Goal: Task Accomplishment & Management: Use online tool/utility

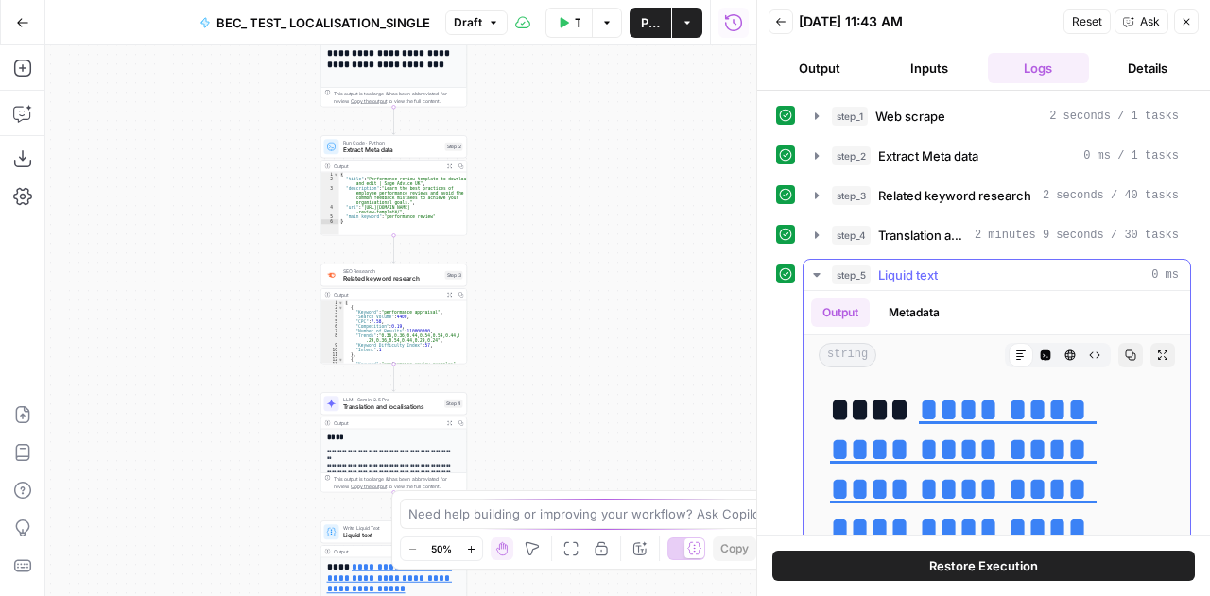
click at [813, 273] on icon "button" at bounding box center [816, 275] width 7 height 4
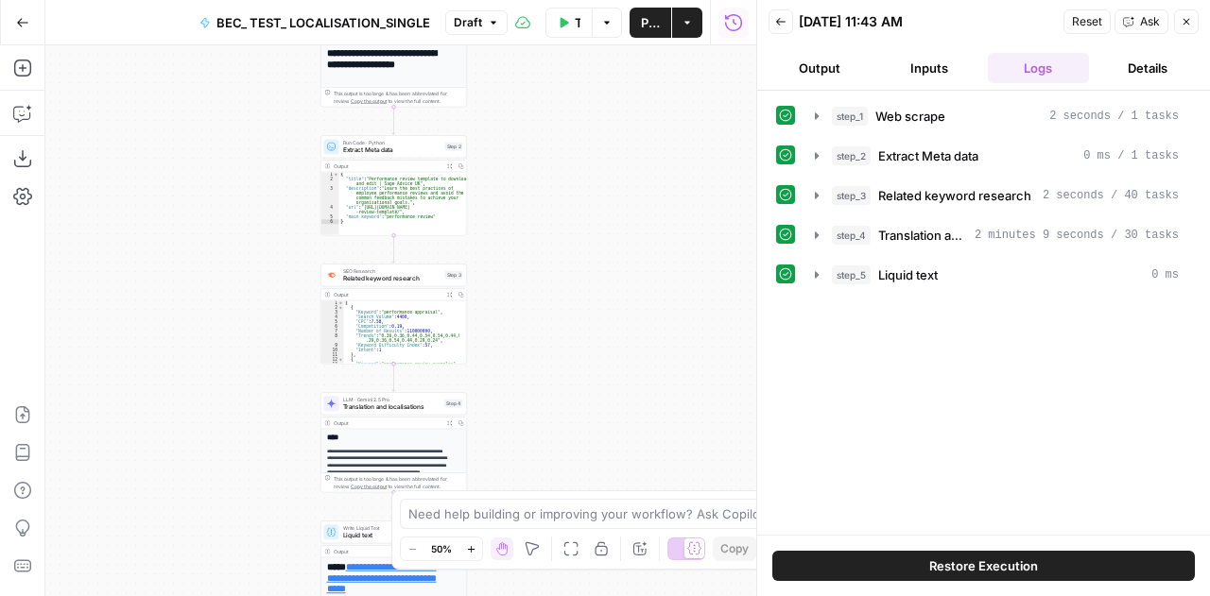
click at [1187, 21] on icon "button" at bounding box center [1186, 22] width 7 height 7
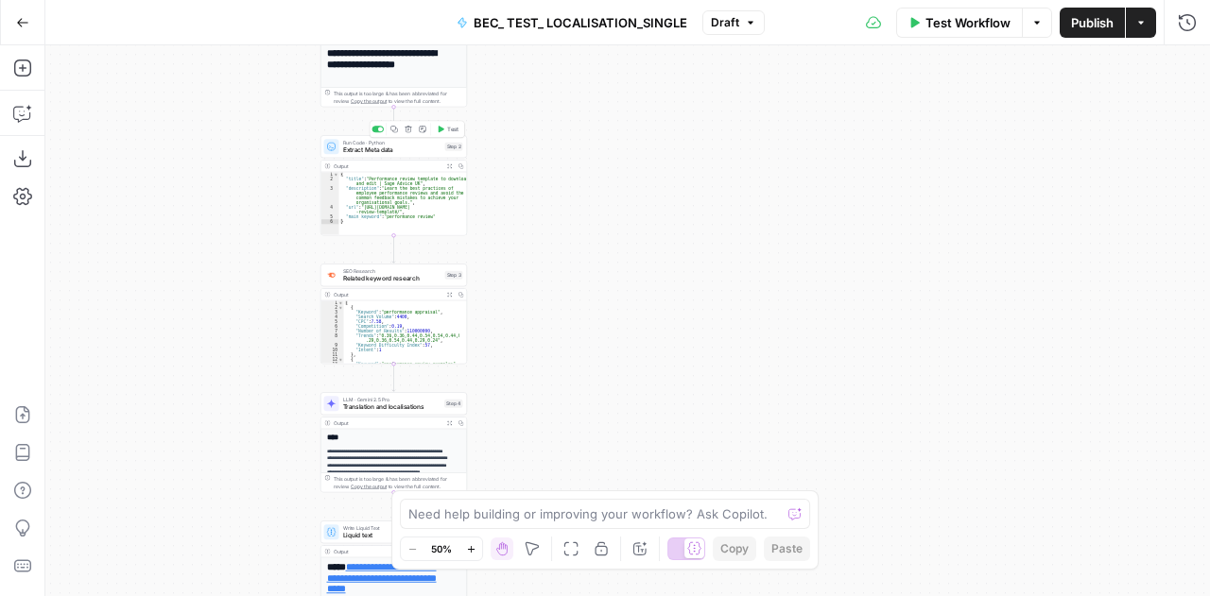
click at [370, 137] on div "Run Code · Python Extract Meta data Step 2 Copy step Delete step Add Note Test" at bounding box center [393, 146] width 147 height 23
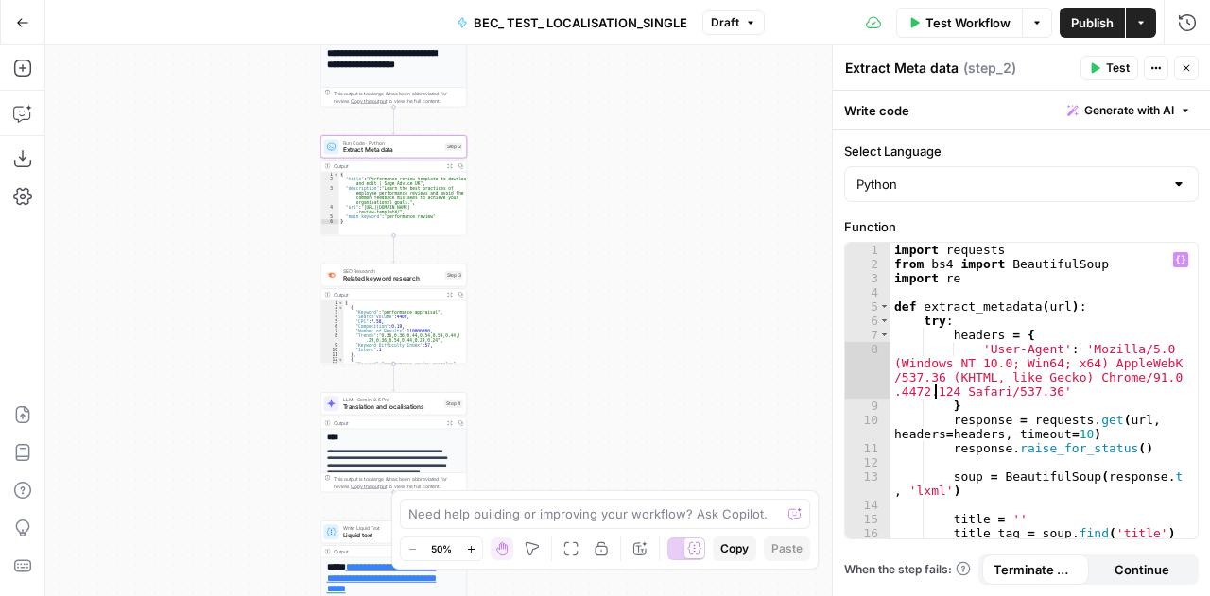
click at [934, 384] on div "import requests from bs4 import BeautifulSoup import re def extract_metadata ( …" at bounding box center [1037, 406] width 294 height 326
type textarea "**********"
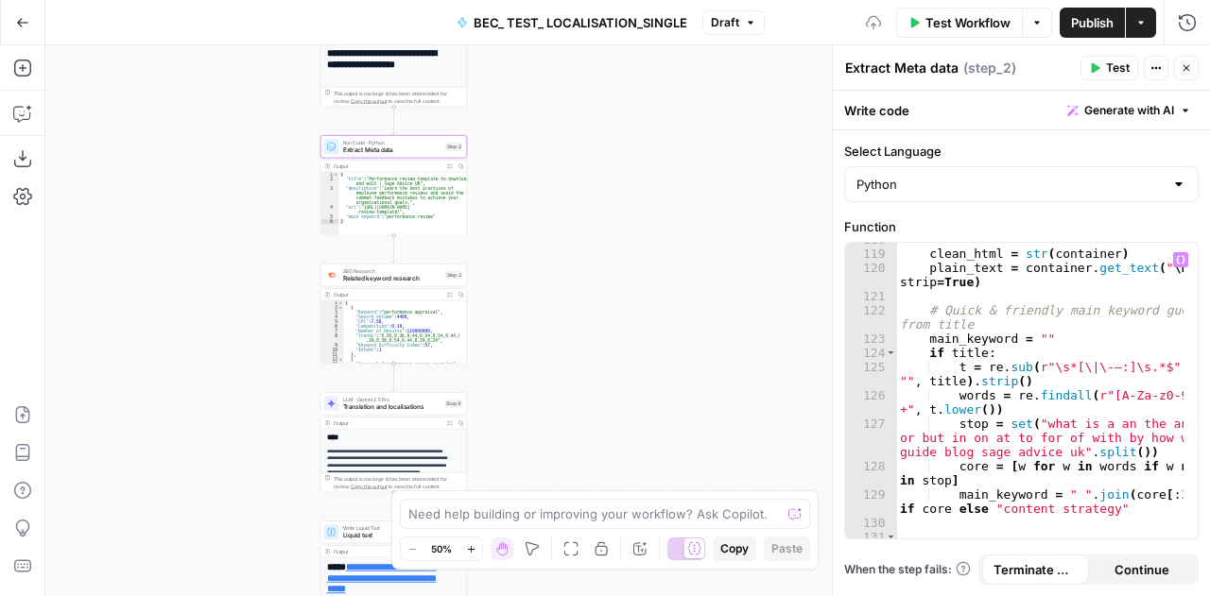
scroll to position [2421, 0]
click at [1191, 78] on button "Close" at bounding box center [1186, 68] width 25 height 25
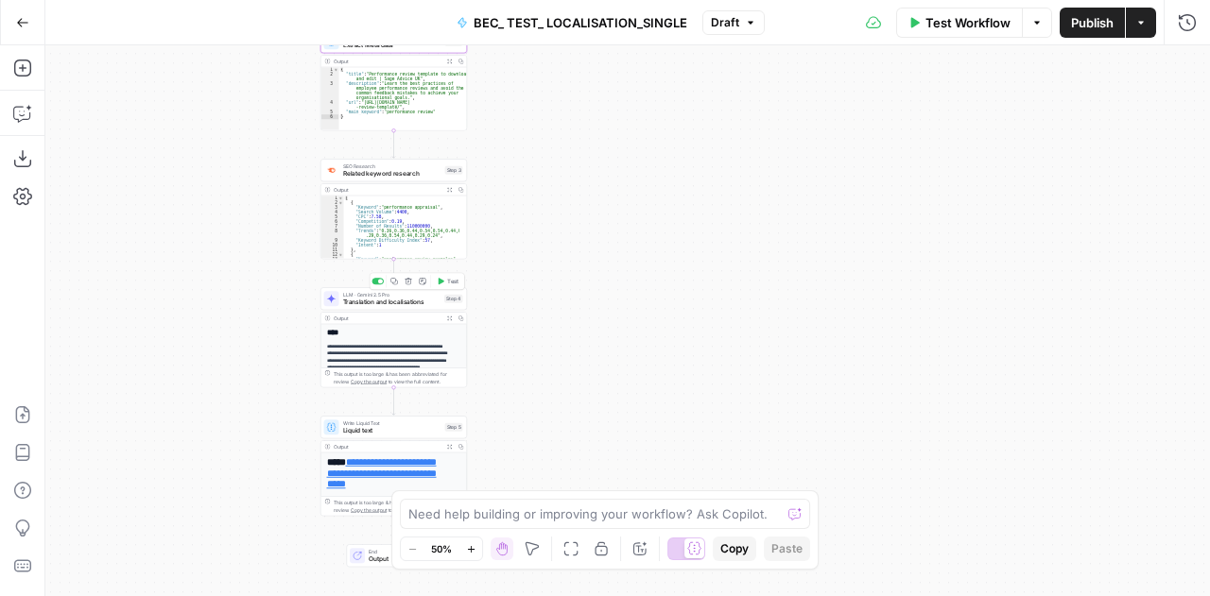
click at [366, 302] on span "Translation and localisations" at bounding box center [392, 302] width 98 height 9
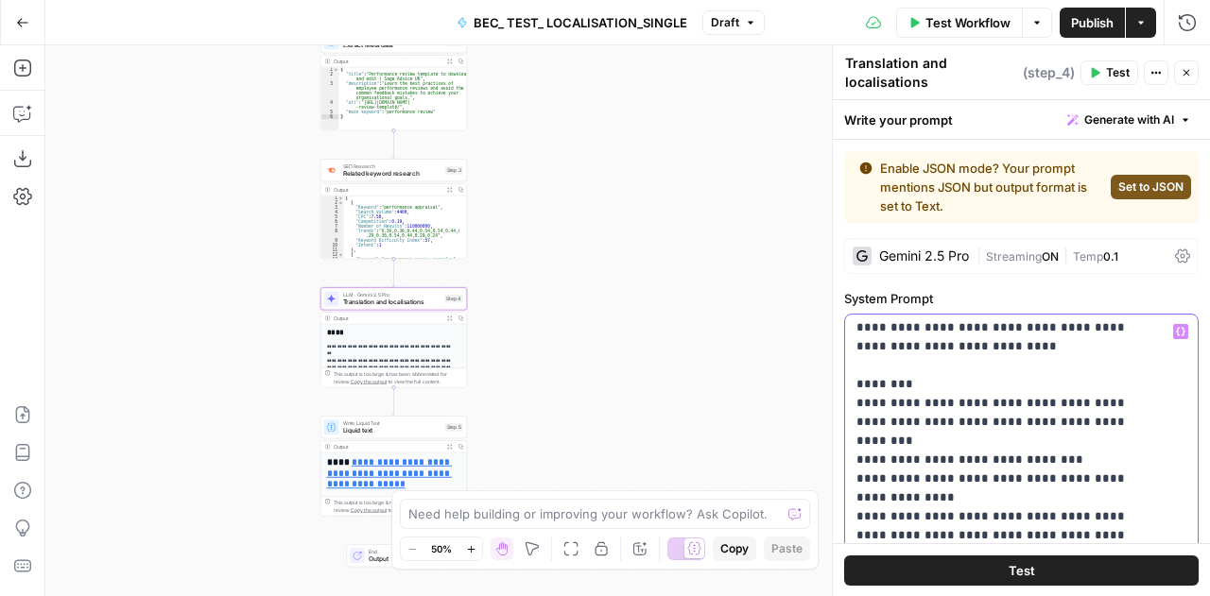
scroll to position [700, 0]
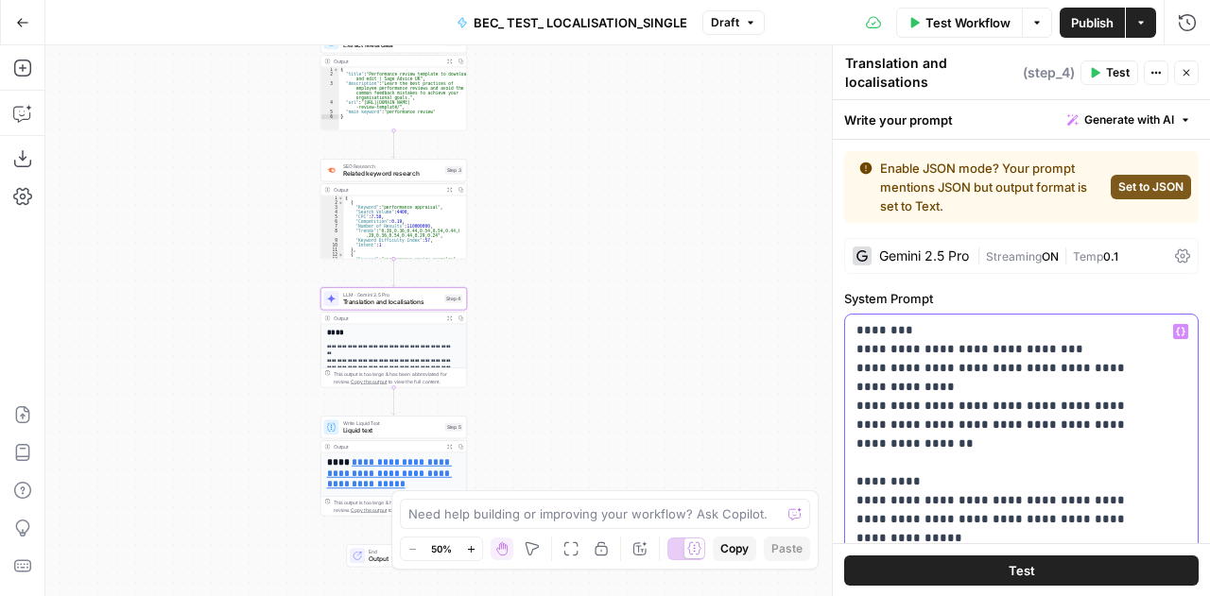
click at [909, 405] on p "**********" at bounding box center [1007, 350] width 302 height 1456
click at [930, 405] on p "**********" at bounding box center [1007, 350] width 302 height 1456
click at [1043, 406] on p "**********" at bounding box center [1007, 350] width 302 height 1456
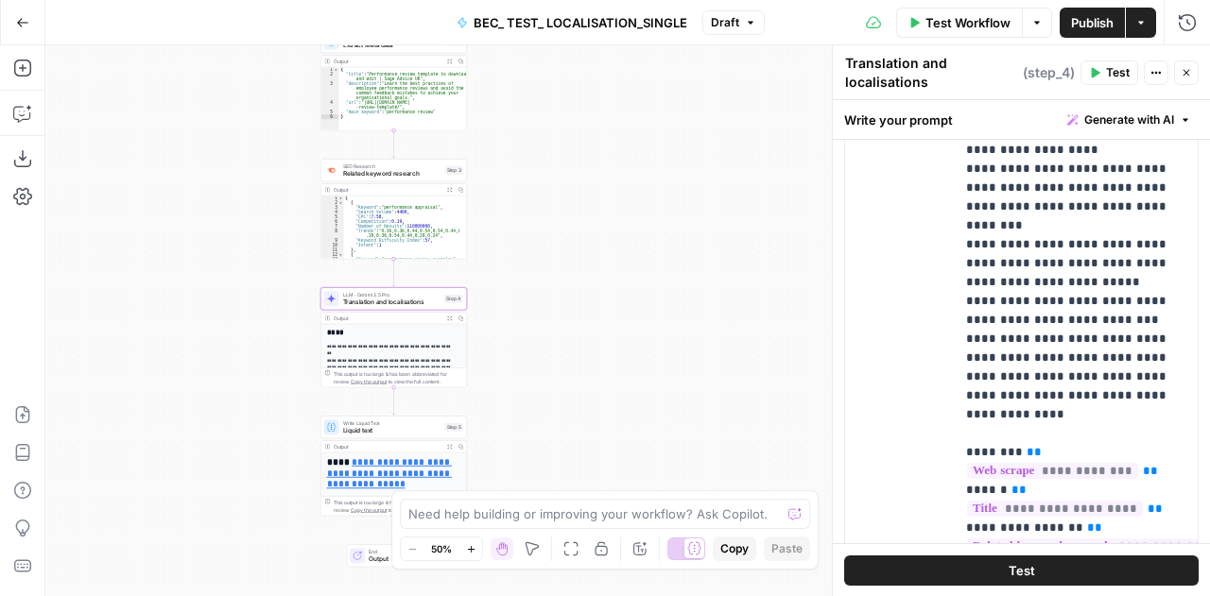
scroll to position [1148, 0]
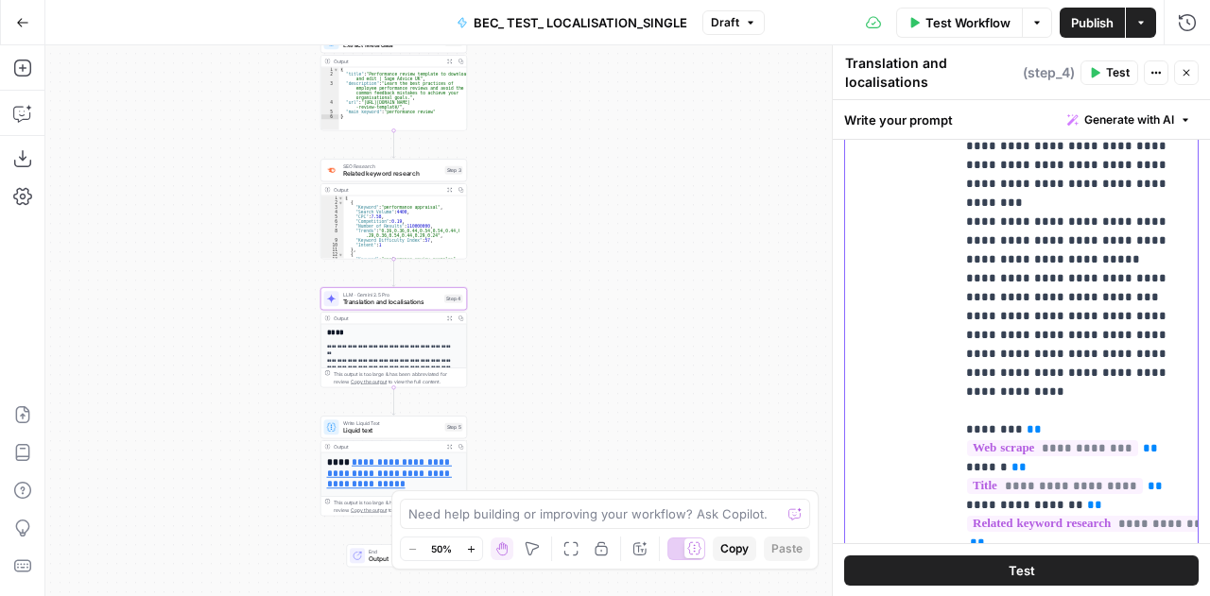
drag, startPoint x: 1006, startPoint y: 508, endPoint x: 962, endPoint y: 468, distance: 58.9
click at [962, 468] on div "**********" at bounding box center [1076, 278] width 243 height 601
copy p "**********"
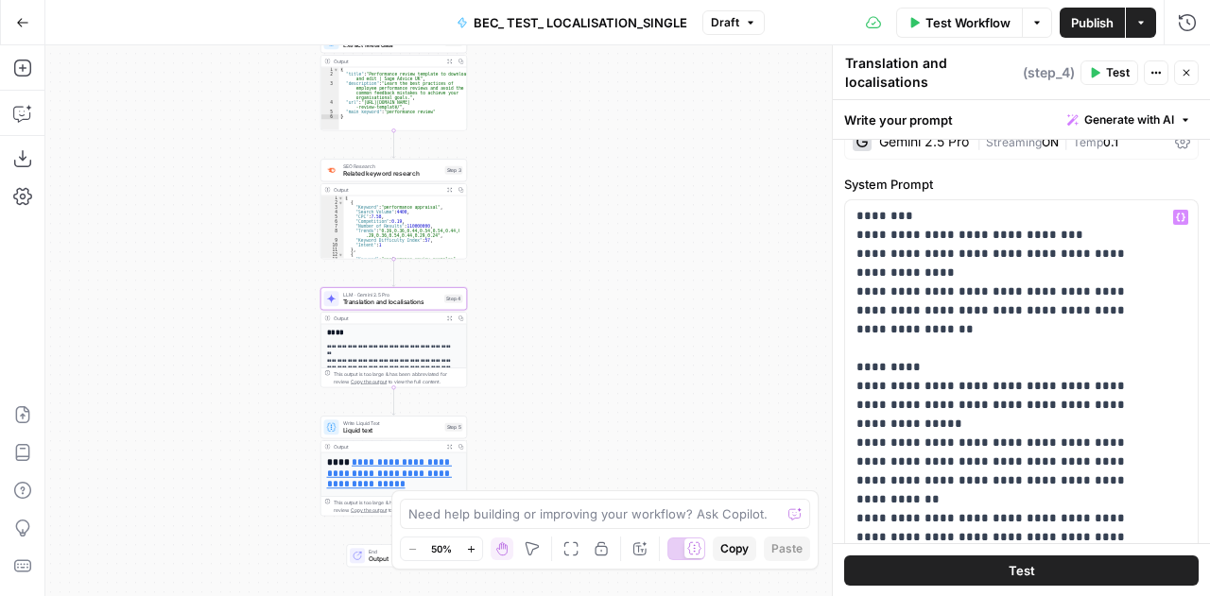
scroll to position [115, 0]
click at [1073, 292] on p "**********" at bounding box center [1007, 235] width 302 height 1456
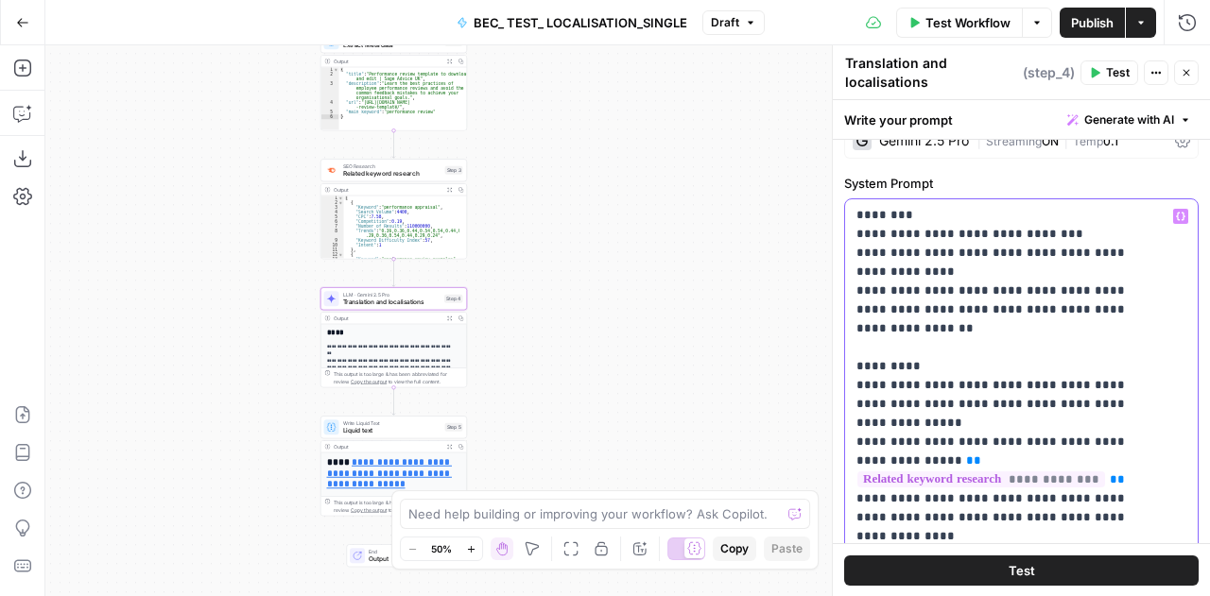
click at [943, 353] on p "**********" at bounding box center [1007, 253] width 302 height 1493
click at [940, 353] on p "**********" at bounding box center [1007, 253] width 302 height 1493
click at [1005, 352] on p "**********" at bounding box center [1007, 253] width 302 height 1493
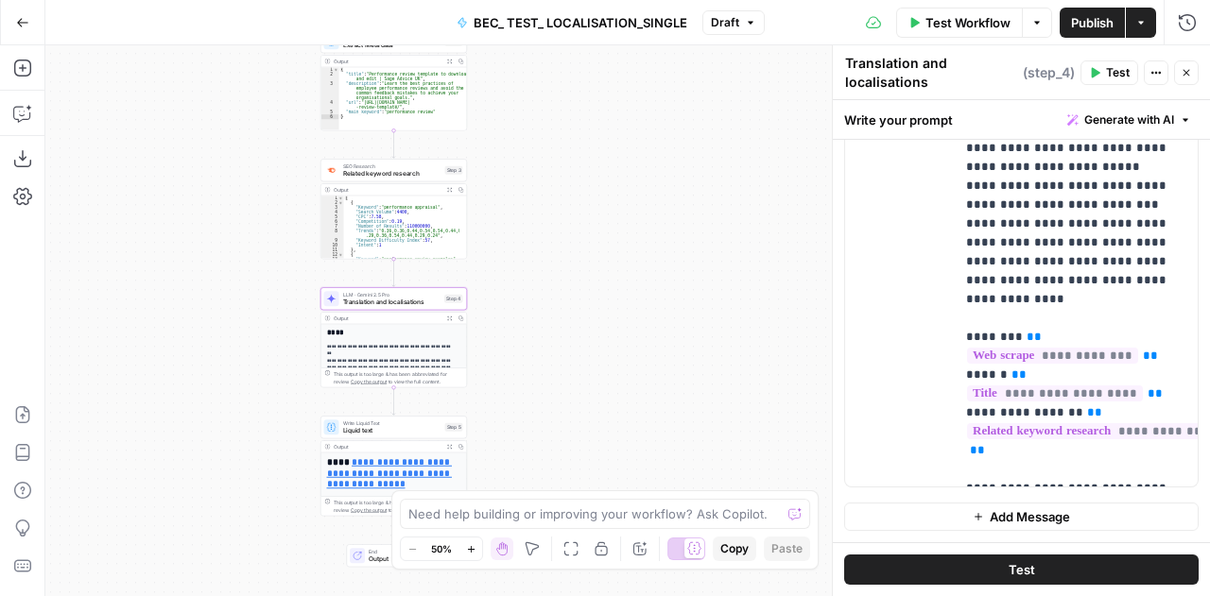
scroll to position [1251, 0]
click at [1154, 461] on p "**********" at bounding box center [1069, 186] width 207 height 586
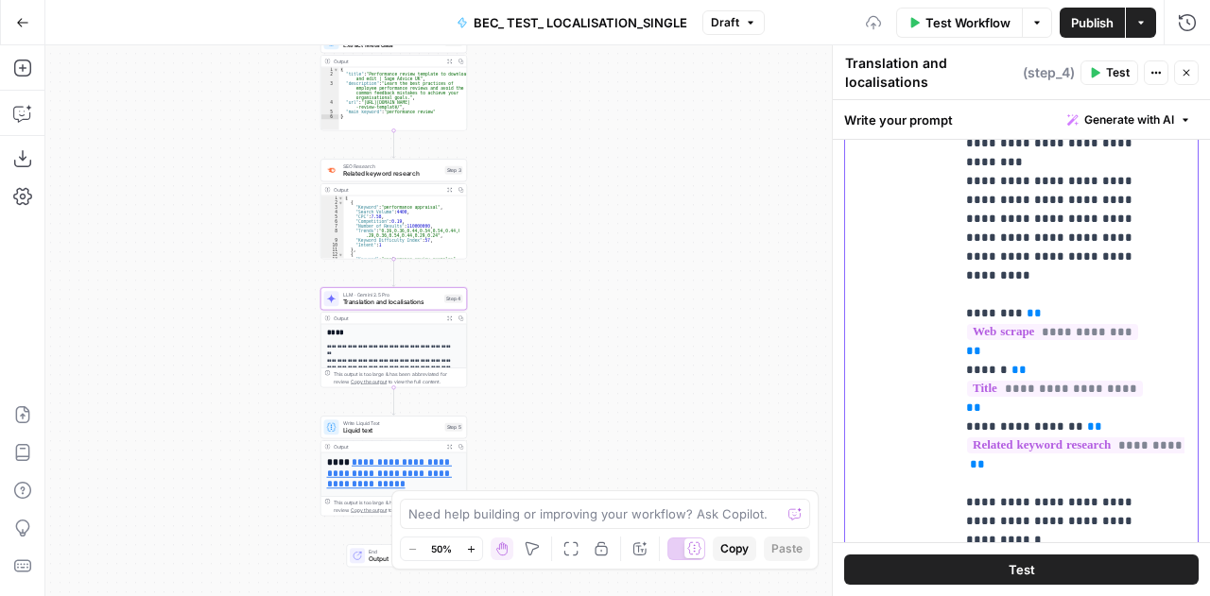
scroll to position [204, 0]
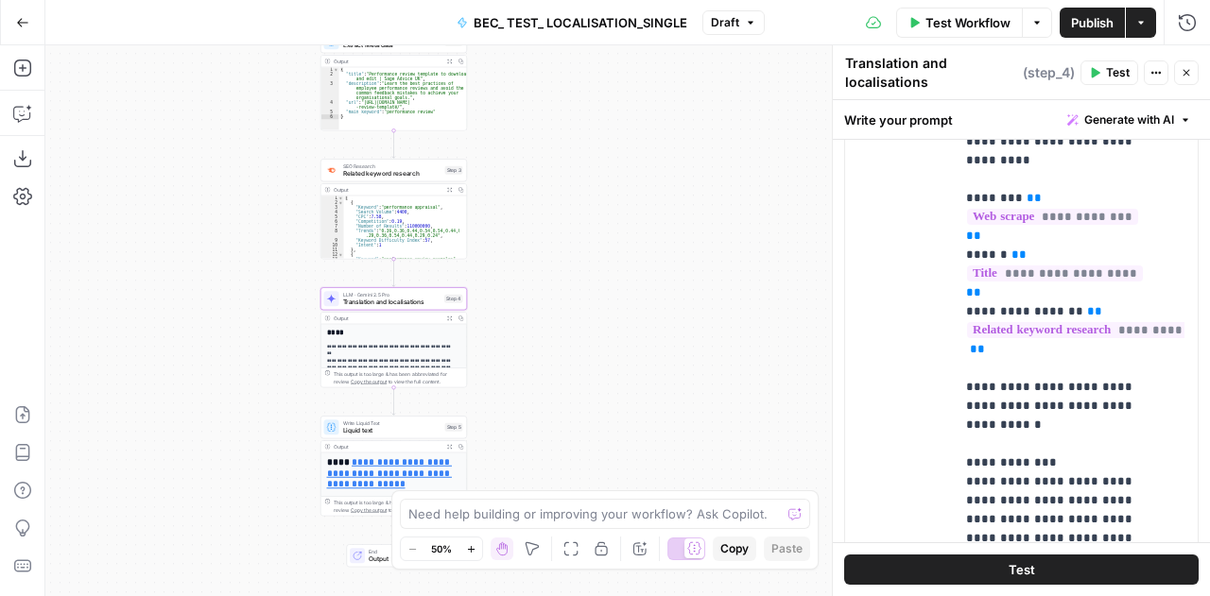
click at [1180, 74] on button "Close" at bounding box center [1186, 72] width 25 height 25
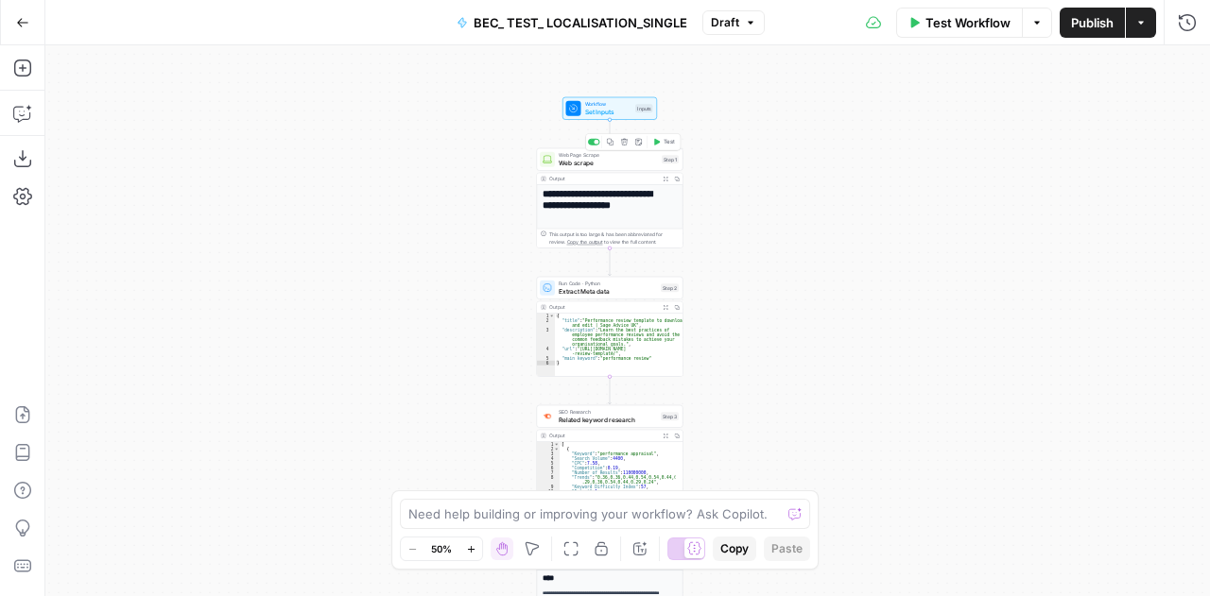
click at [604, 167] on div "Web Page Scrape Web scrape Step 1 Copy step Delete step Add Note Test" at bounding box center [610, 159] width 147 height 23
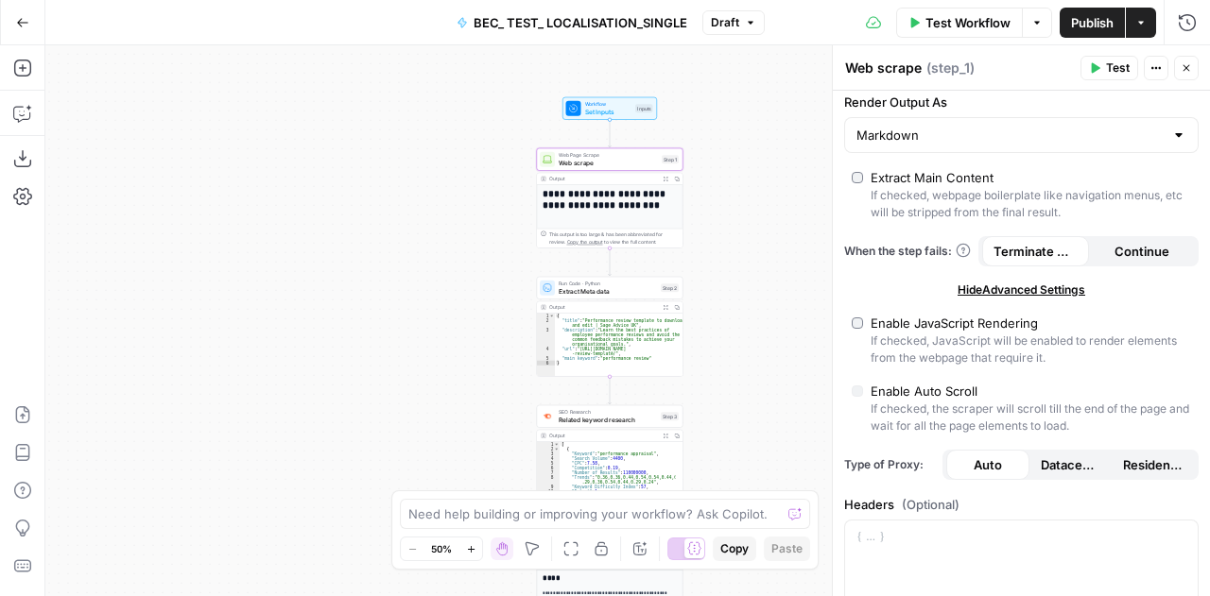
scroll to position [164, 0]
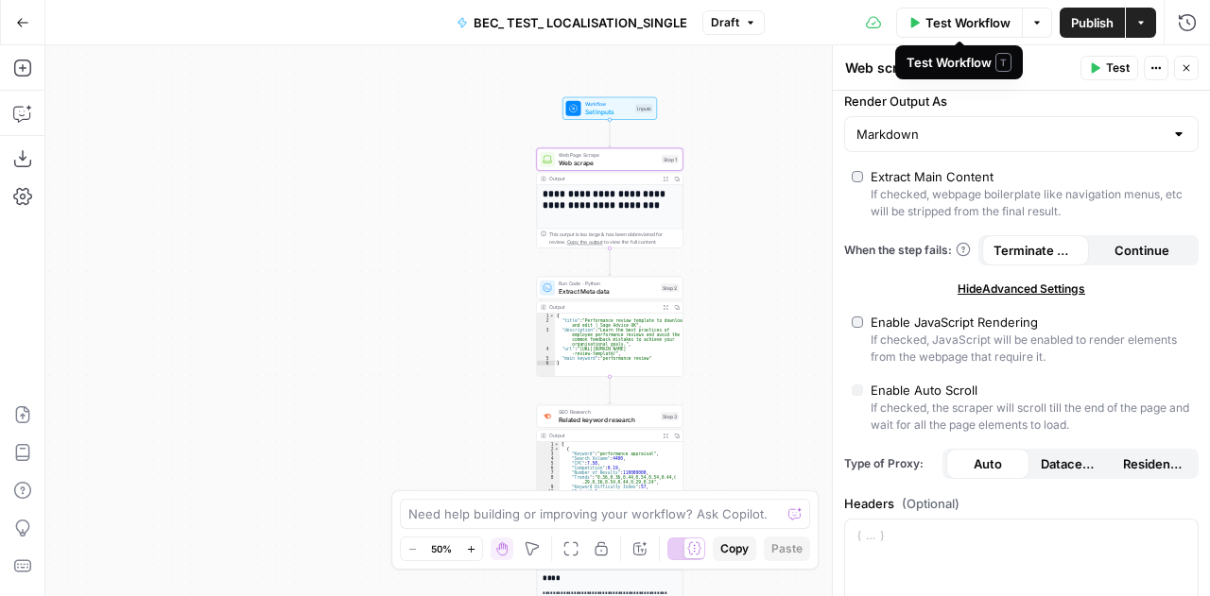
click at [953, 24] on span "Test Workflow" at bounding box center [967, 22] width 85 height 19
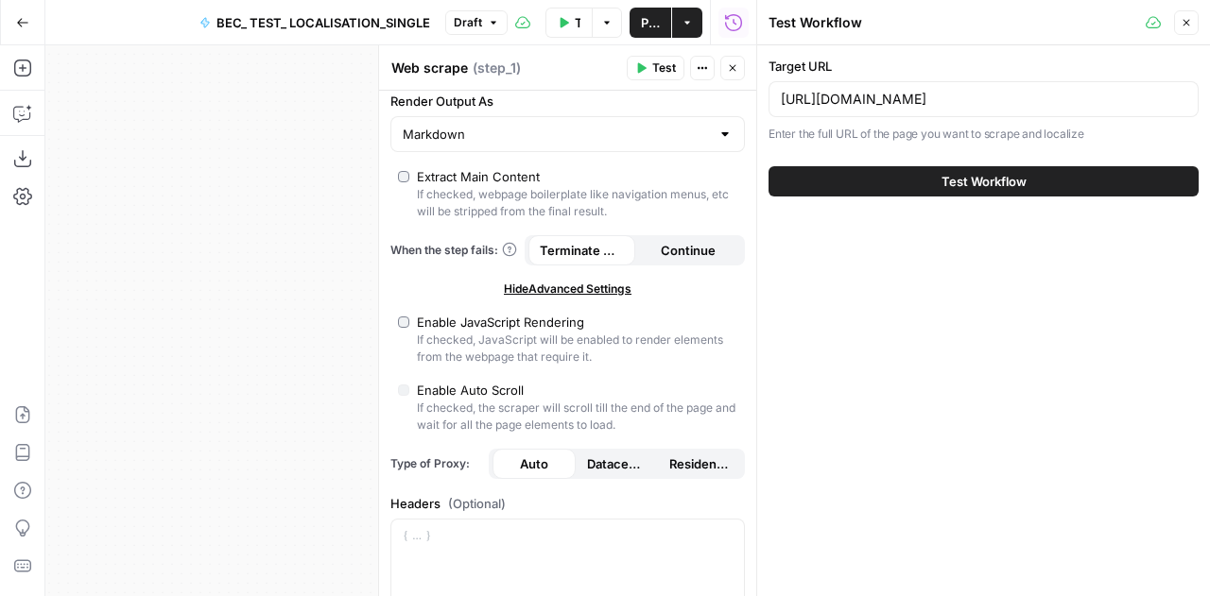
click at [1007, 188] on span "Test Workflow" at bounding box center [983, 181] width 85 height 19
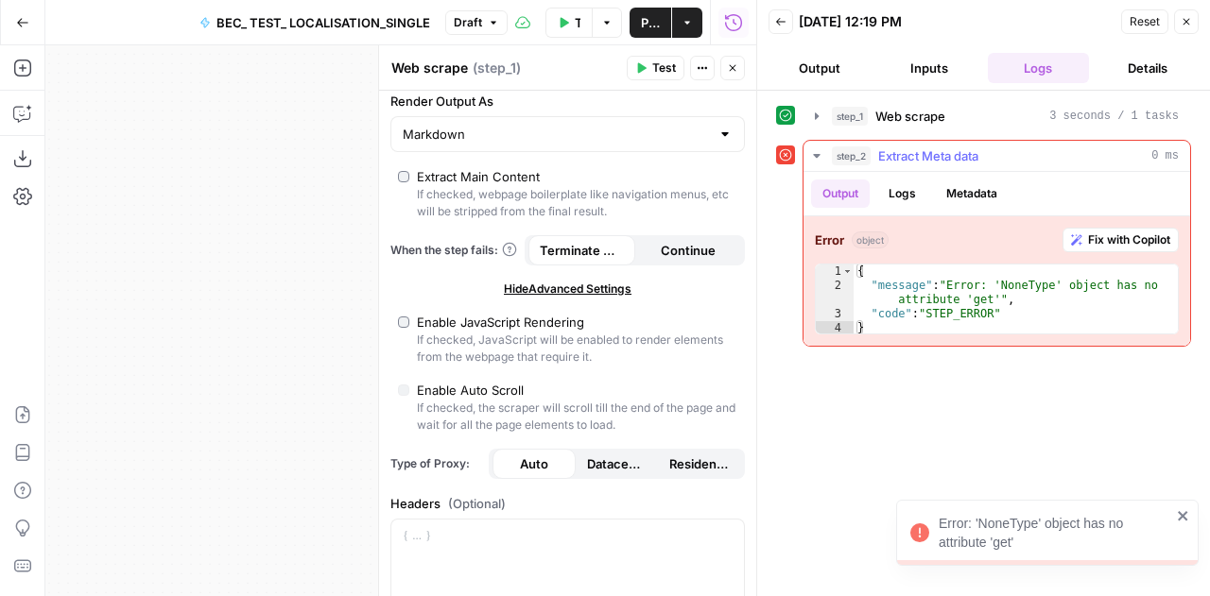
click at [1123, 232] on span "Fix with Copilot" at bounding box center [1129, 240] width 82 height 17
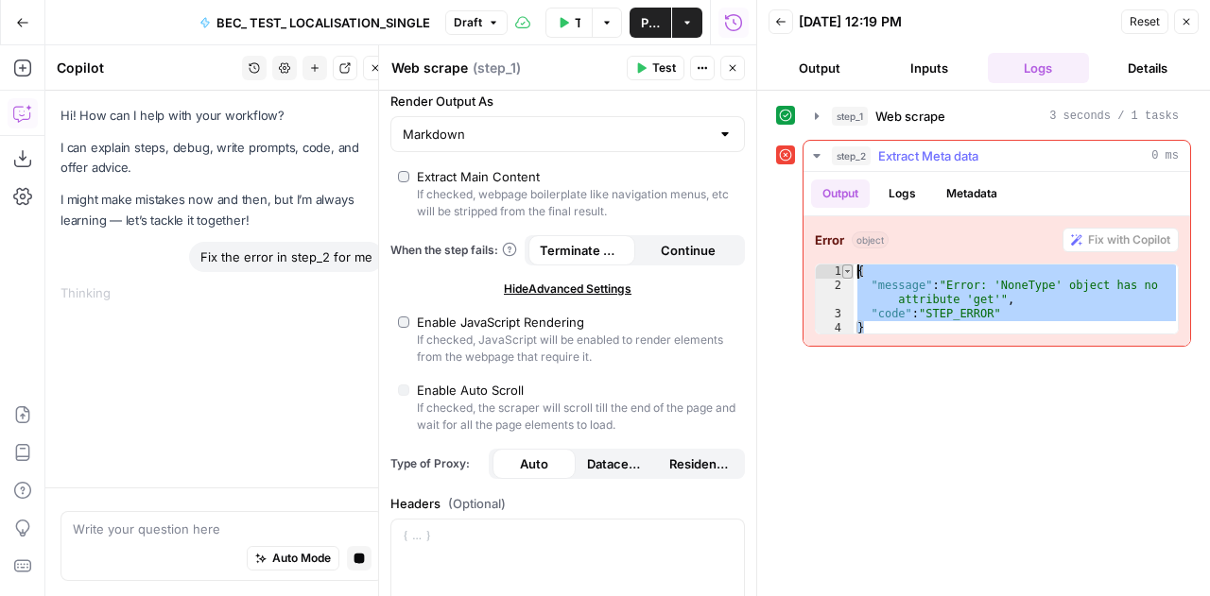
drag, startPoint x: 993, startPoint y: 319, endPoint x: 847, endPoint y: 264, distance: 156.8
click at [847, 264] on div "* 1 2 3 4 { "message" : "Error: 'NoneType' object has no attribute 'get'" , "co…" at bounding box center [997, 299] width 364 height 71
type textarea "**********"
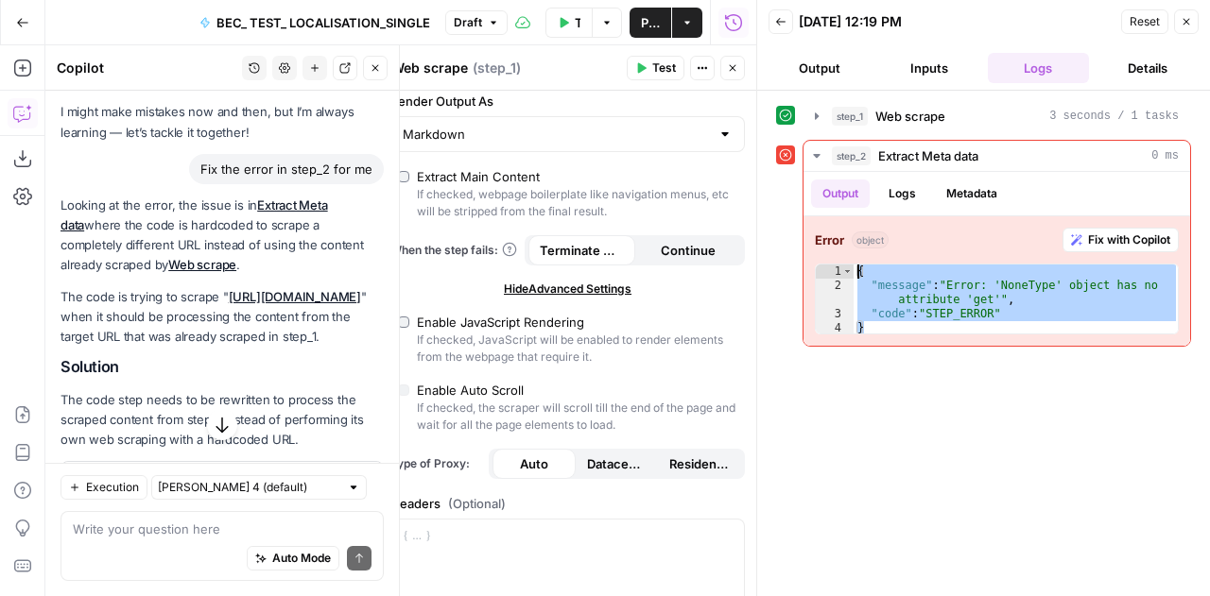
scroll to position [216, 0]
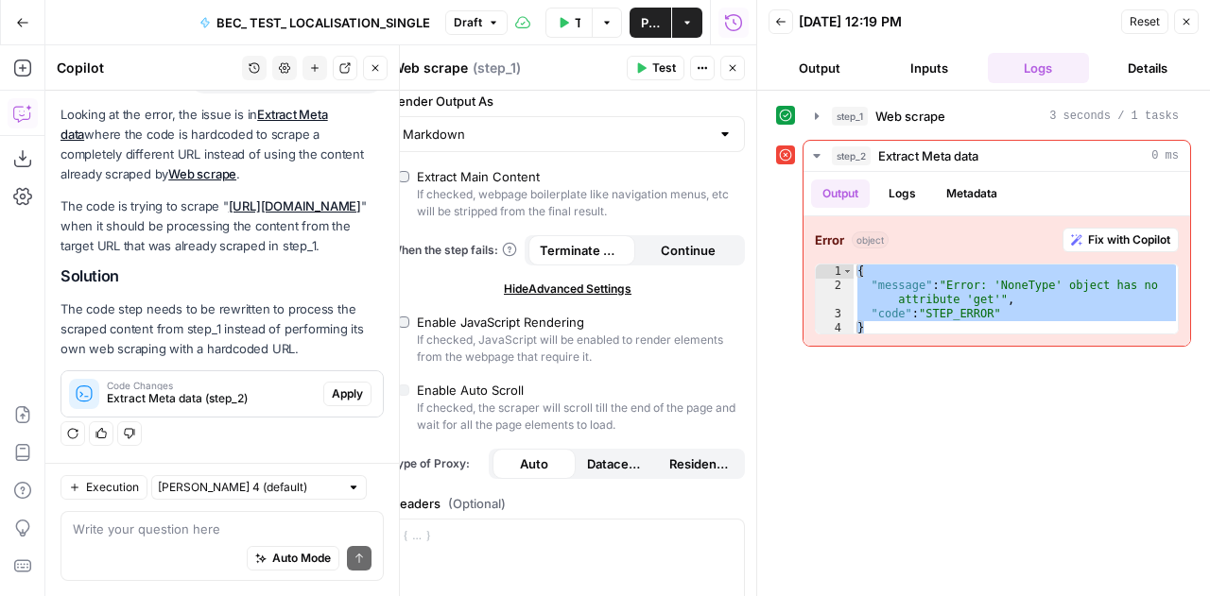
click at [337, 393] on span "Apply" at bounding box center [347, 394] width 31 height 17
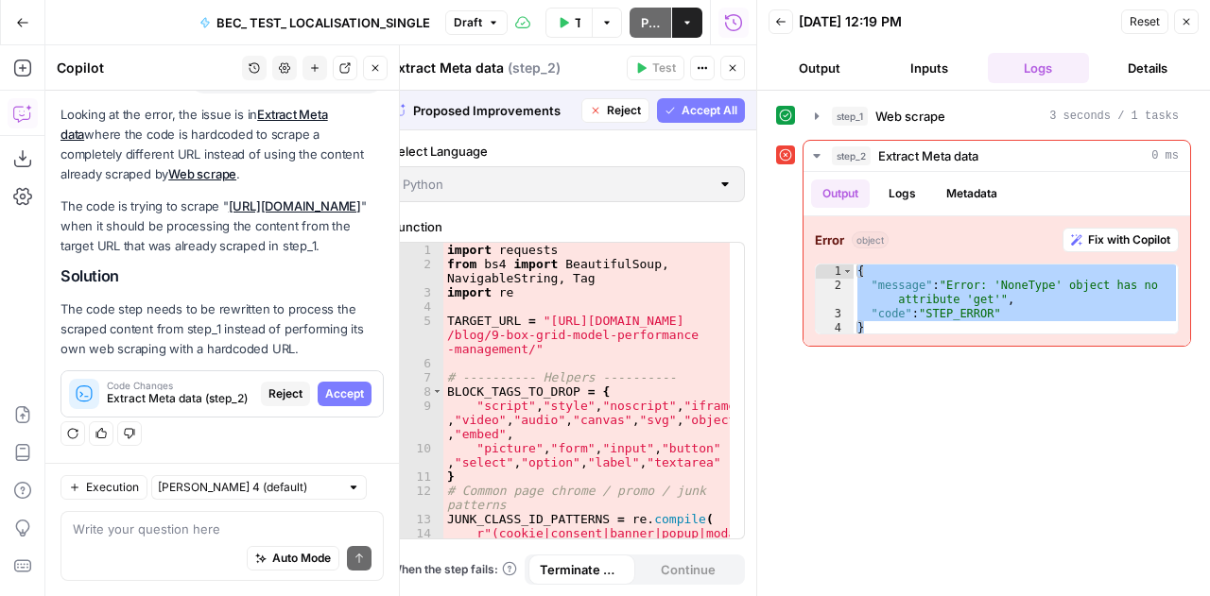
click at [337, 393] on span "Accept" at bounding box center [344, 394] width 39 height 17
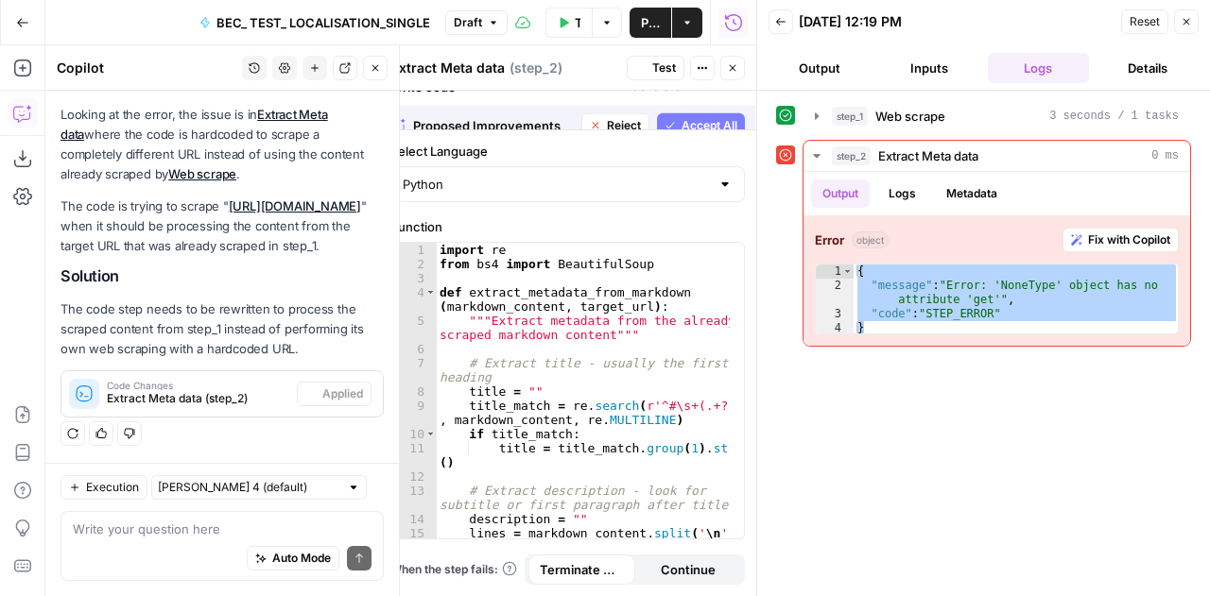
scroll to position [247, 0]
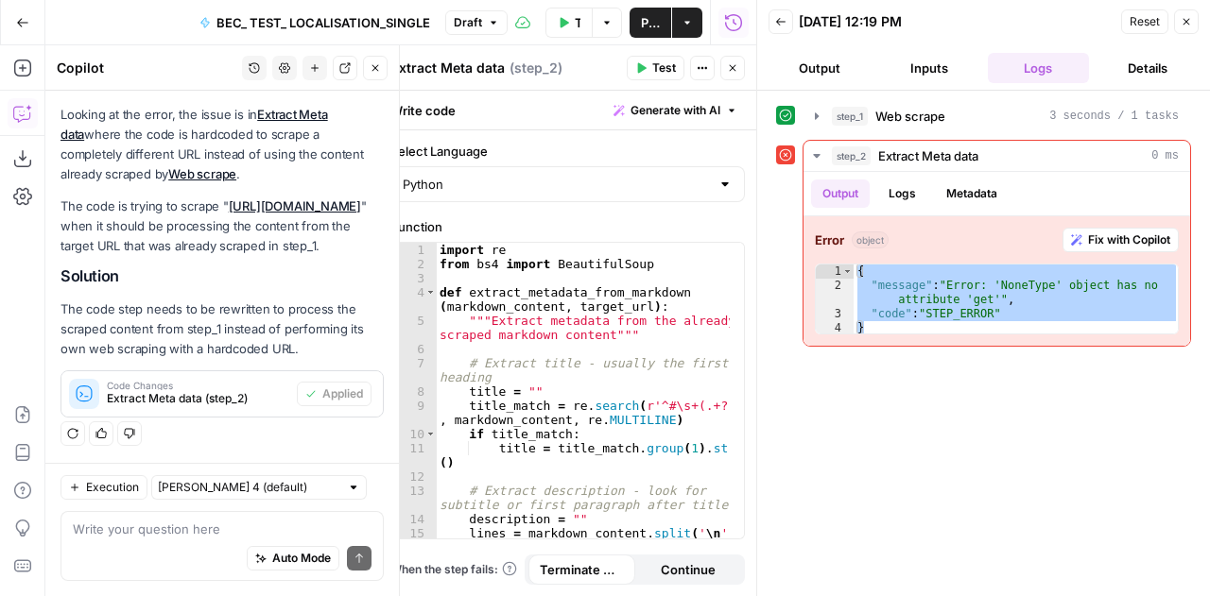
click at [198, 541] on div "Auto Mode Send" at bounding box center [222, 560] width 299 height 42
type textarea "C"
click at [1130, 19] on span "Reset" at bounding box center [1145, 21] width 30 height 17
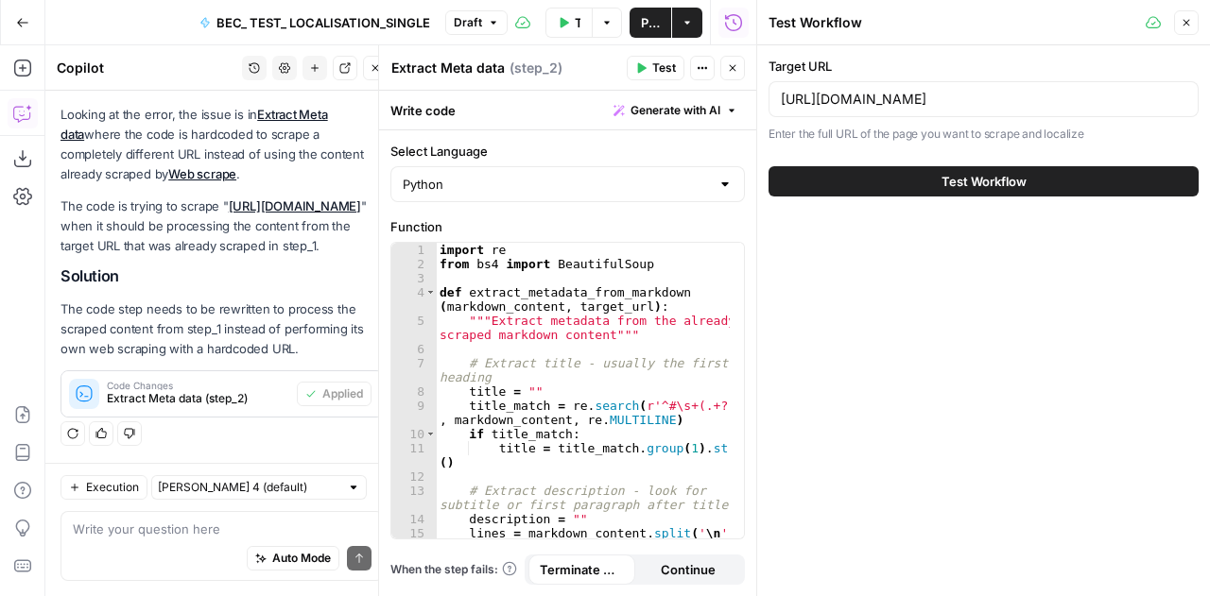
click at [727, 67] on icon "button" at bounding box center [732, 67] width 11 height 11
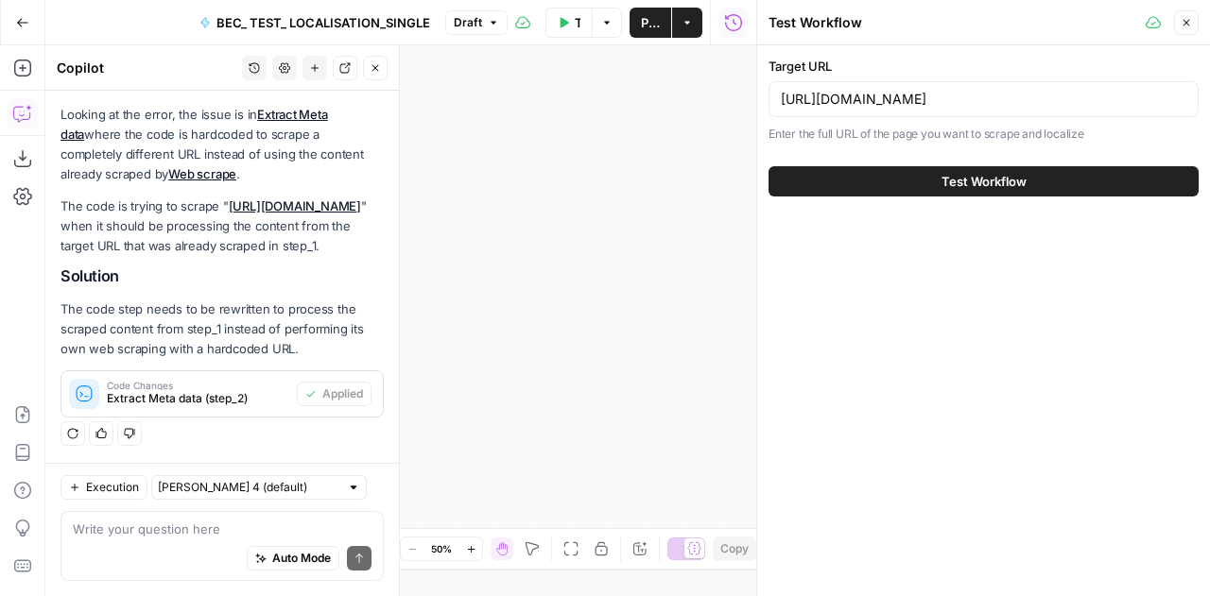
drag, startPoint x: 1202, startPoint y: 35, endPoint x: 1192, endPoint y: 20, distance: 18.4
click at [1192, 20] on header "Test Workflow Close" at bounding box center [983, 22] width 453 height 45
click at [1192, 20] on button "Close" at bounding box center [1186, 22] width 25 height 25
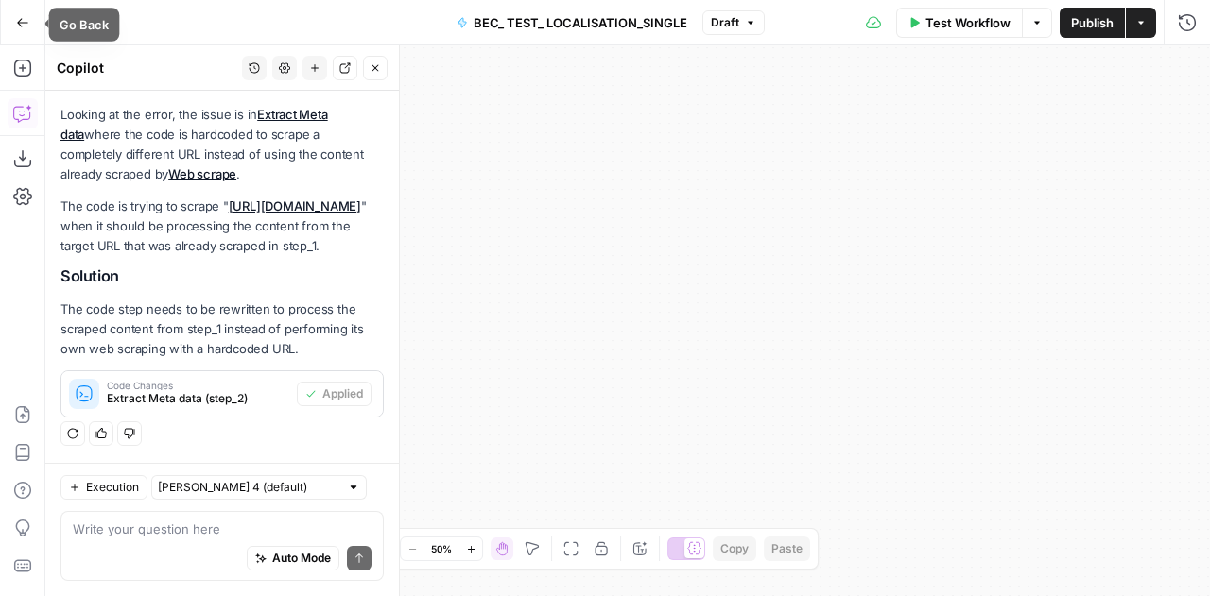
click at [20, 19] on icon "button" at bounding box center [22, 22] width 11 height 9
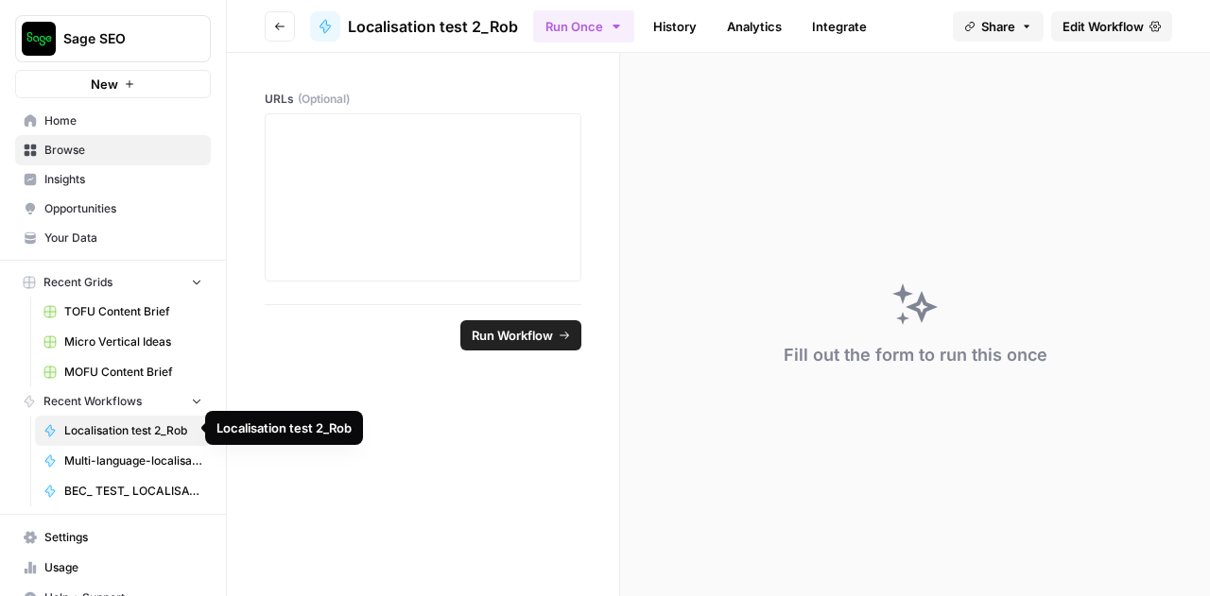
click at [101, 426] on span "Localisation test 2_Rob" at bounding box center [133, 431] width 138 height 17
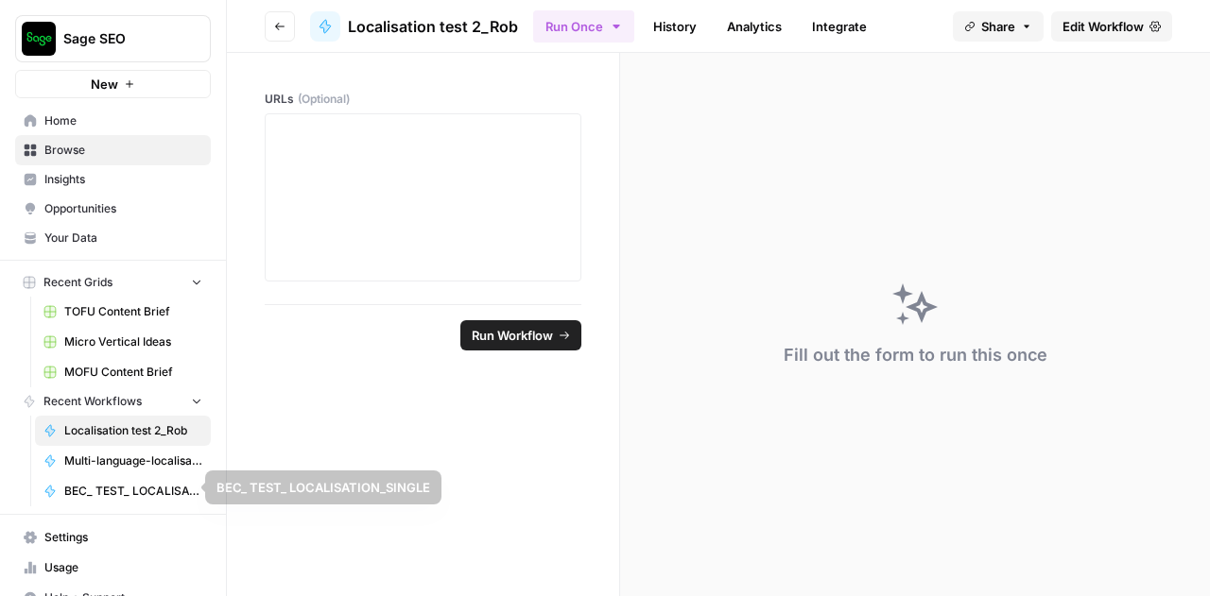
click at [116, 485] on span "BEC_ TEST_ LOCALISATION_SINGLE" at bounding box center [133, 491] width 138 height 17
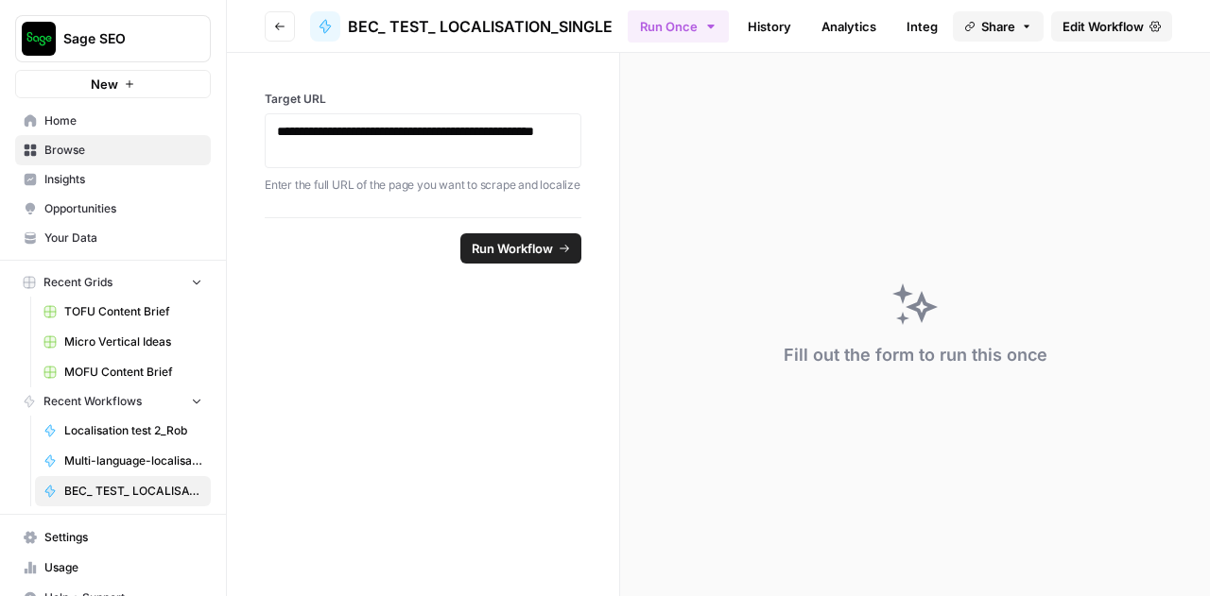
click at [1113, 30] on span "Edit Workflow" at bounding box center [1102, 26] width 81 height 19
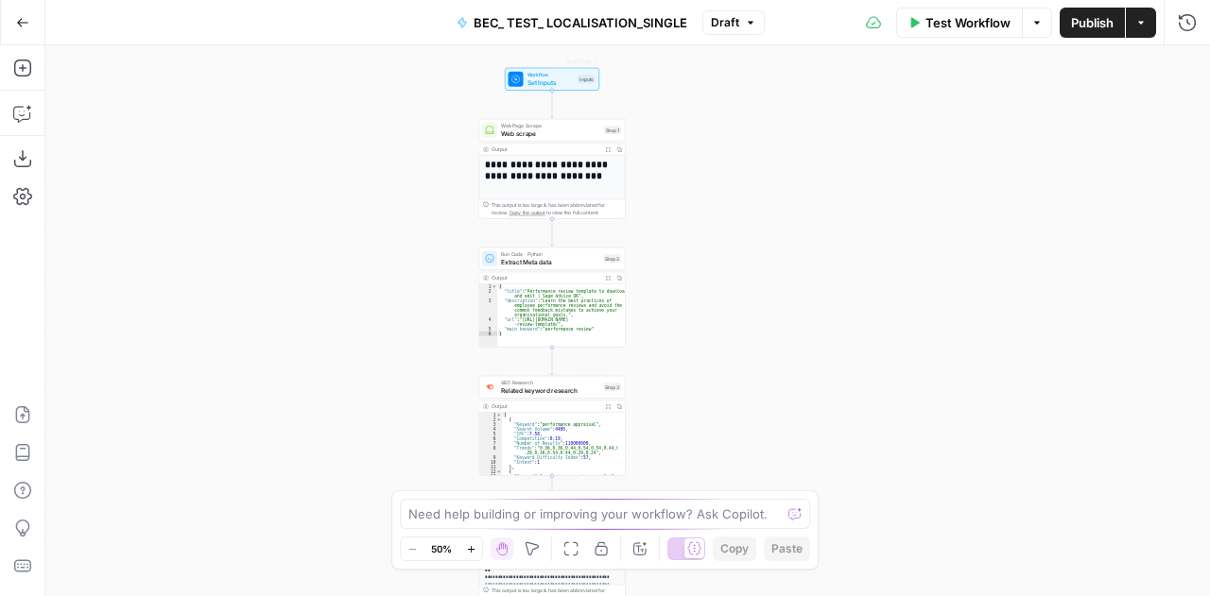
click at [499, 72] on div "Workflow Set Inputs Inputs Test Step" at bounding box center [552, 79] width 147 height 23
click at [515, 72] on div at bounding box center [516, 79] width 15 height 15
click at [524, 125] on span "Web Page Scrape" at bounding box center [550, 126] width 99 height 8
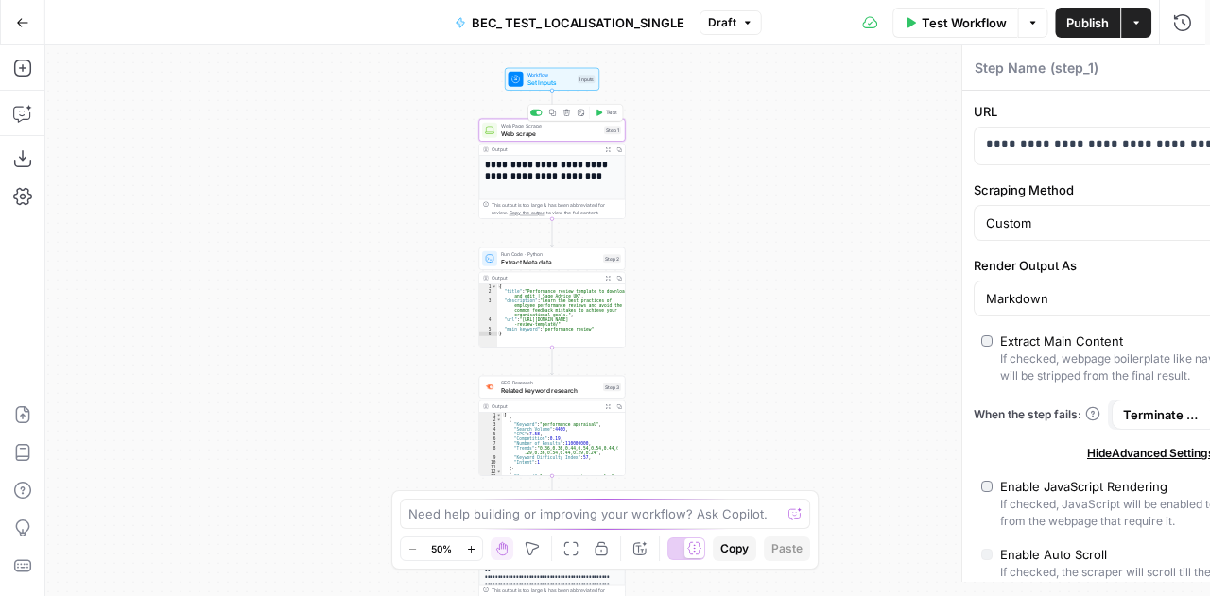
type textarea "Web scrape"
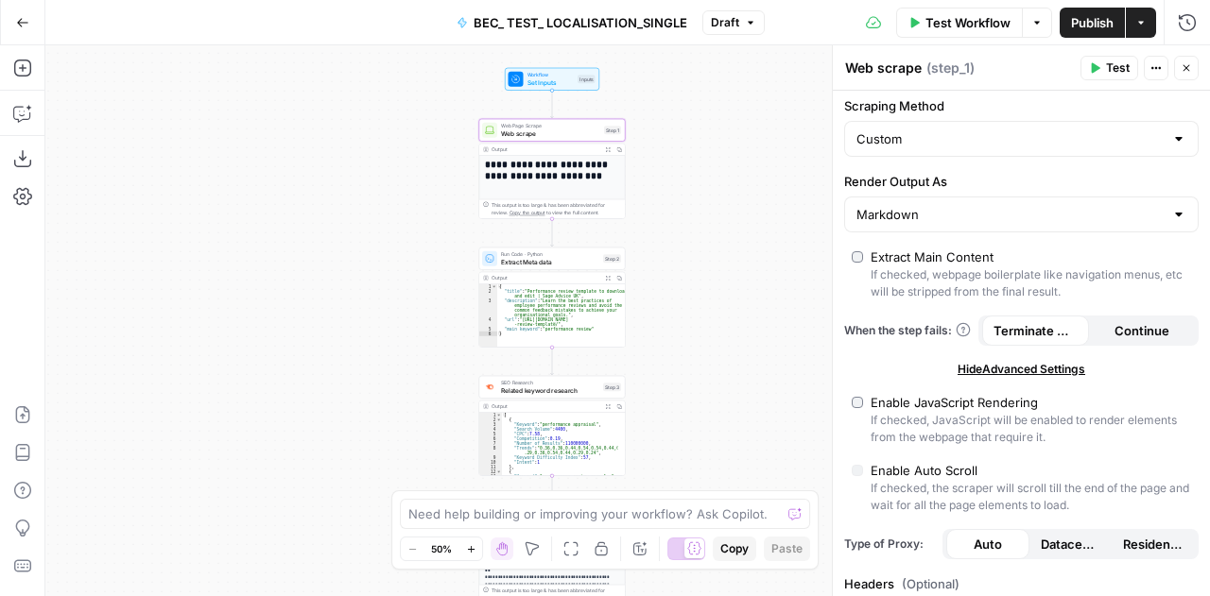
scroll to position [89, 0]
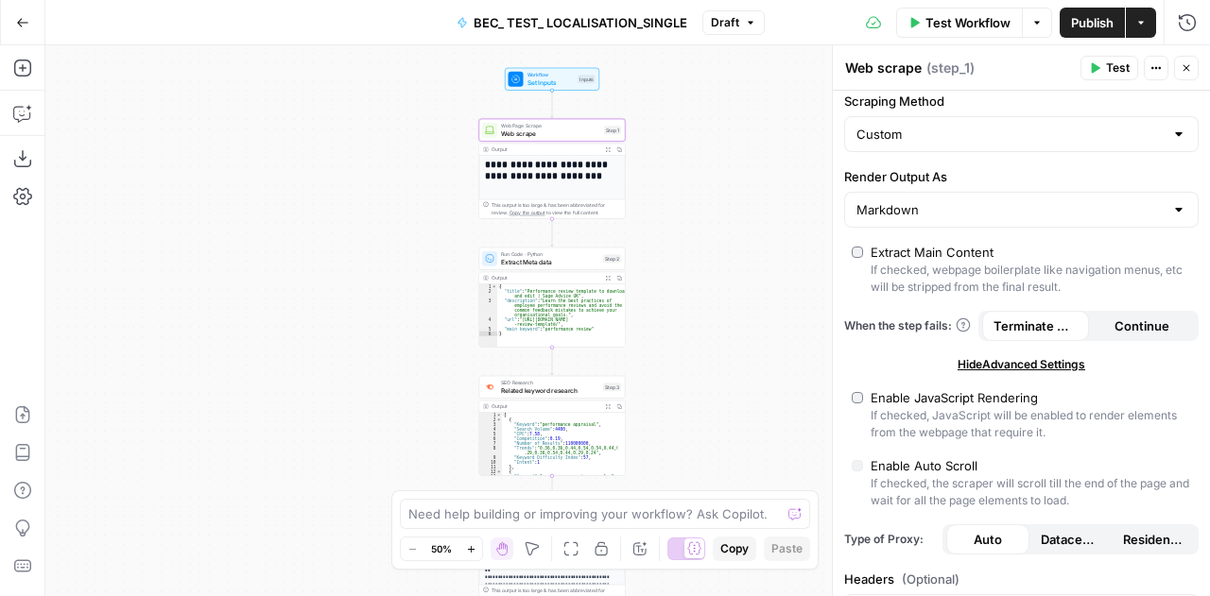
click at [1053, 222] on div "Markdown" at bounding box center [1021, 210] width 354 height 36
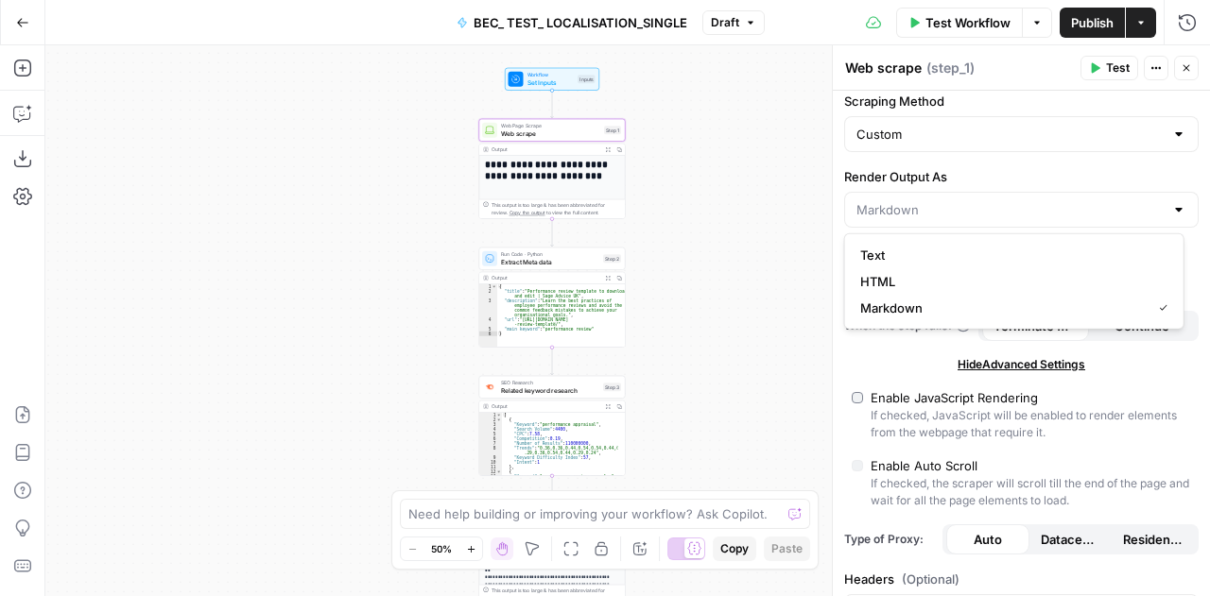
click at [1171, 212] on div at bounding box center [1178, 209] width 15 height 19
click at [1171, 203] on div at bounding box center [1178, 209] width 15 height 19
type input "Markdown"
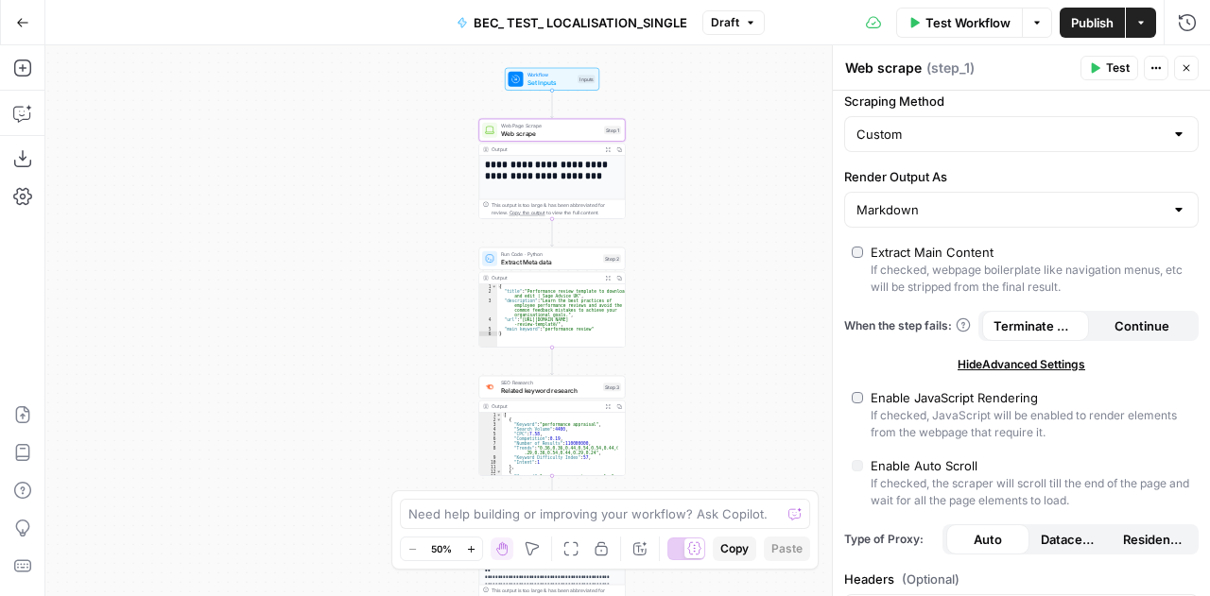
click at [1132, 169] on label "Render Output As" at bounding box center [1021, 176] width 354 height 19
click at [1132, 200] on input "Markdown" at bounding box center [1009, 209] width 307 height 19
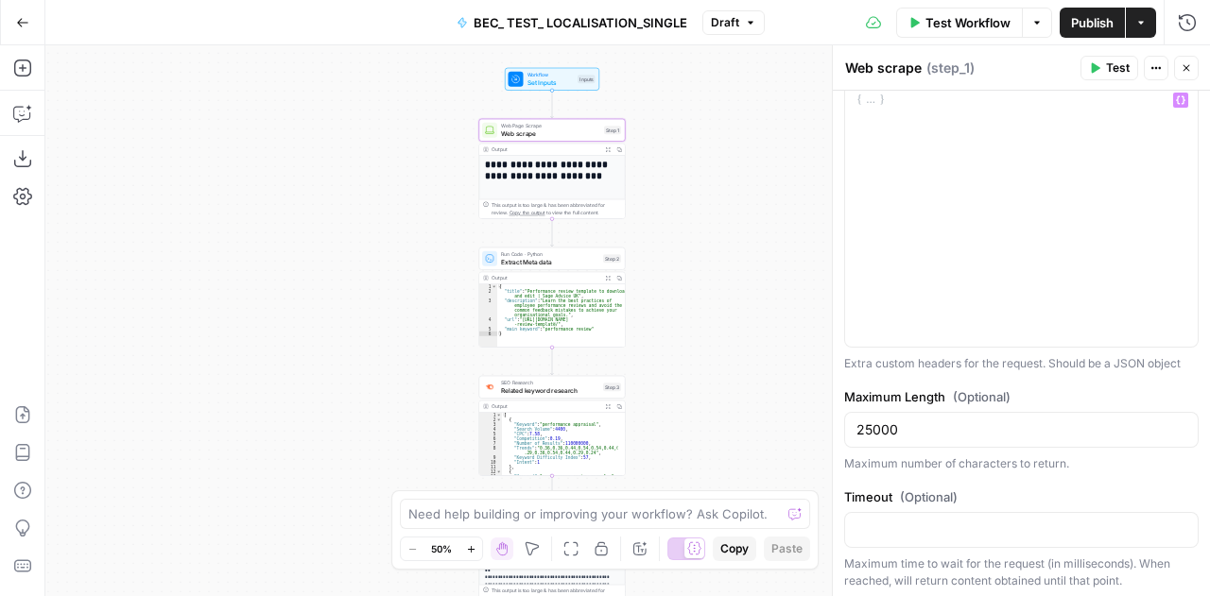
scroll to position [0, 0]
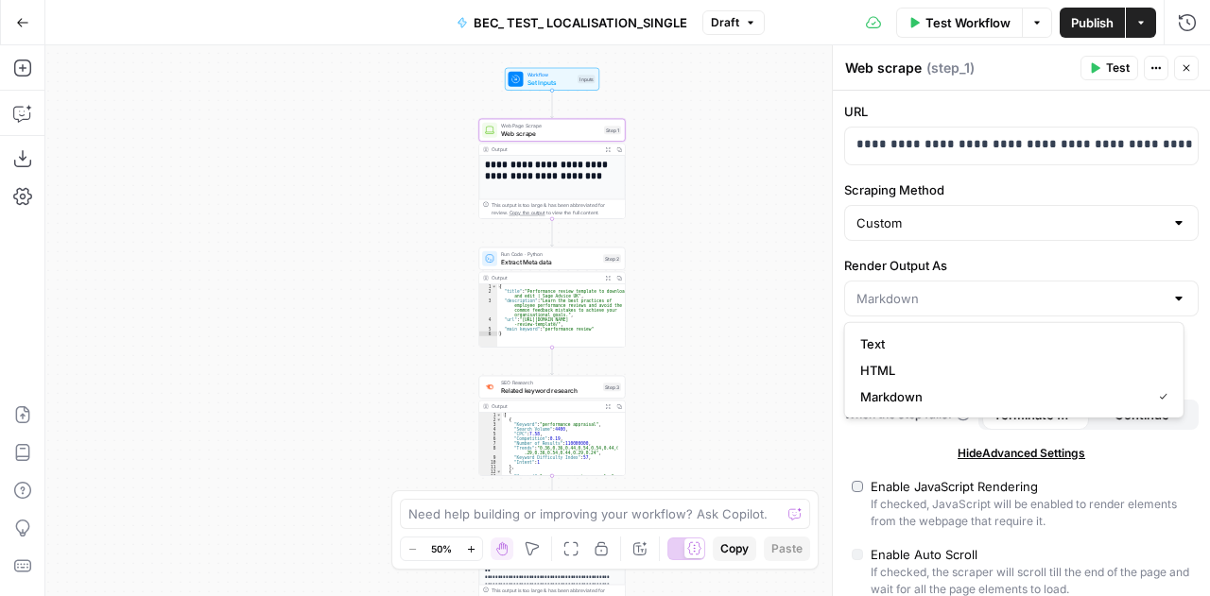
type input "Markdown"
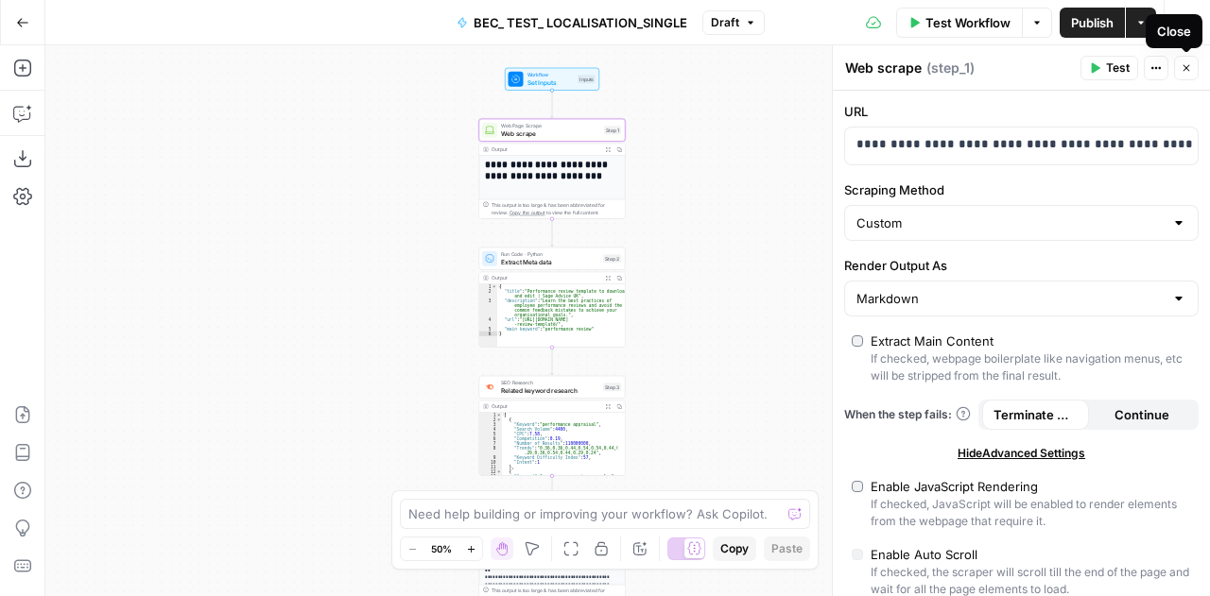
click at [1191, 66] on icon "button" at bounding box center [1186, 67] width 11 height 11
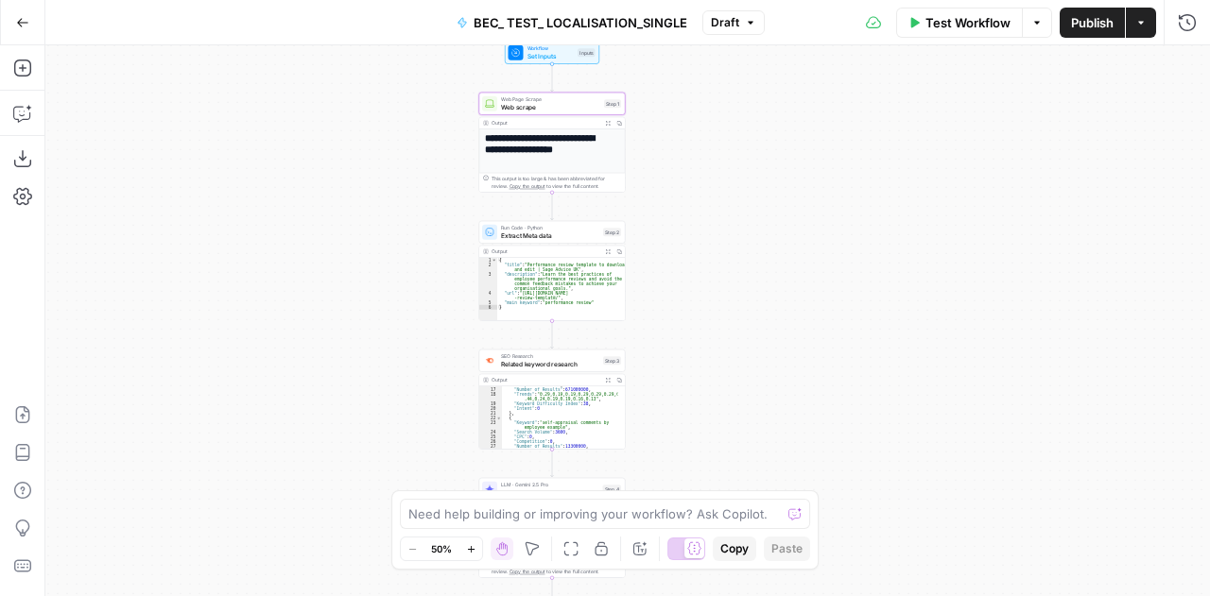
scroll to position [159, 0]
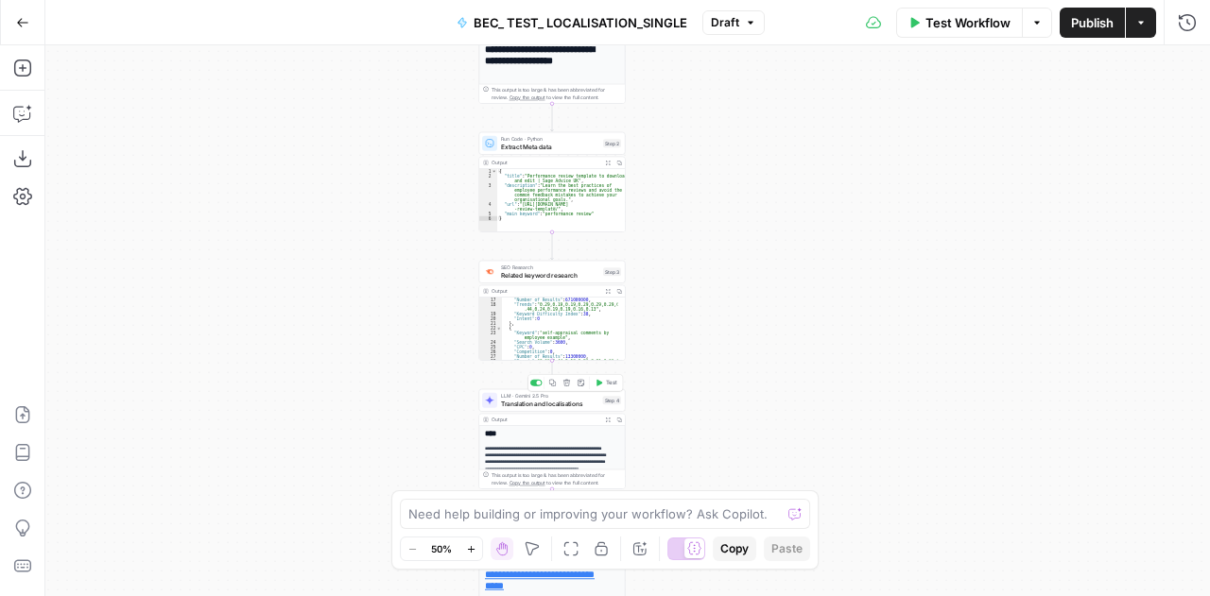
click at [516, 405] on span "Translation and localisations" at bounding box center [550, 403] width 98 height 9
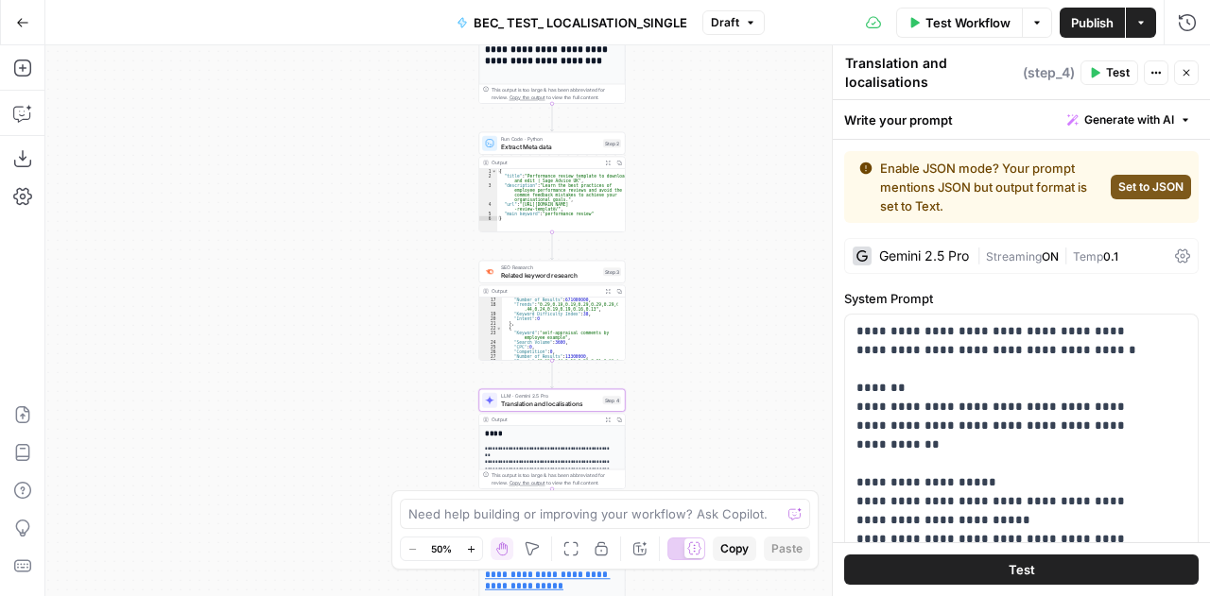
click at [1175, 252] on icon at bounding box center [1182, 257] width 15 height 14
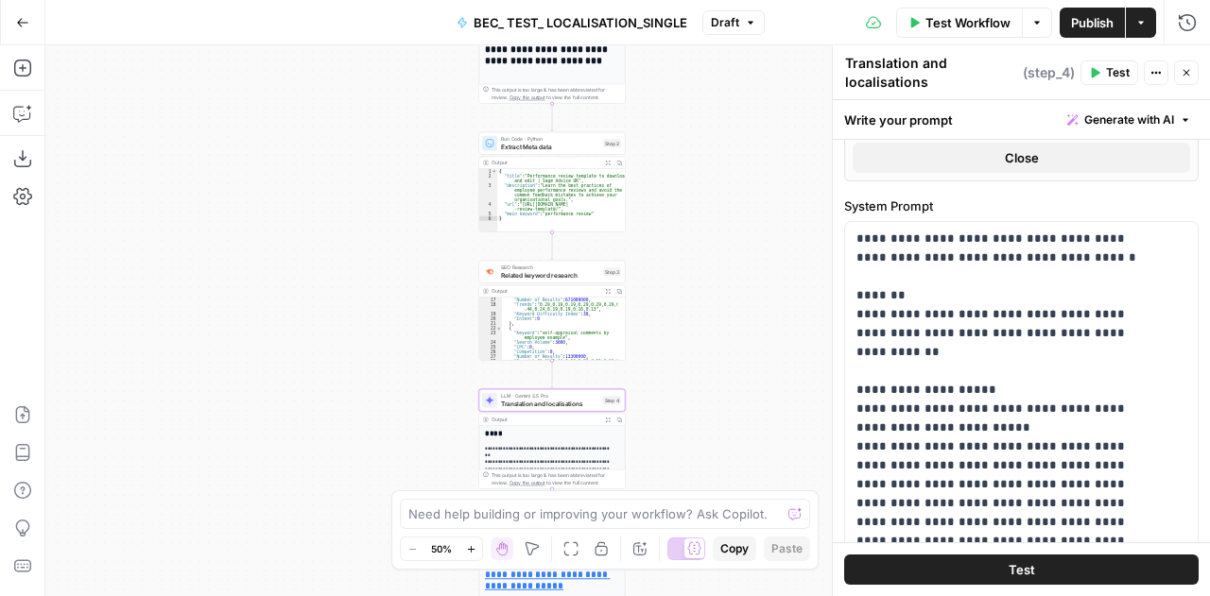
scroll to position [791, 0]
click at [963, 10] on button "Test Workflow" at bounding box center [959, 23] width 127 height 30
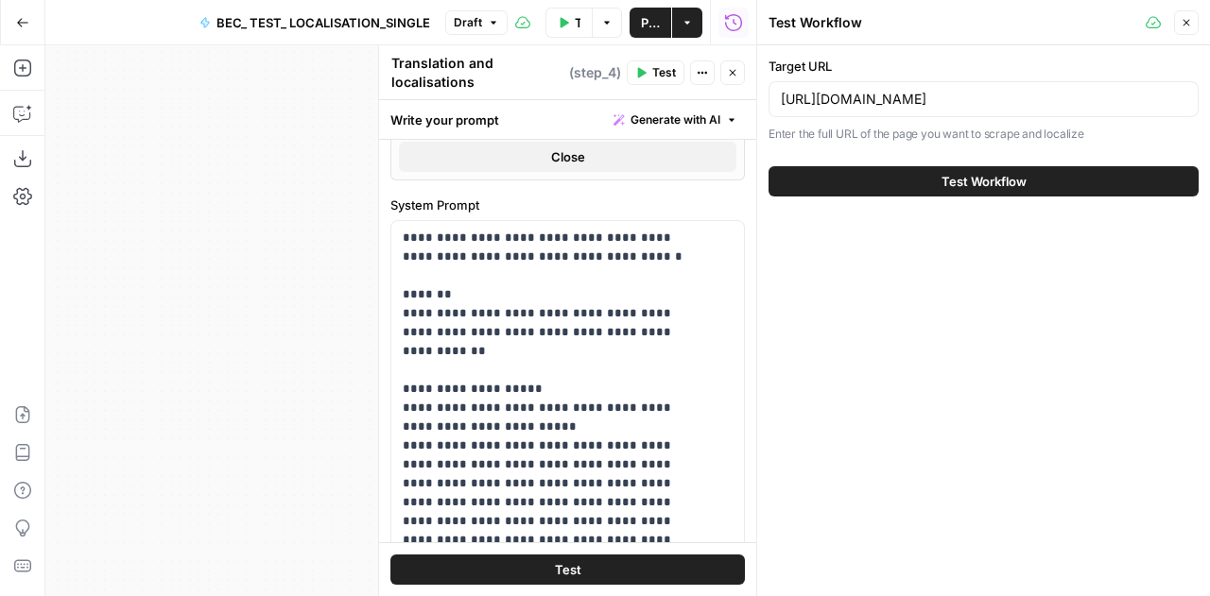
click at [1015, 175] on span "Test Workflow" at bounding box center [983, 181] width 85 height 19
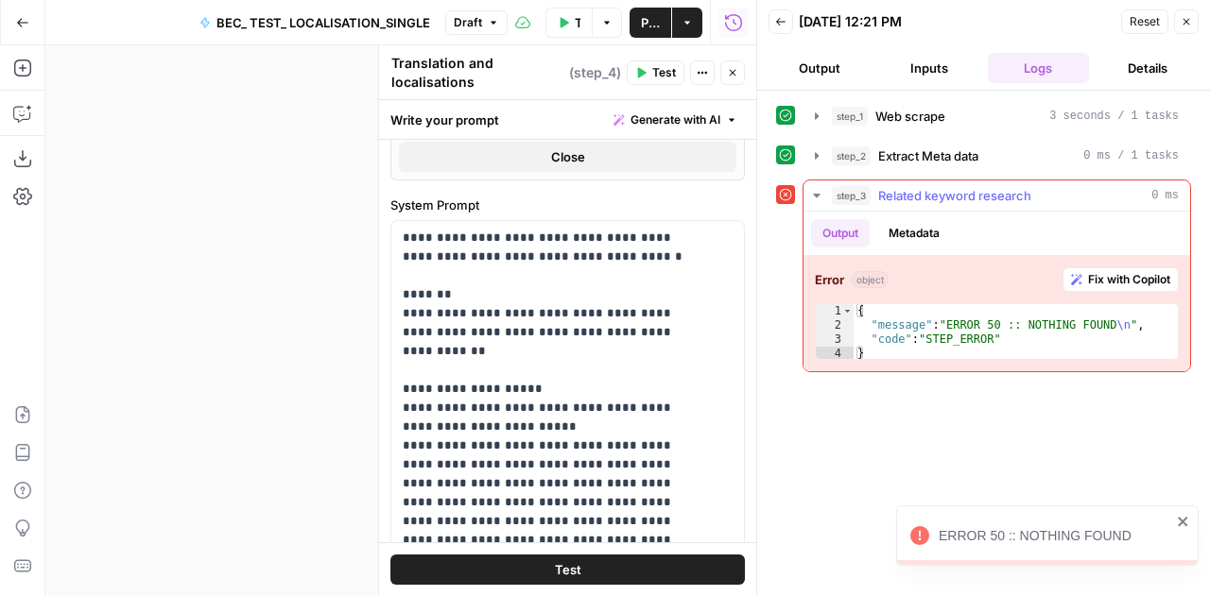
click at [1109, 279] on span "Fix with Copilot" at bounding box center [1129, 279] width 82 height 17
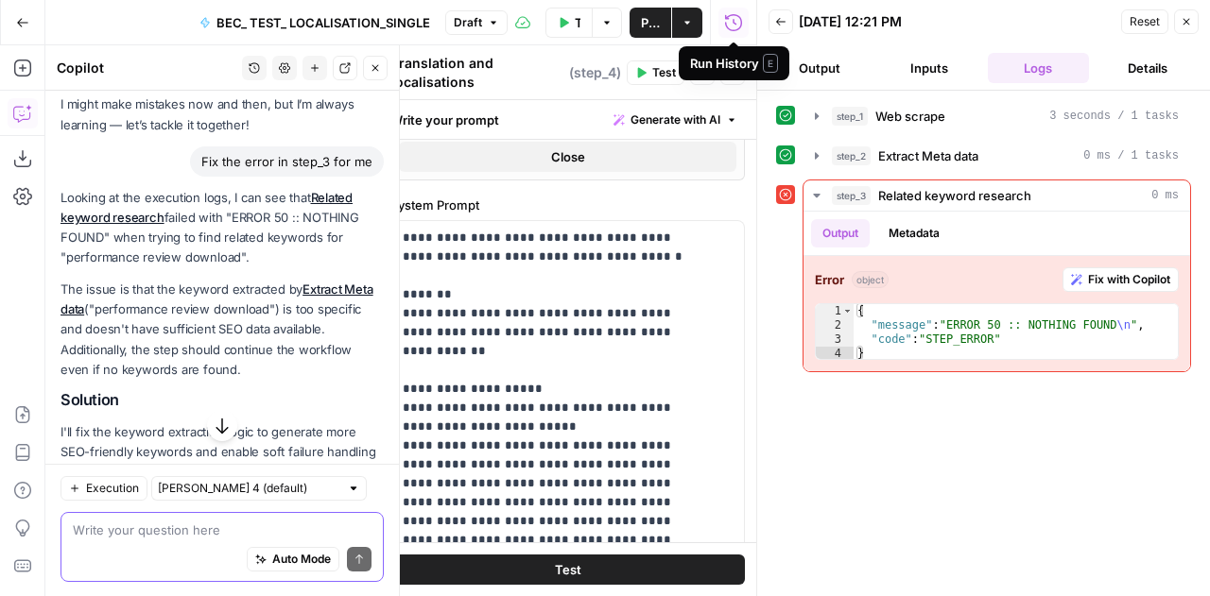
scroll to position [94, 0]
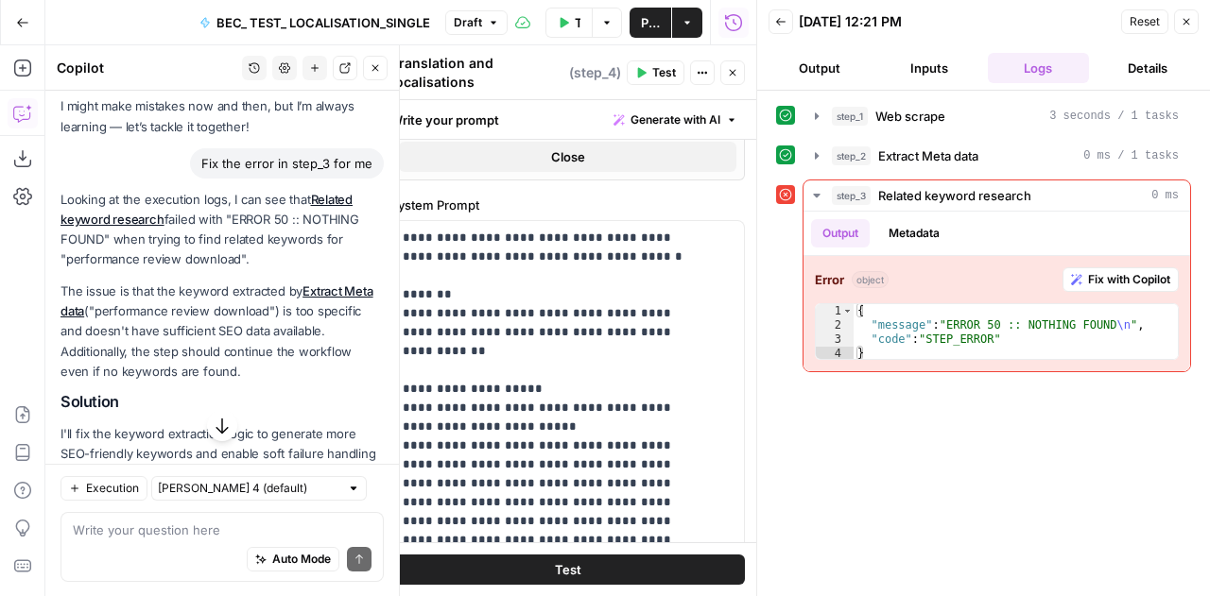
click at [147, 545] on div "Auto Mode Send" at bounding box center [222, 560] width 299 height 42
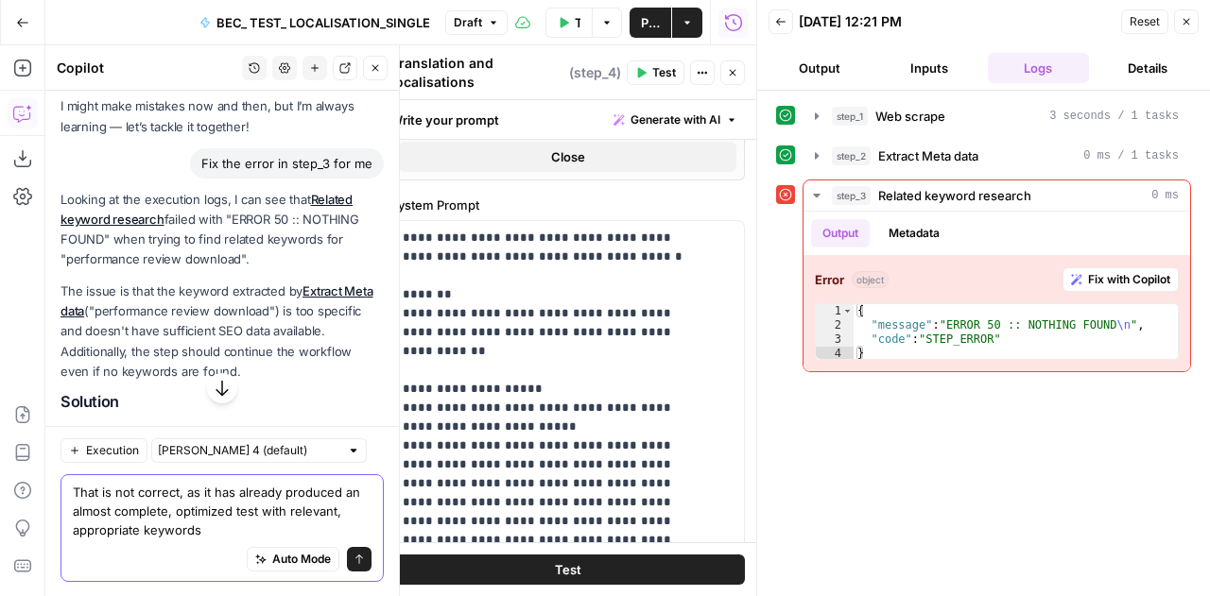
paste textarea "performance appraisal 4400 57"
type textarea "That is not correct, as it has already produced an almost complete, optimized t…"
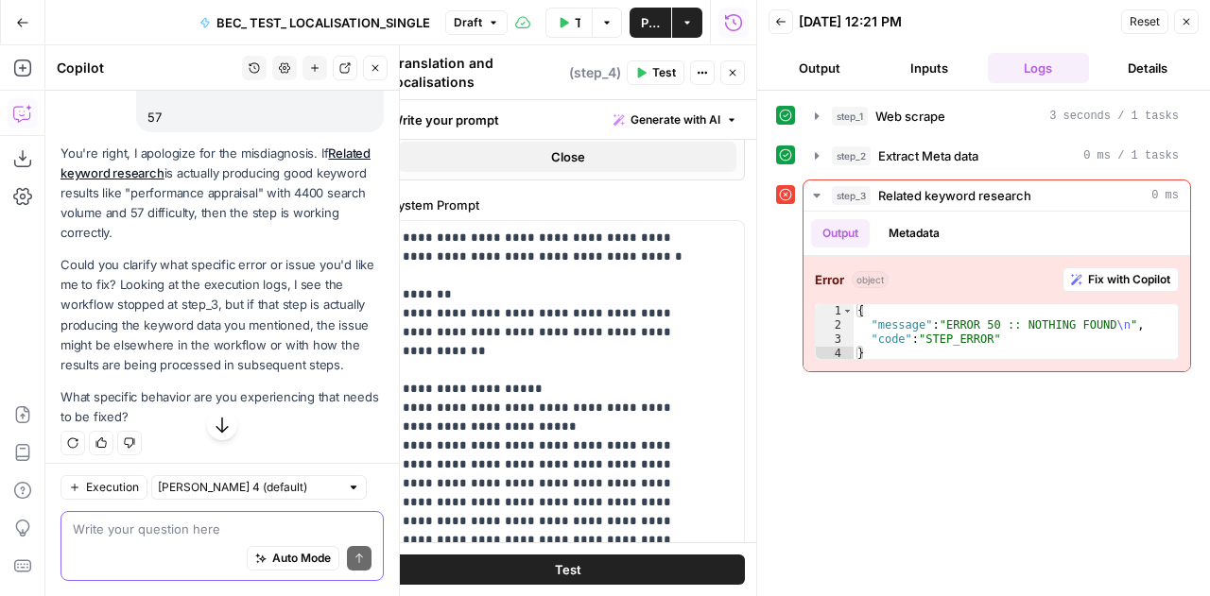
scroll to position [1002, 0]
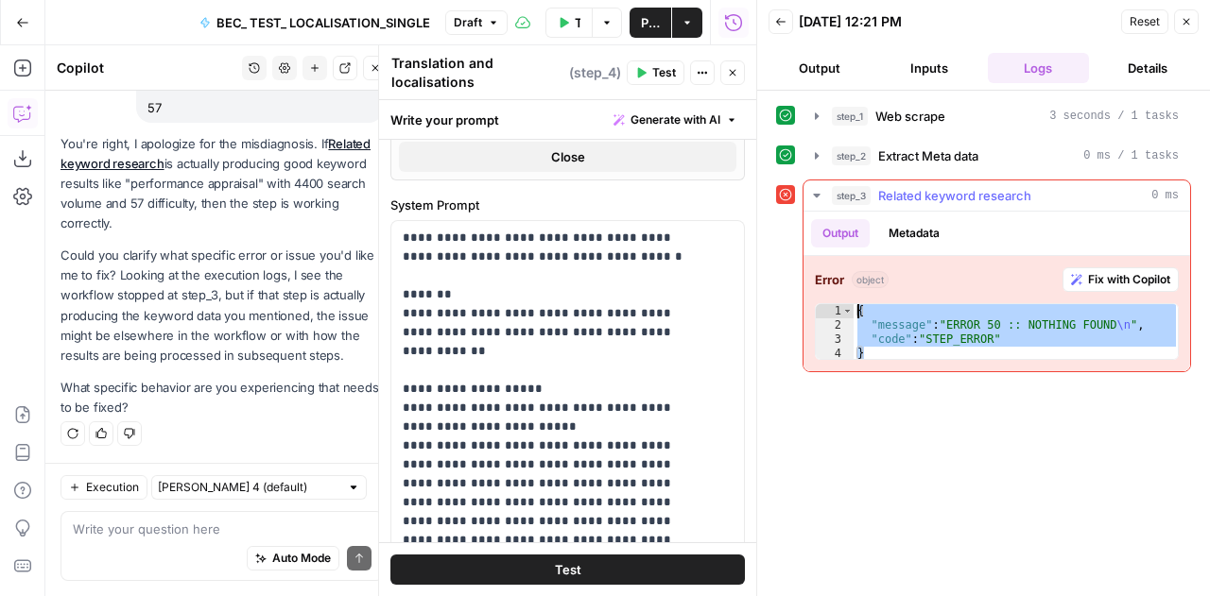
drag, startPoint x: 992, startPoint y: 349, endPoint x: 838, endPoint y: 303, distance: 160.6
click at [838, 303] on div "* 1 2 3 4 { "message" : "ERROR 50 :: NOTHING FOUND \n " , "code" : "STEP_ERROR"…" at bounding box center [997, 331] width 364 height 57
type textarea "**********"
click at [174, 545] on div "Auto Mode Send" at bounding box center [222, 560] width 299 height 42
paste textarea "{ "message": "ERROR 50 :: NOTHING FOUND\n", "code": "STEP_ERROR" }"
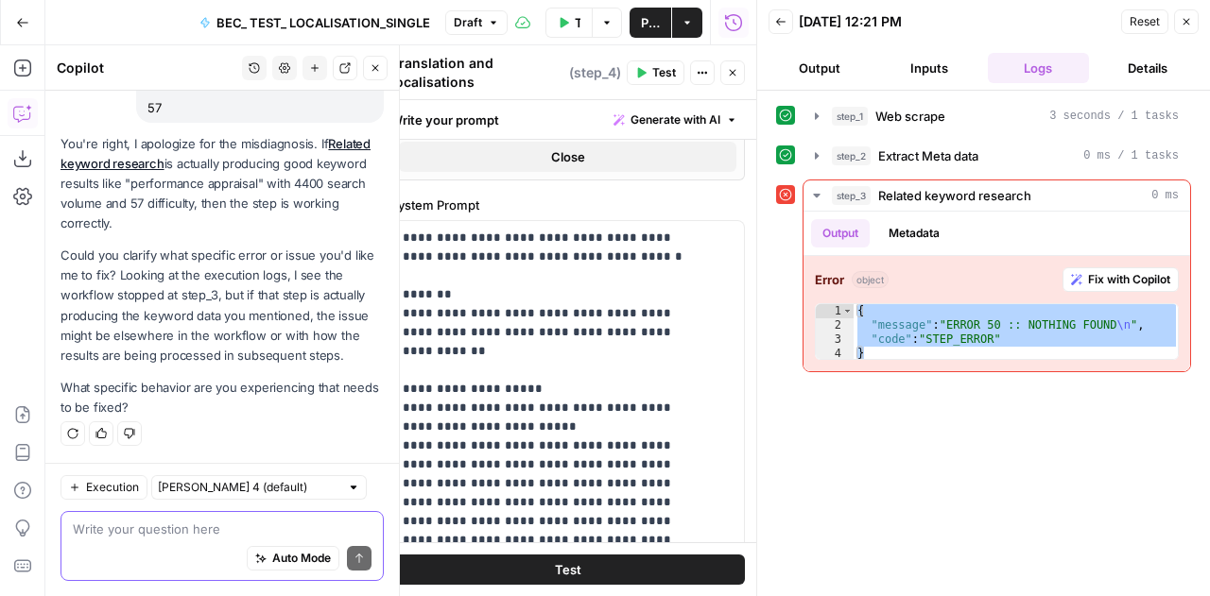
type textarea "{ "message": "ERROR 50 :: NOTHING FOUND\n", "code": "STEP_ERROR" }"
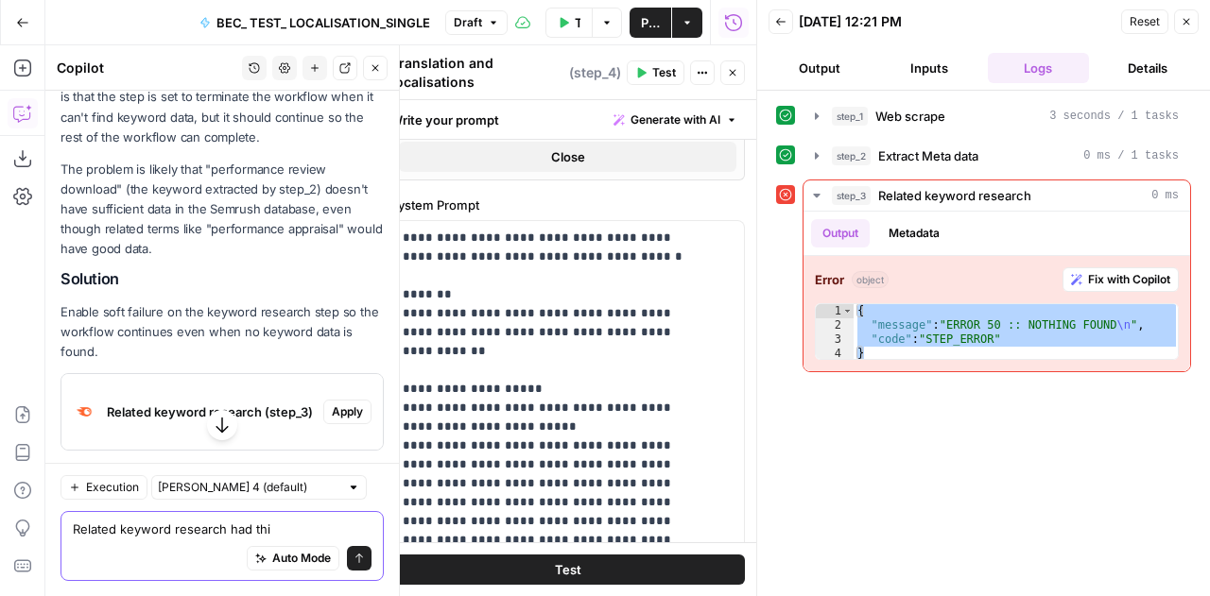
scroll to position [1486, 0]
click at [344, 420] on span "Apply" at bounding box center [347, 411] width 31 height 17
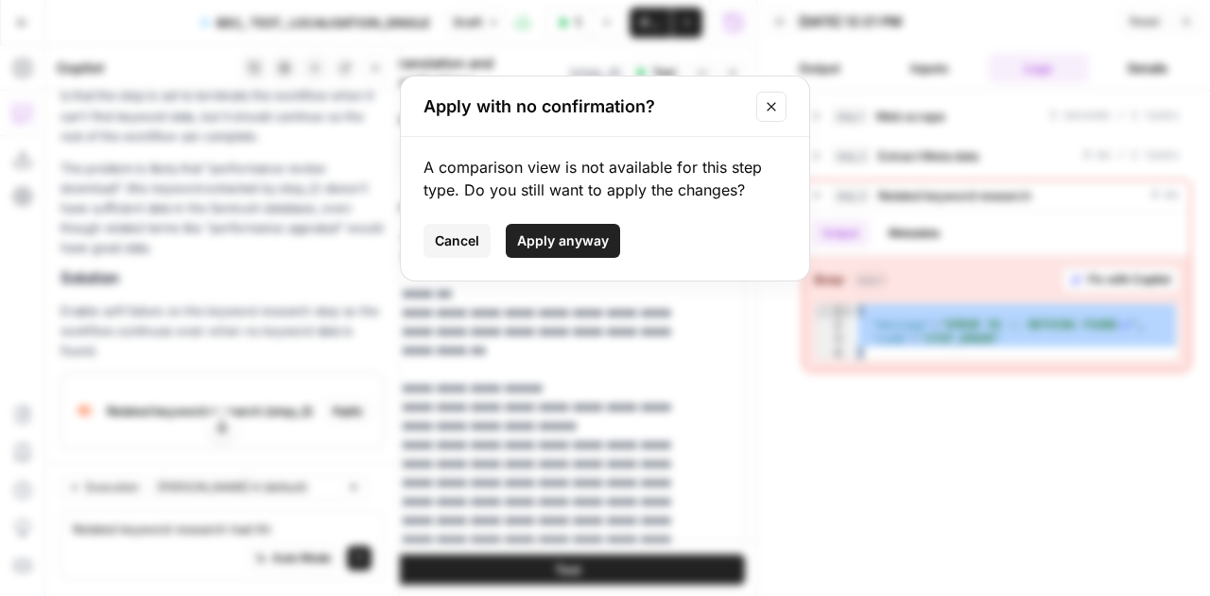
click at [456, 235] on span "Cancel" at bounding box center [457, 241] width 44 height 19
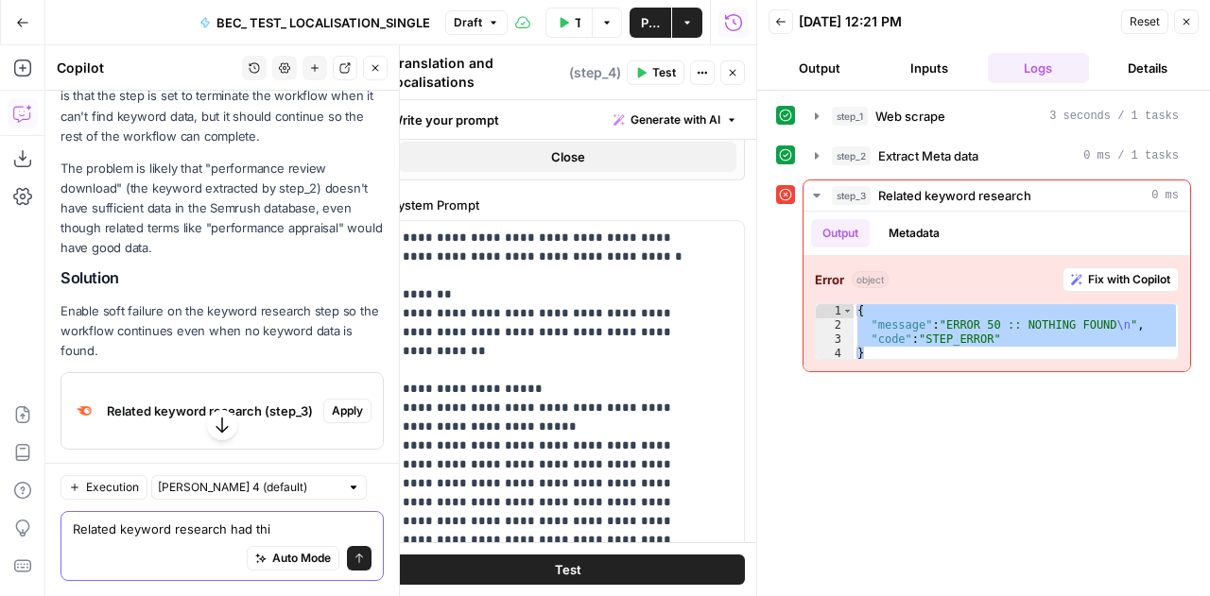
click at [149, 530] on textarea "Related keyword research had thi" at bounding box center [222, 529] width 299 height 19
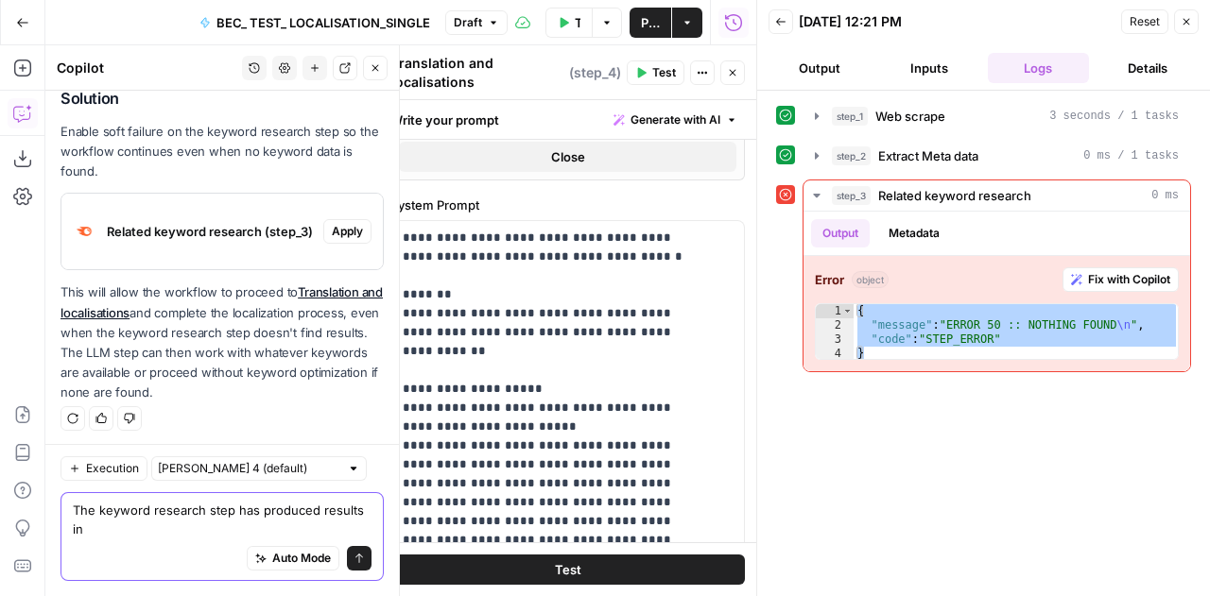
scroll to position [1684, 0]
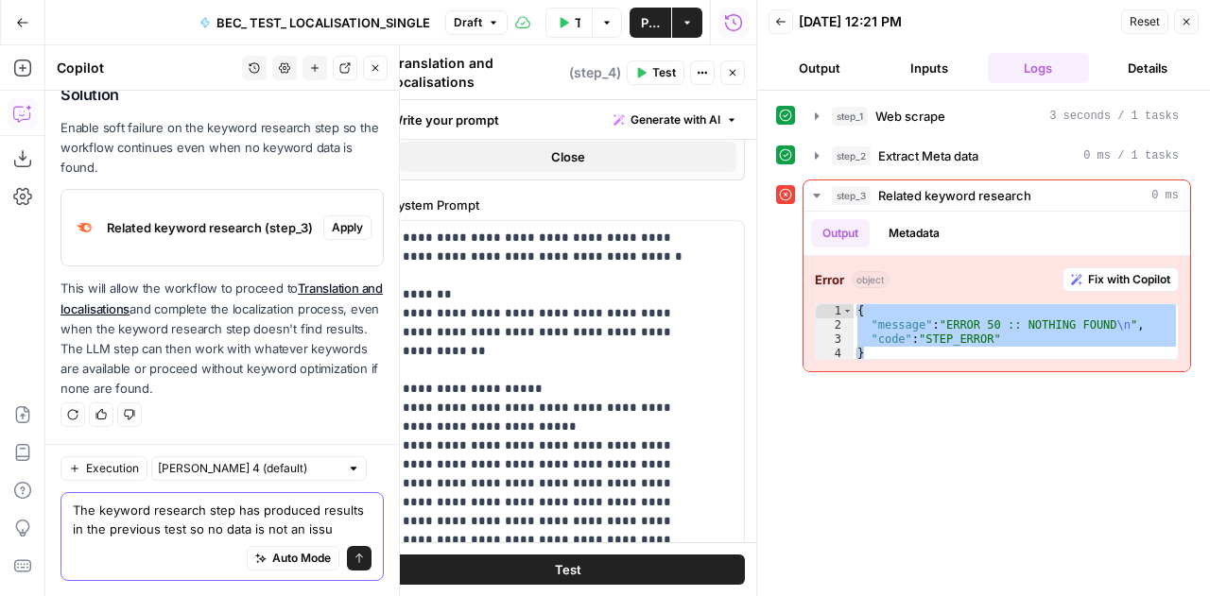
type textarea "The keyword research step has produced results in the previous test so no data …"
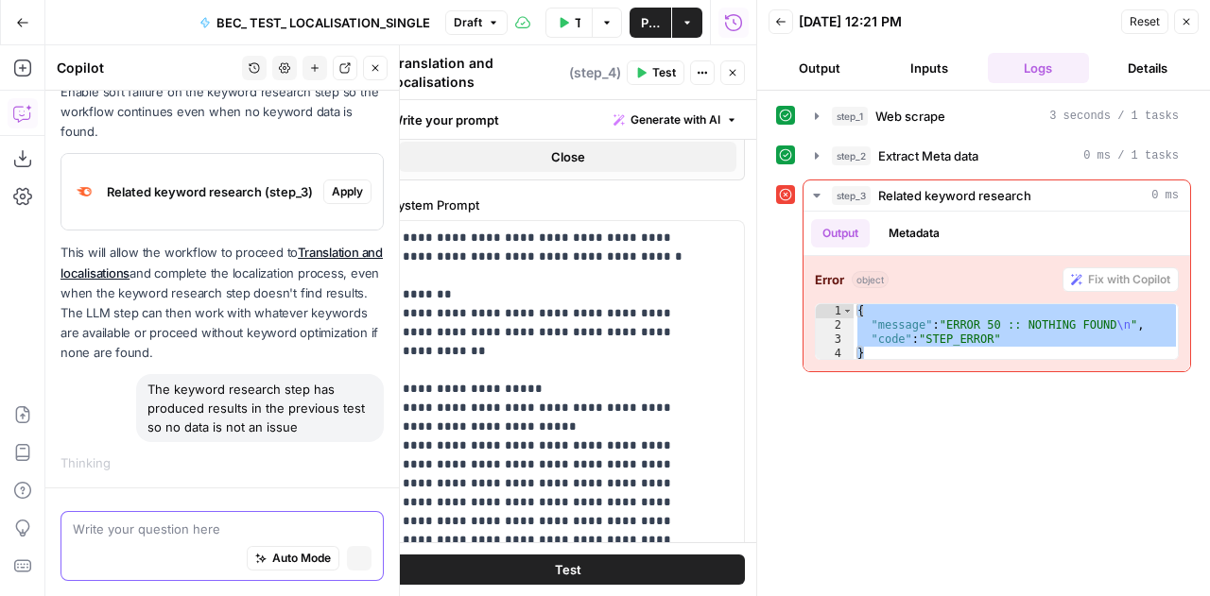
scroll to position [1720, 0]
click at [608, 27] on icon "button" at bounding box center [606, 22] width 11 height 11
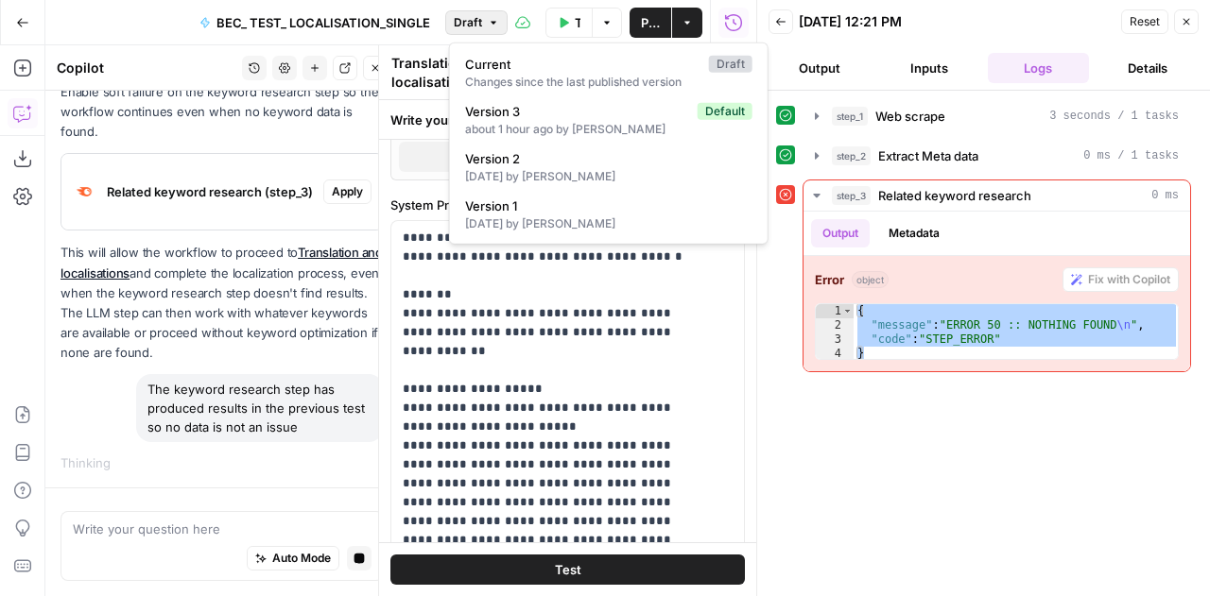
click at [499, 24] on icon "button" at bounding box center [493, 22] width 11 height 11
click at [611, 115] on span "Version 3" at bounding box center [577, 111] width 225 height 19
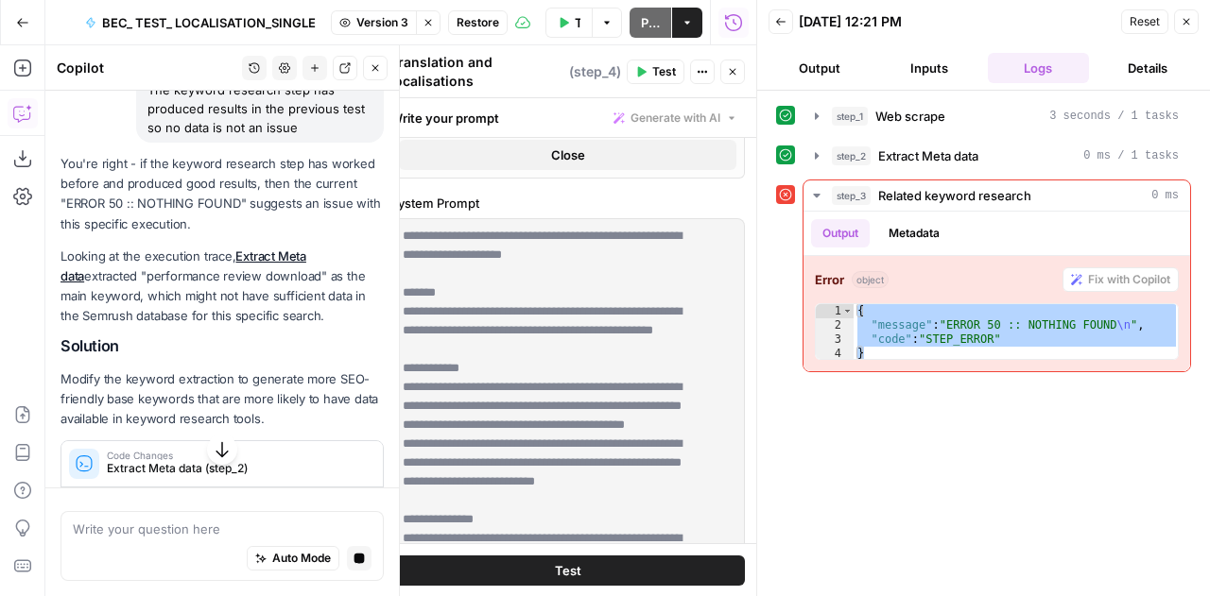
click at [241, 408] on p "Modify the keyword extraction to generate more SEO-friendly base keywords that …" at bounding box center [221, 400] width 323 height 60
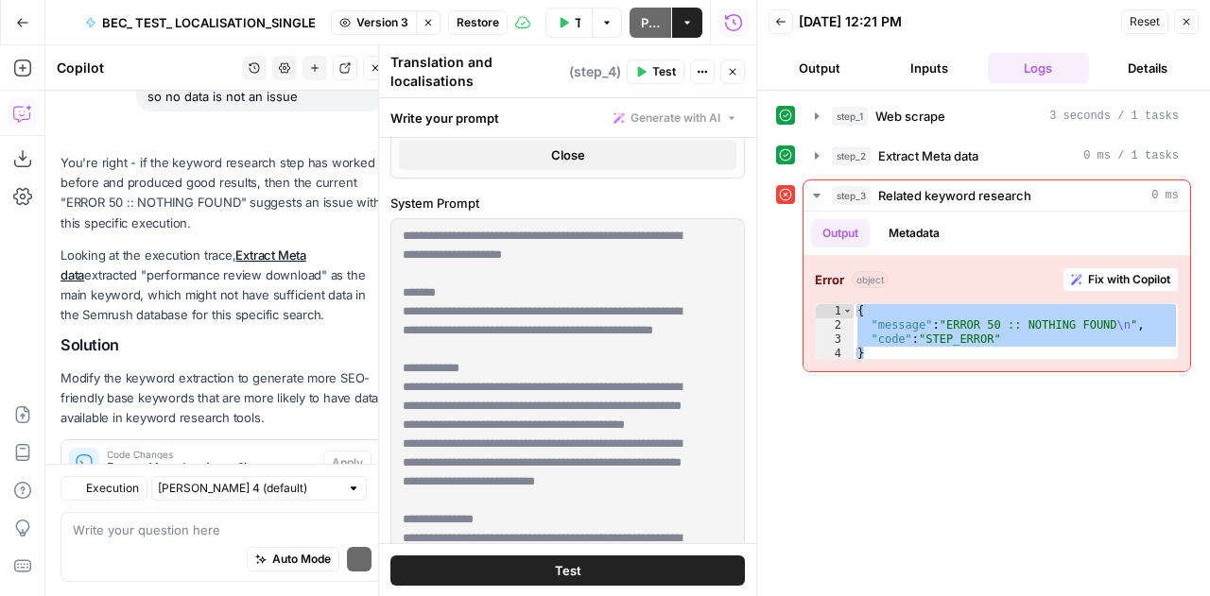
scroll to position [2303, 0]
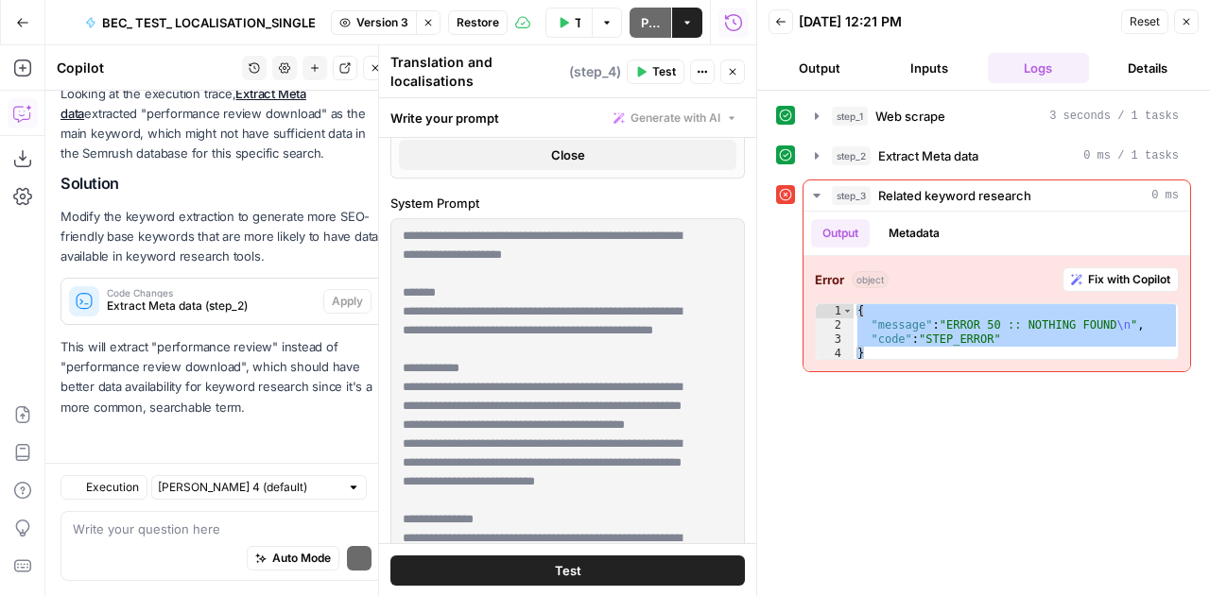
click at [1151, 9] on button "Reset" at bounding box center [1144, 21] width 47 height 25
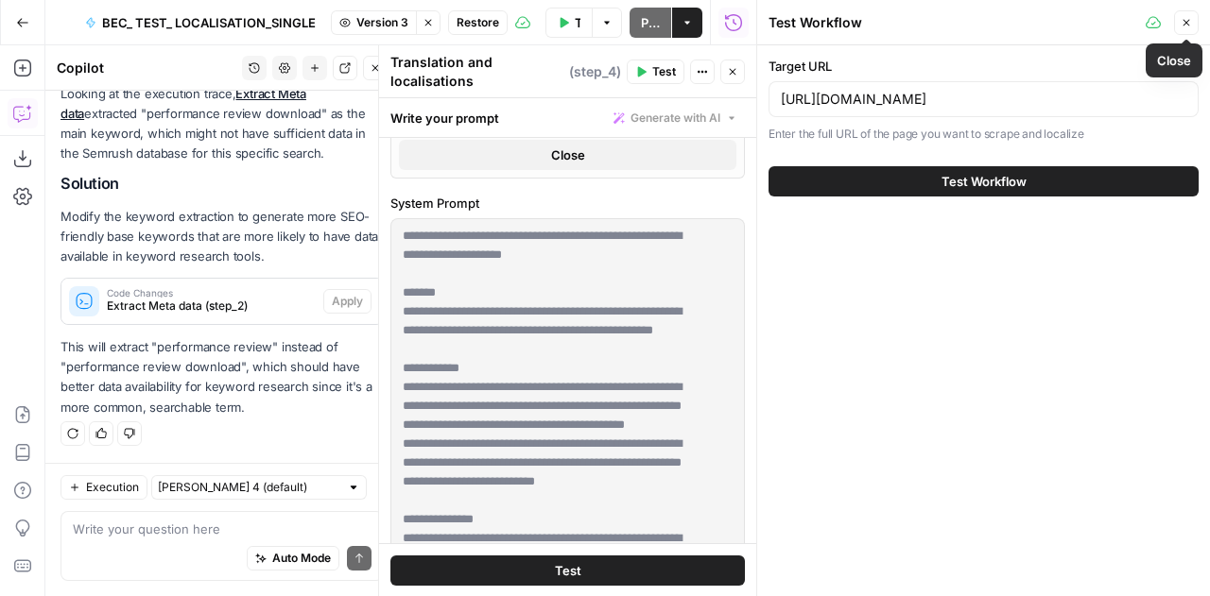
click at [1191, 23] on span "Close" at bounding box center [1191, 23] width 1 height 1
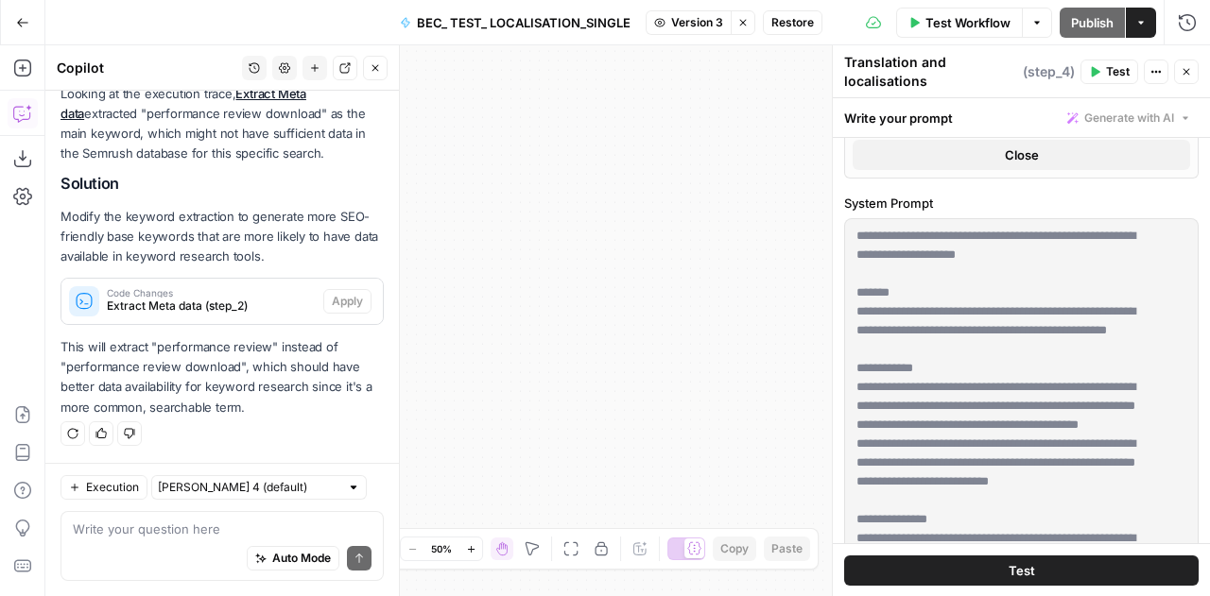
click at [1187, 76] on icon "button" at bounding box center [1186, 71] width 11 height 11
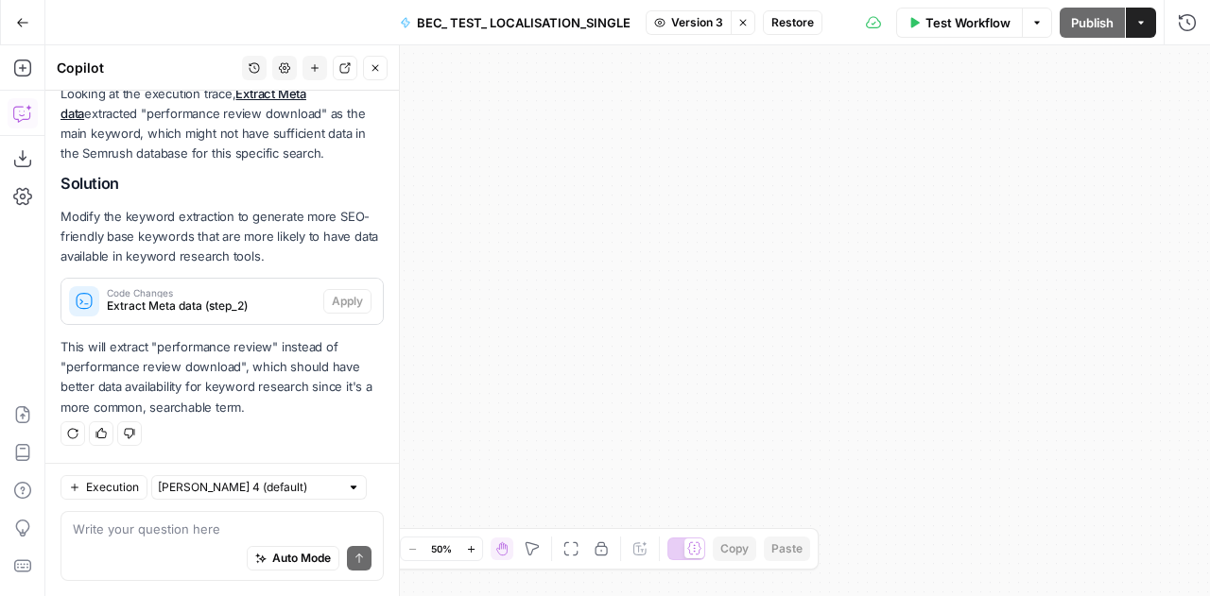
click at [382, 72] on button "Close" at bounding box center [375, 68] width 25 height 25
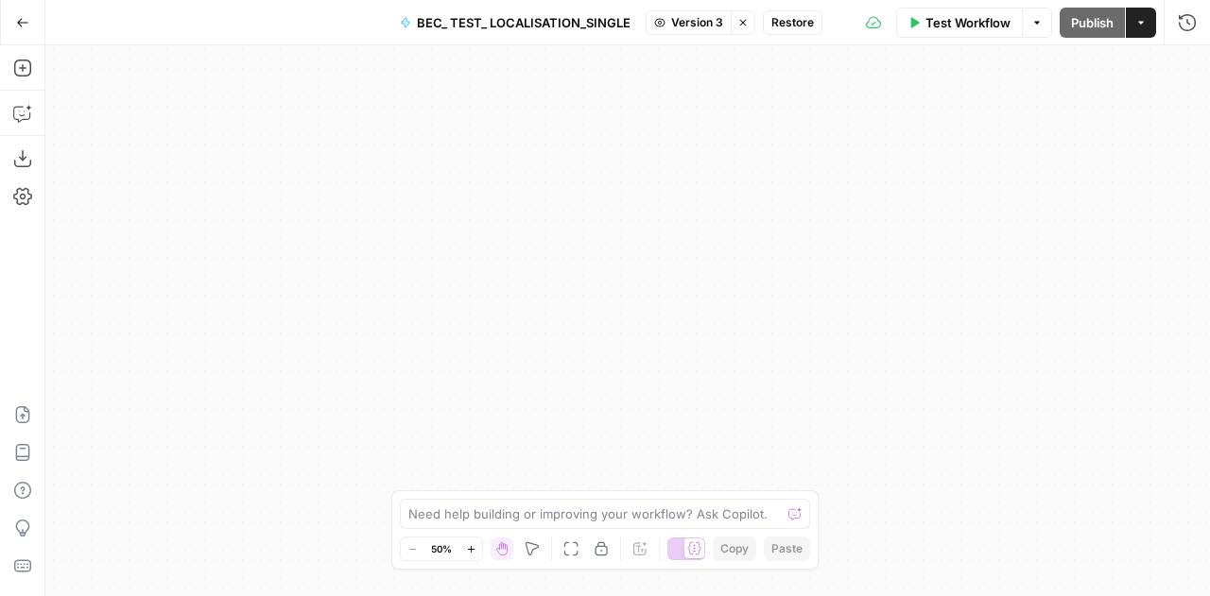
click at [23, 10] on button "Go Back" at bounding box center [23, 23] width 34 height 34
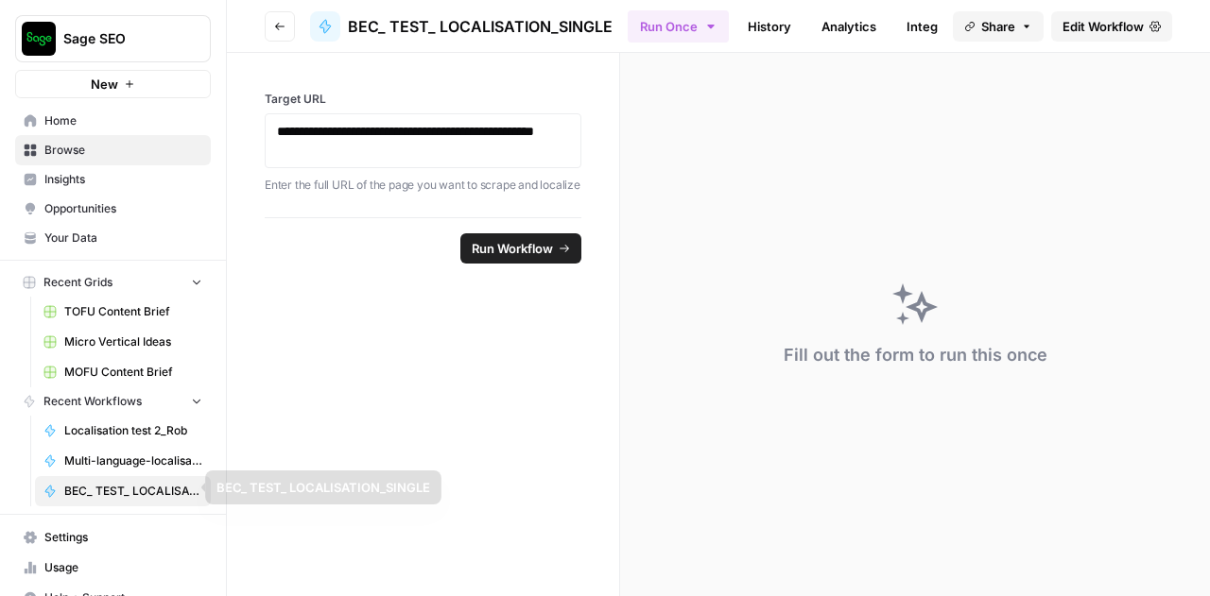
click at [106, 476] on link "BEC_ TEST_ LOCALISATION_SINGLE" at bounding box center [123, 491] width 176 height 30
click at [402, 146] on p "**********" at bounding box center [423, 141] width 293 height 38
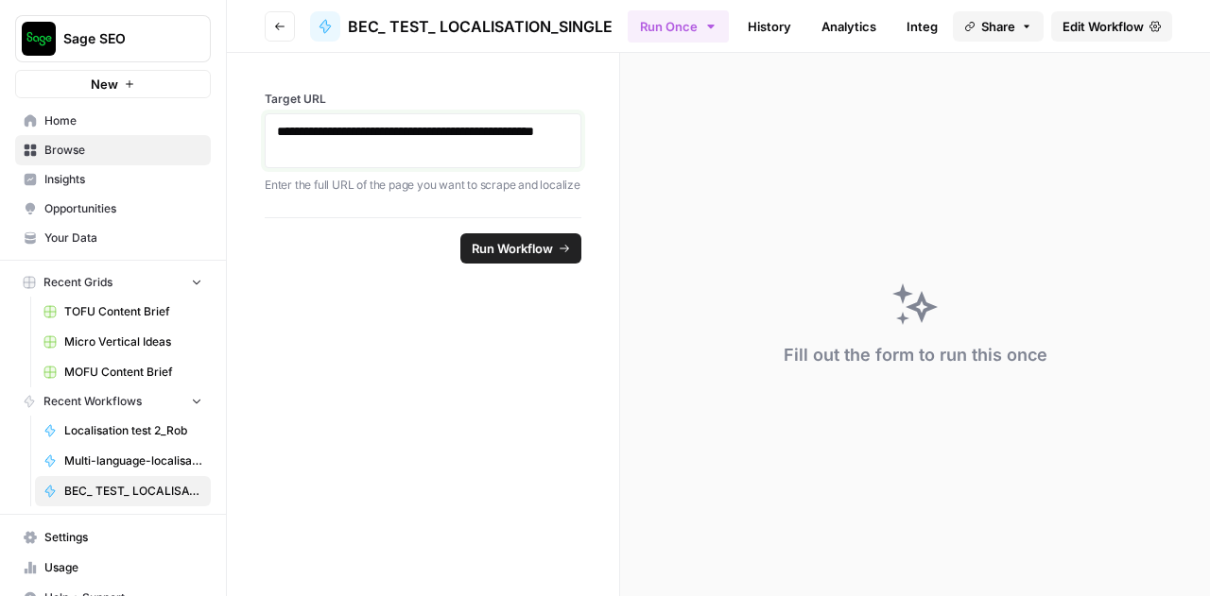
click at [402, 146] on p "**********" at bounding box center [423, 141] width 293 height 38
drag, startPoint x: 285, startPoint y: 264, endPoint x: 240, endPoint y: 199, distance: 78.1
click at [240, 199] on form "**********" at bounding box center [423, 325] width 393 height 544
click at [293, 258] on span "Reset" at bounding box center [293, 248] width 34 height 19
click at [380, 162] on div "**********" at bounding box center [423, 140] width 317 height 55
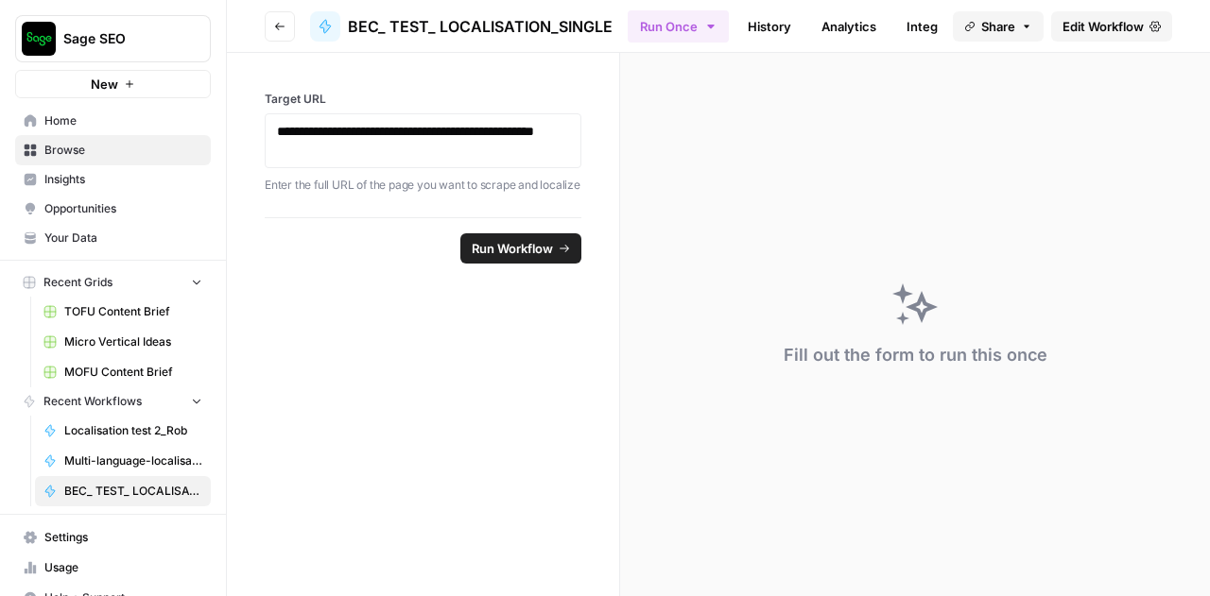
click at [1110, 14] on link "Edit Workflow" at bounding box center [1111, 26] width 121 height 30
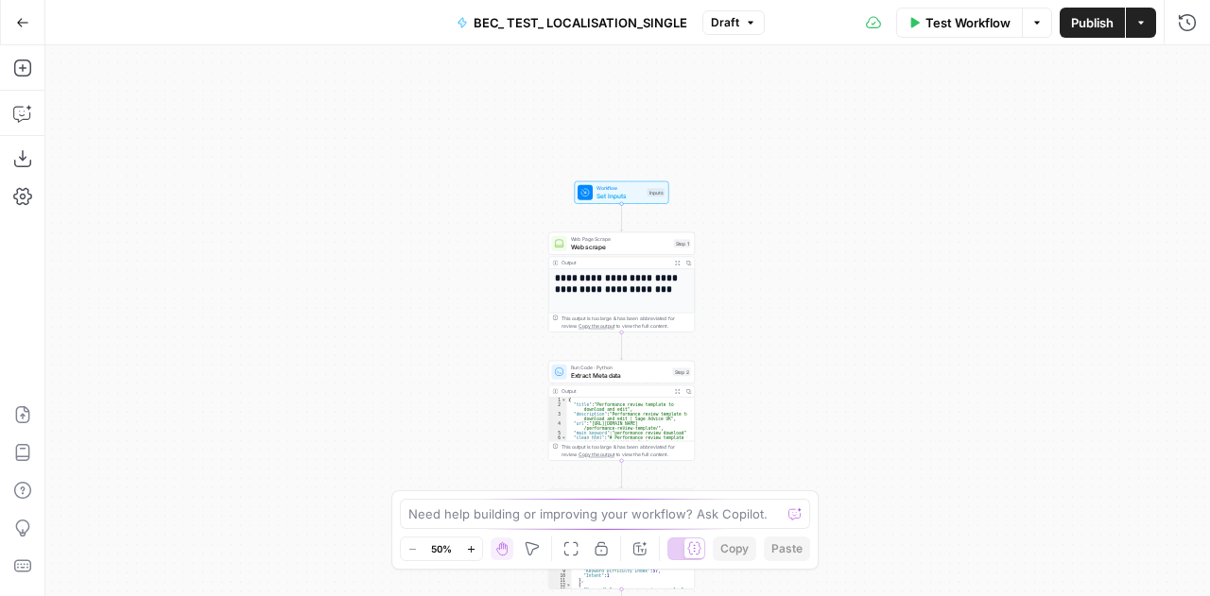
click at [581, 249] on span "Web scrape" at bounding box center [620, 246] width 99 height 9
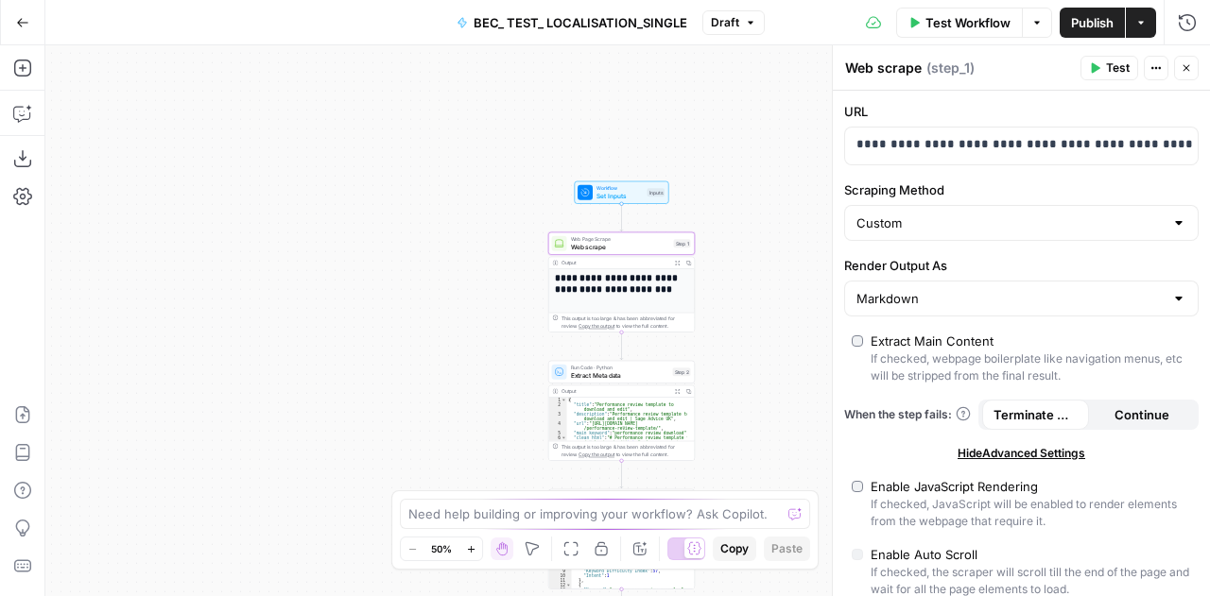
scroll to position [229, 0]
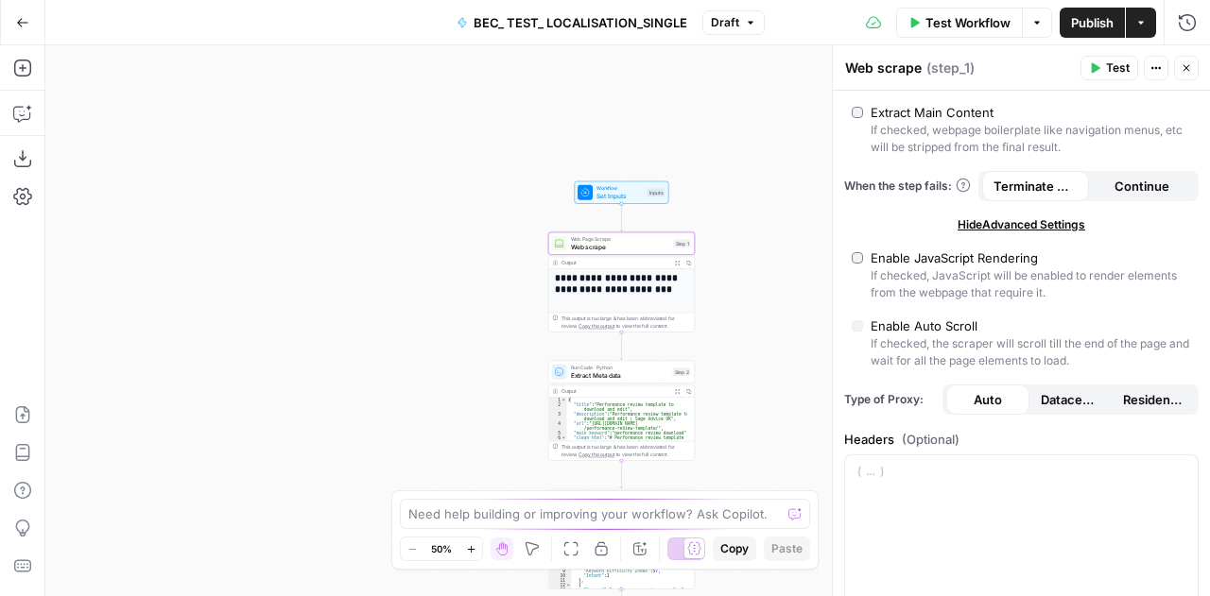
click at [615, 374] on span "Extract Meta data" at bounding box center [620, 375] width 98 height 9
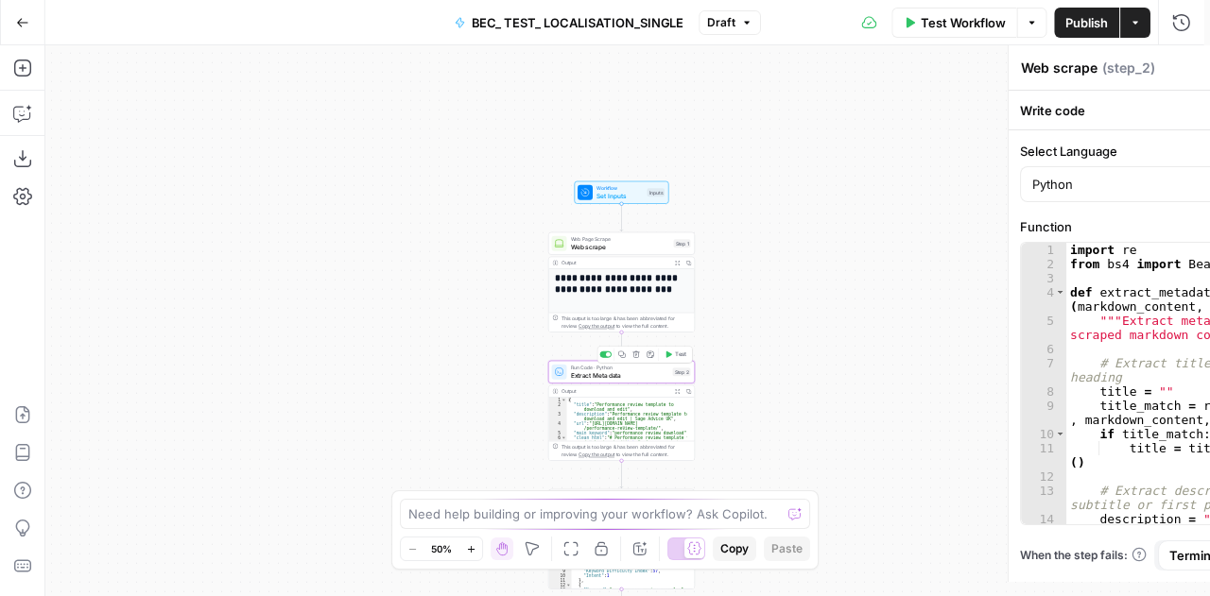
type textarea "Extract Meta data"
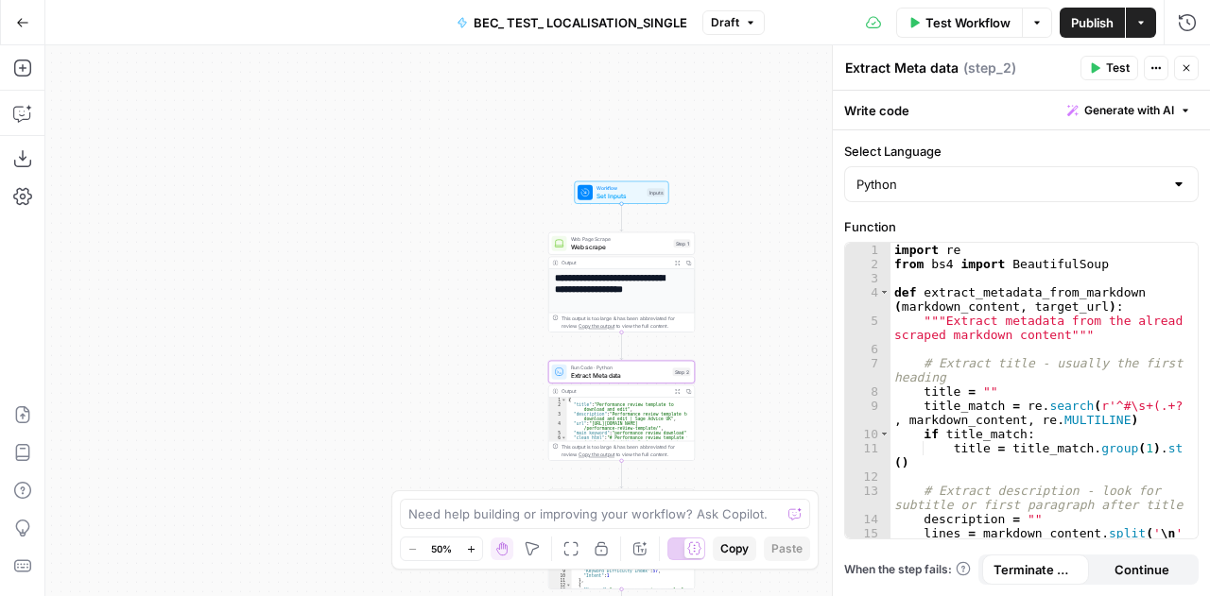
click at [1192, 70] on button "Close" at bounding box center [1186, 68] width 25 height 25
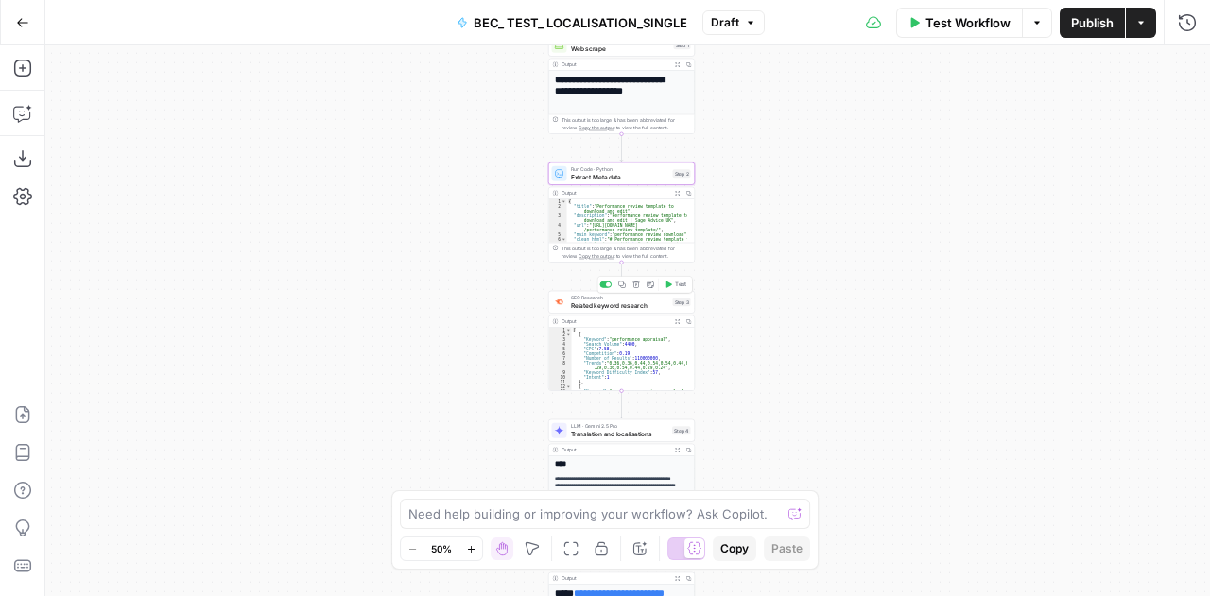
click at [597, 303] on span "Related keyword research" at bounding box center [620, 305] width 98 height 9
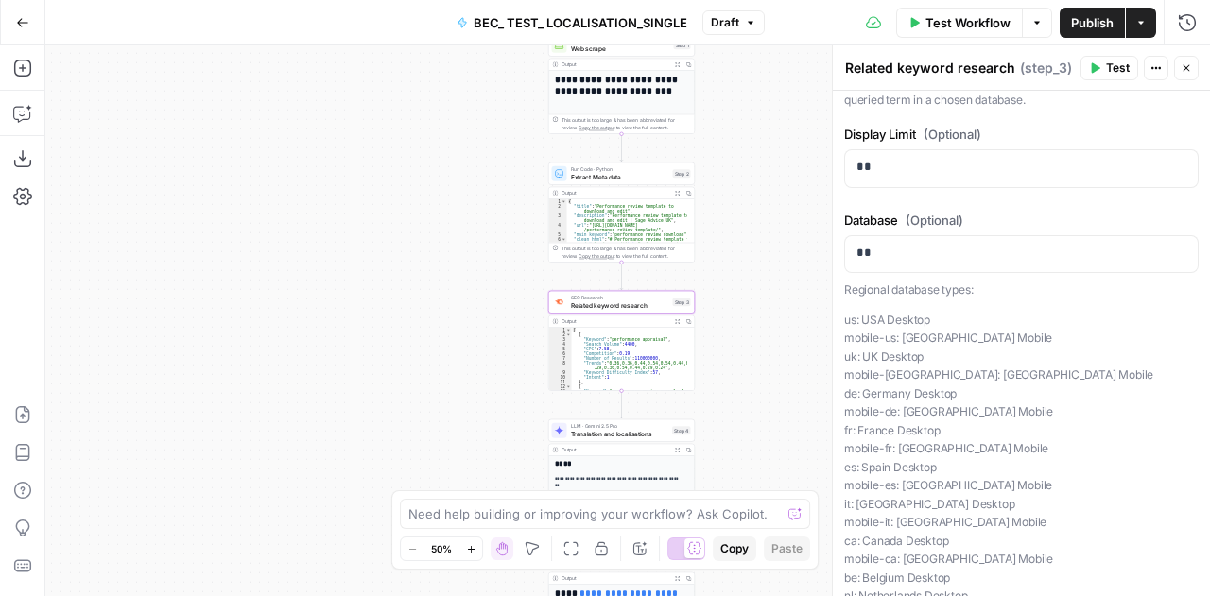
scroll to position [322, 0]
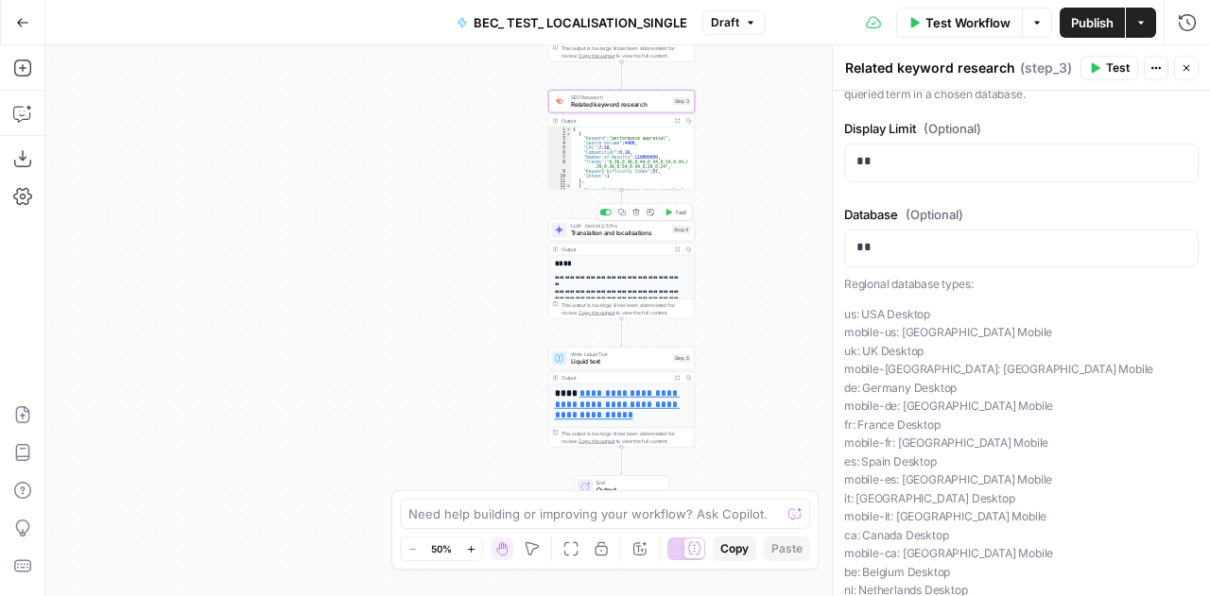
click at [592, 244] on div "Output Expand Output Copy" at bounding box center [622, 250] width 146 height 12
click at [584, 233] on span "Translation and localisations" at bounding box center [620, 233] width 98 height 9
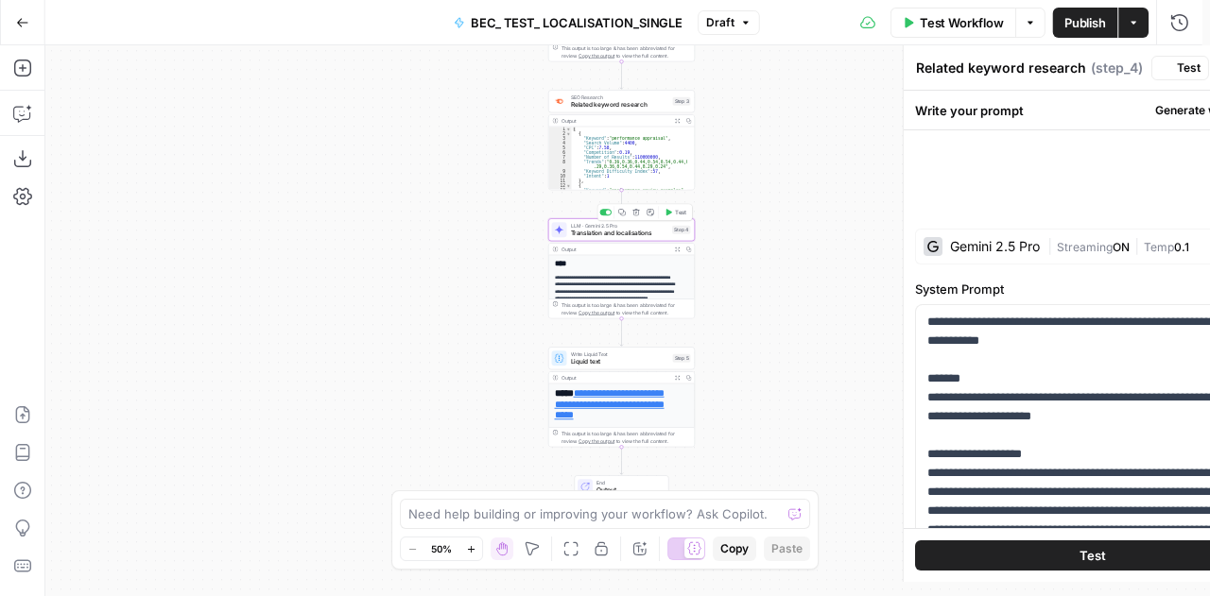
type textarea "Translation and localisations"
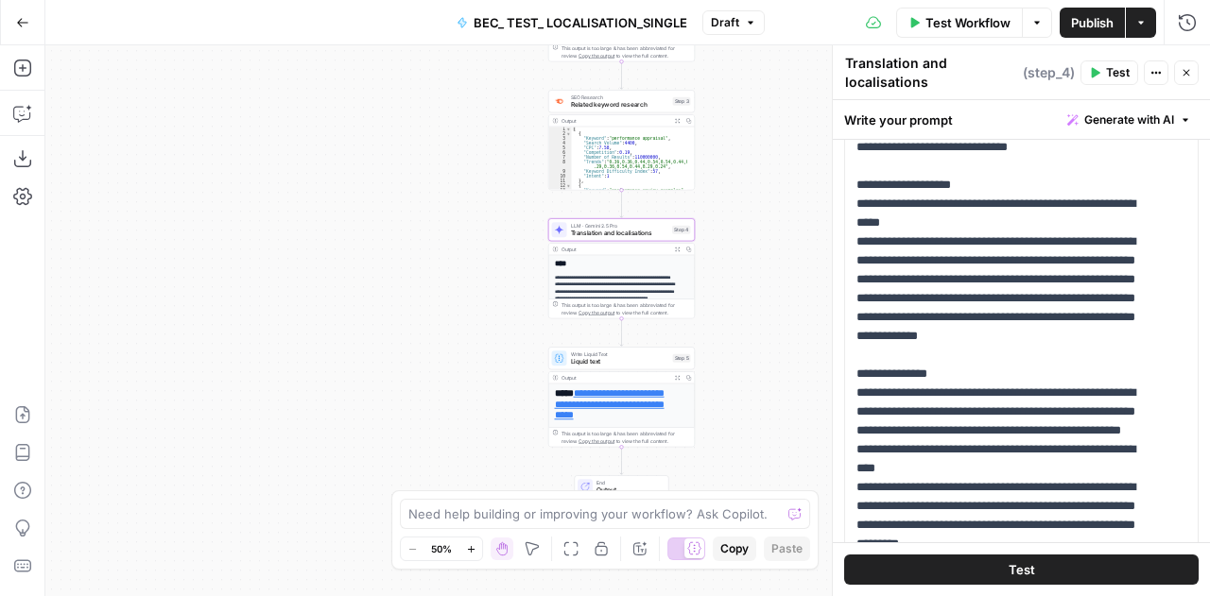
scroll to position [279, 0]
click at [980, 29] on span "Test Workflow" at bounding box center [967, 22] width 85 height 19
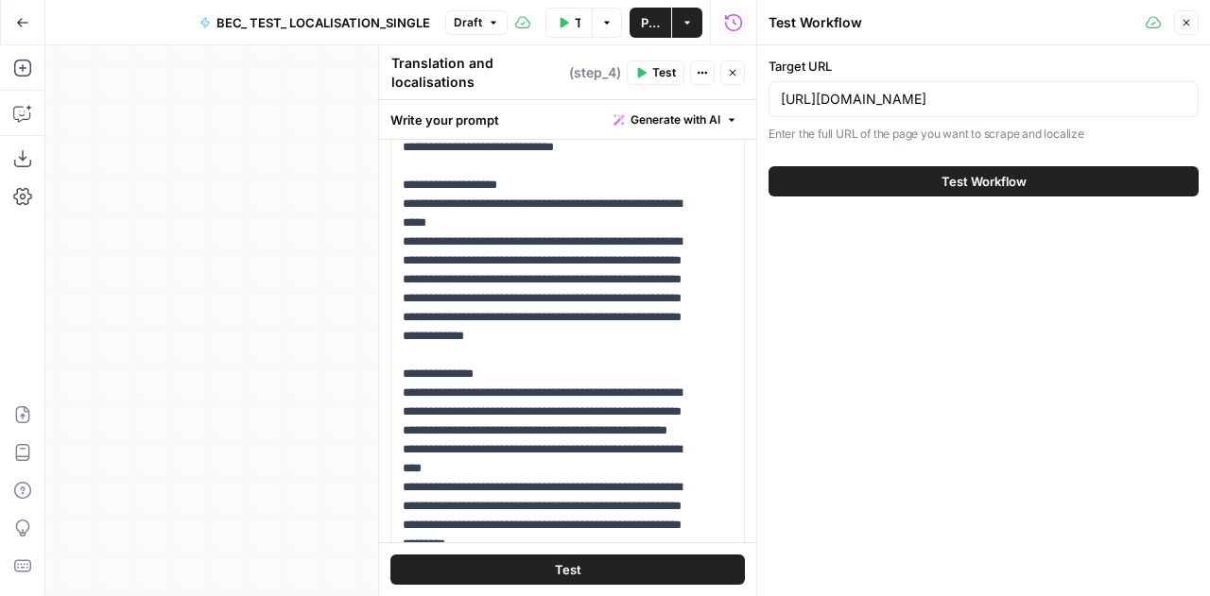
click at [964, 187] on span "Test Workflow" at bounding box center [983, 181] width 85 height 19
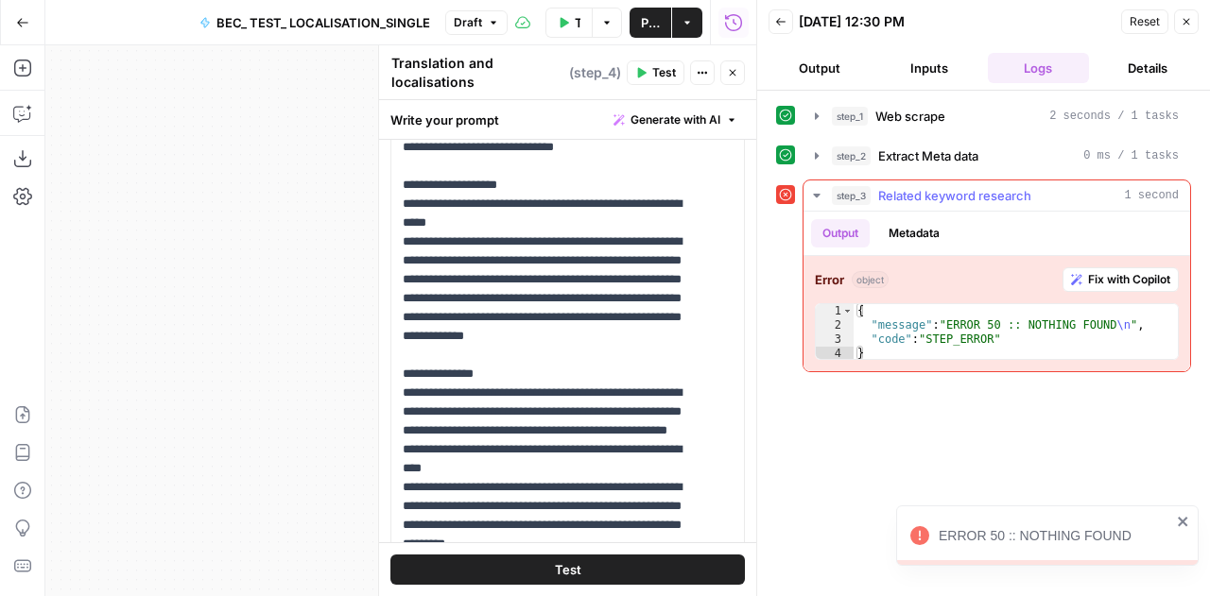
click at [1127, 283] on span "Fix with Copilot" at bounding box center [1129, 279] width 82 height 17
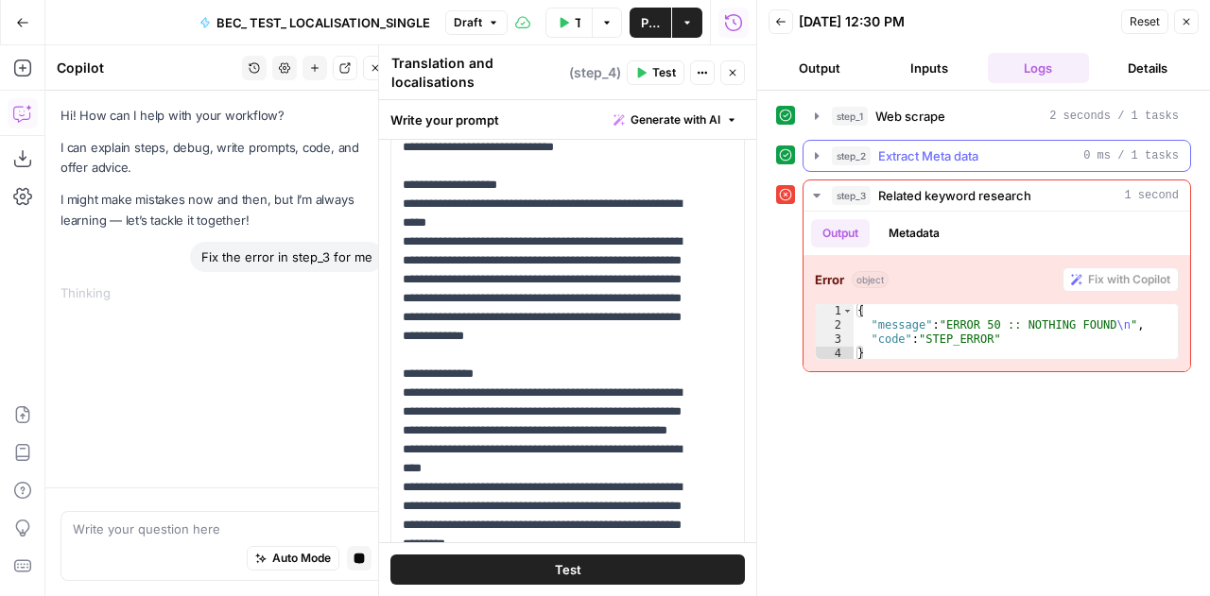
click at [814, 158] on icon "button" at bounding box center [816, 155] width 15 height 15
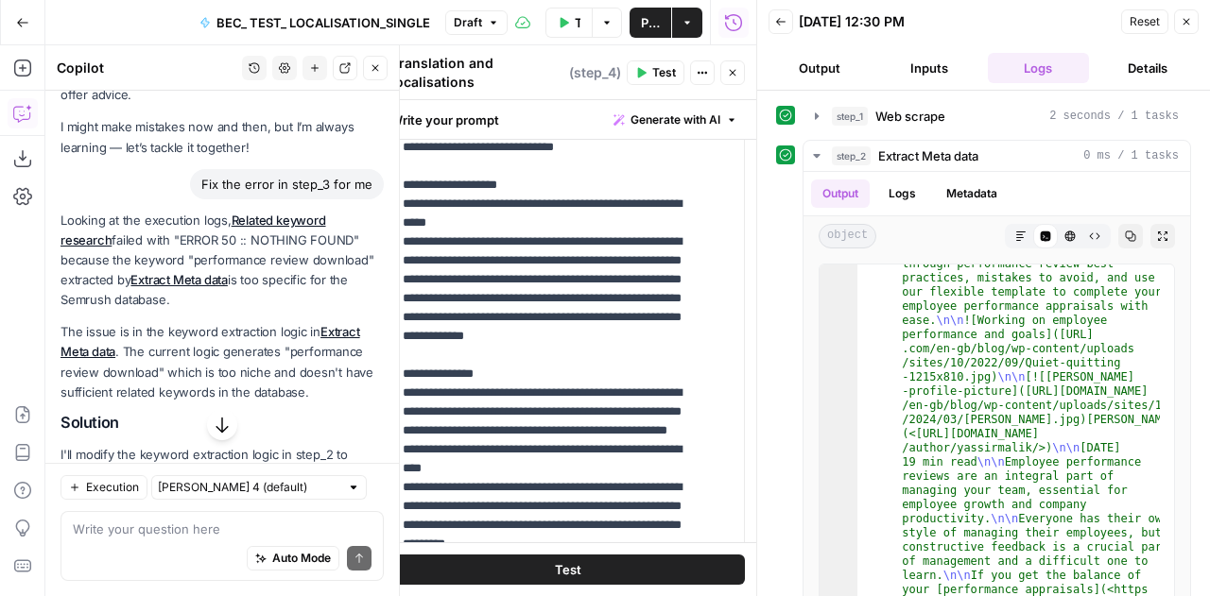
scroll to position [72, 0]
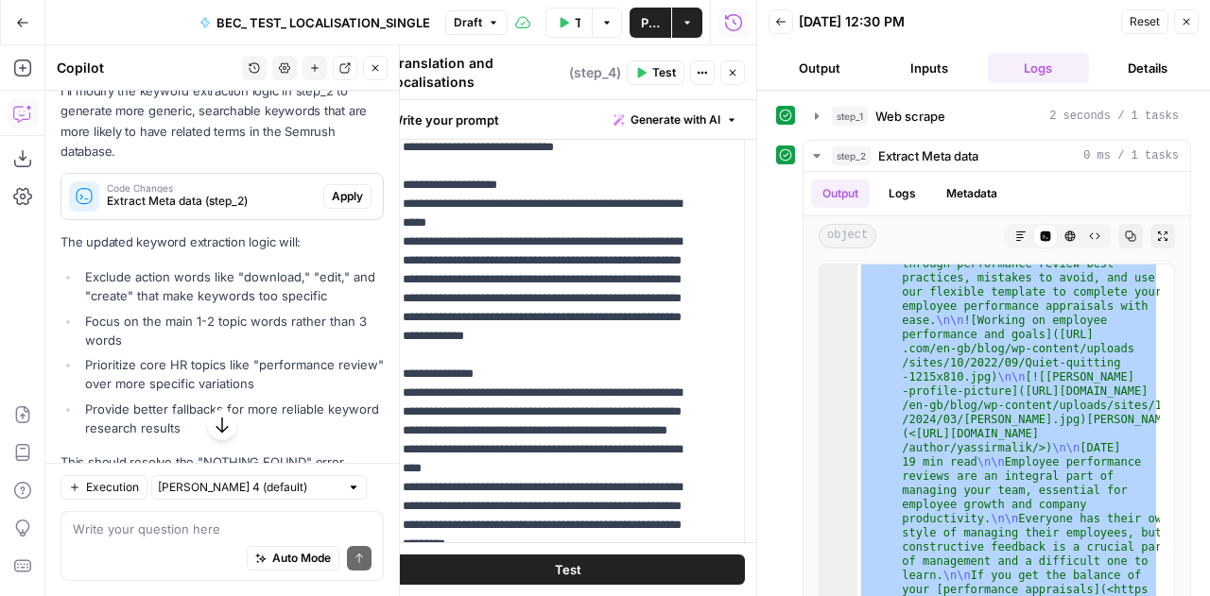
scroll to position [529, 0]
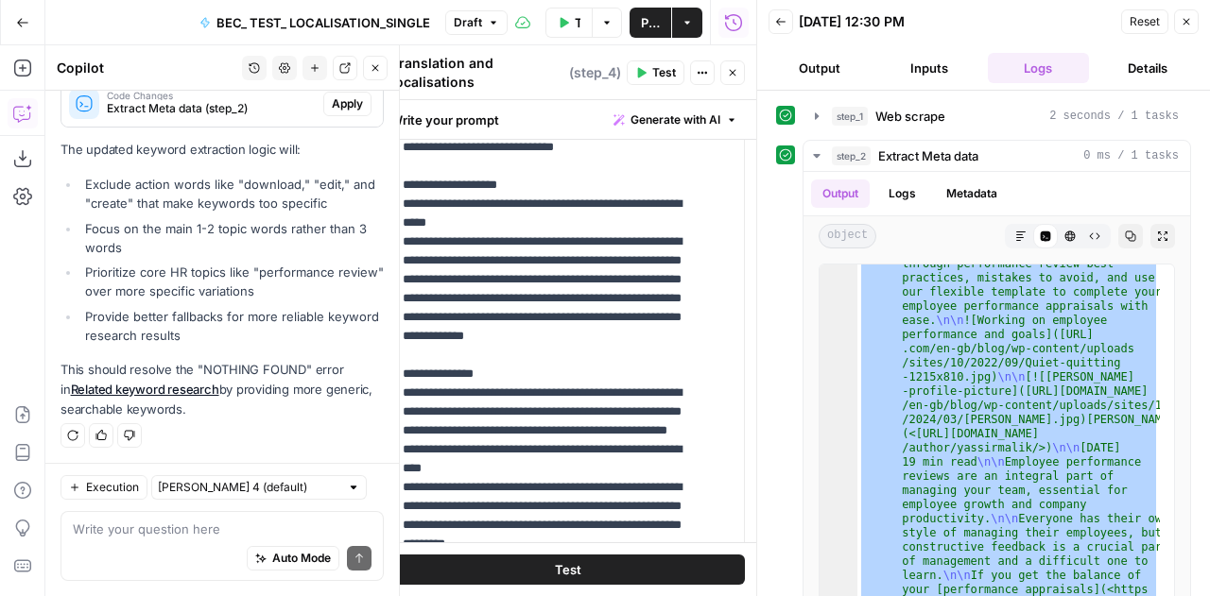
click at [162, 556] on div "Auto Mode Send" at bounding box center [222, 560] width 299 height 42
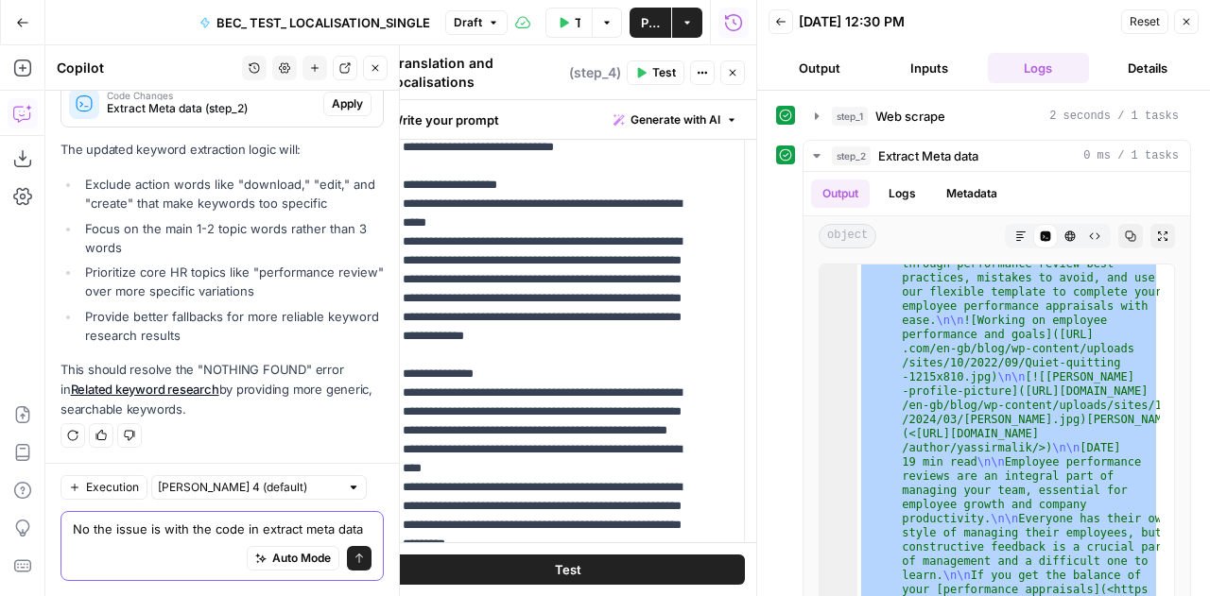
scroll to position [548, 0]
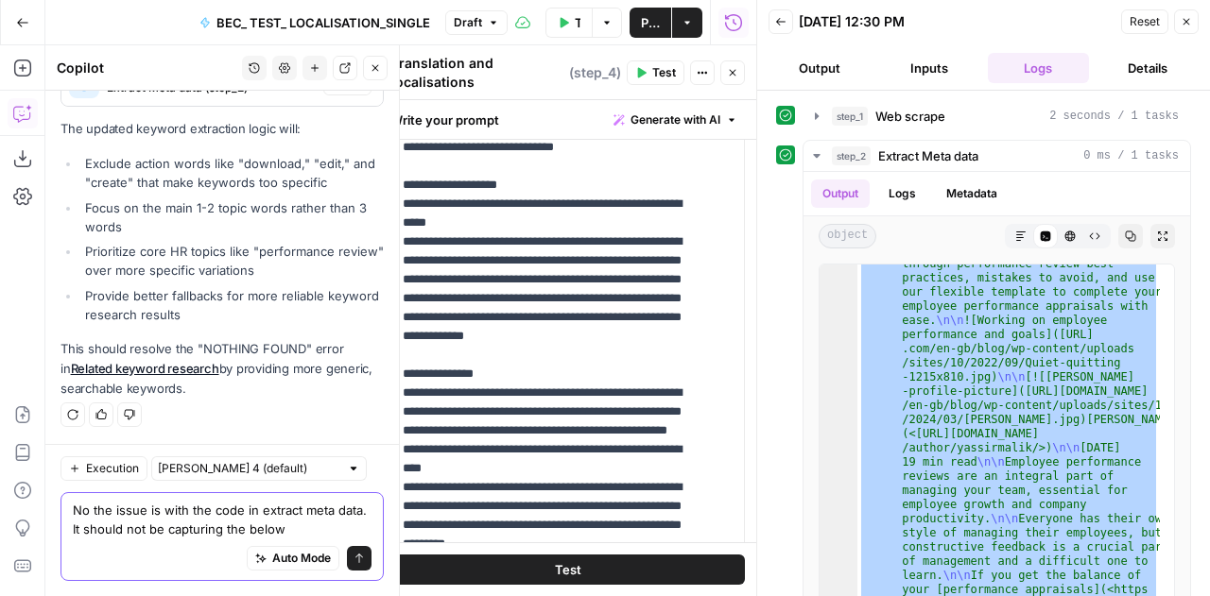
paste textarea "{ "title": "Performance review template to download and edit", "description": "…"
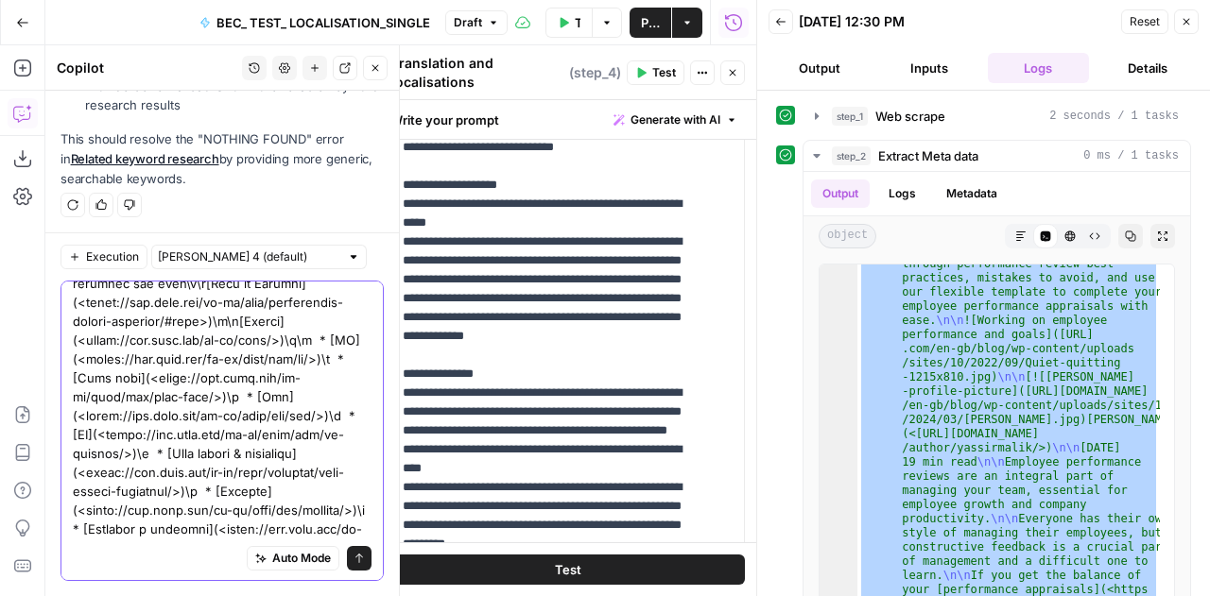
scroll to position [0, 0]
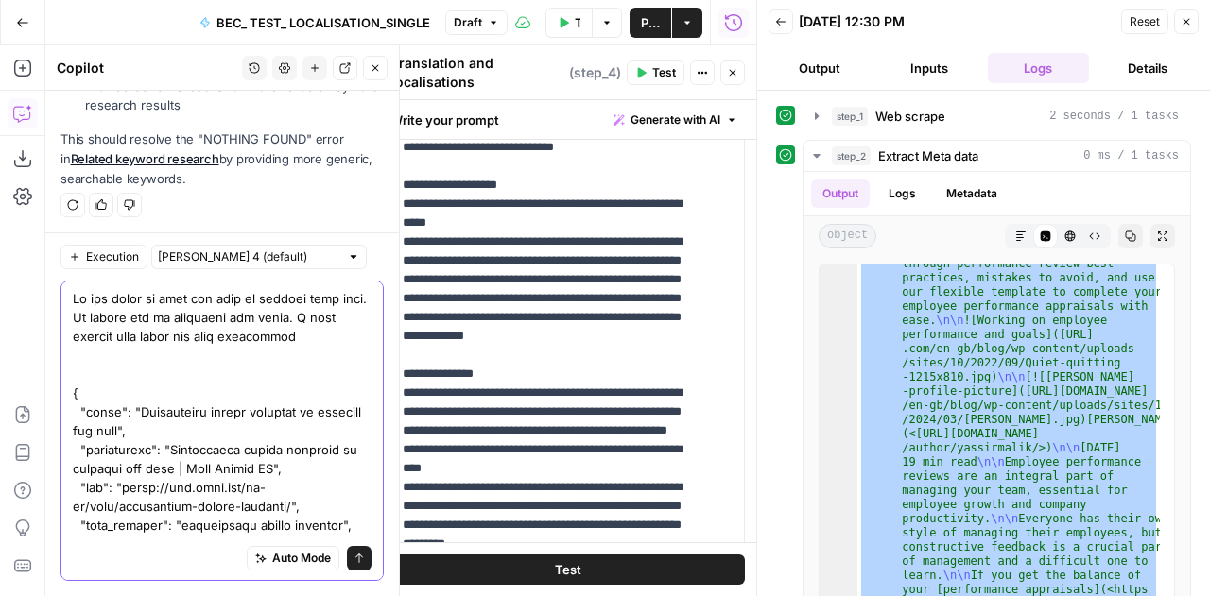
type textarea "No the issue is with the code in extract meta data. It should not be capturing …"
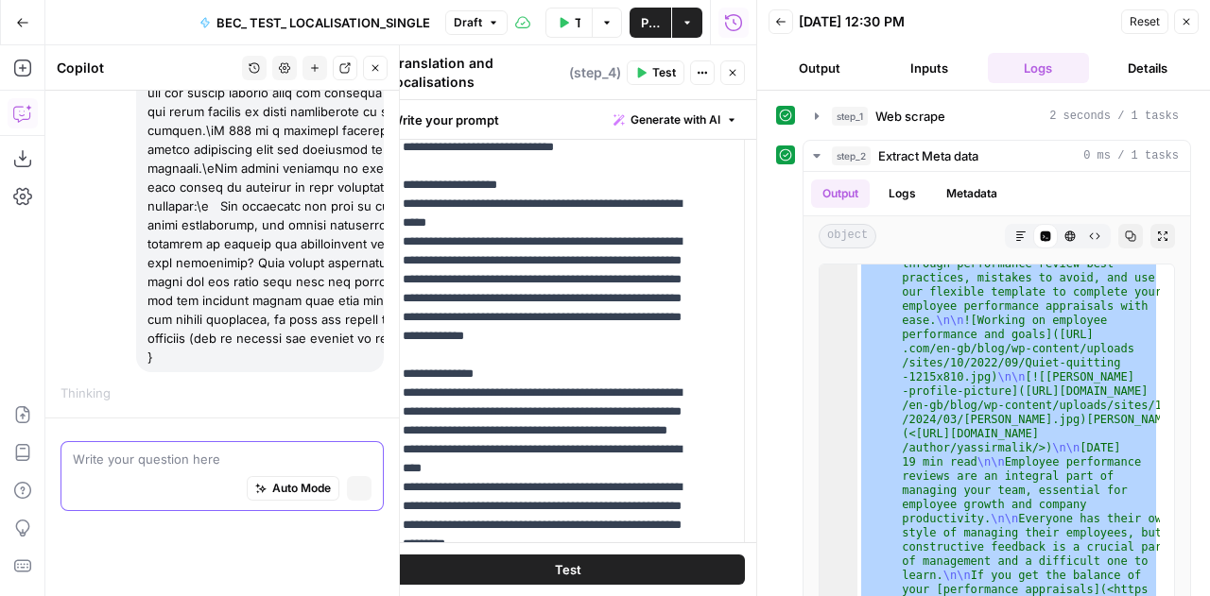
scroll to position [15084, 0]
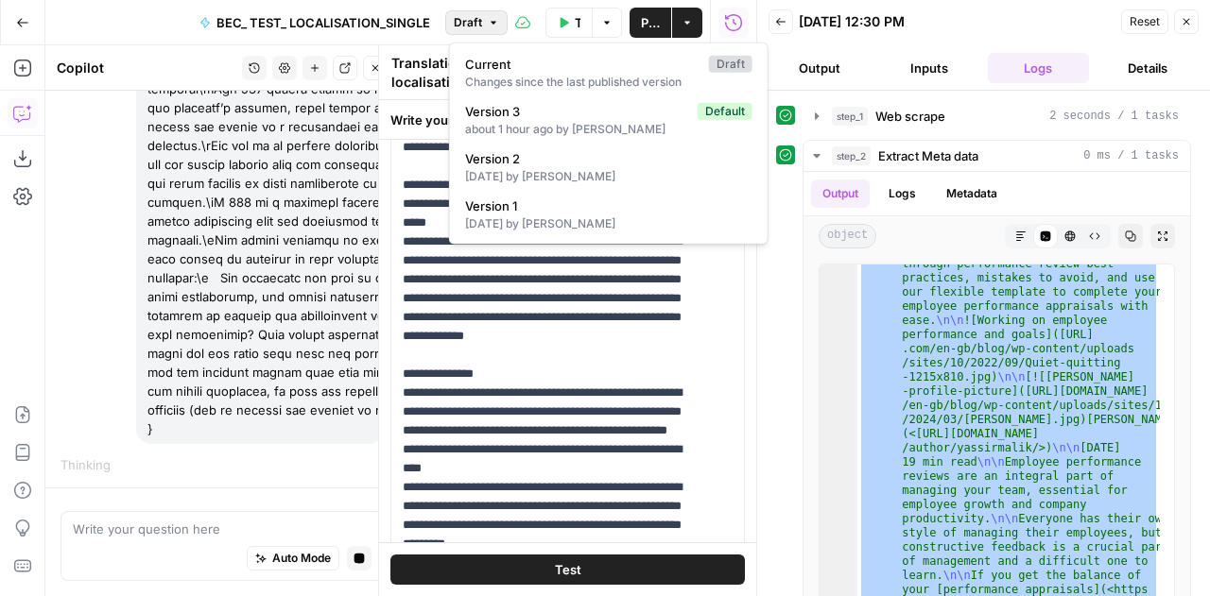
click at [481, 22] on span "Draft" at bounding box center [468, 22] width 28 height 17
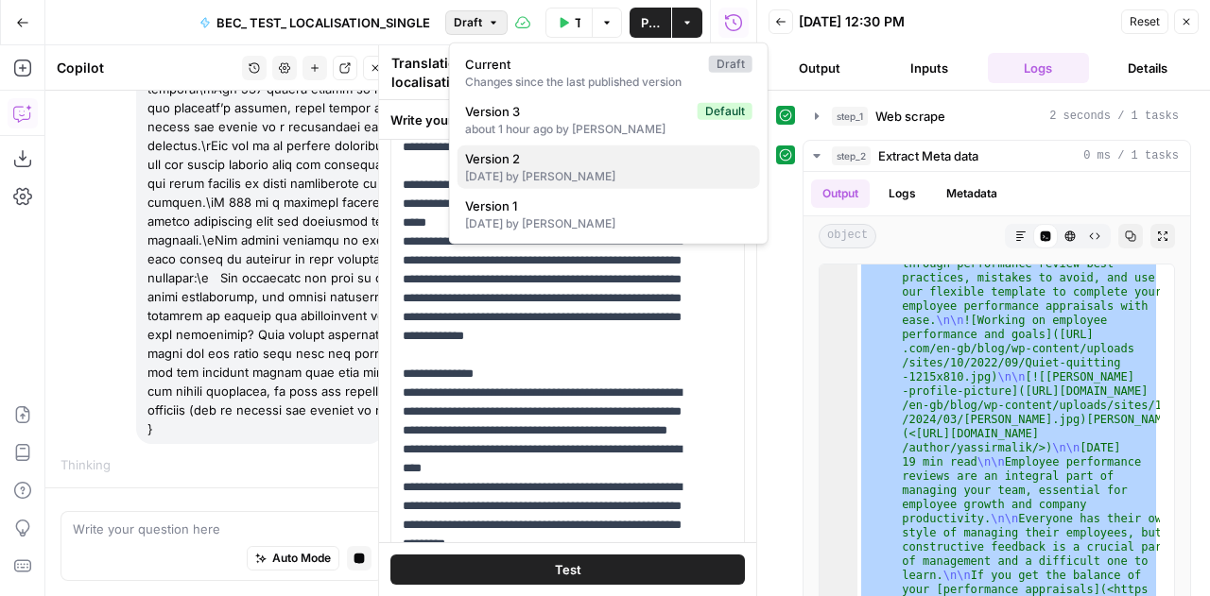
click at [598, 175] on div "3 days ago by Rebecca Stewart" at bounding box center [608, 176] width 287 height 17
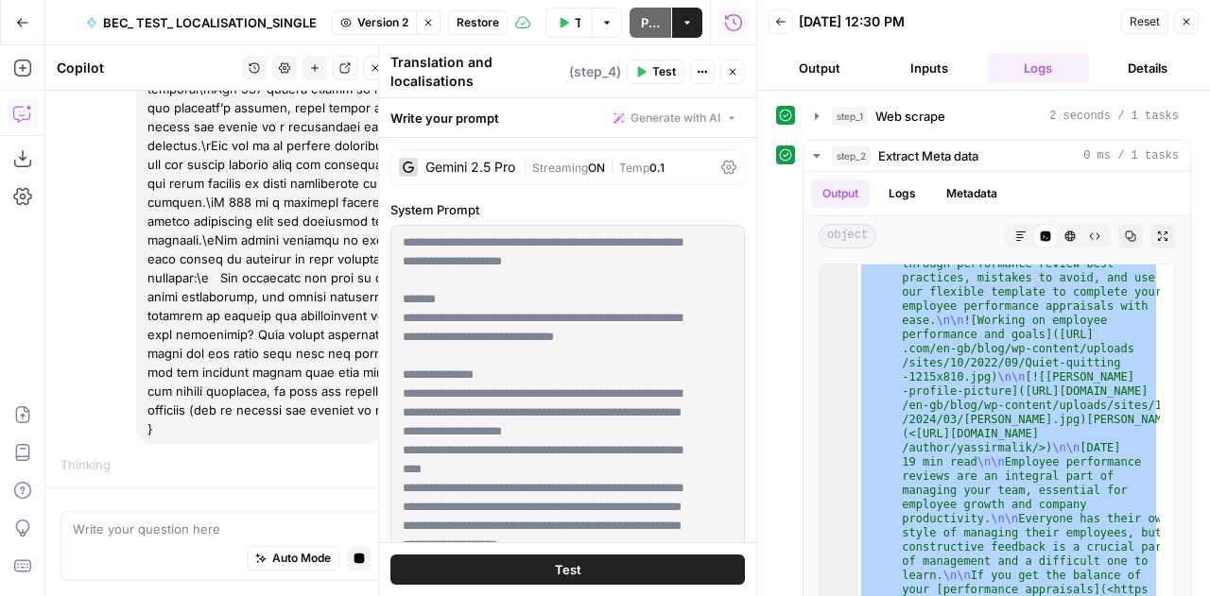
scroll to position [0, 0]
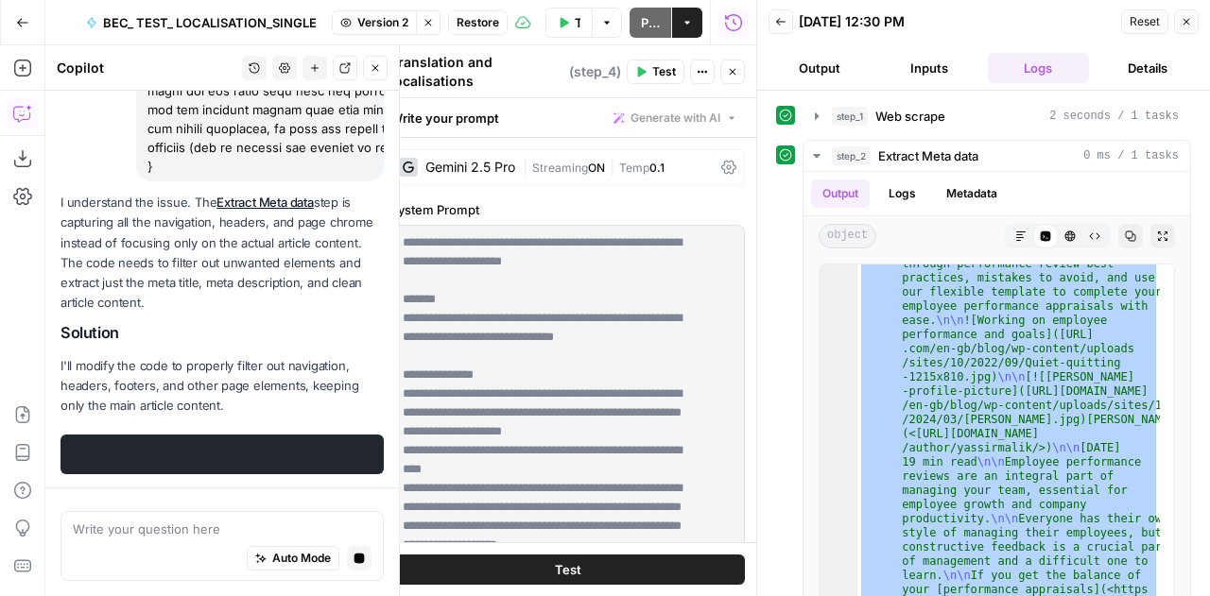
click at [256, 331] on div "I understand the issue. The Extract Meta data step is capturing all the navigat…" at bounding box center [221, 333] width 323 height 281
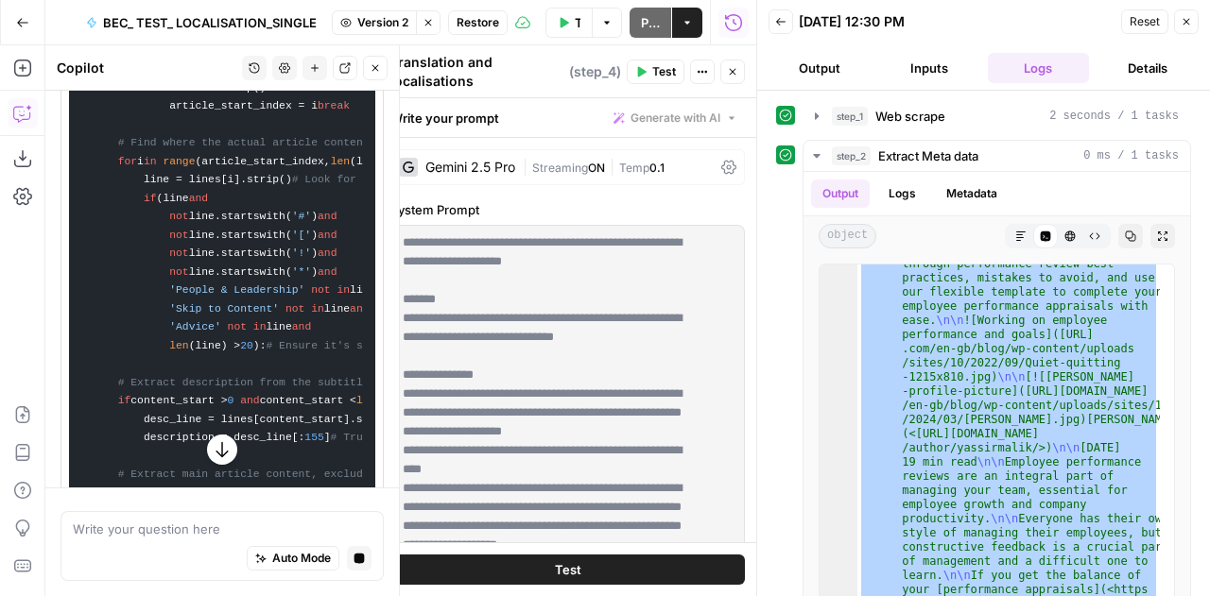
scroll to position [15865, 0]
click at [1191, 29] on button "Close" at bounding box center [1186, 21] width 25 height 25
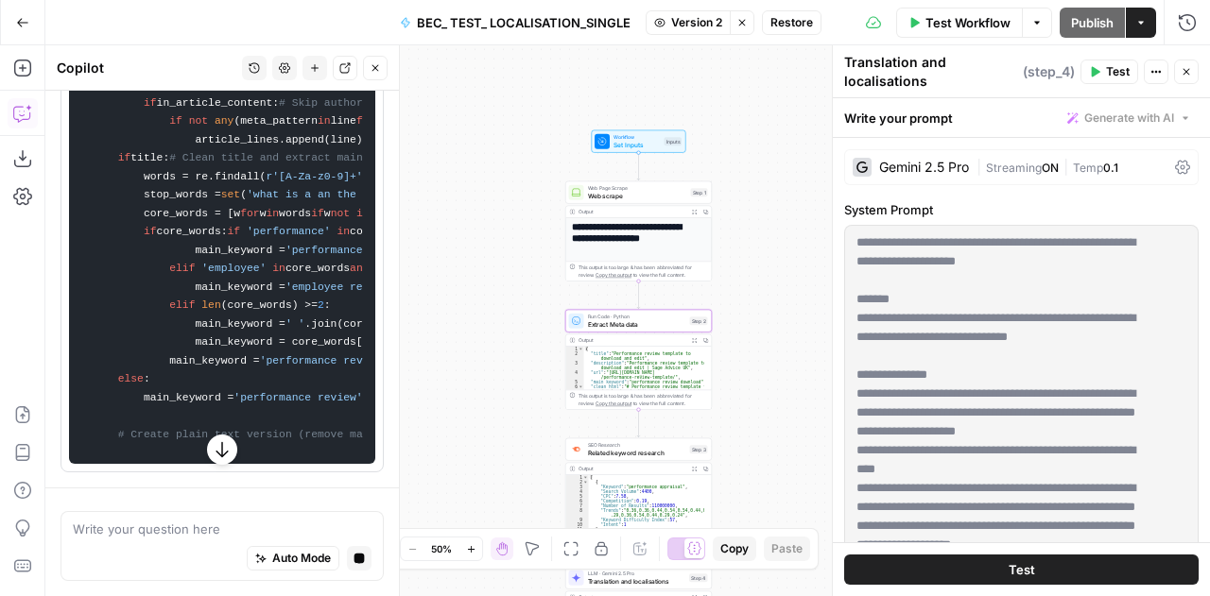
scroll to position [17146, 0]
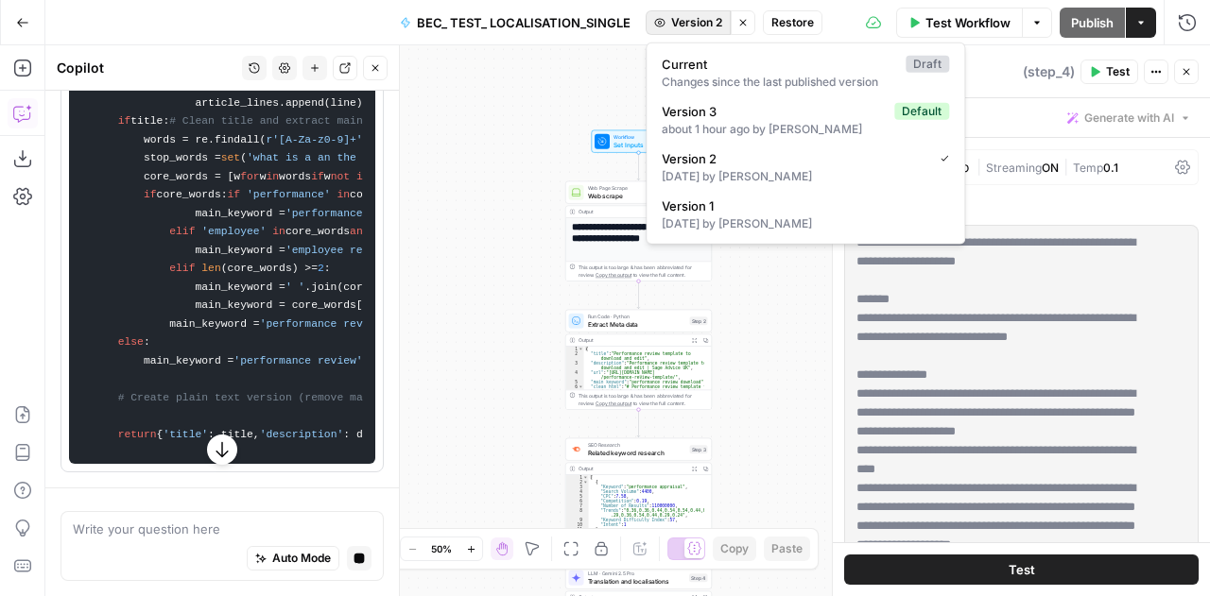
click at [697, 26] on span "Version 2" at bounding box center [696, 22] width 51 height 17
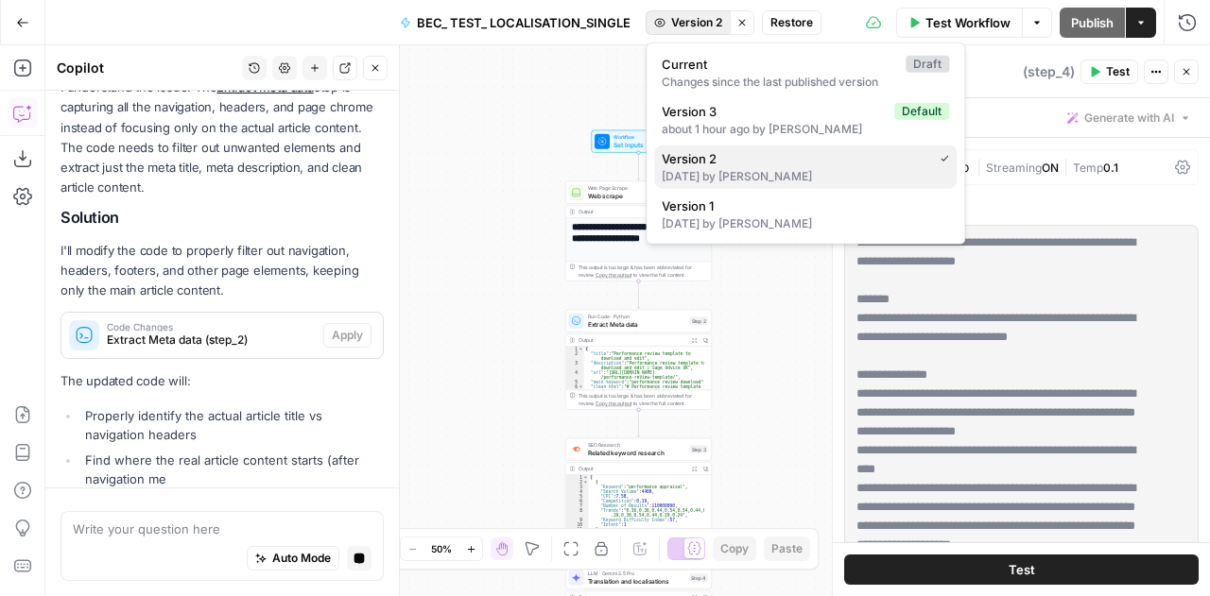
click at [680, 170] on div "3 days ago by Rebecca Stewart" at bounding box center [805, 176] width 287 height 17
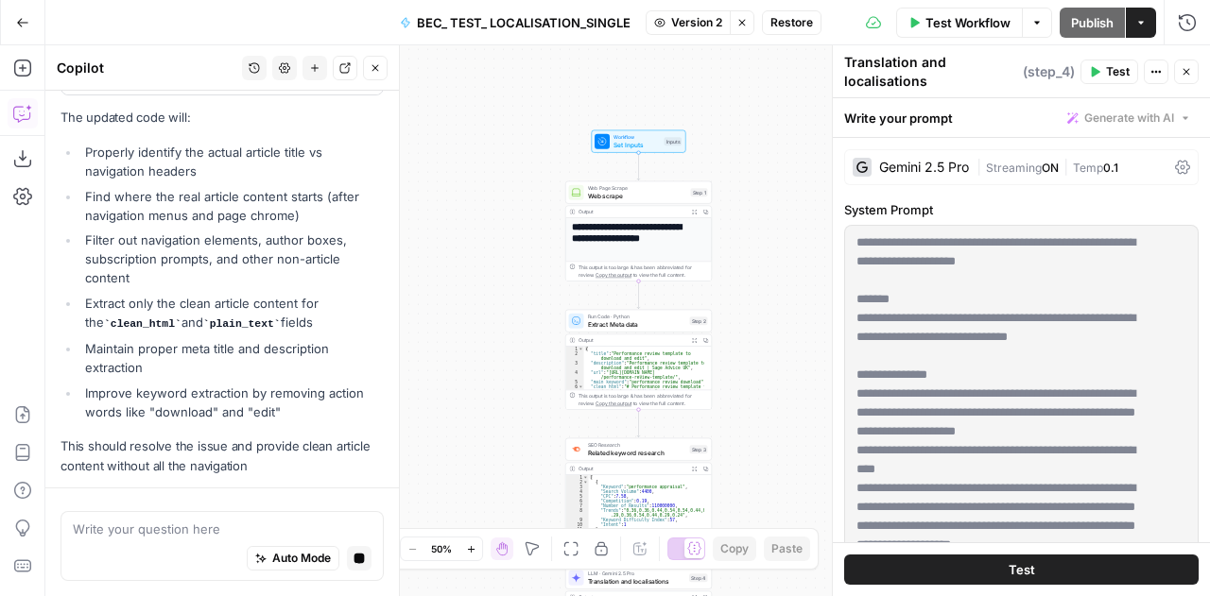
click at [598, 313] on span "Run Code · Python" at bounding box center [637, 317] width 98 height 8
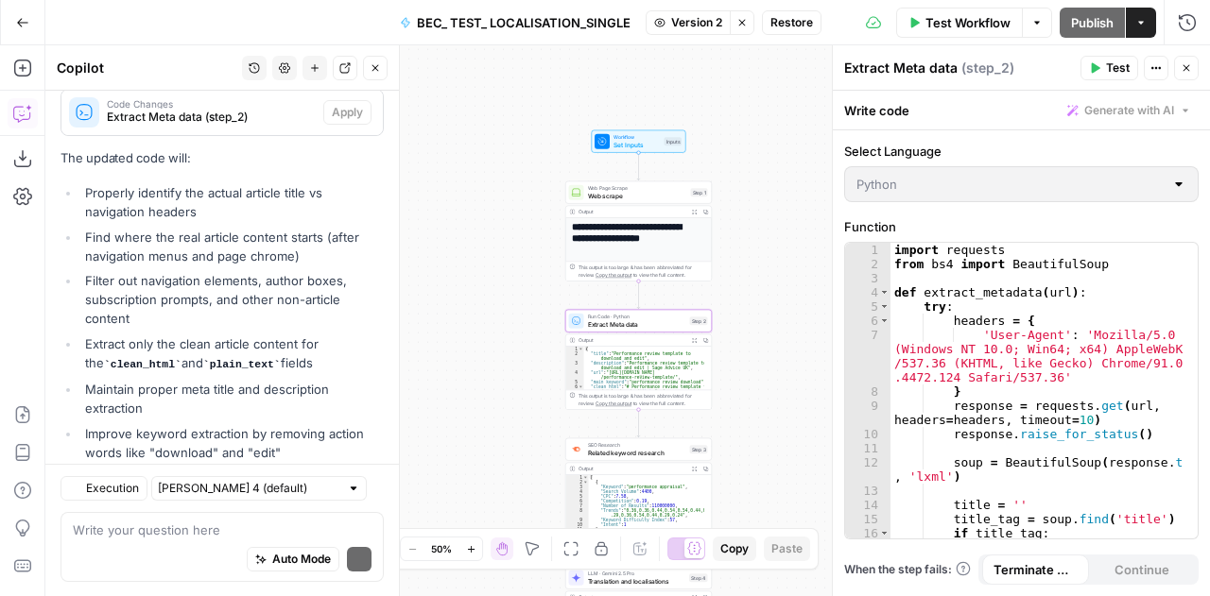
scroll to position [15861, 0]
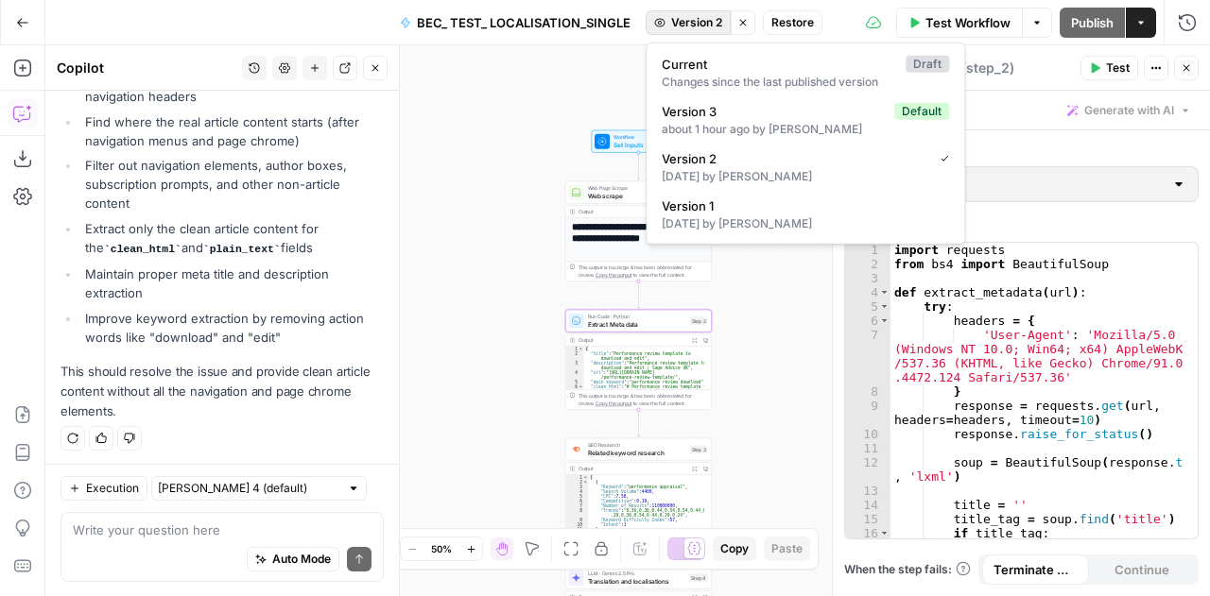
click at [707, 32] on button "Version 2" at bounding box center [688, 22] width 85 height 25
click at [705, 71] on span "Current" at bounding box center [780, 64] width 236 height 19
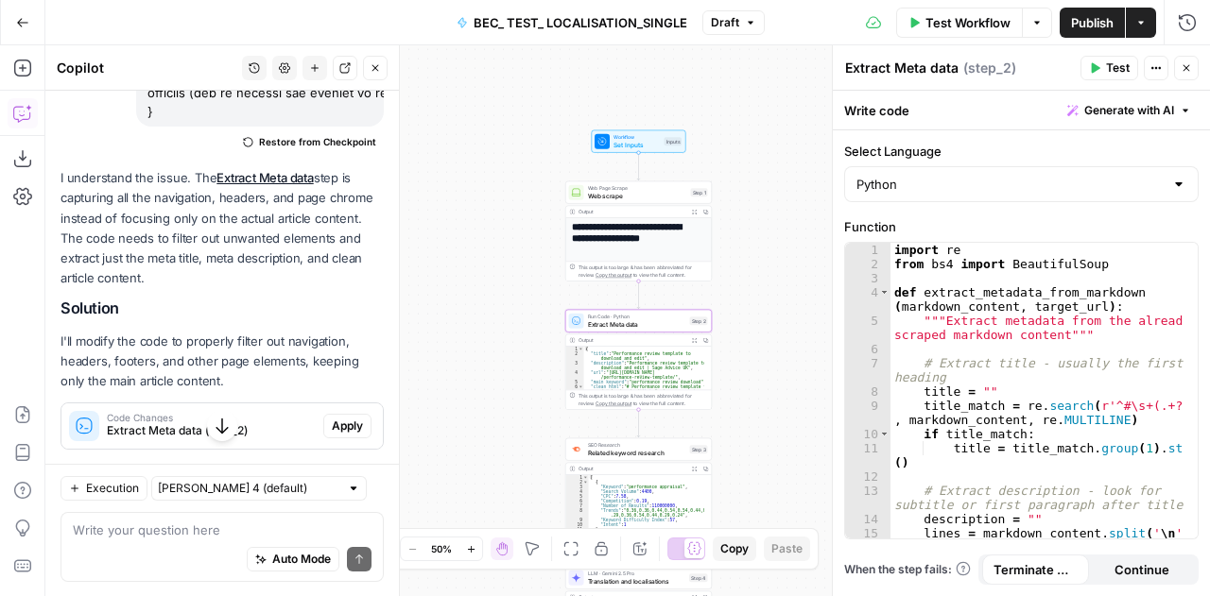
scroll to position [15439, 0]
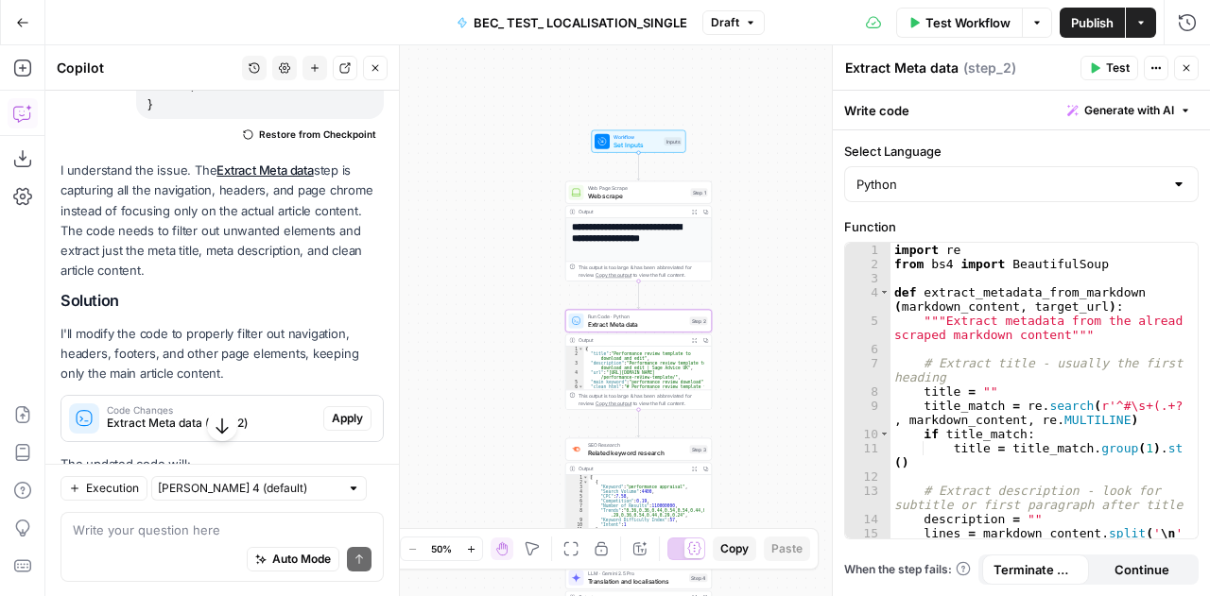
click at [332, 410] on span "Apply" at bounding box center [347, 418] width 31 height 17
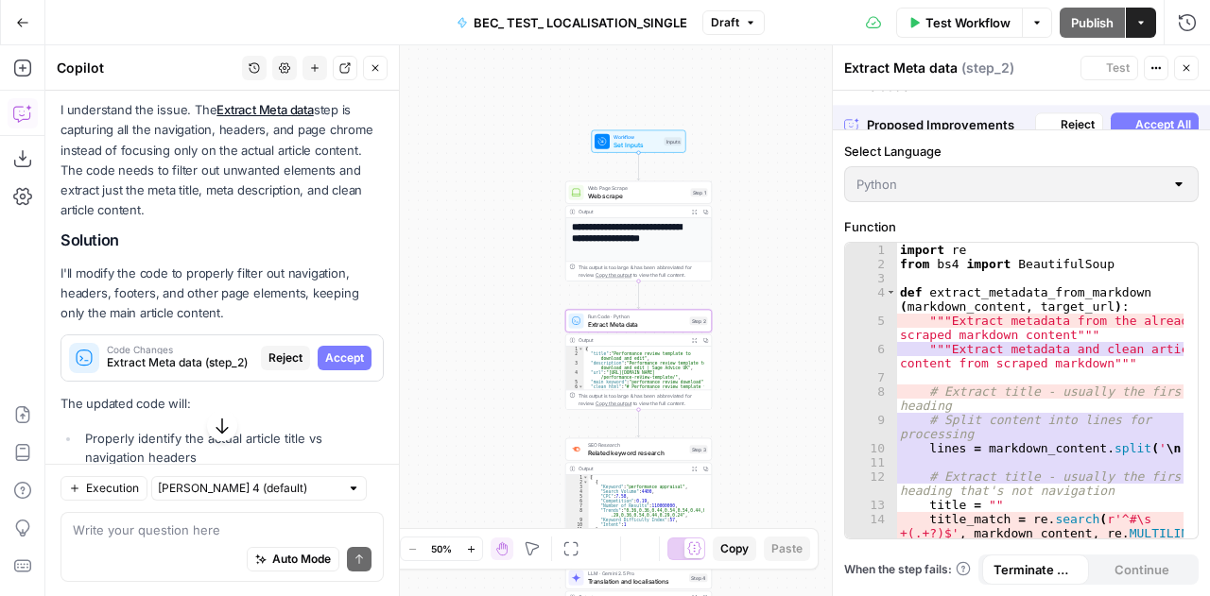
scroll to position [15409, 0]
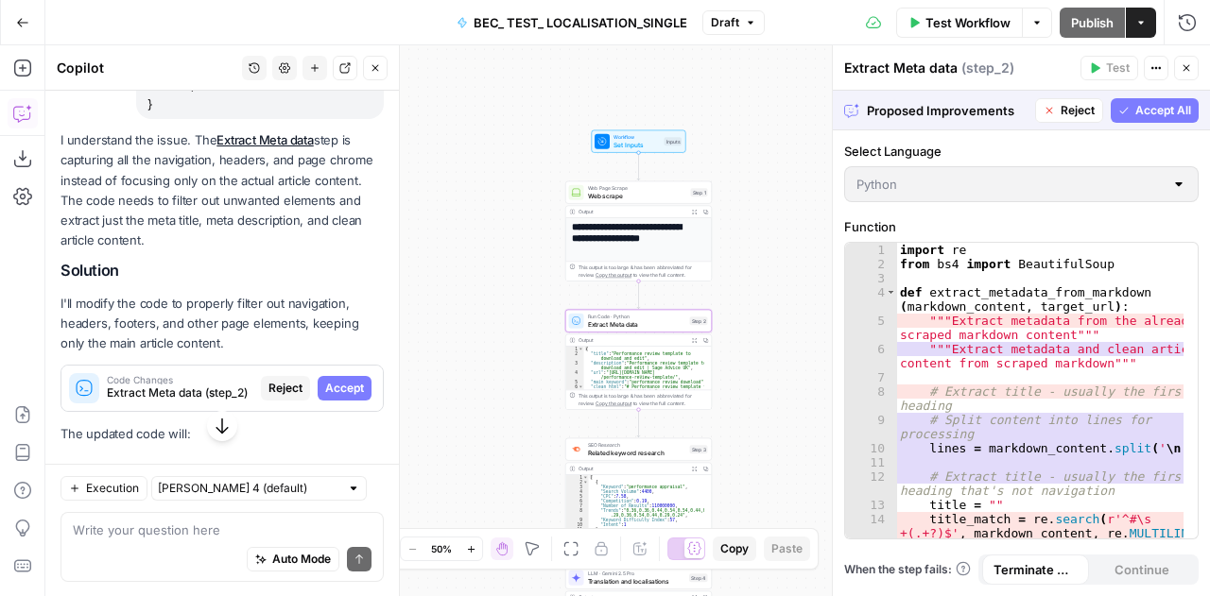
click at [334, 382] on span "Accept" at bounding box center [344, 388] width 39 height 17
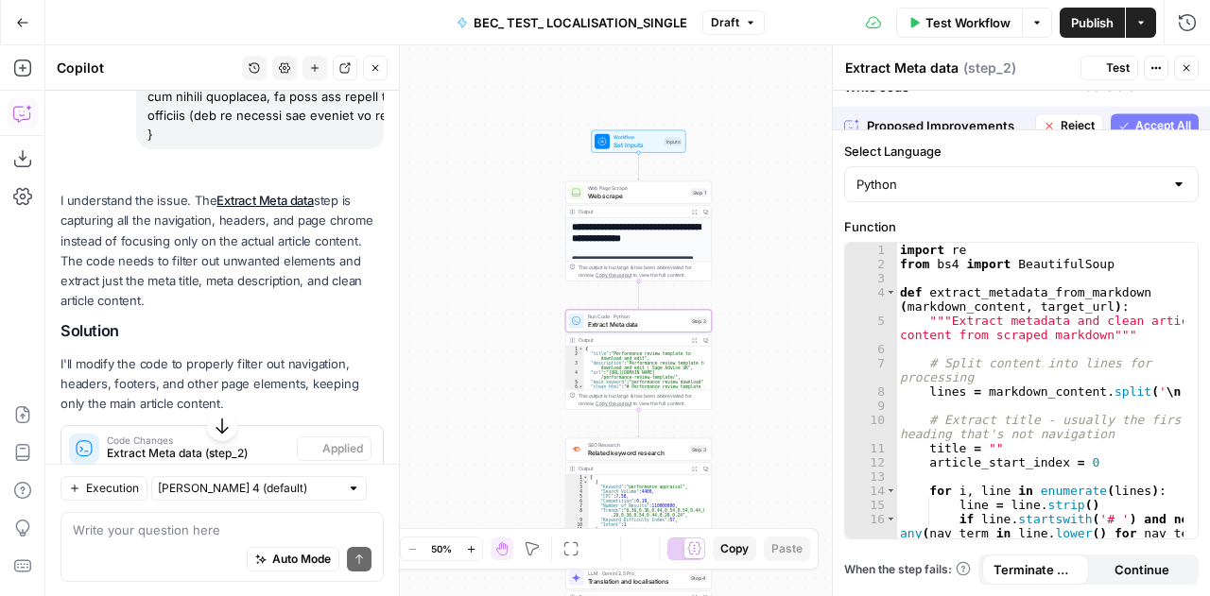
scroll to position [15439, 0]
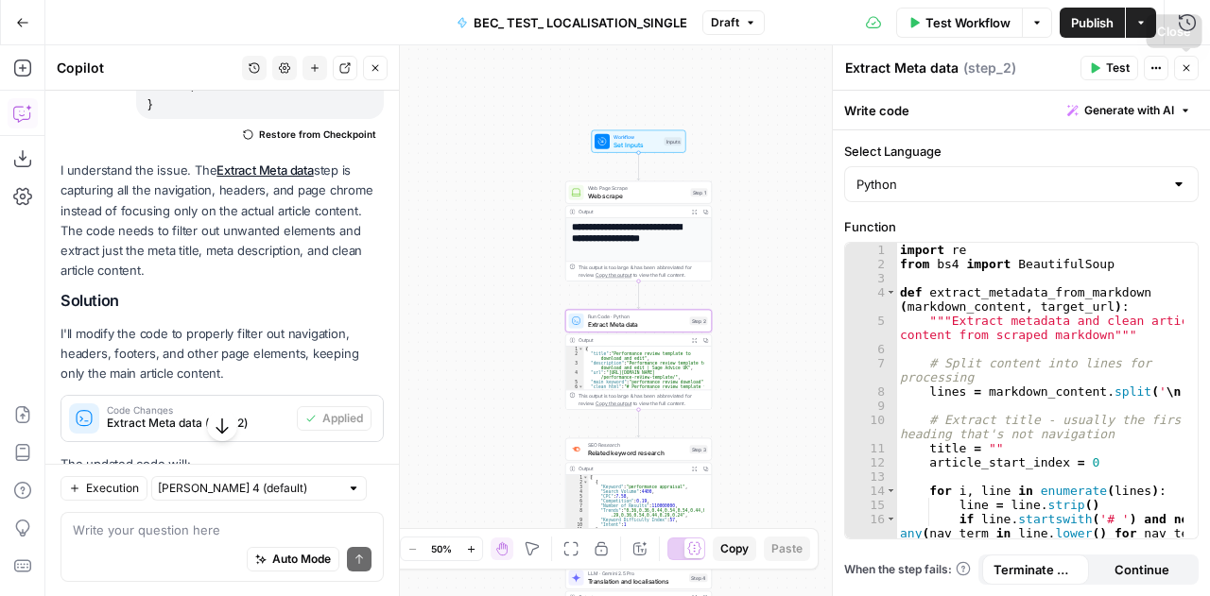
click at [1184, 65] on icon "button" at bounding box center [1186, 68] width 7 height 7
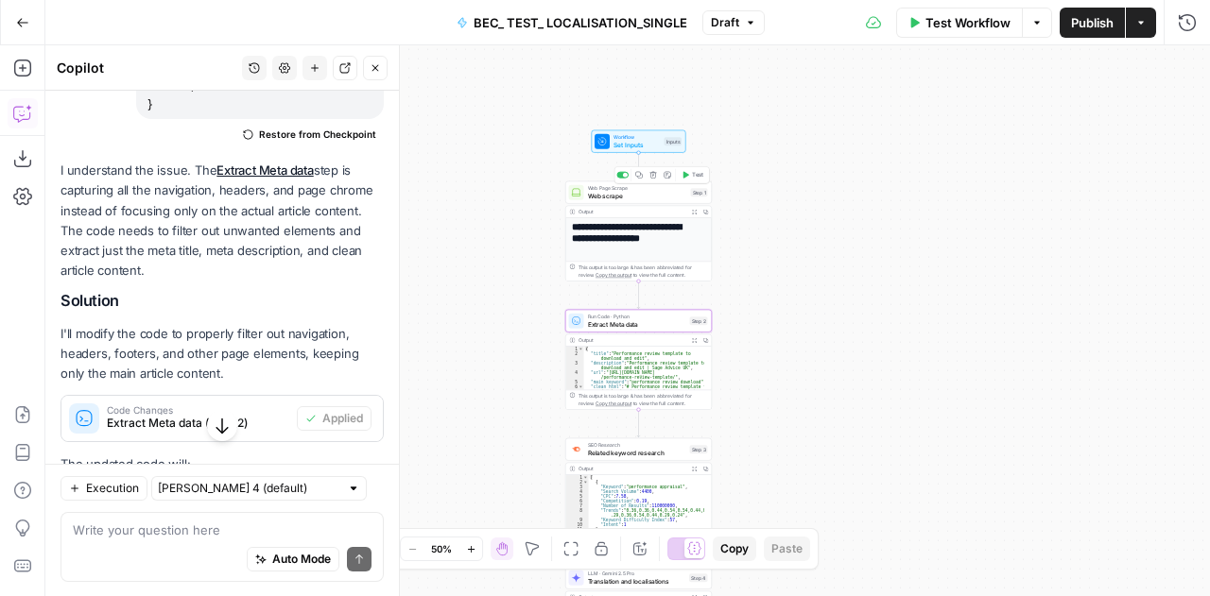
click at [569, 196] on div at bounding box center [576, 192] width 15 height 15
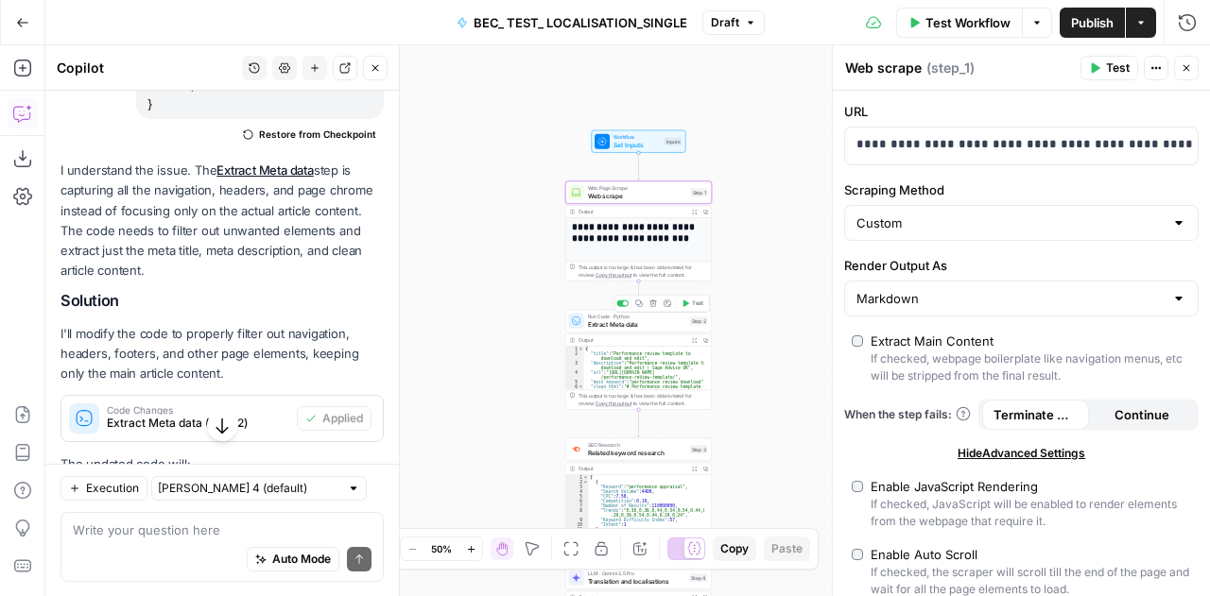
click at [601, 326] on span "Extract Meta data" at bounding box center [637, 323] width 98 height 9
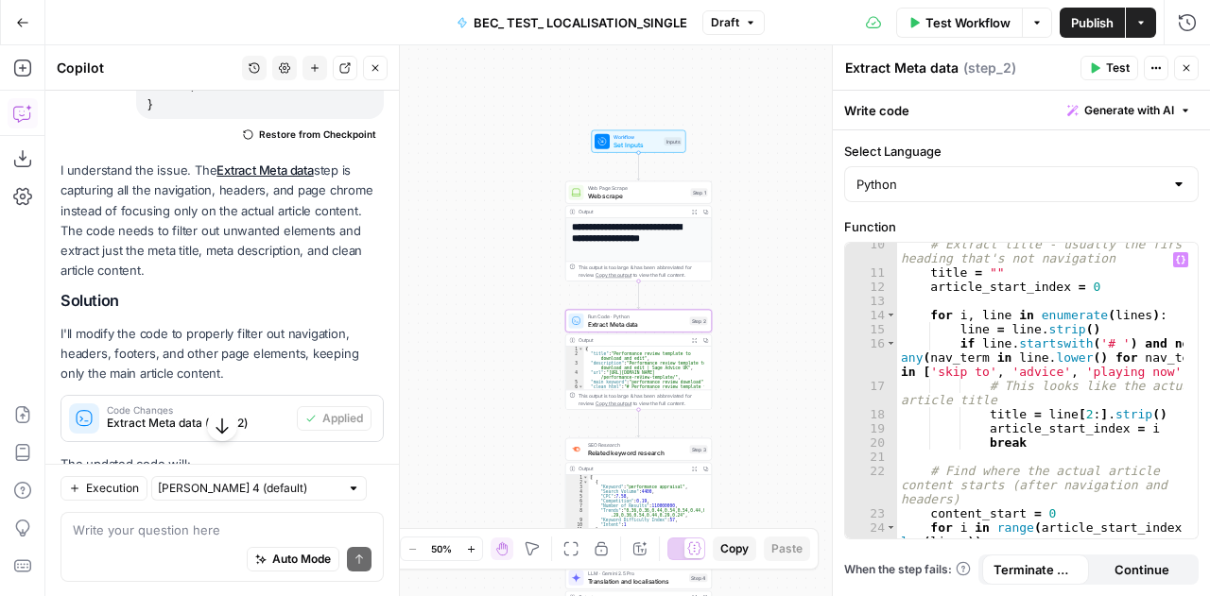
scroll to position [176, 0]
click at [947, 16] on span "Test Workflow" at bounding box center [967, 22] width 85 height 19
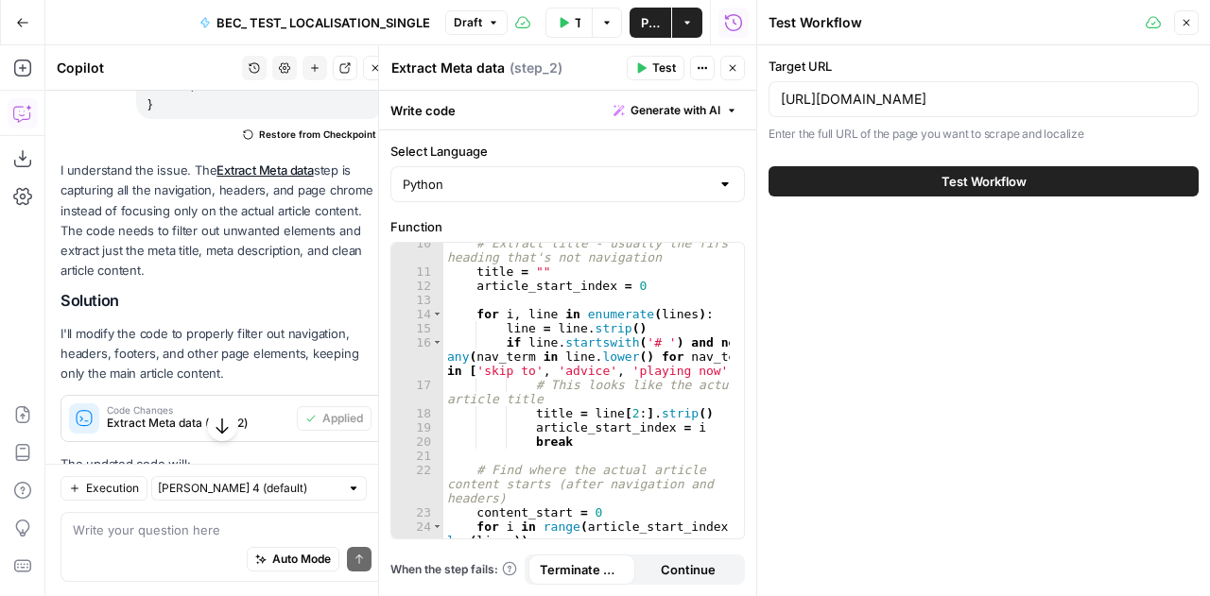
click at [981, 176] on span "Test Workflow" at bounding box center [983, 181] width 85 height 19
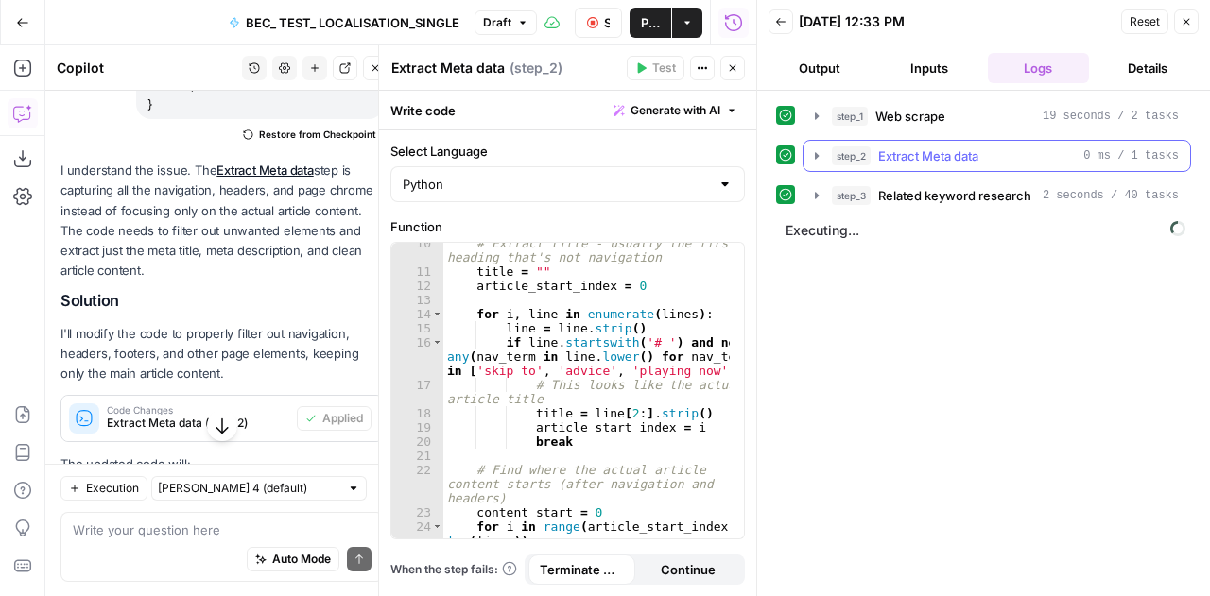
click at [817, 152] on icon "button" at bounding box center [816, 155] width 15 height 15
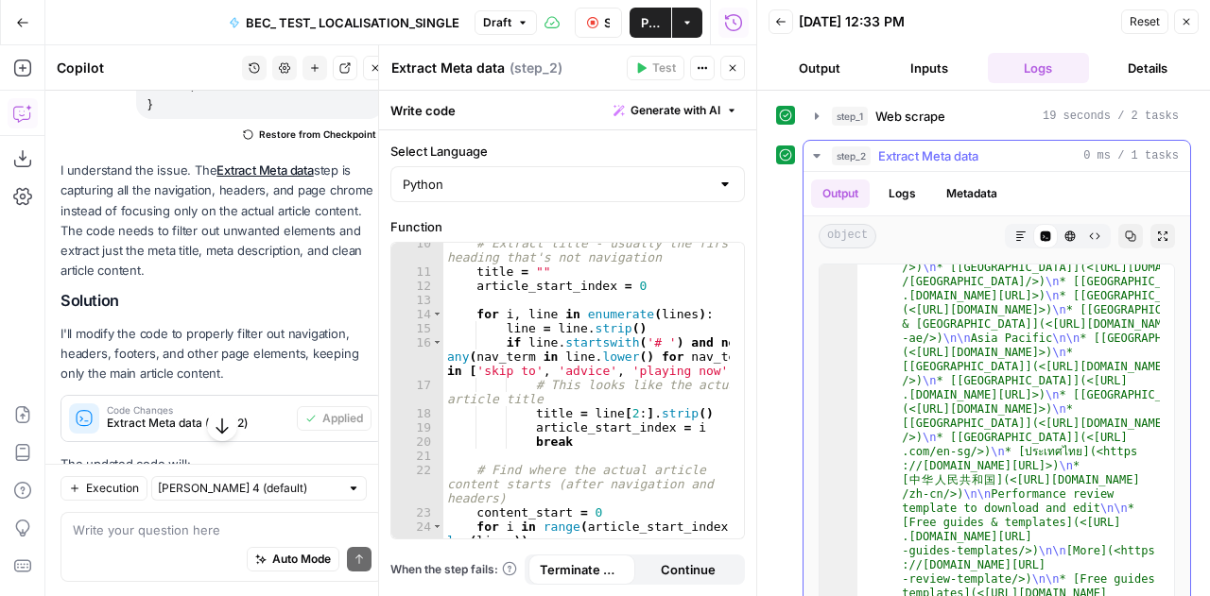
scroll to position [486, 0]
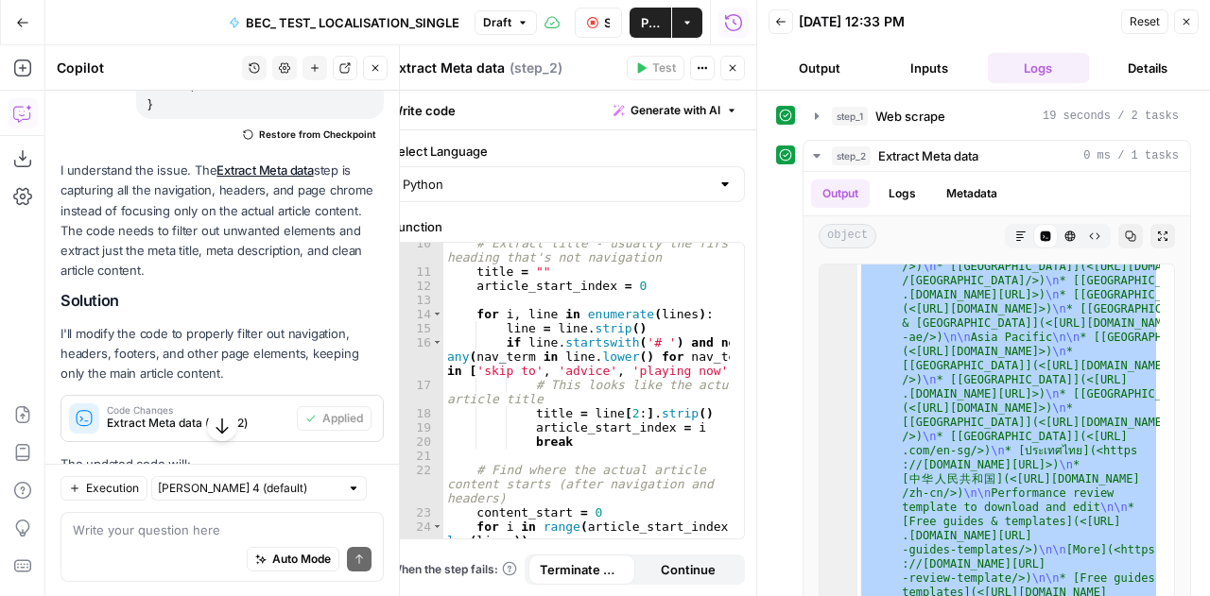
click at [192, 542] on div "Auto Mode Send" at bounding box center [222, 560] width 299 height 42
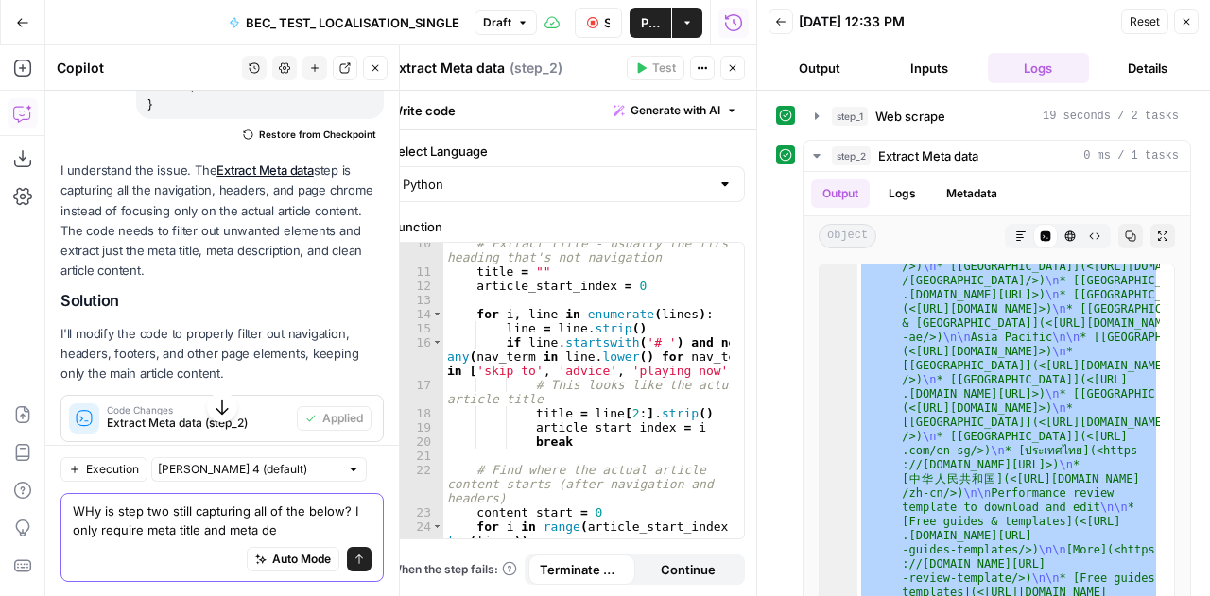
type textarea "WHy is step two still capturing all of the below? I only require meta title and…"
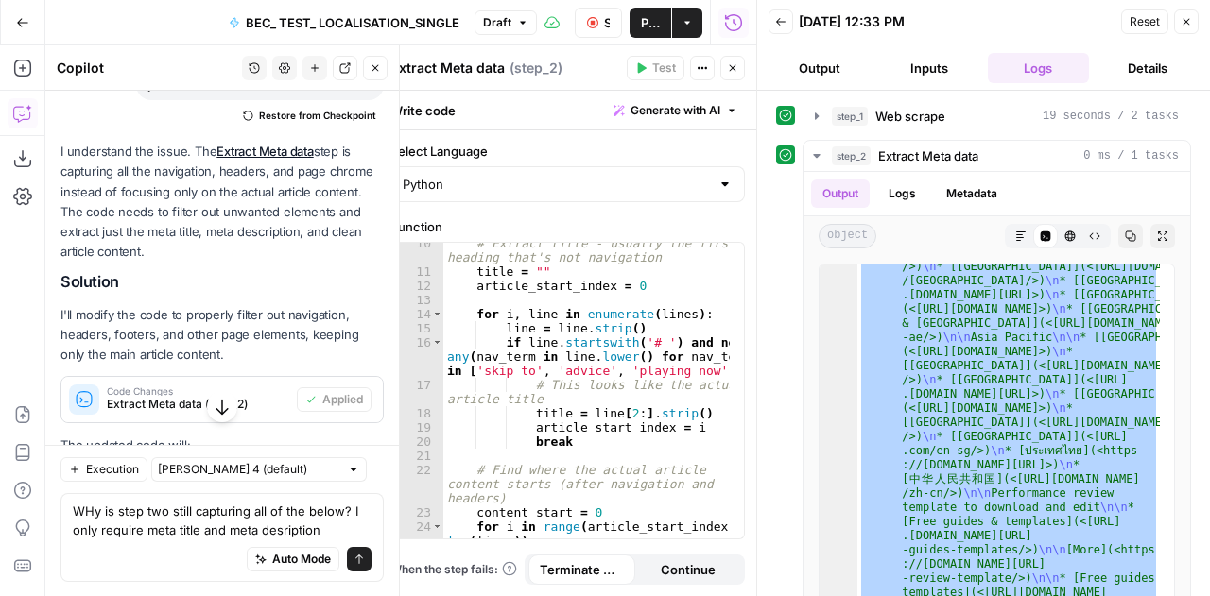
scroll to position [486, 0]
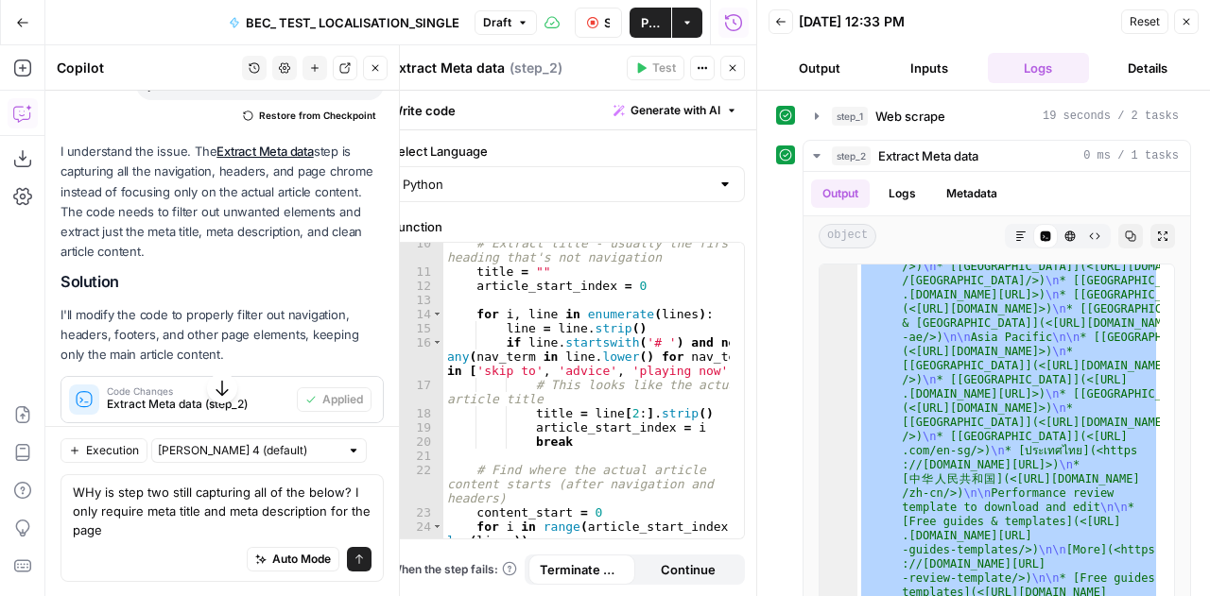
type textarea "LOr ip dolo sit ametc adipiscin eli se doe tempo? I utla etdolor magn aliqu eni…"
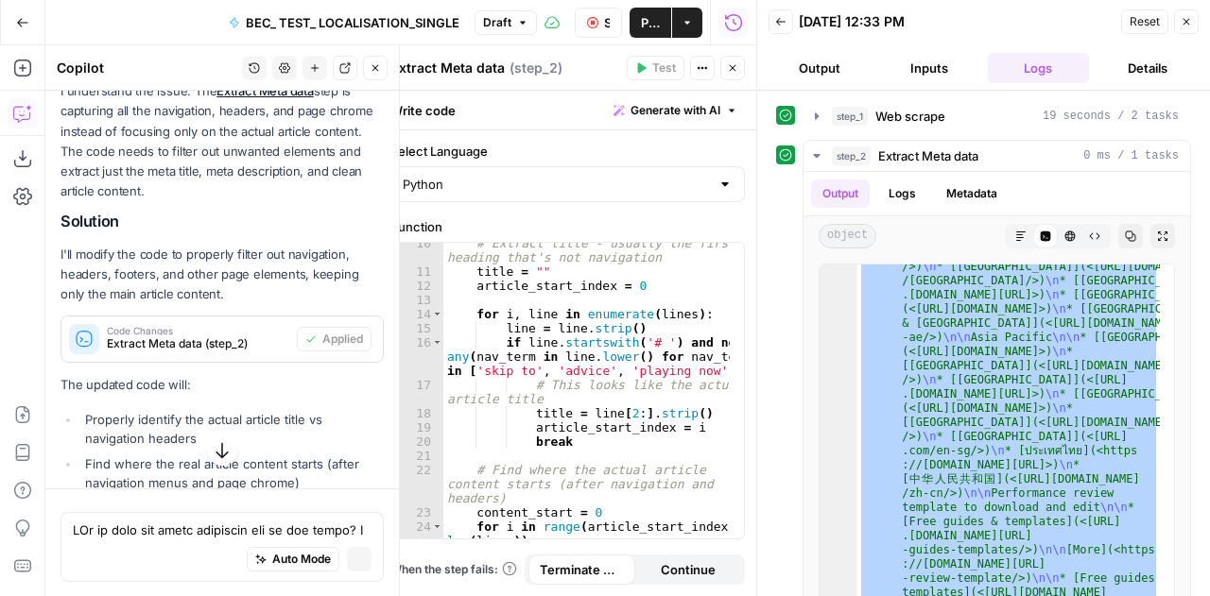
scroll to position [0, 0]
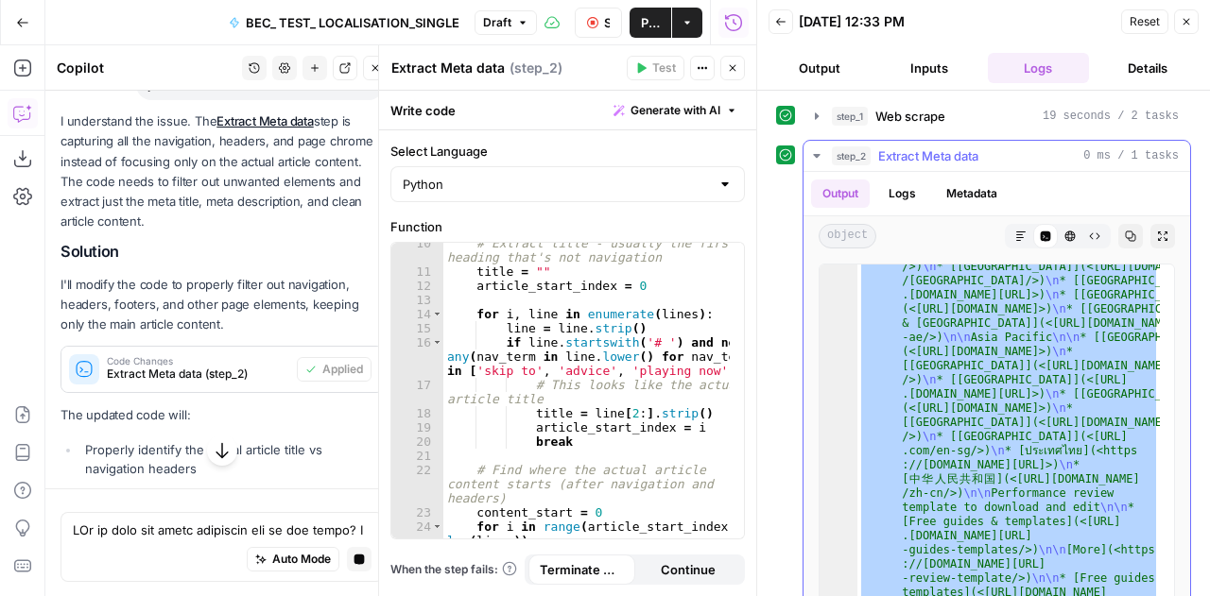
click at [818, 154] on icon "button" at bounding box center [816, 156] width 7 height 4
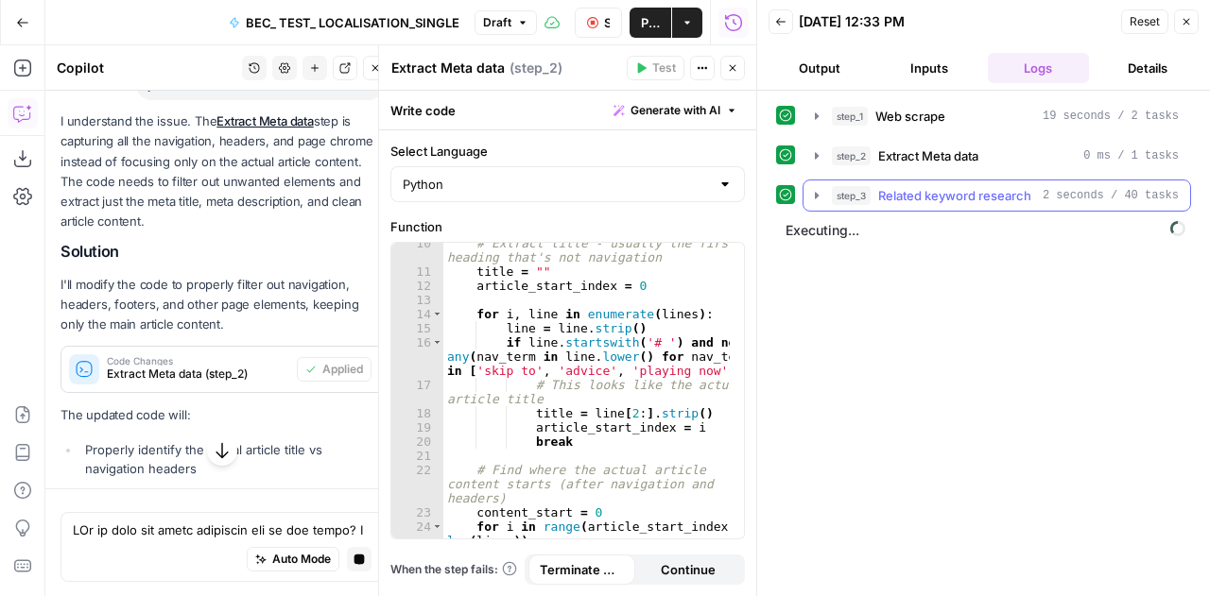
click at [819, 196] on icon "button" at bounding box center [816, 195] width 15 height 15
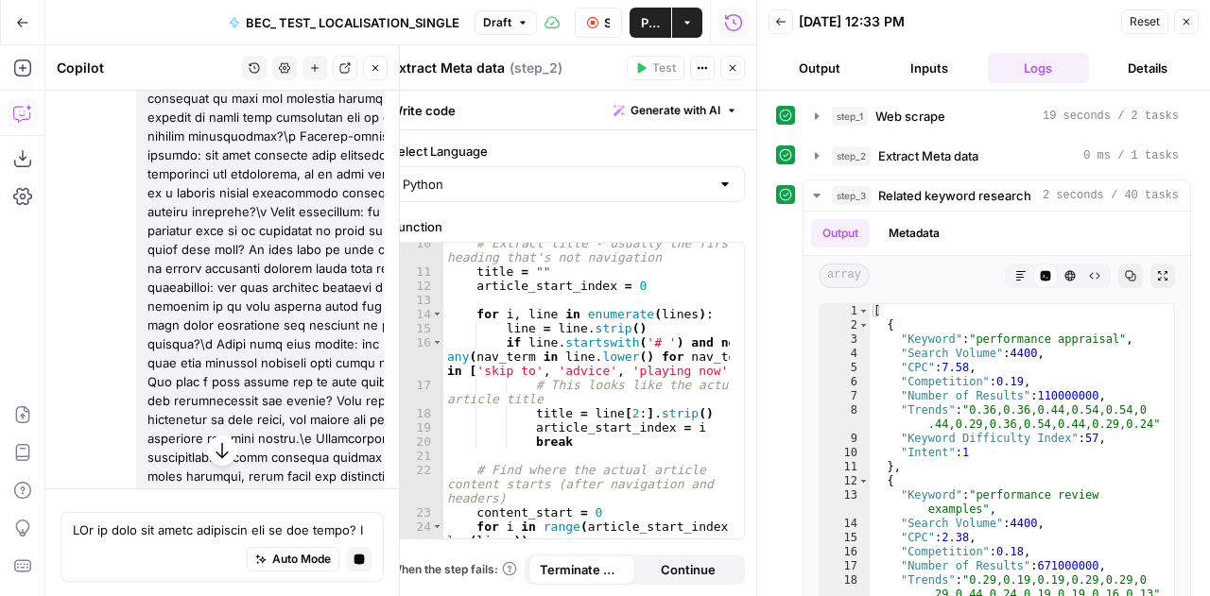
scroll to position [33541, 0]
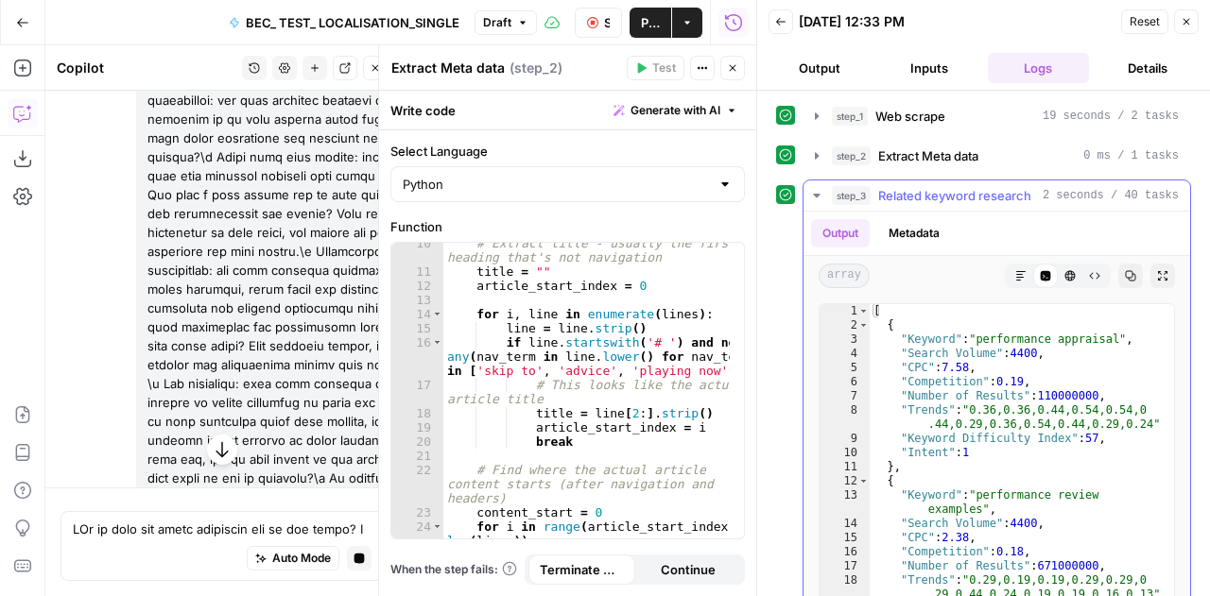
click at [820, 190] on icon "button" at bounding box center [816, 195] width 15 height 15
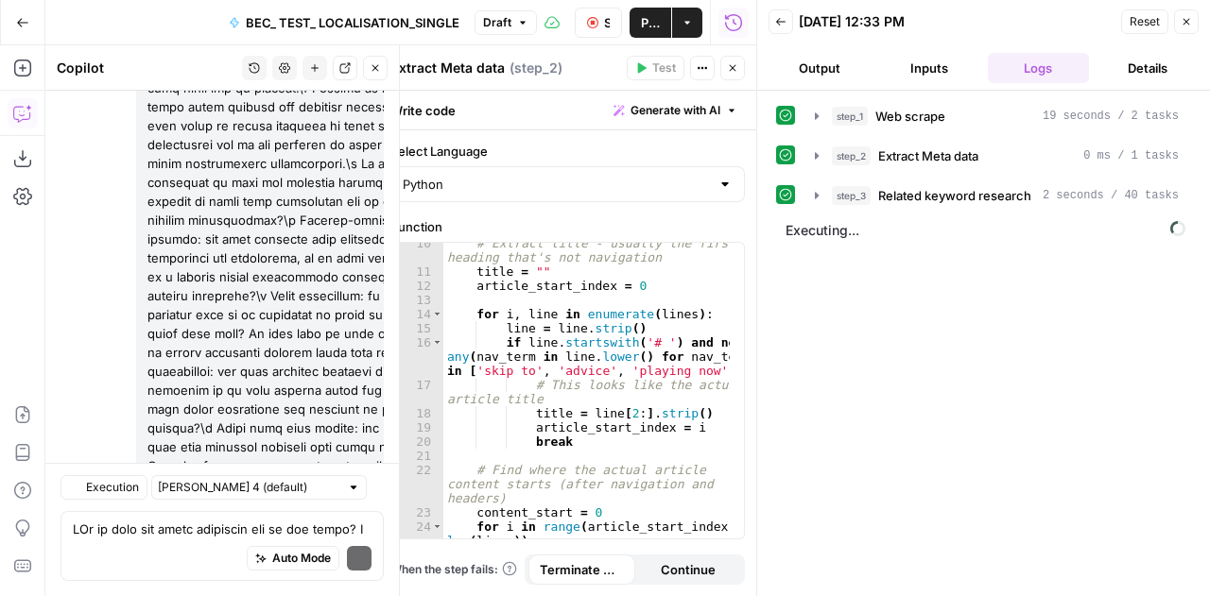
scroll to position [33446, 0]
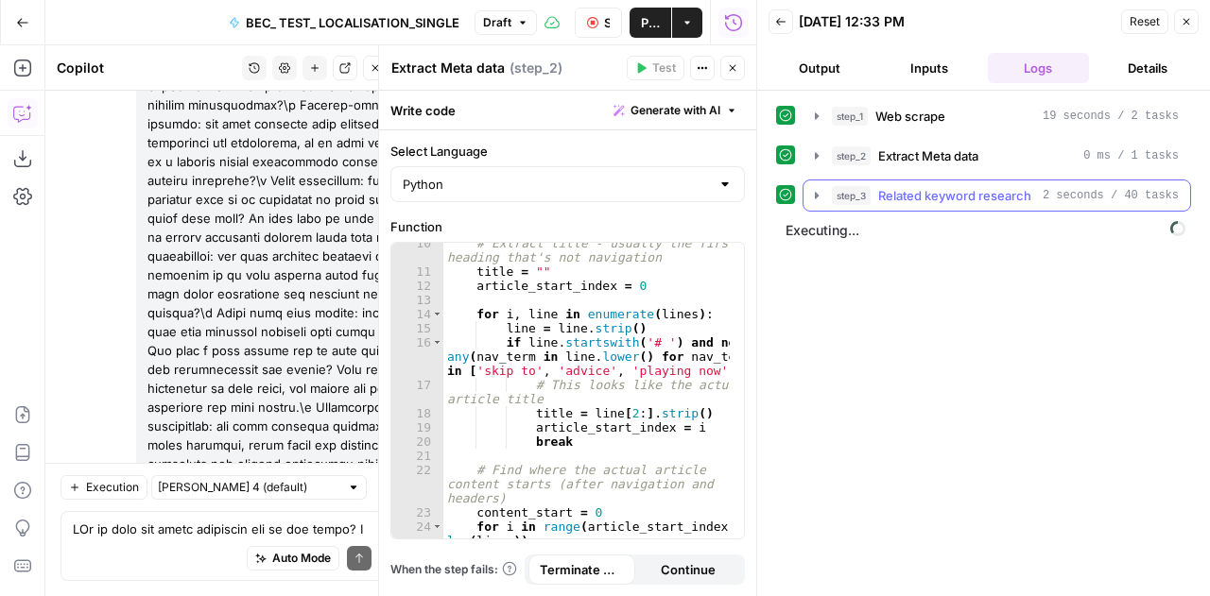
click at [820, 191] on icon "button" at bounding box center [816, 195] width 15 height 15
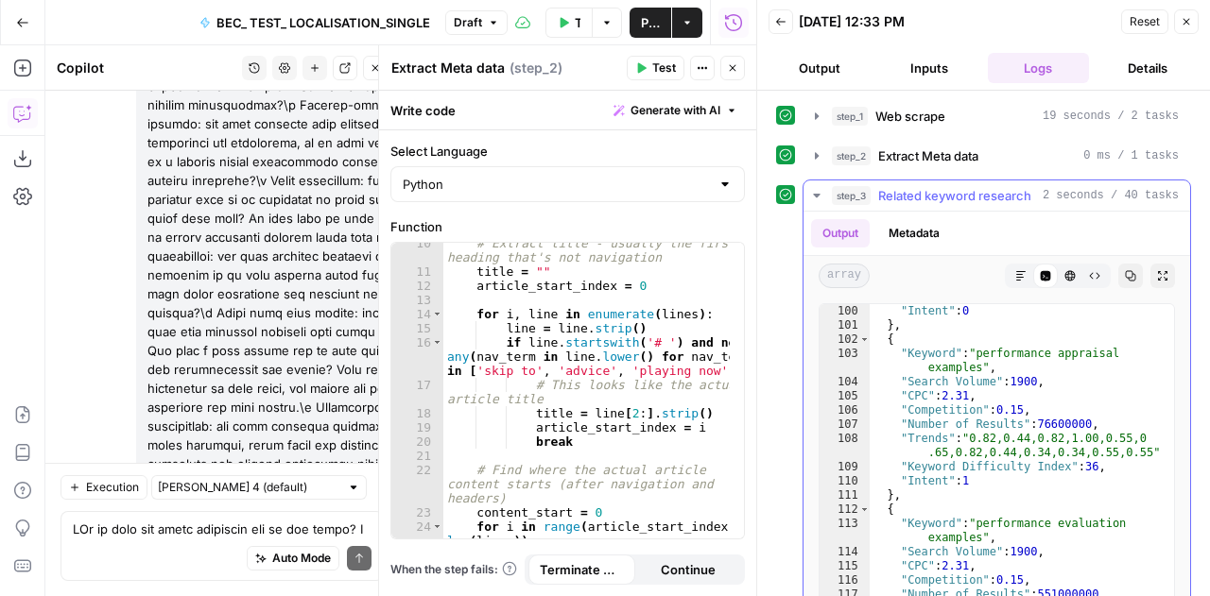
click at [811, 194] on icon "button" at bounding box center [816, 195] width 15 height 15
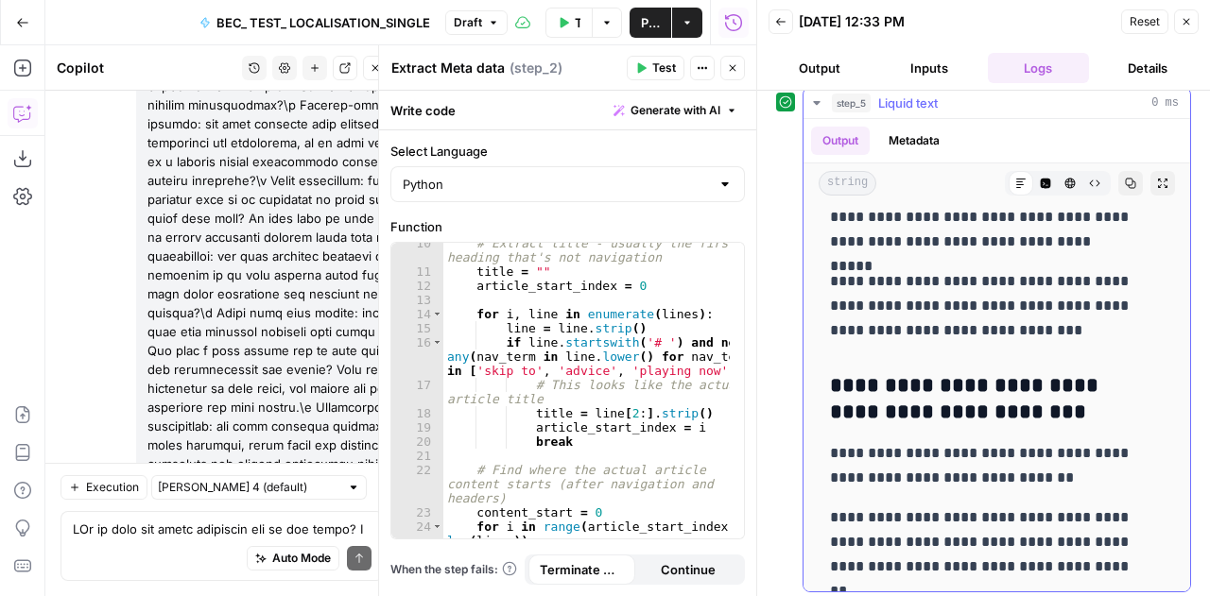
scroll to position [15358, 0]
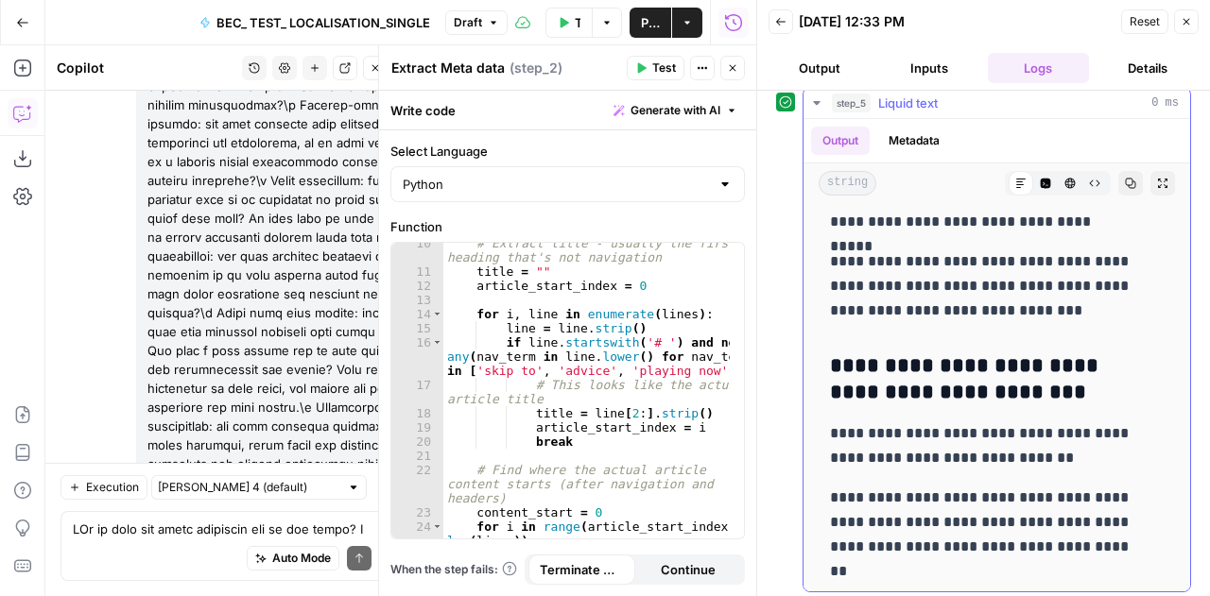
drag, startPoint x: 1038, startPoint y: 368, endPoint x: 829, endPoint y: 355, distance: 209.3
copy h3 "**********"
click at [133, 562] on div "Auto Mode Send" at bounding box center [222, 560] width 299 height 42
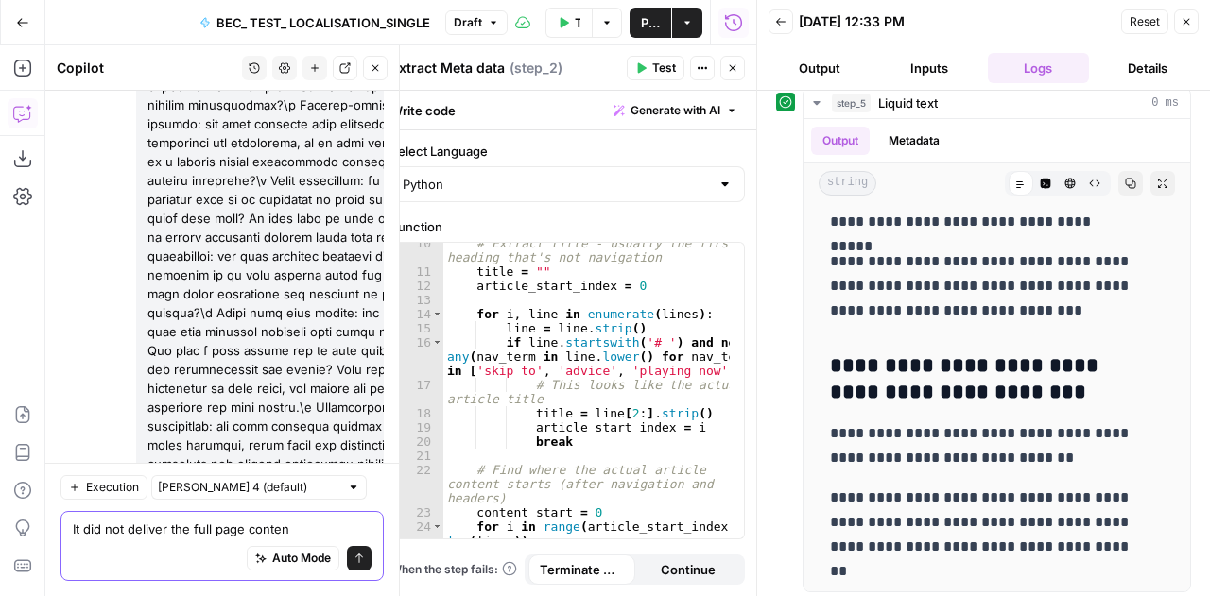
type textarea "It did not deliver the full page content"
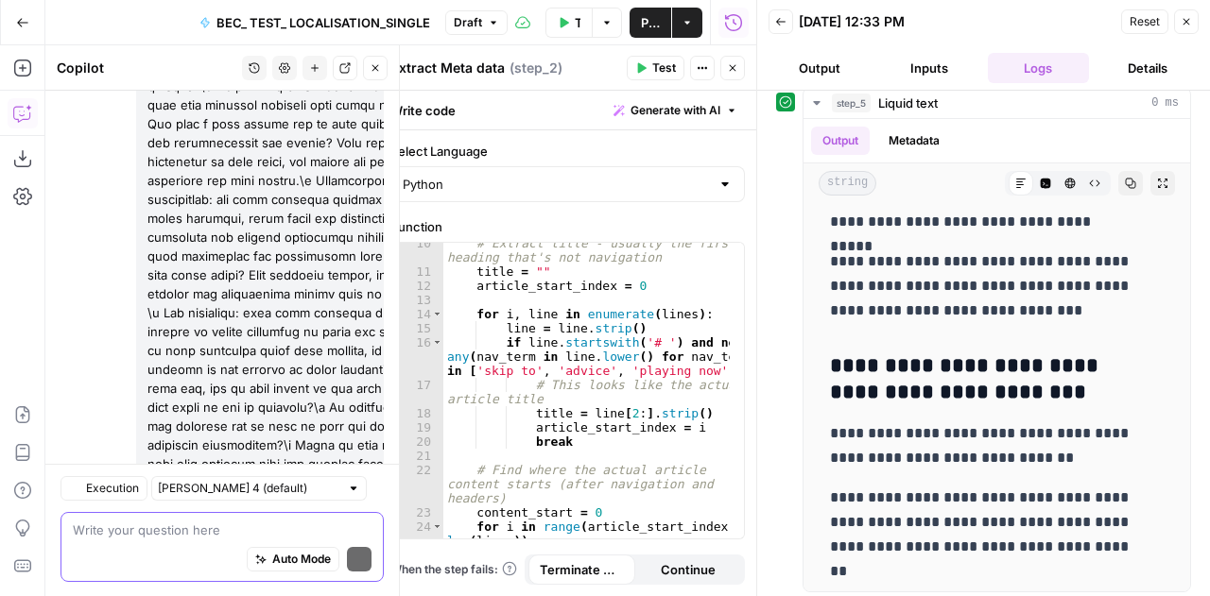
scroll to position [33787, 0]
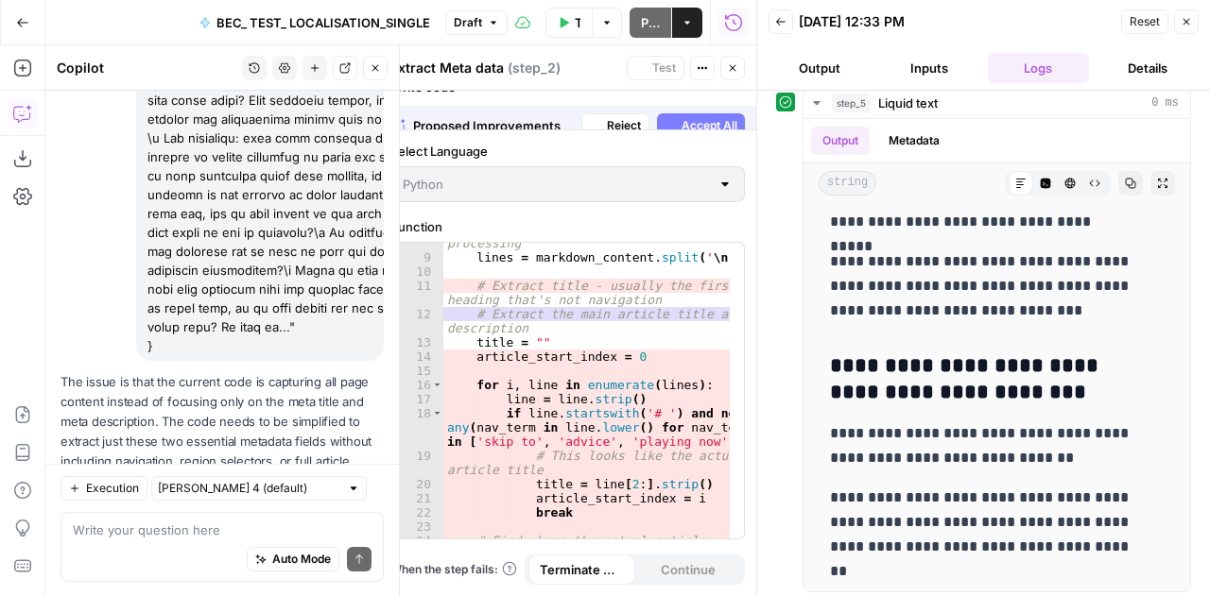
scroll to position [33727, 0]
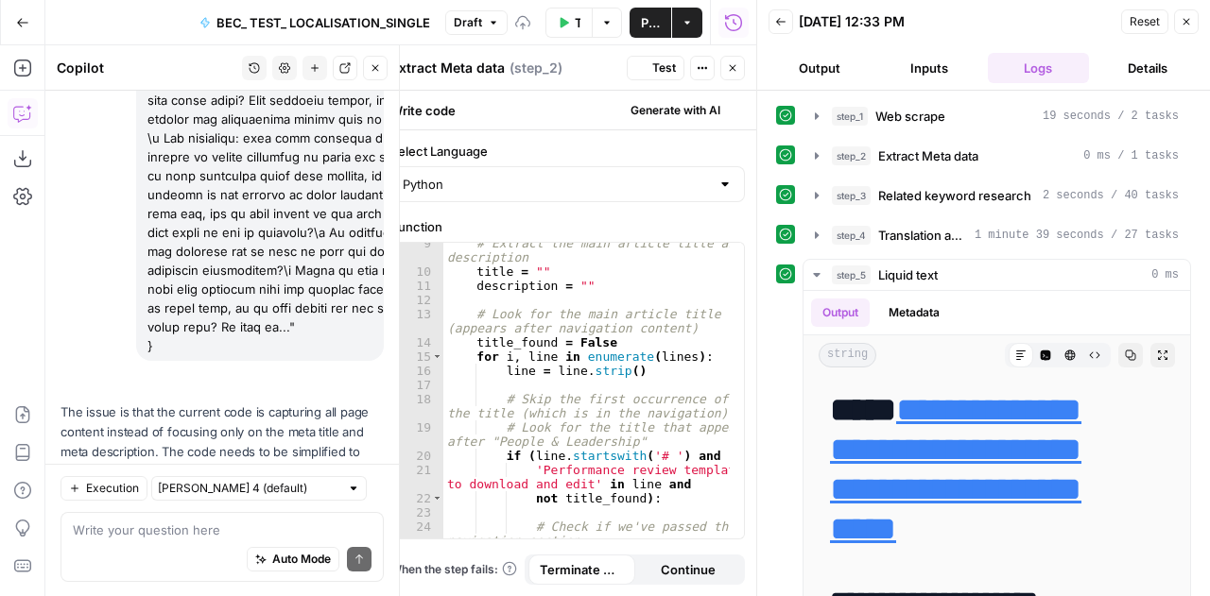
scroll to position [0, 0]
click at [134, 541] on div "Auto Mode Send" at bounding box center [222, 560] width 299 height 42
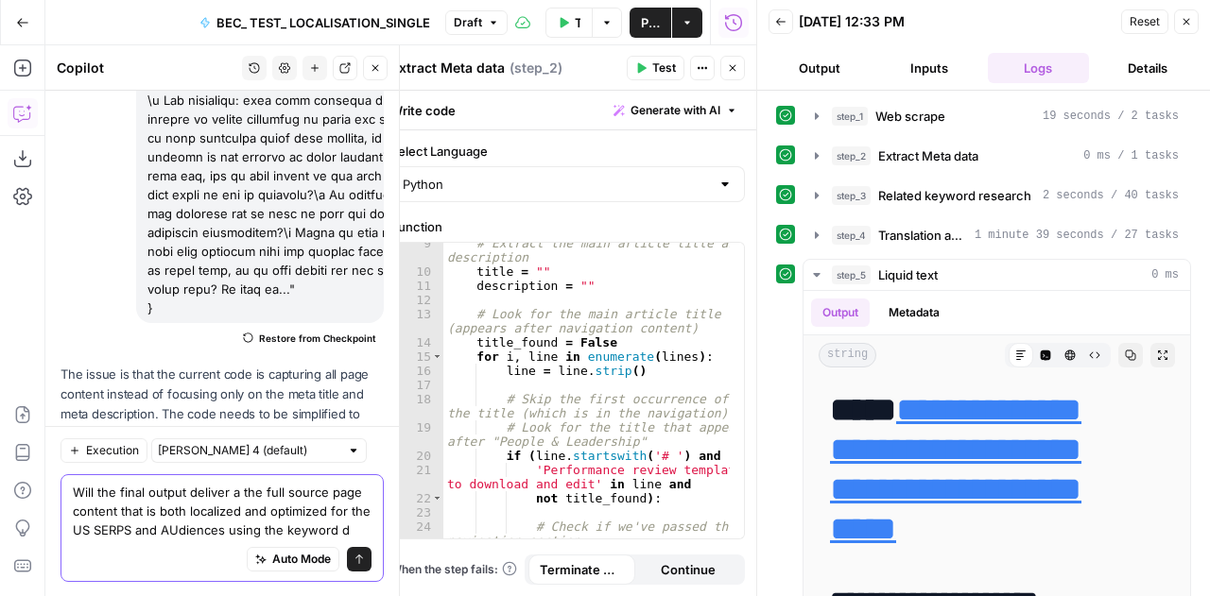
scroll to position [33904, 0]
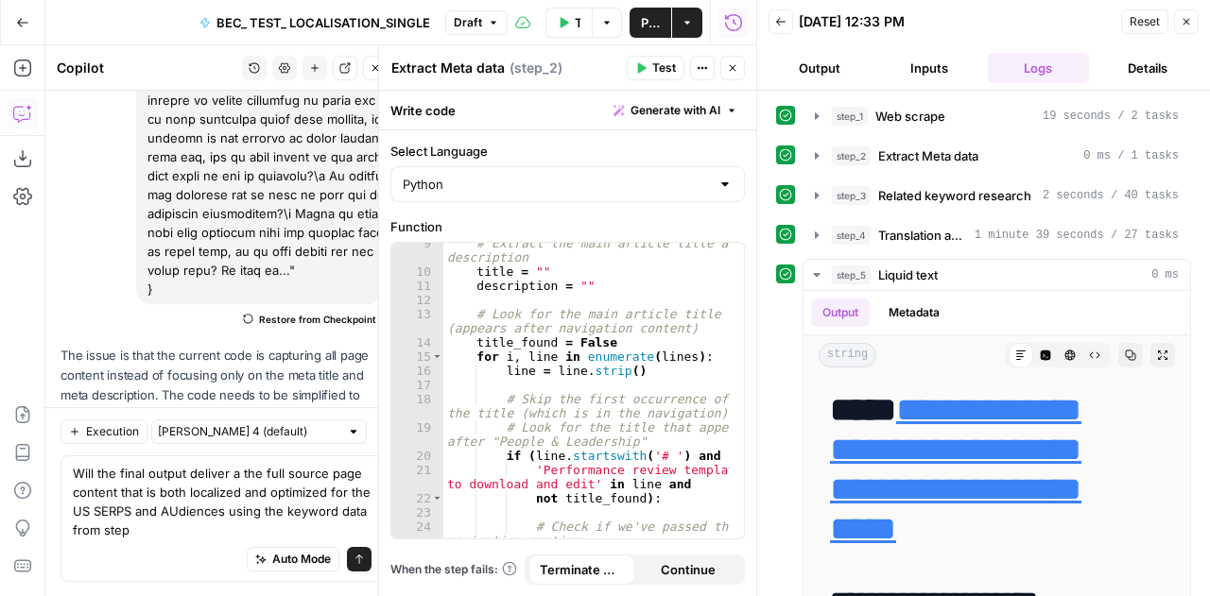
click at [1199, 26] on header "Back 09/22/25 at 12:33 PM Reset Close Output Inputs Logs Details" at bounding box center [983, 45] width 453 height 91
click at [1189, 24] on icon "button" at bounding box center [1186, 21] width 11 height 11
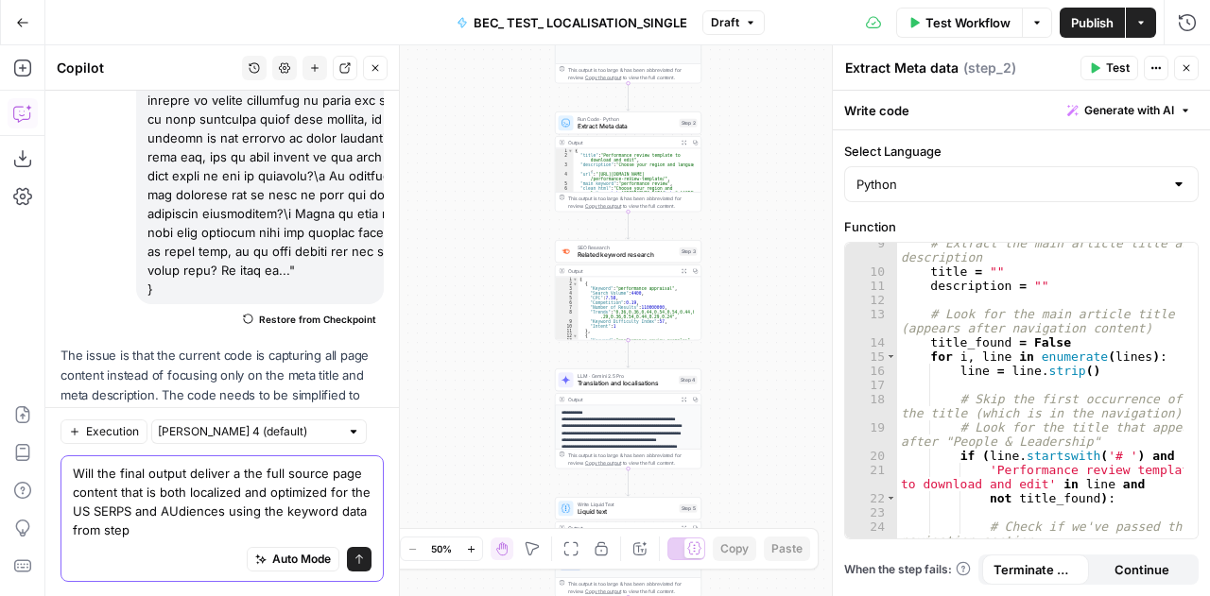
click at [185, 532] on textarea "Will the final output deliver a the full source page content that is both local…" at bounding box center [222, 501] width 299 height 76
type textarea "Will the final output deliver a the full source page content that is both local…"
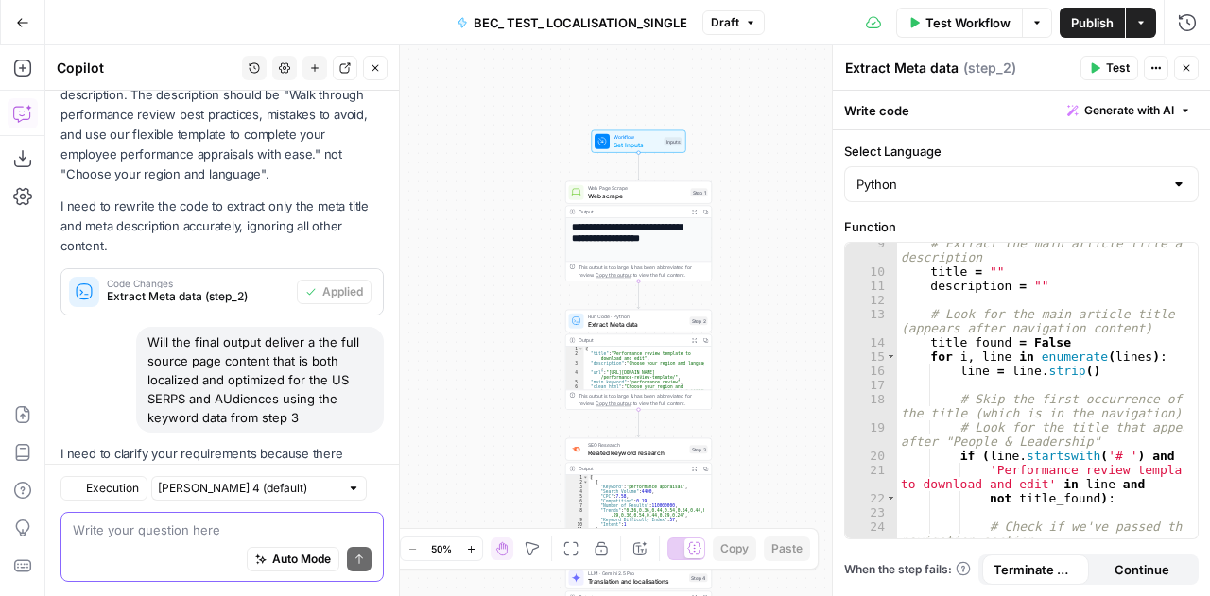
scroll to position [34643, 0]
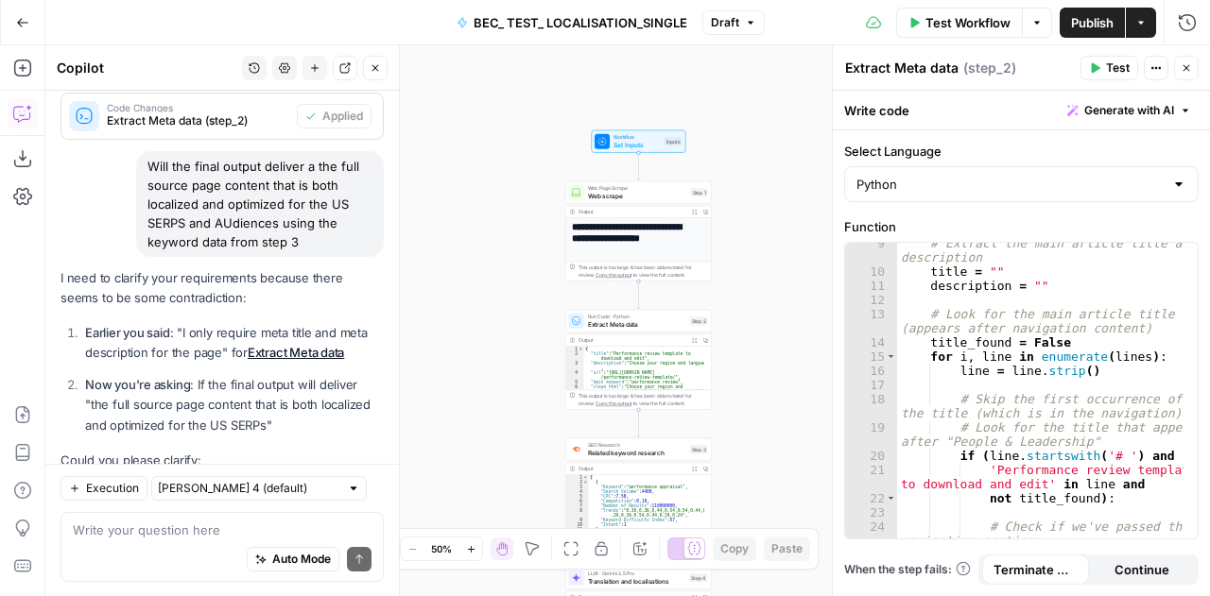
click at [151, 541] on div "Auto Mode Send" at bounding box center [222, 560] width 299 height 42
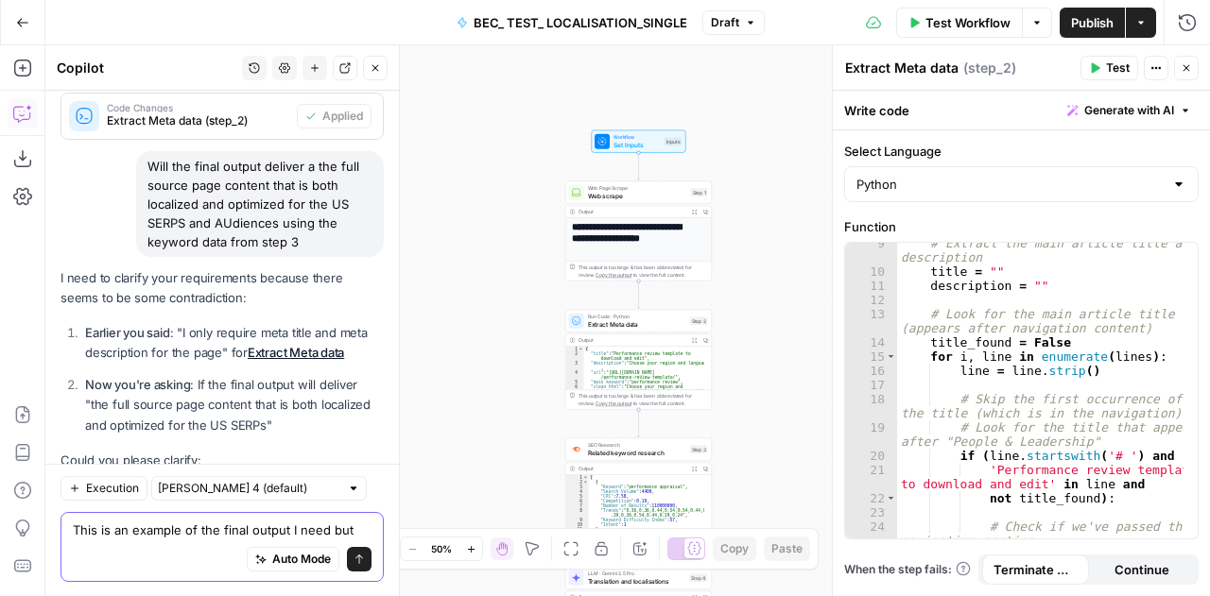
scroll to position [34661, 0]
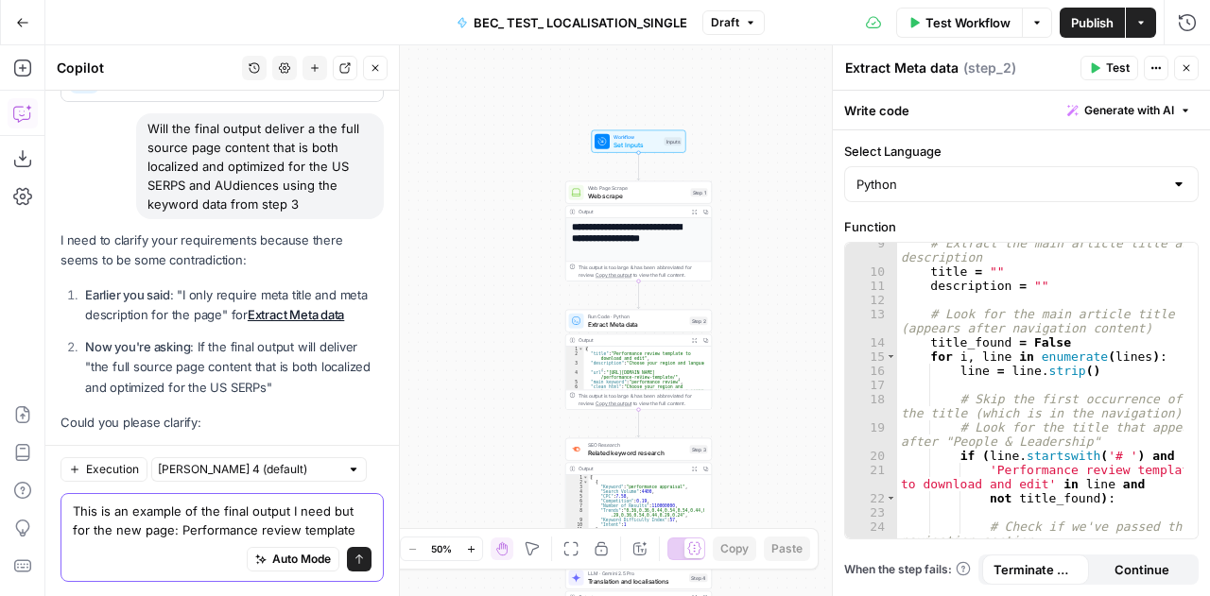
paste textarea "URL: Localized US Content Selected Keywords 9 box (Search Volume: 2900, Difficu…"
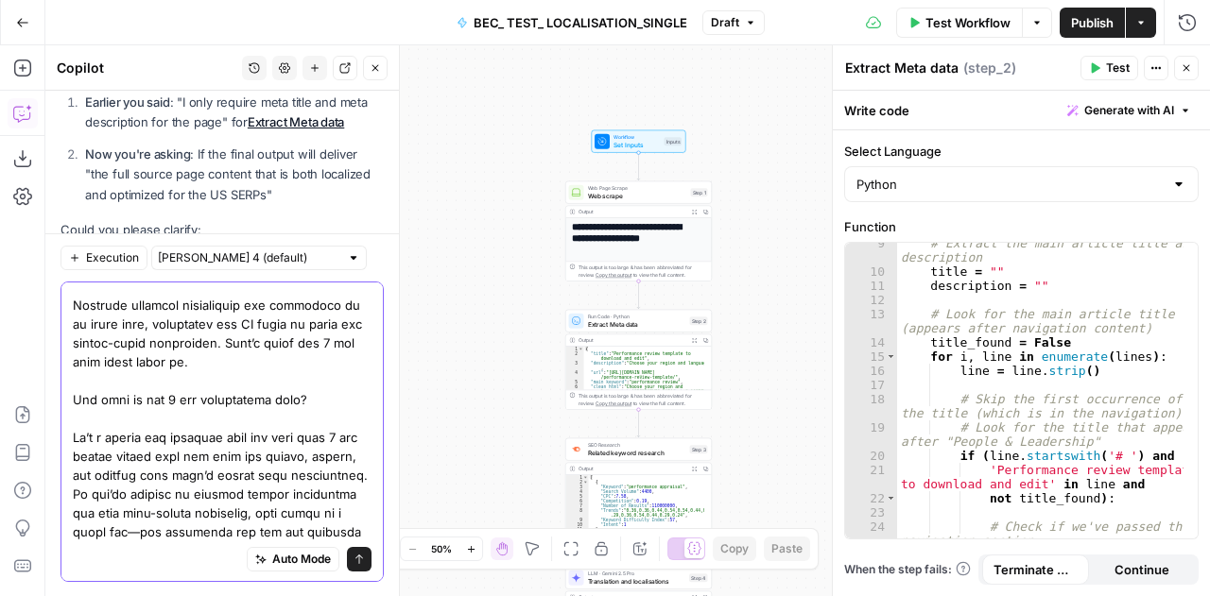
scroll to position [985, 0]
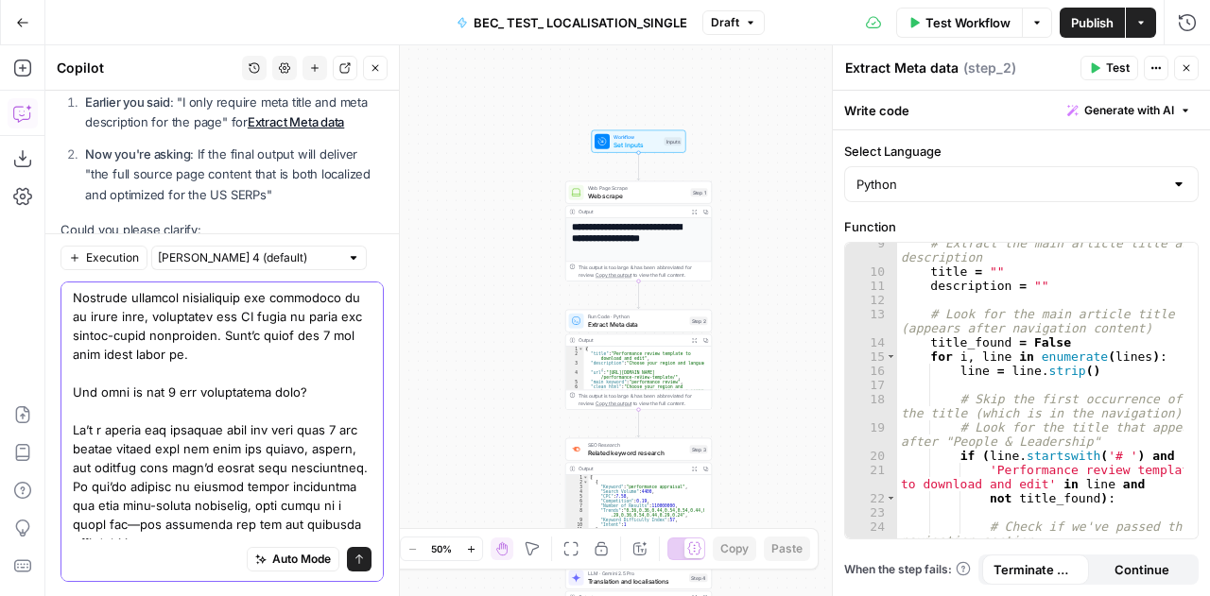
type textarea "This is an example of the final output I need but for the new page: Performance…"
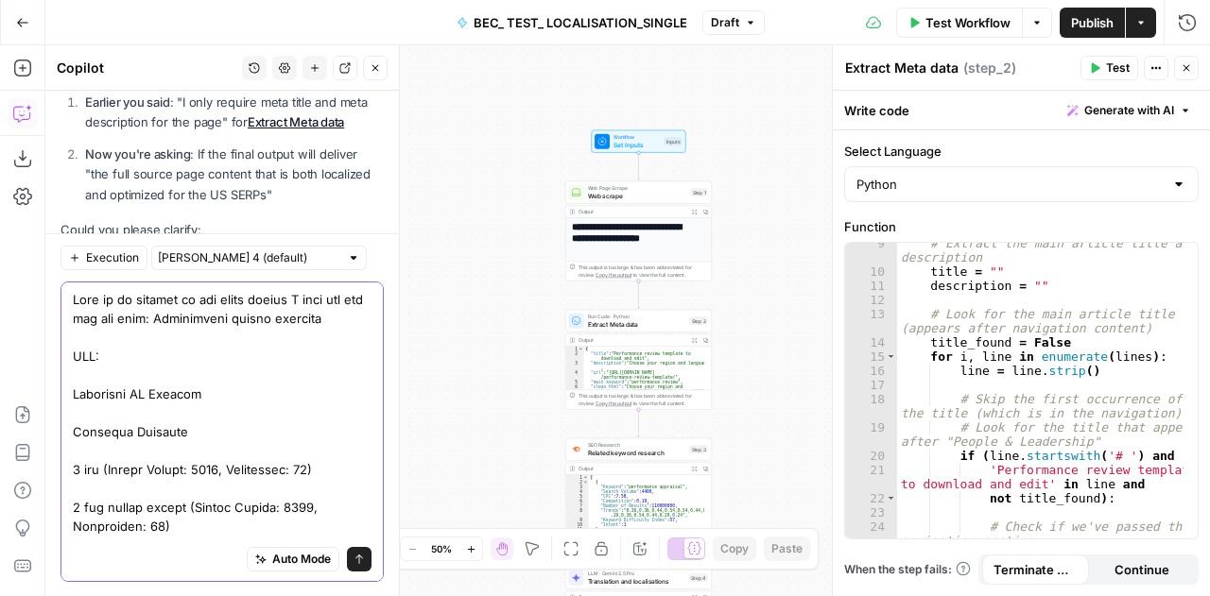
click at [347, 551] on button "Send" at bounding box center [359, 558] width 25 height 25
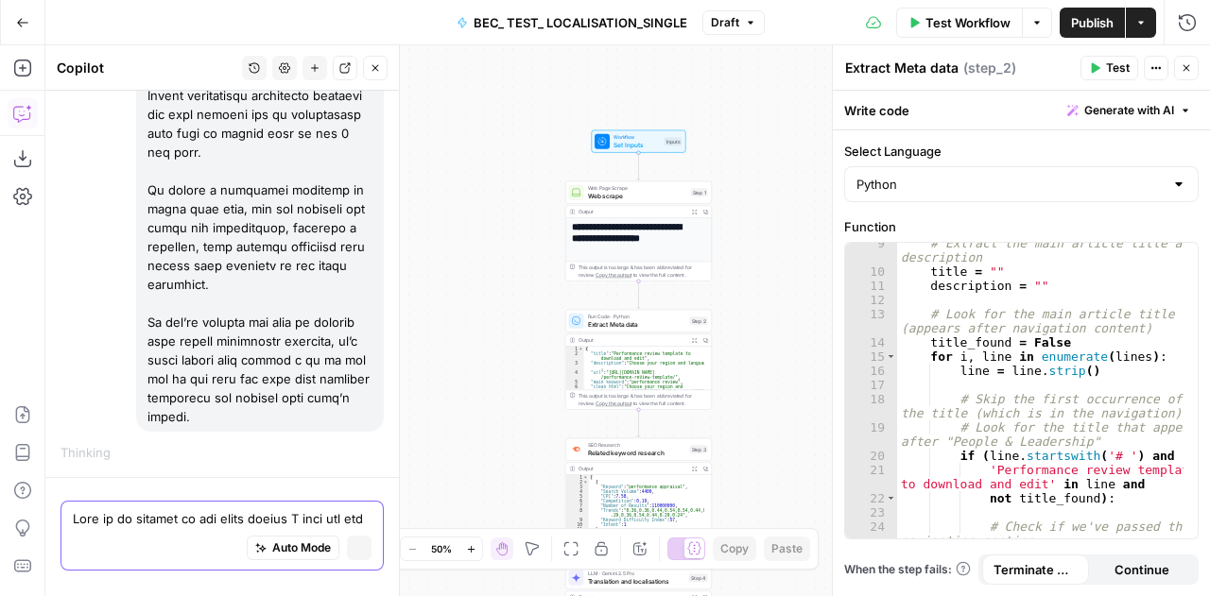
scroll to position [43783, 0]
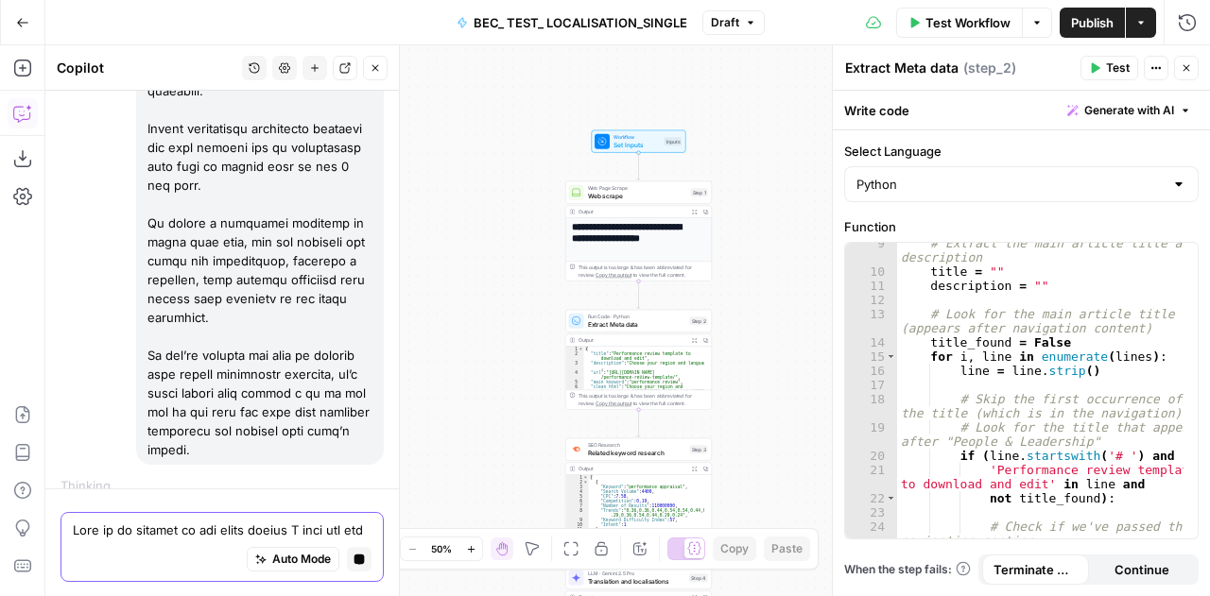
click at [240, 526] on textarea at bounding box center [222, 529] width 299 height 19
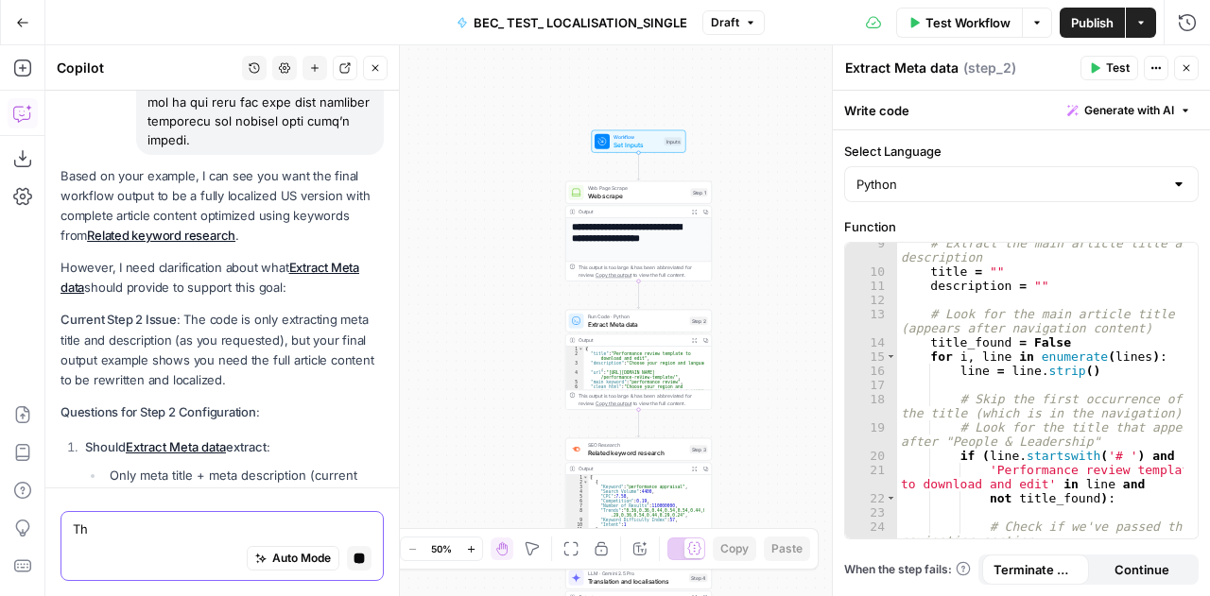
type textarea "T"
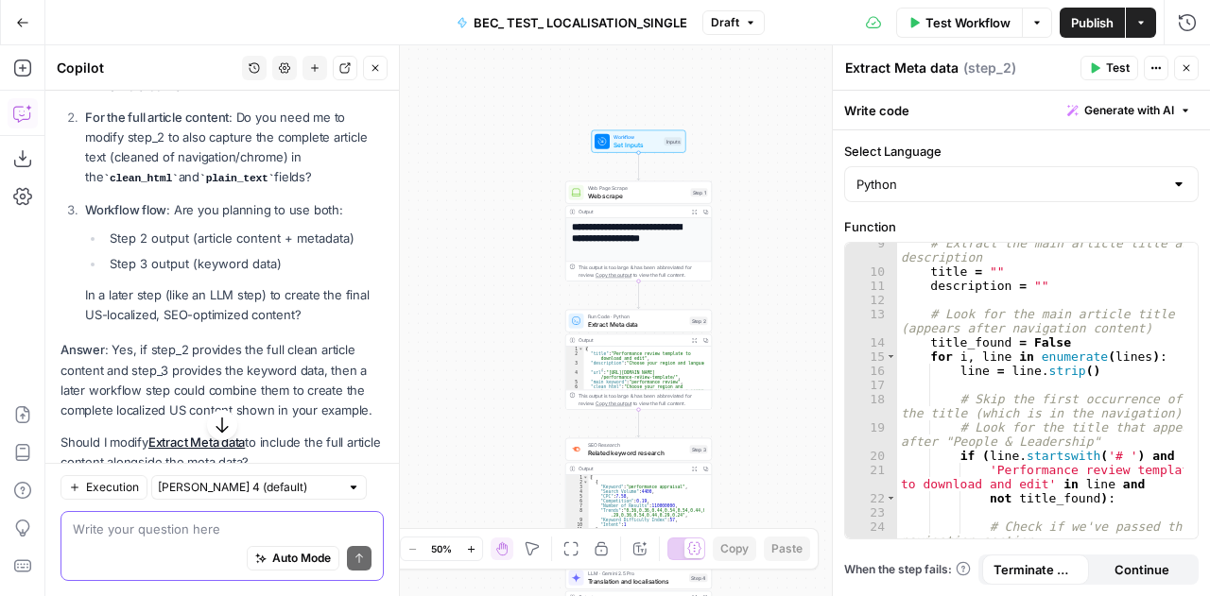
scroll to position [44700, 0]
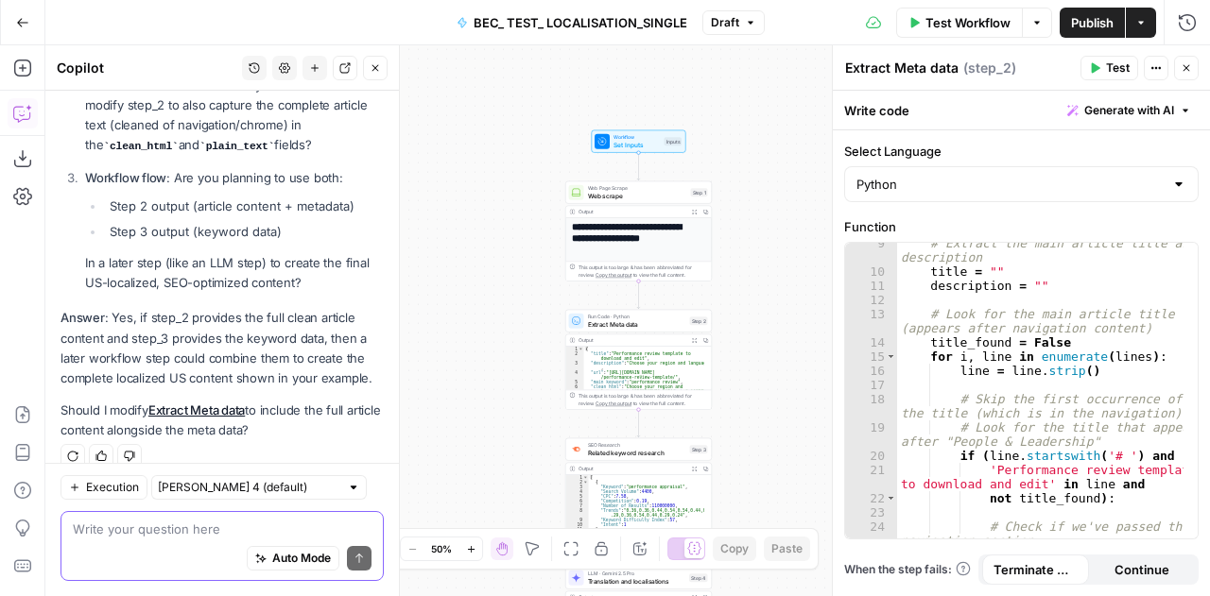
click at [157, 528] on textarea at bounding box center [222, 529] width 299 height 19
drag, startPoint x: 301, startPoint y: 413, endPoint x: 155, endPoint y: 392, distance: 147.0
click at [155, 401] on p "Should I modify Extract Meta data to include the full article content alongside…" at bounding box center [221, 421] width 323 height 40
copy p "xtract Meta data to include the full article content alongside the meta data?"
click at [168, 530] on textarea at bounding box center [222, 529] width 299 height 19
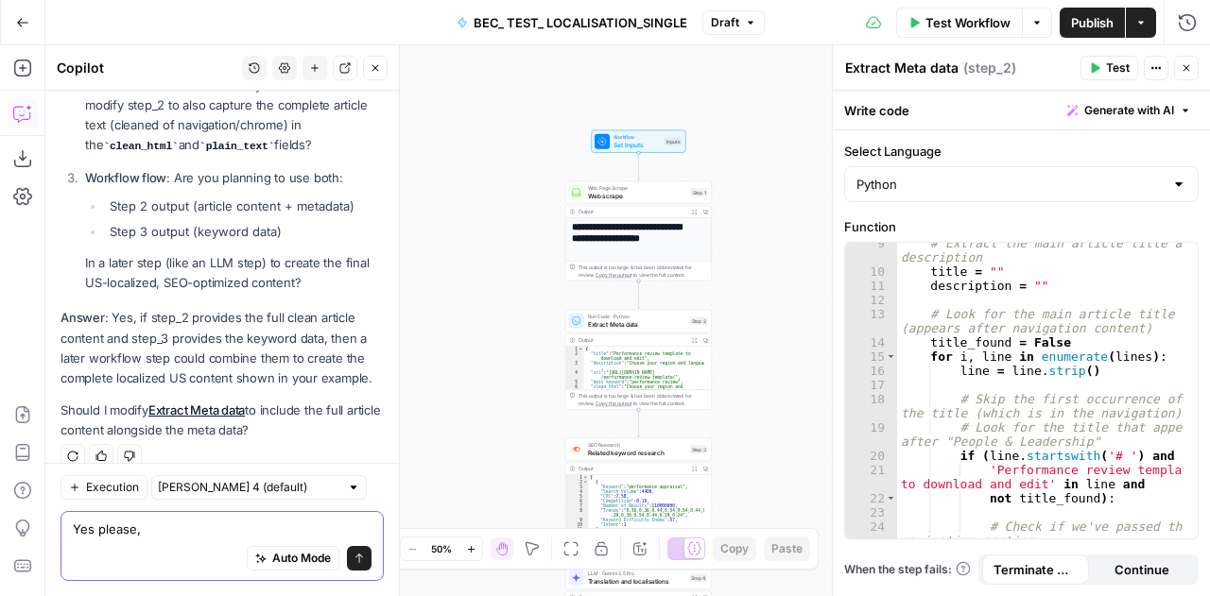
paste textarea "xtract Meta data to include the full article content alongside the meta data?"
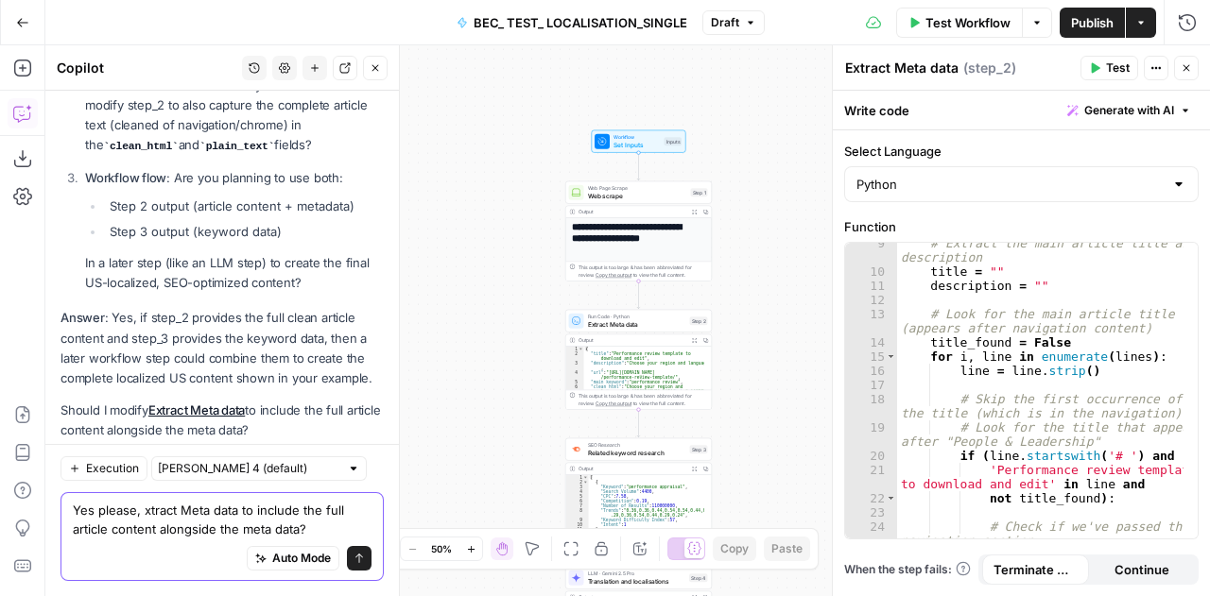
scroll to position [44719, 0]
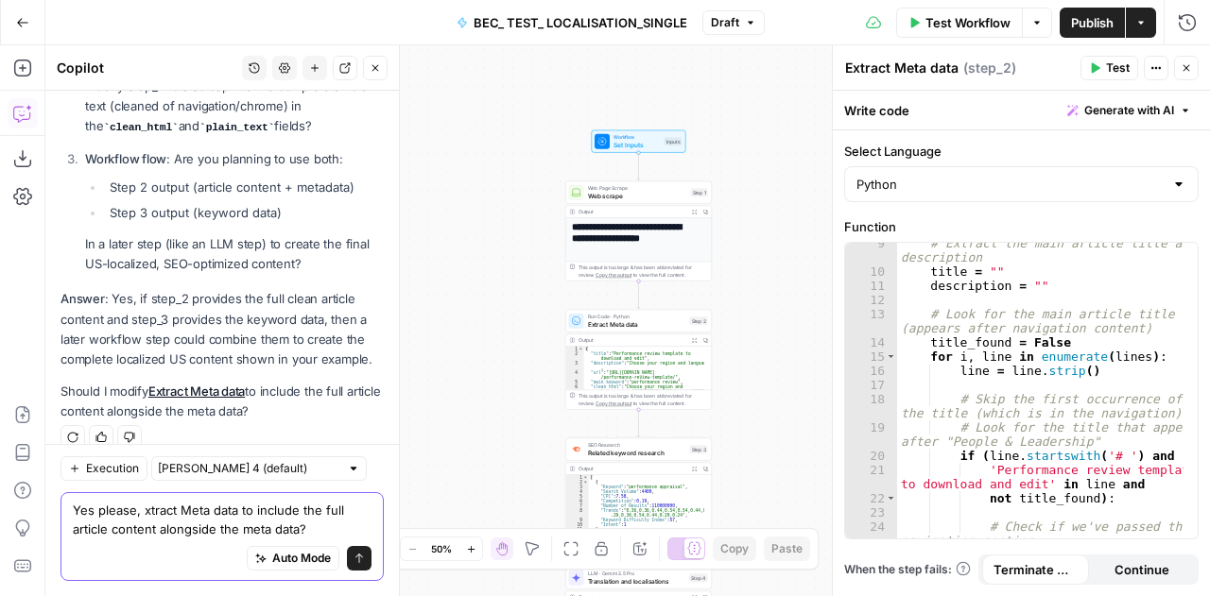
click at [144, 517] on textarea "Yes please, xtract Meta data to include the full article content alongside the …" at bounding box center [222, 520] width 299 height 38
click at [334, 528] on textarea "Yes please, extract Meta data to include the full article content alongside the…" at bounding box center [222, 520] width 299 height 38
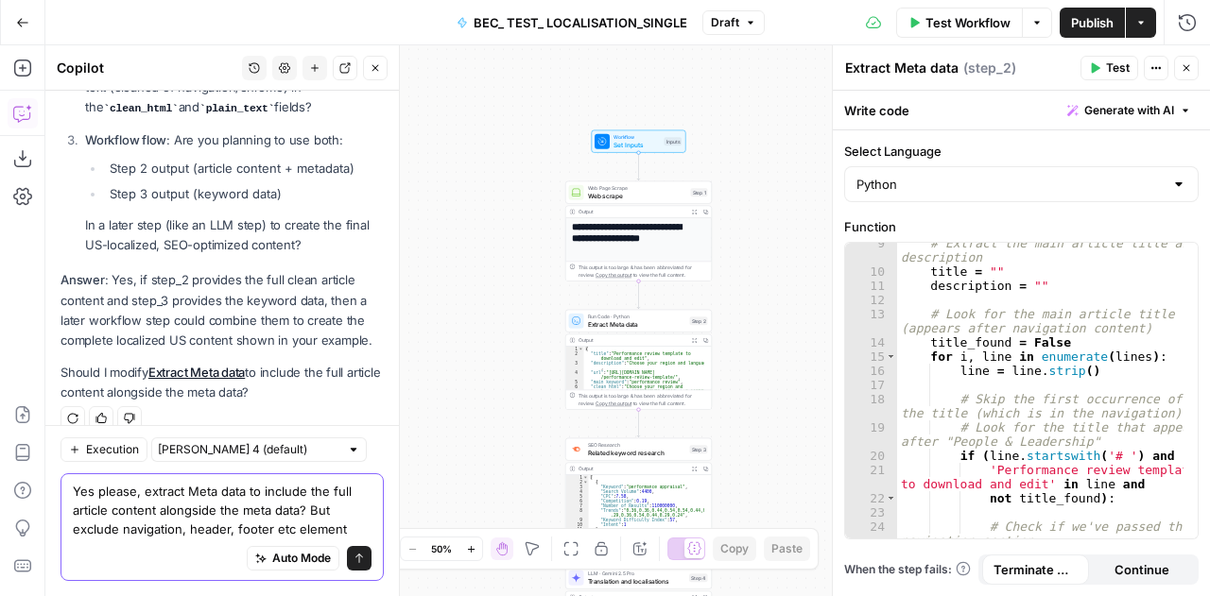
type textarea "Yes please, extract Meta data to include the full article content alongside the…"
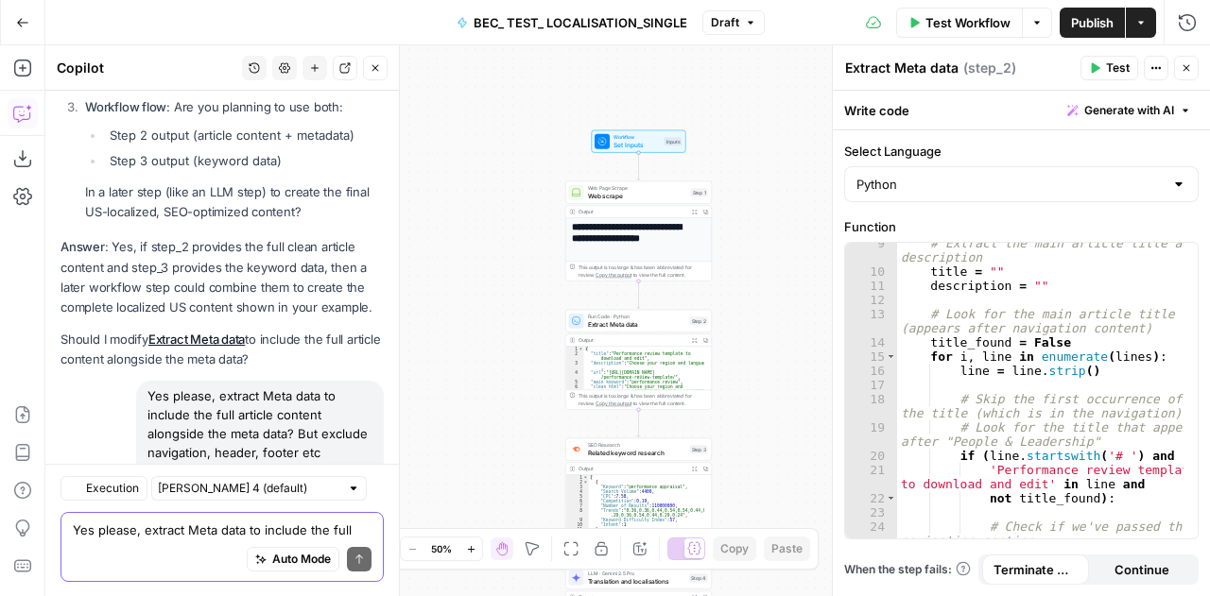
scroll to position [44946, 0]
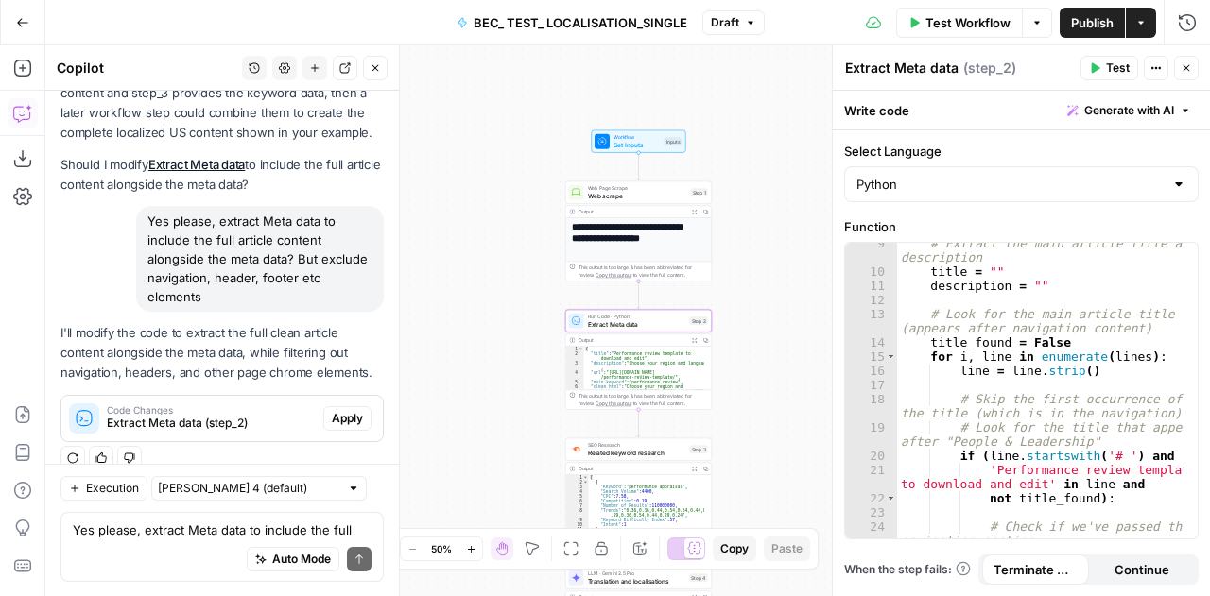
click at [332, 410] on span "Apply" at bounding box center [347, 418] width 31 height 17
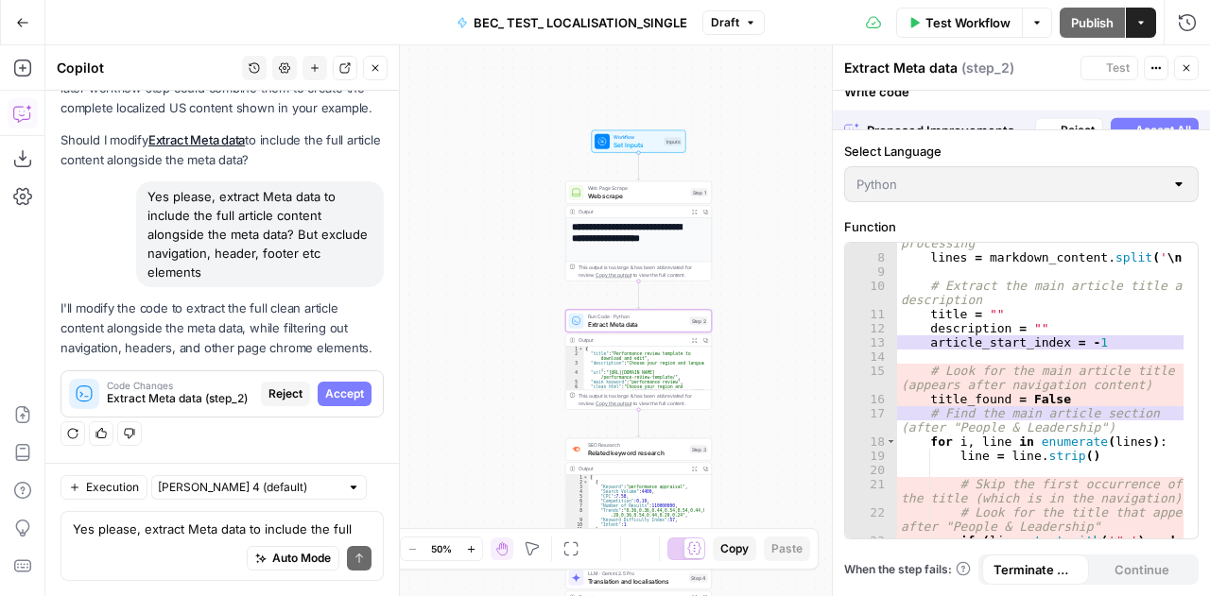
scroll to position [44825, 0]
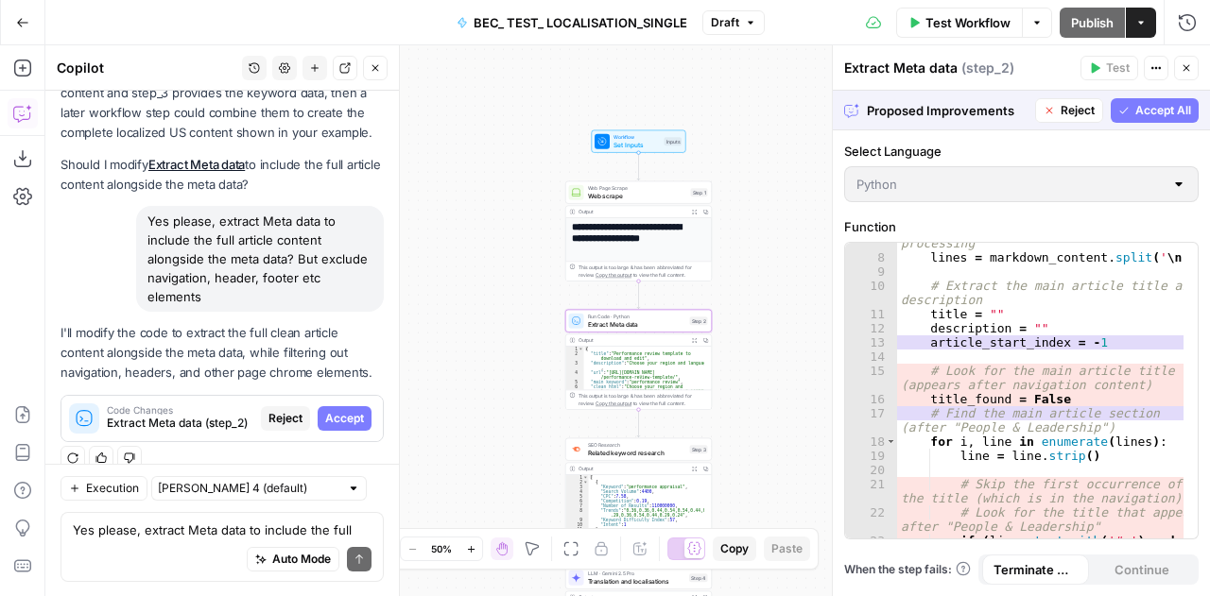
click at [330, 410] on span "Accept" at bounding box center [344, 418] width 39 height 17
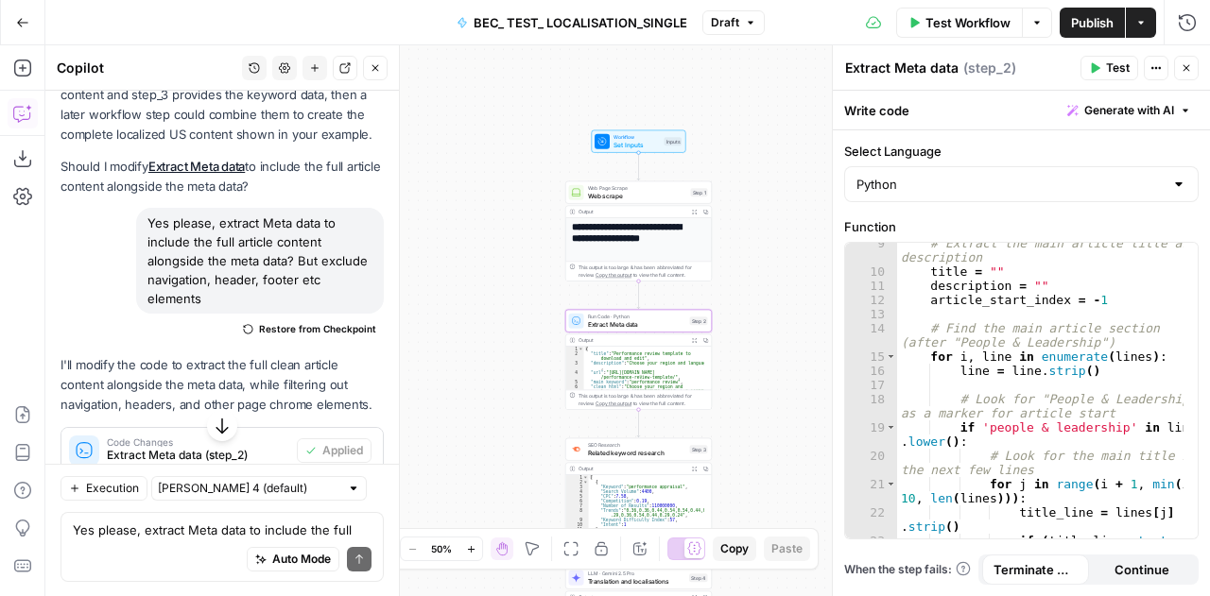
scroll to position [45036, 0]
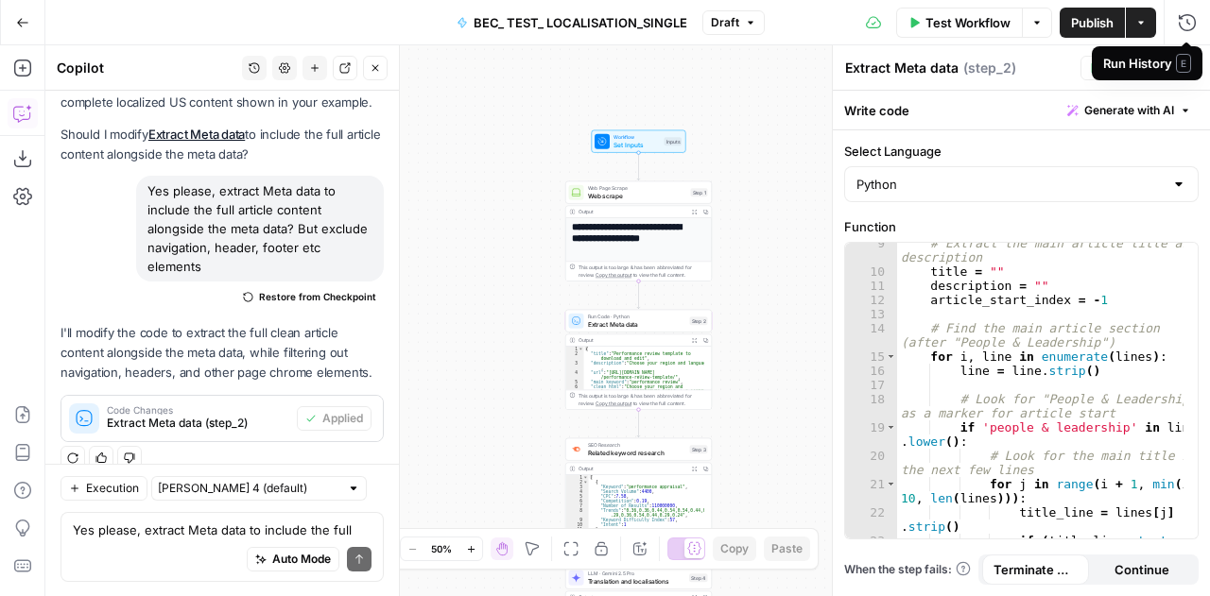
click at [1187, 60] on span "E" at bounding box center [1183, 63] width 15 height 19
drag, startPoint x: 1172, startPoint y: 152, endPoint x: 1193, endPoint y: 71, distance: 83.9
click at [1193, 71] on div "Extract Meta data Extract Meta data ( step_2 ) Test Actions Close Write code Ge…" at bounding box center [1021, 320] width 378 height 551
click at [1193, 71] on button "Close" at bounding box center [1186, 68] width 25 height 25
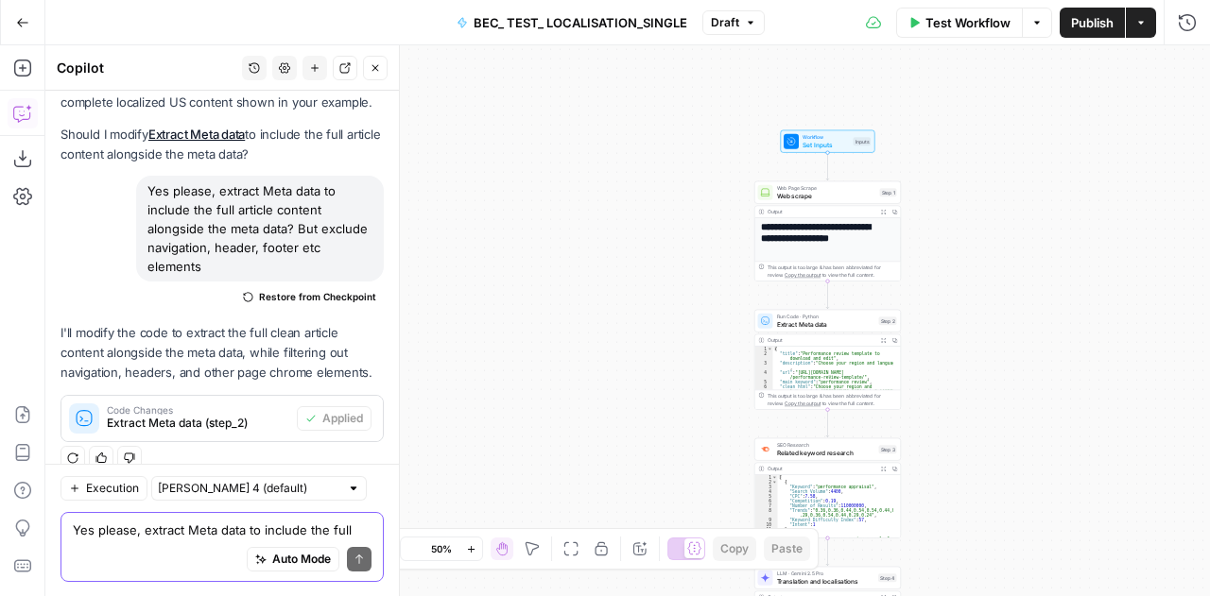
click at [142, 538] on textarea "Yes please, extract Meta data to include the full article content alongside the…" at bounding box center [222, 529] width 299 height 19
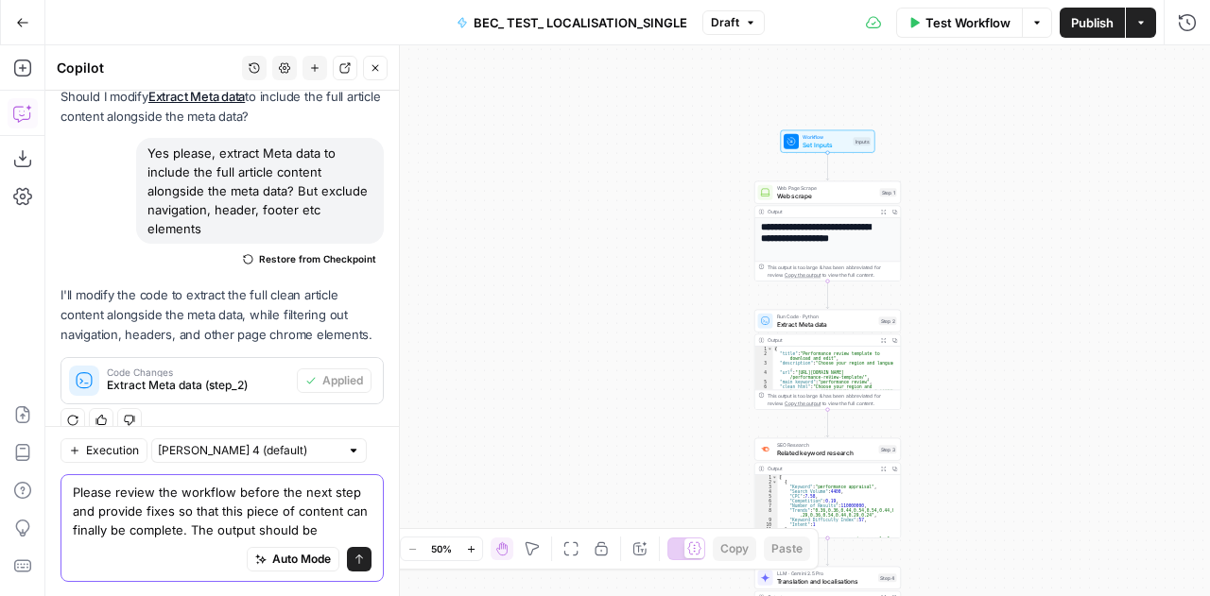
scroll to position [45093, 0]
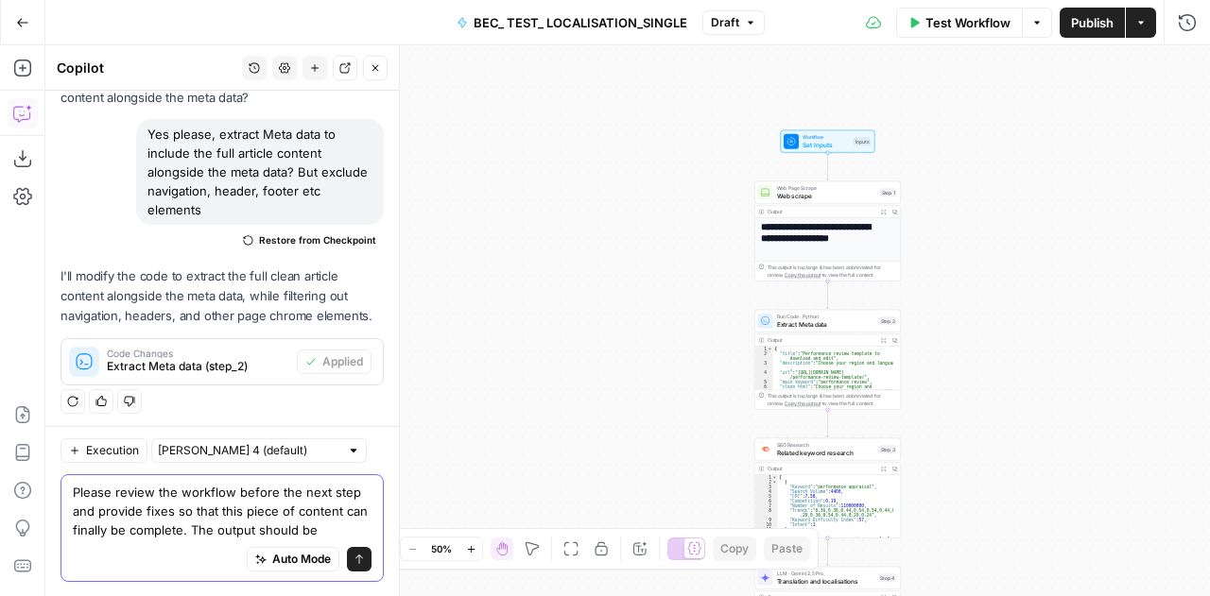
click at [142, 538] on textarea "Please review the workflow before the next step and provide fixes so that this …" at bounding box center [222, 510] width 299 height 57
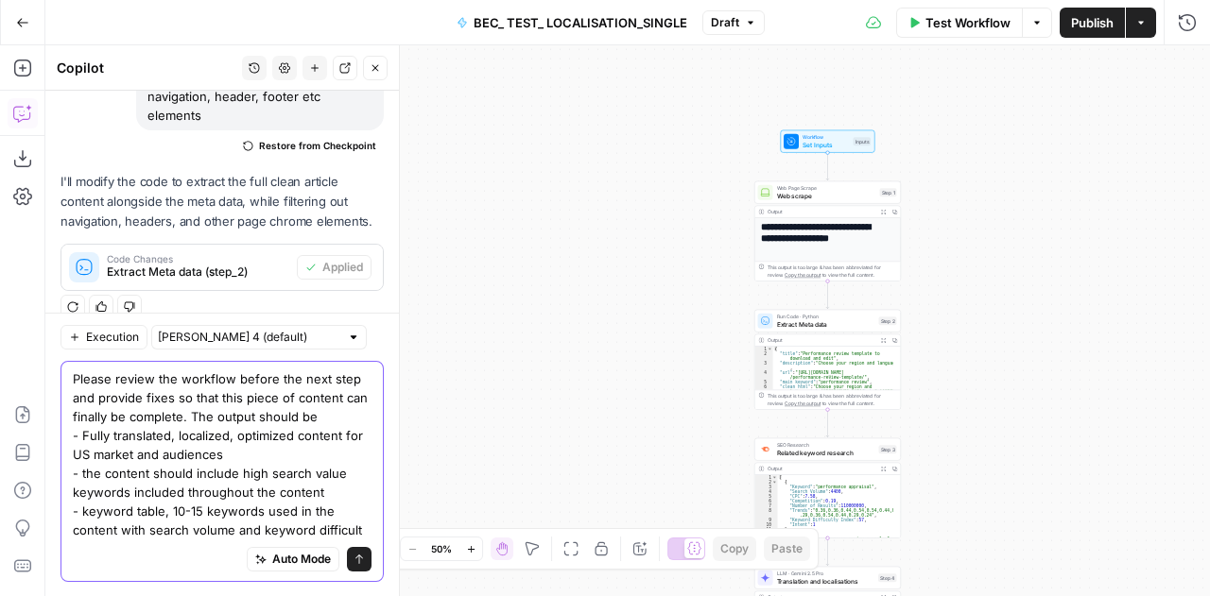
scroll to position [45206, 0]
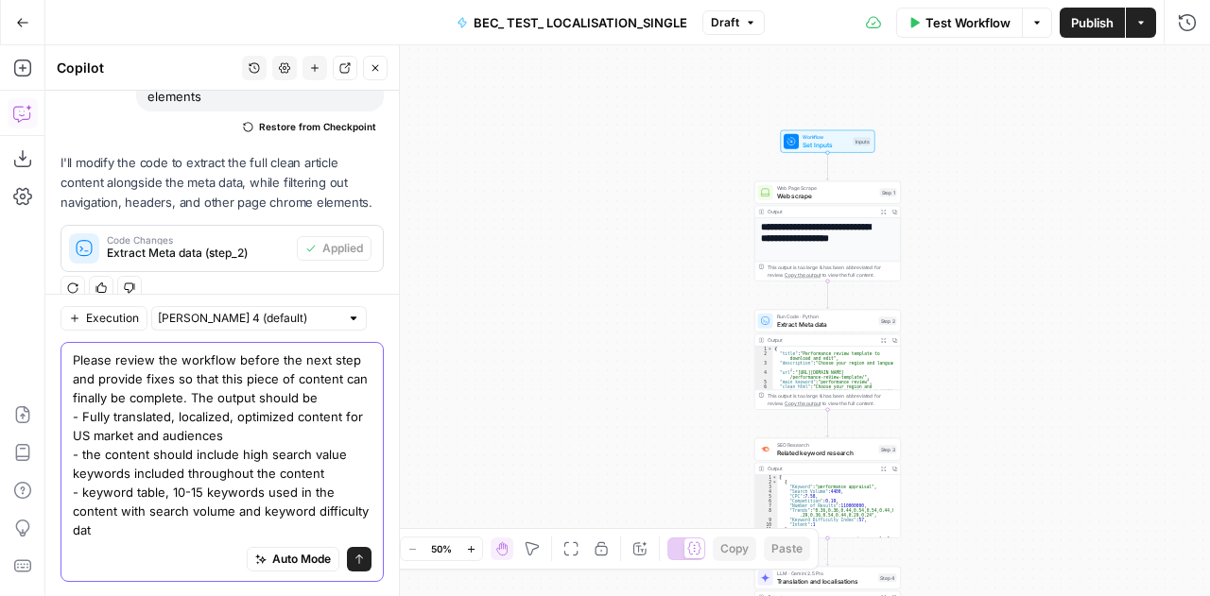
type textarea "Please review the workflow before the next step and provide fixes so that this …"
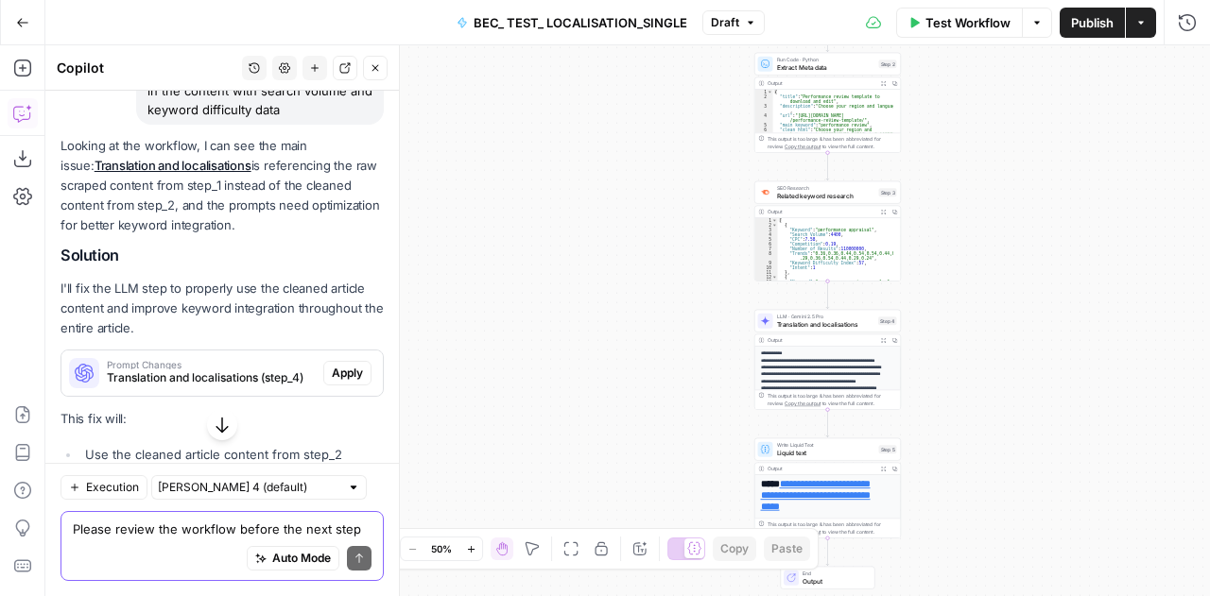
scroll to position [45603, 0]
click at [343, 371] on span "Apply" at bounding box center [347, 373] width 31 height 17
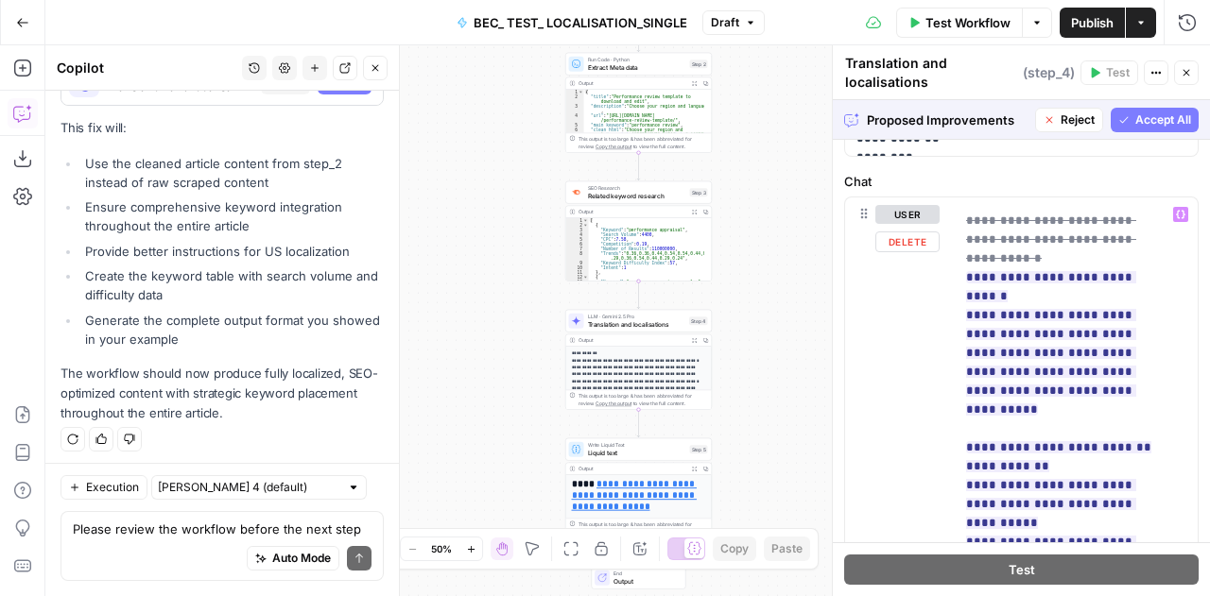
scroll to position [1622, 0]
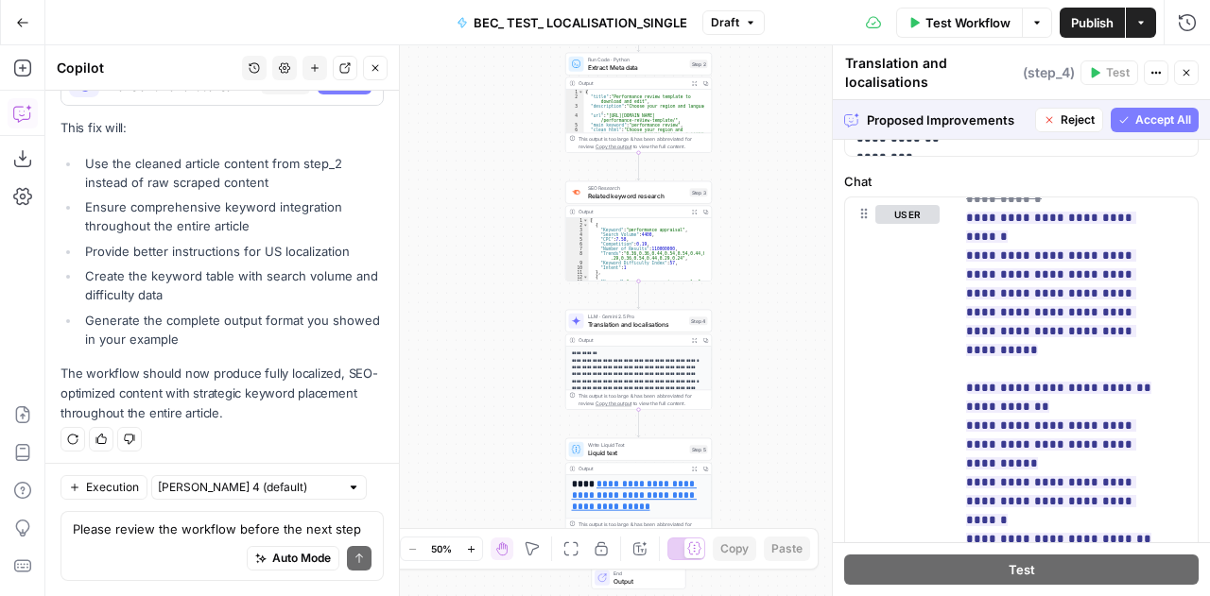
click at [1148, 105] on div "Proposed Improvements Reject Accept All" at bounding box center [1021, 119] width 377 height 39
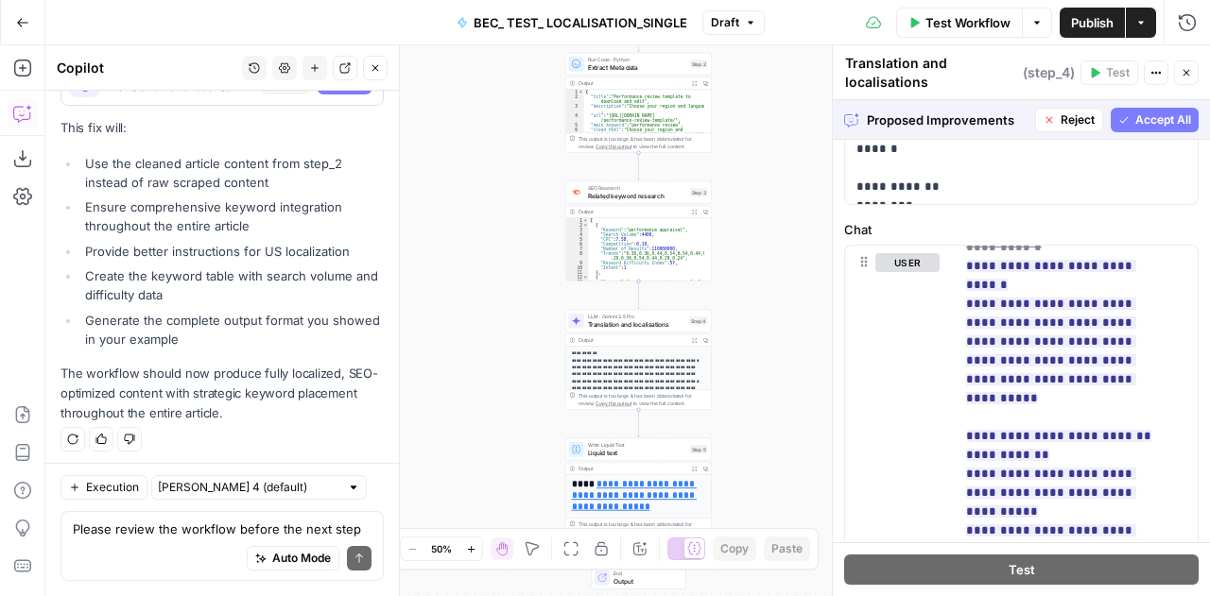
scroll to position [832, 0]
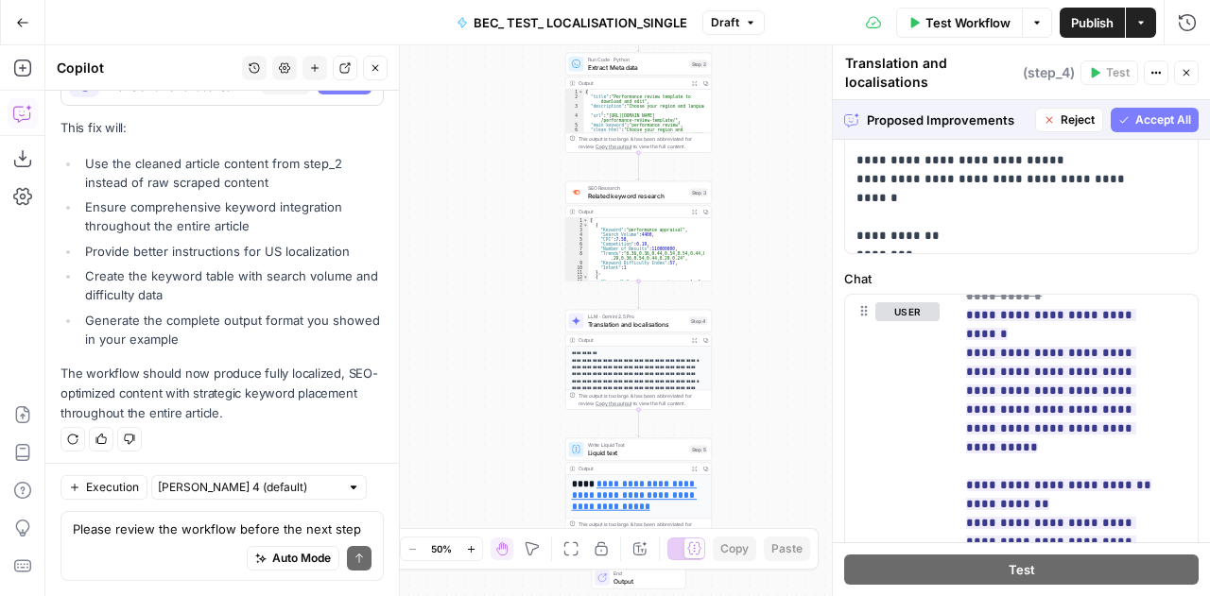
click at [1148, 105] on div "Proposed Improvements Reject Accept All" at bounding box center [1021, 119] width 377 height 39
click at [1138, 126] on span "Accept All" at bounding box center [1163, 120] width 56 height 17
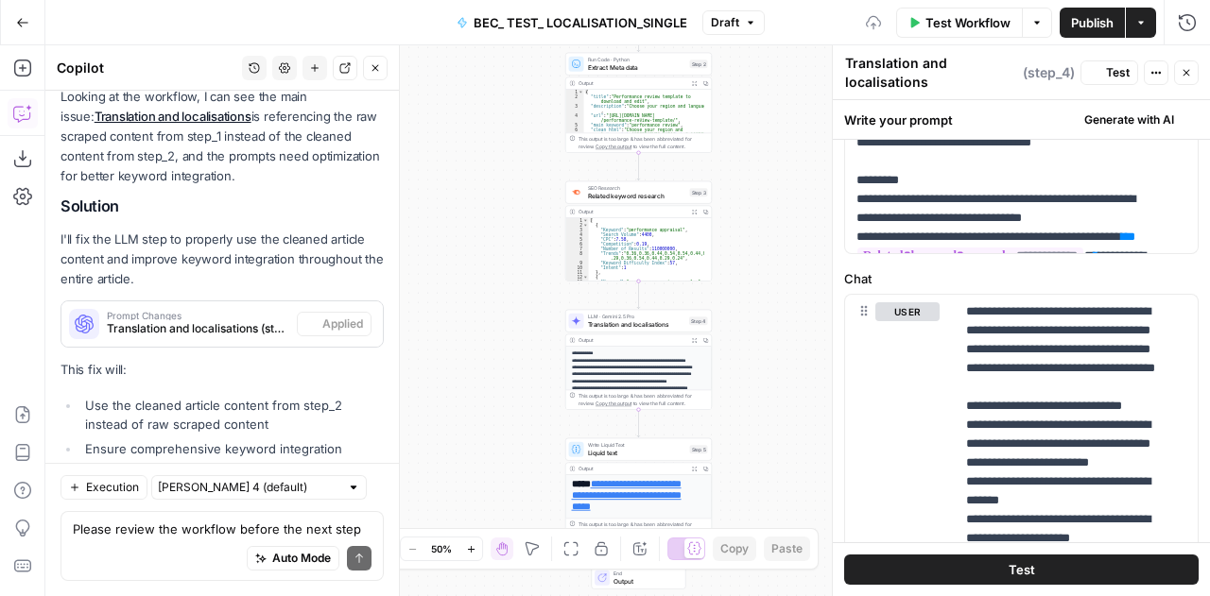
scroll to position [0, 0]
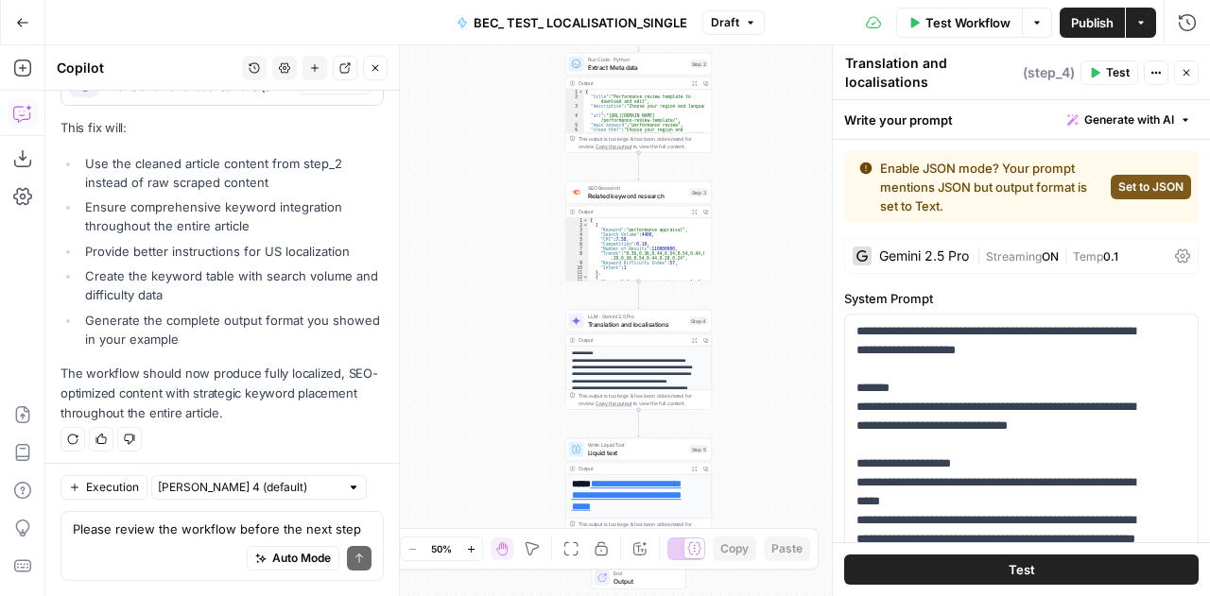
click at [975, 19] on span "Test Workflow" at bounding box center [967, 22] width 85 height 19
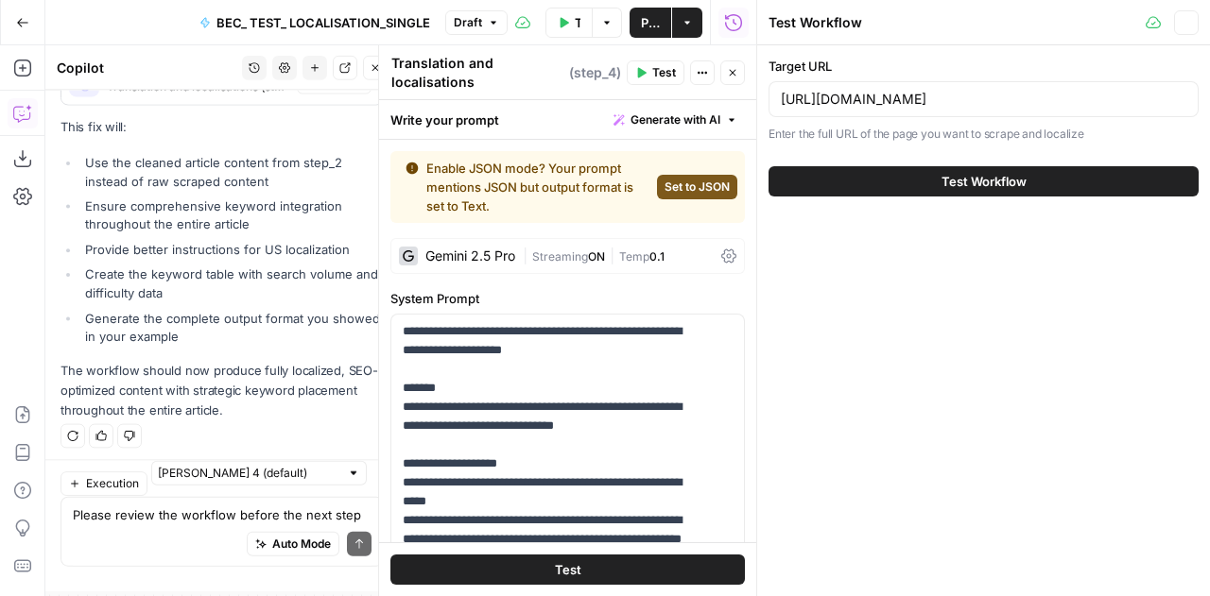
scroll to position [45925, 0]
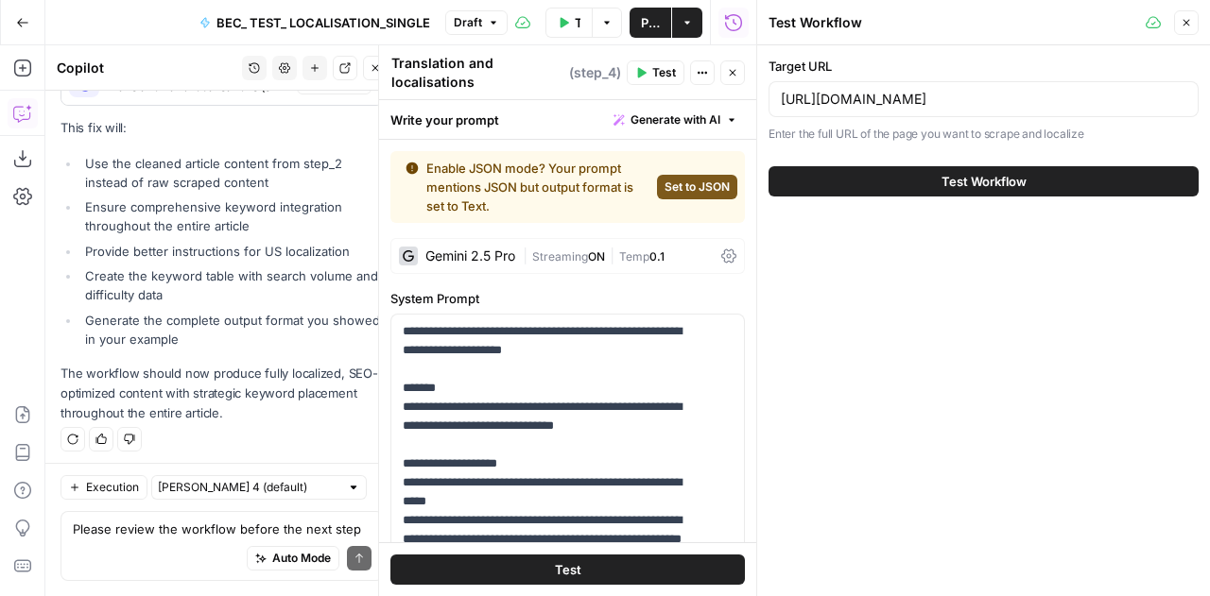
click at [979, 172] on span "Test Workflow" at bounding box center [983, 181] width 85 height 19
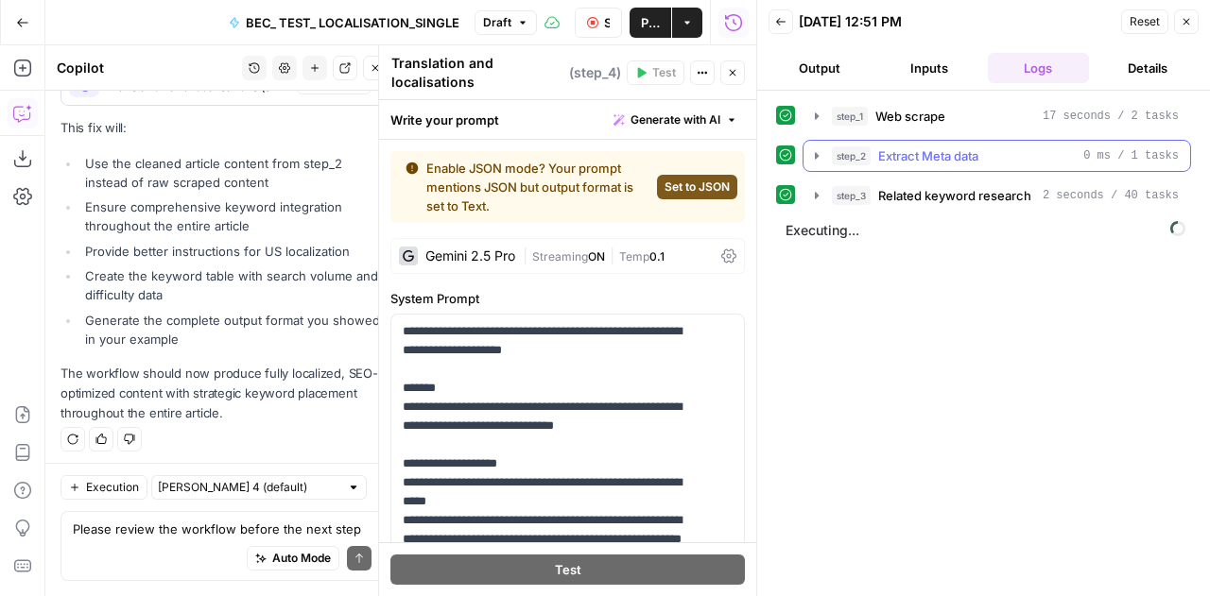
click at [818, 160] on icon "button" at bounding box center [816, 155] width 15 height 15
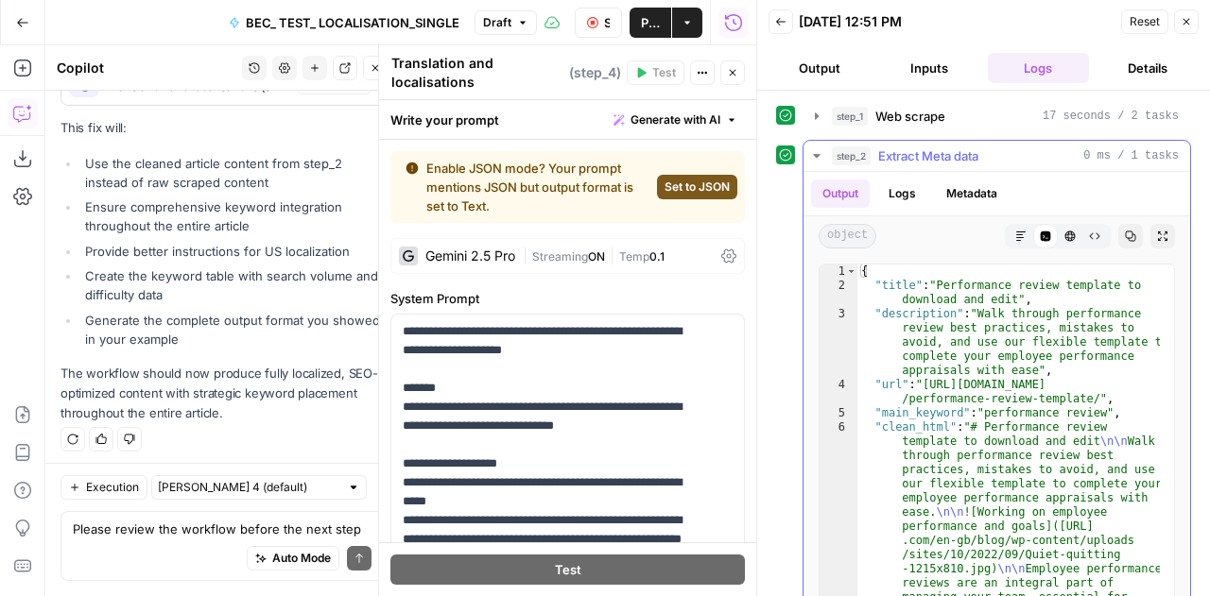
click at [818, 160] on icon "button" at bounding box center [816, 155] width 15 height 15
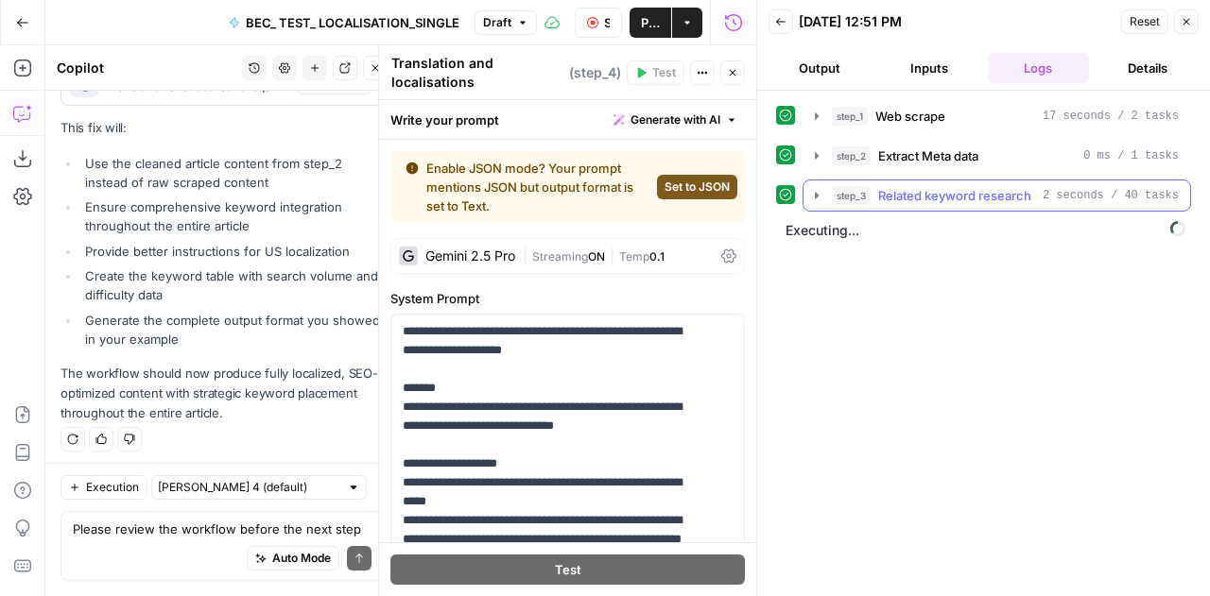
click at [812, 196] on icon "button" at bounding box center [816, 195] width 15 height 15
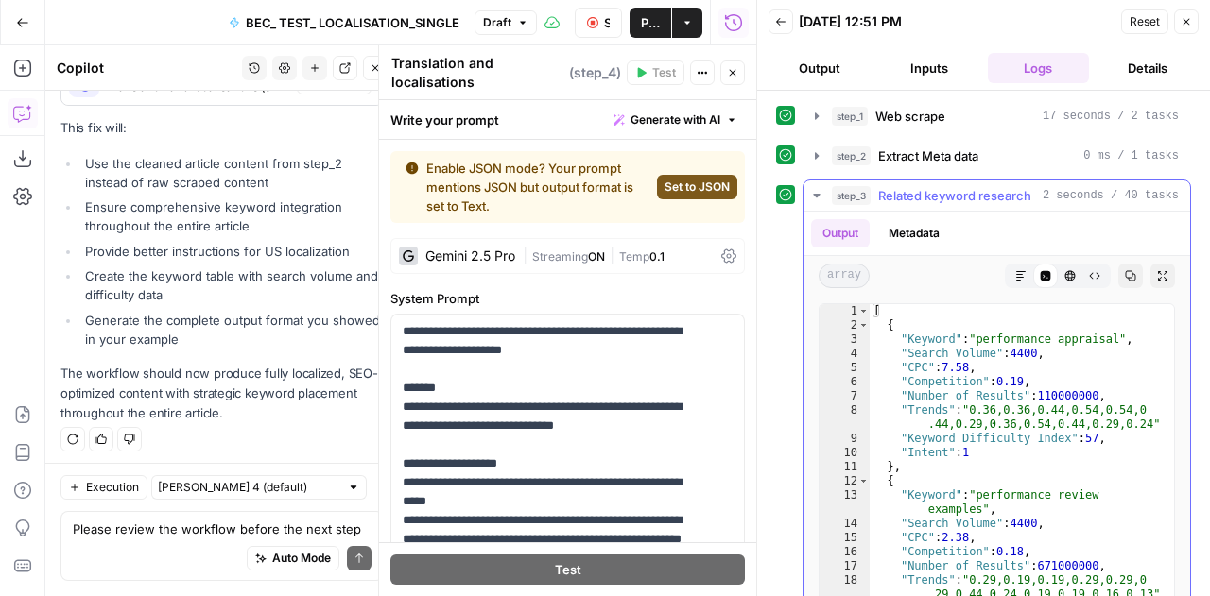
click at [812, 196] on icon "button" at bounding box center [816, 195] width 15 height 15
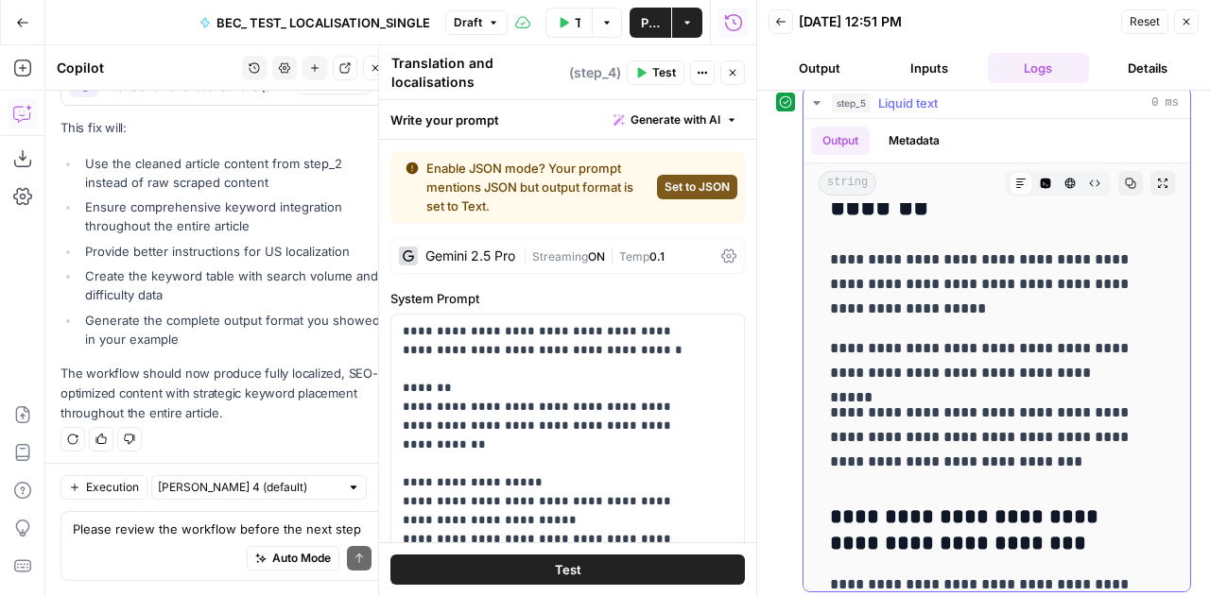
scroll to position [14999, 0]
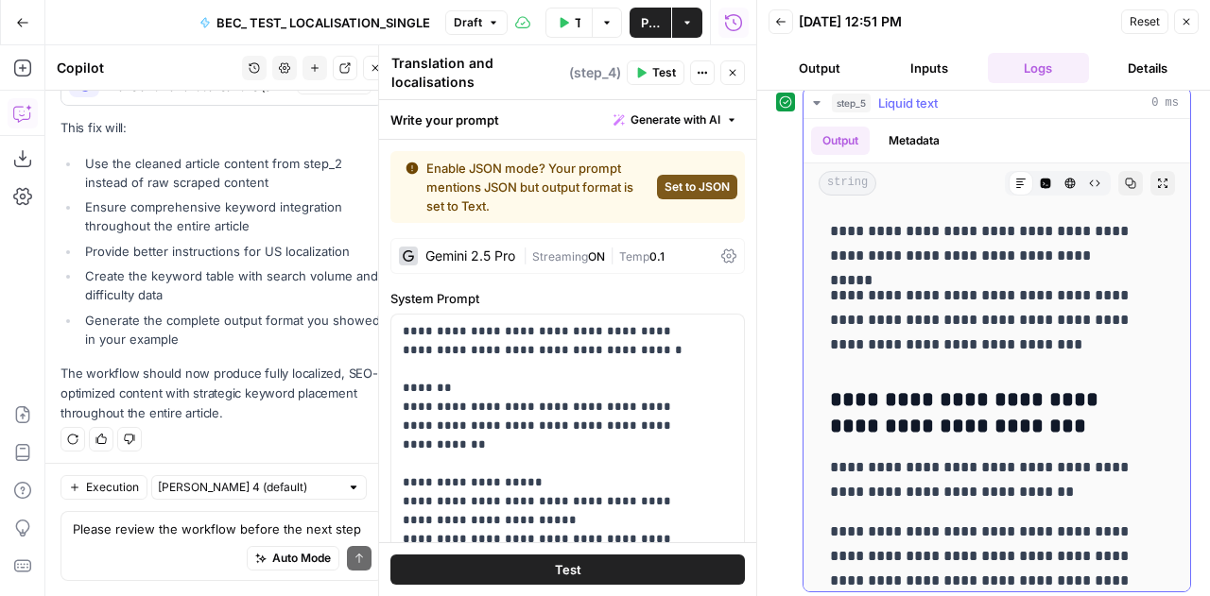
drag, startPoint x: 1135, startPoint y: 414, endPoint x: 832, endPoint y: 392, distance: 304.2
copy h3 "**********"
click at [178, 534] on textarea "Please review the workflow before the next step and provide fixes so that this …" at bounding box center [222, 529] width 299 height 19
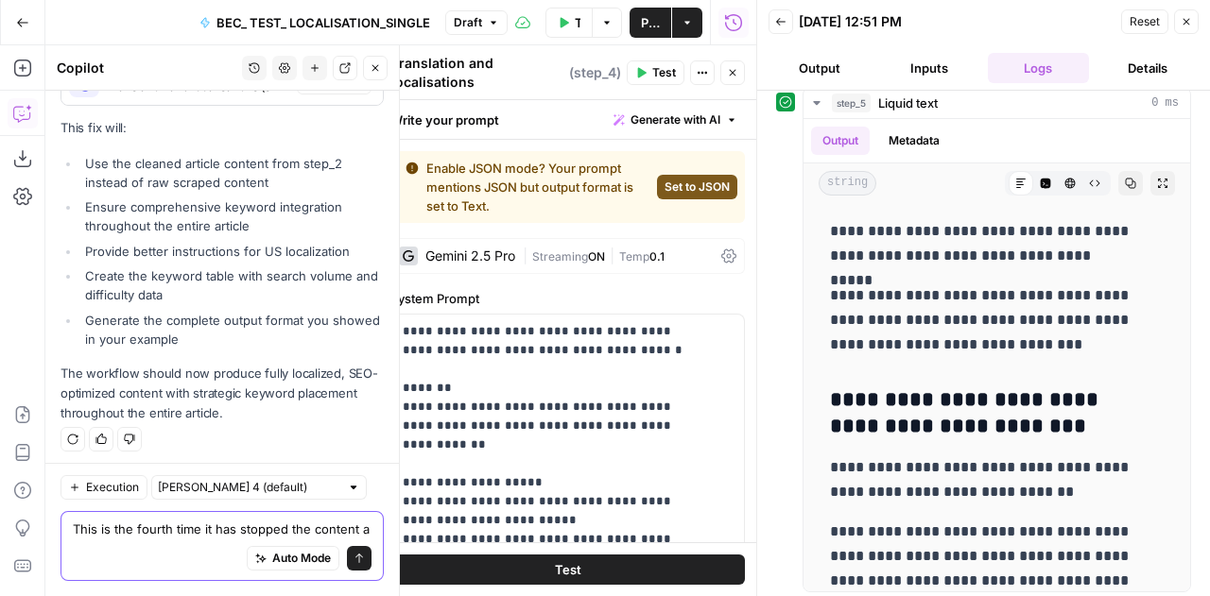
scroll to position [45944, 0]
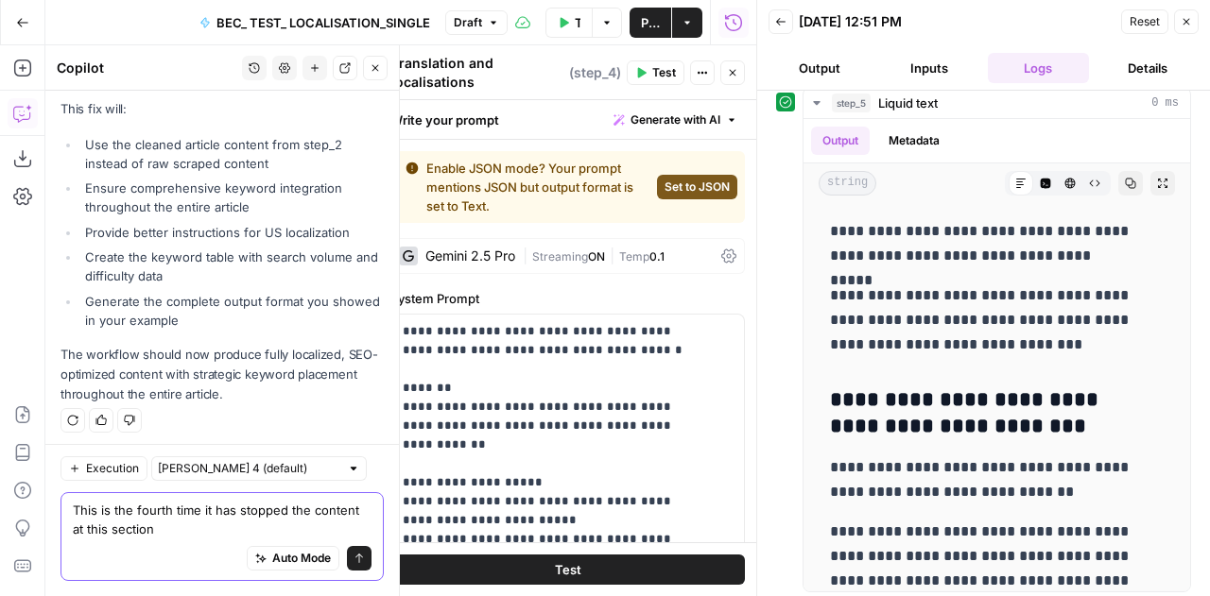
paste textarea "Simple and 30/60/90 performance review templates"
type textarea "This is the fourth time it has stopped the content at this section Simple and 3…"
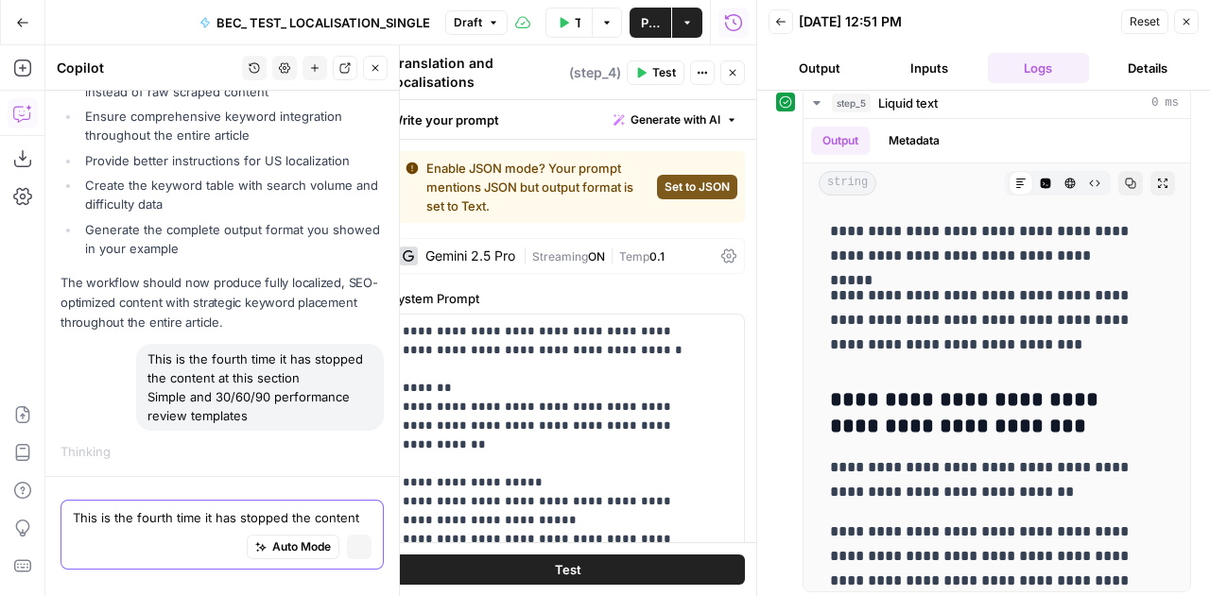
scroll to position [45757, 0]
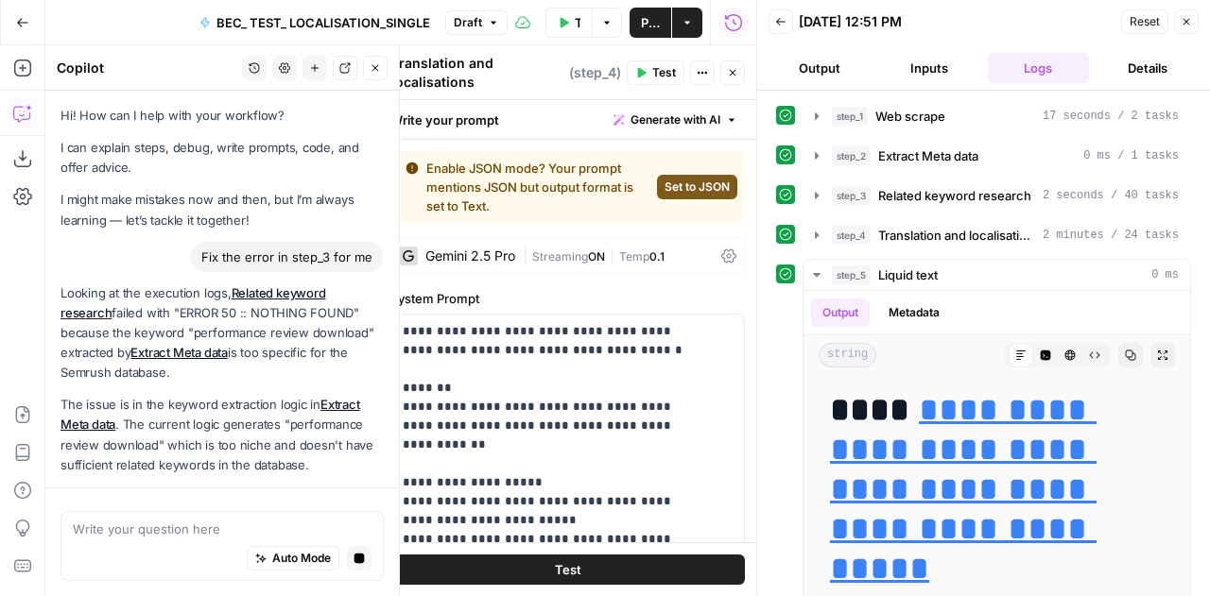
scroll to position [14999, 0]
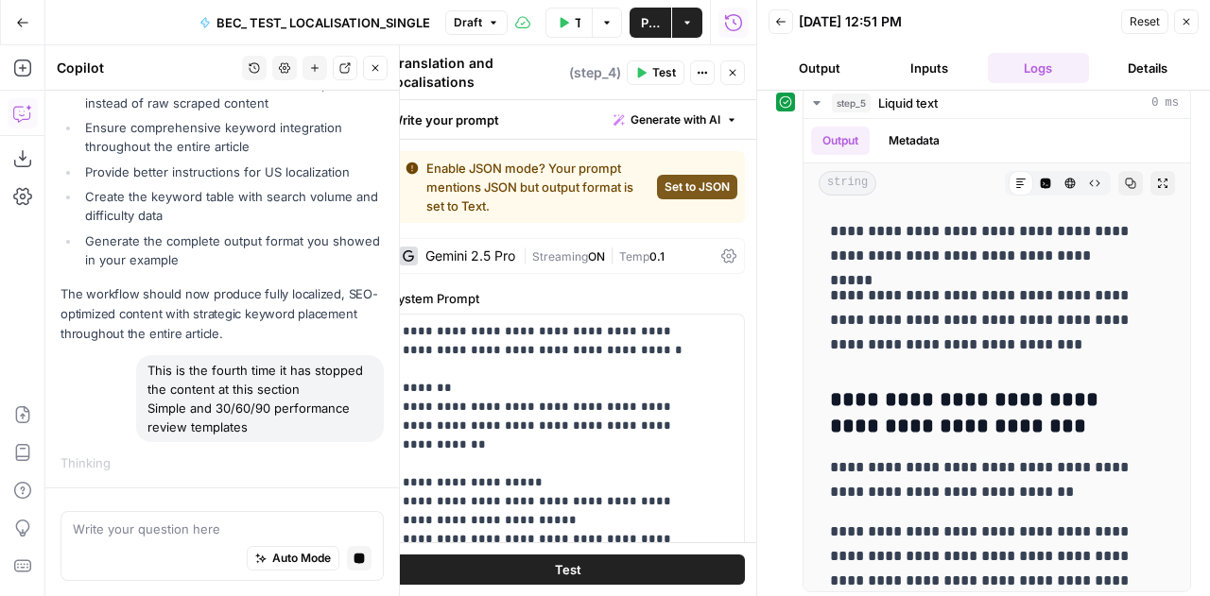
click at [176, 527] on textarea at bounding box center [222, 529] width 299 height 19
type textarea "The last section should be Final thoughts: Improving employee performance with …"
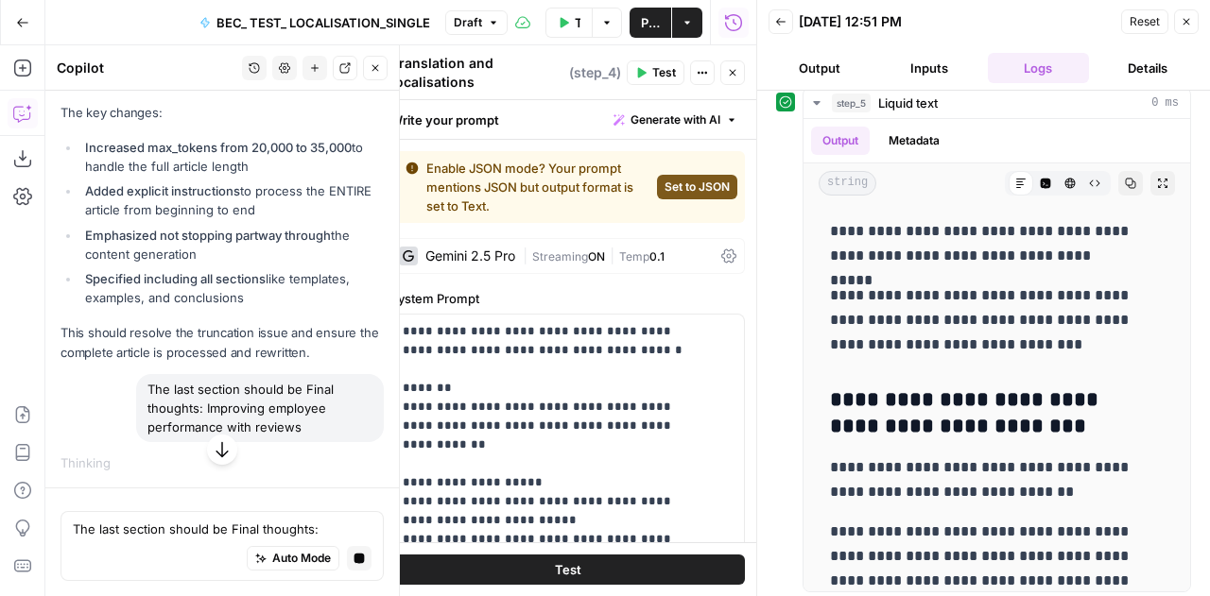
scroll to position [46081, 0]
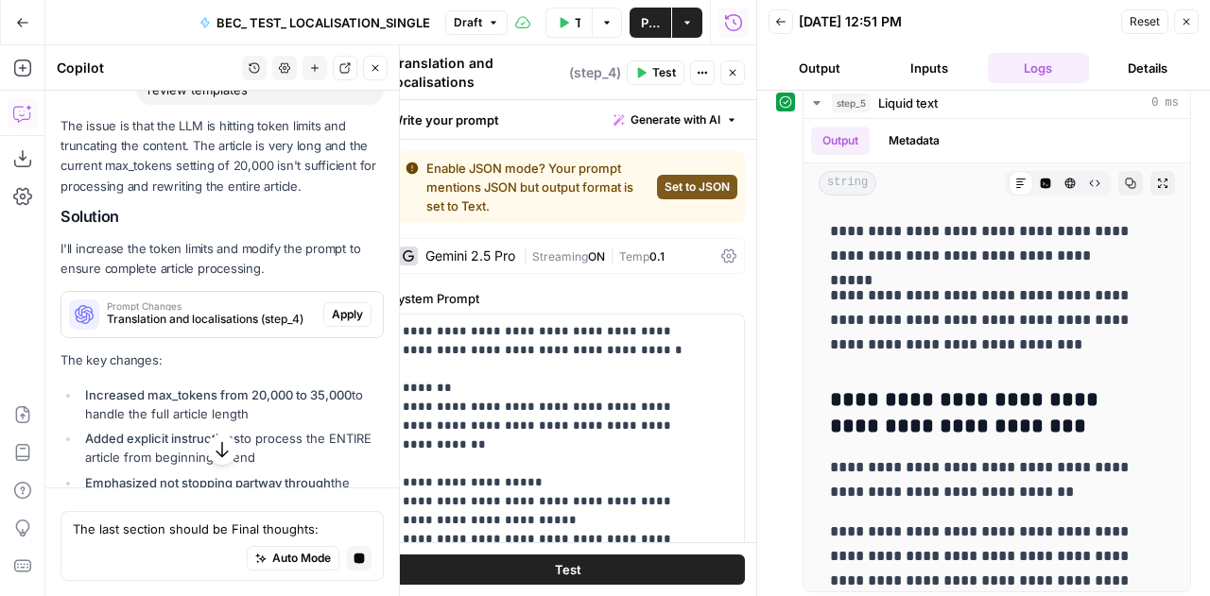
click at [342, 323] on span "Apply" at bounding box center [347, 314] width 31 height 17
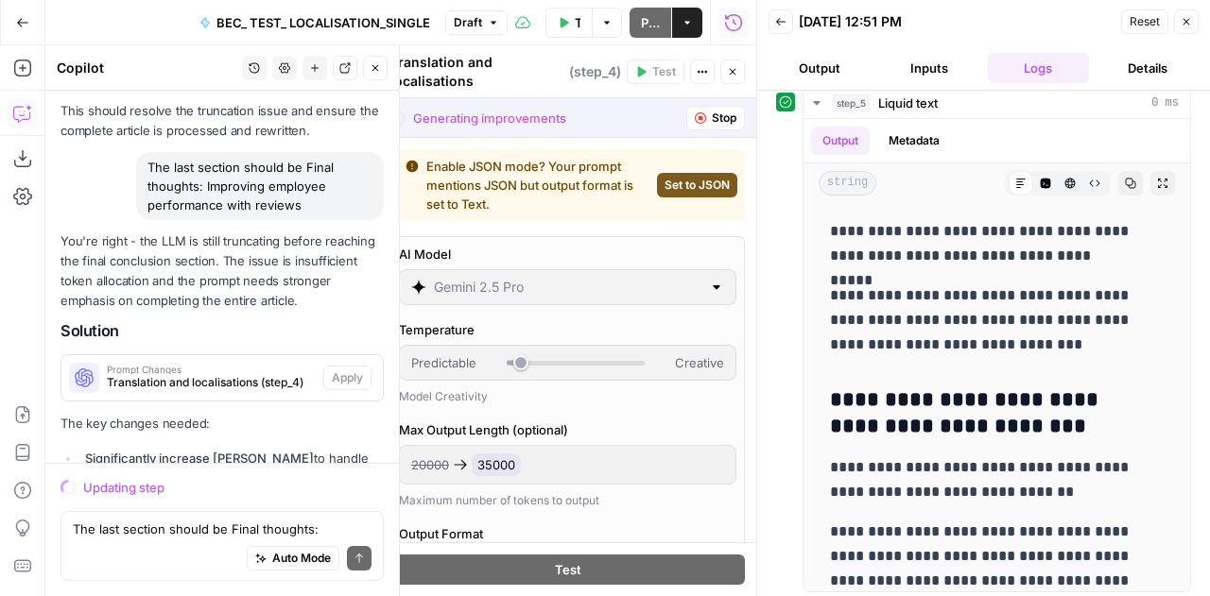
scroll to position [46815, 0]
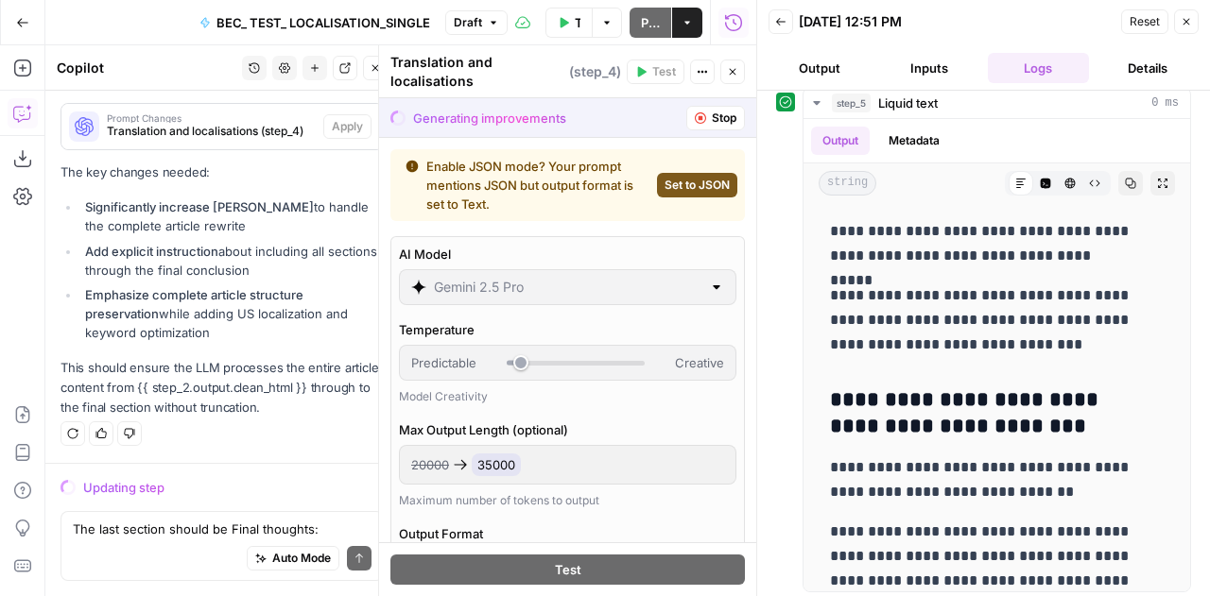
click at [1140, 21] on span "Reset" at bounding box center [1145, 21] width 30 height 17
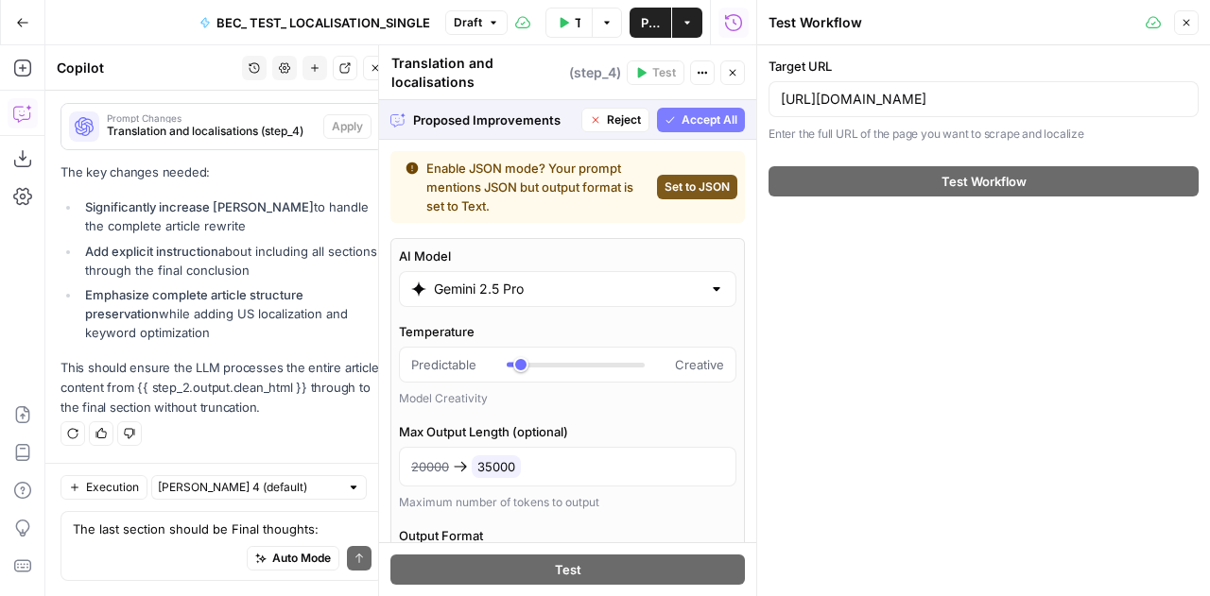
scroll to position [46814, 0]
click at [694, 120] on span "Accept All" at bounding box center [710, 120] width 56 height 17
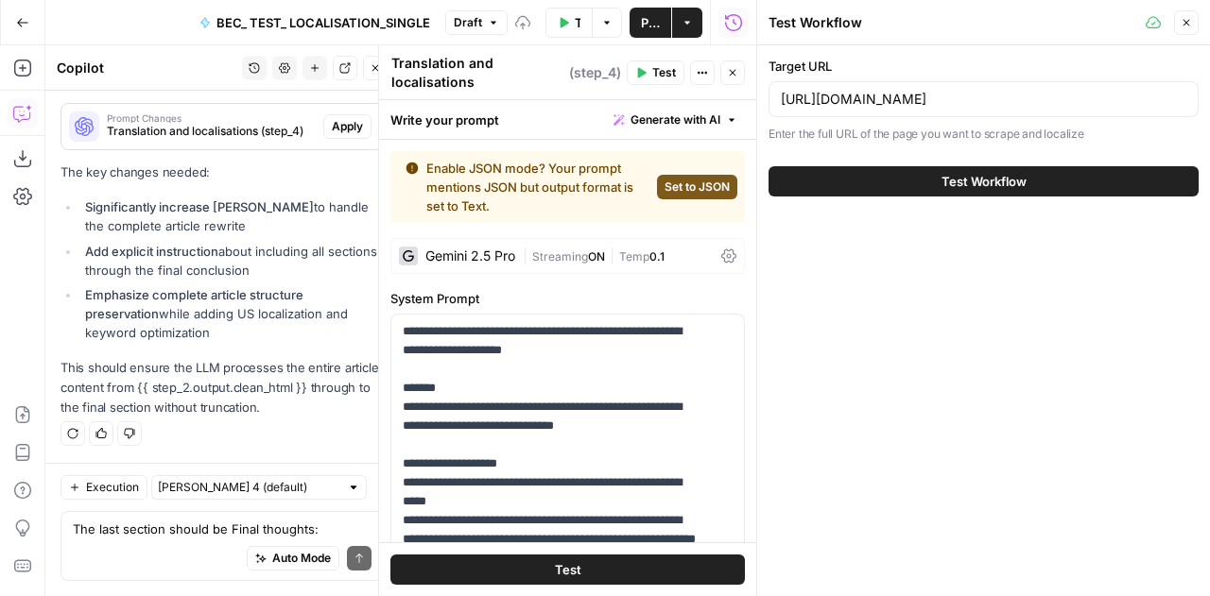
scroll to position [0, 0]
click at [939, 180] on button "Test Workflow" at bounding box center [983, 181] width 430 height 30
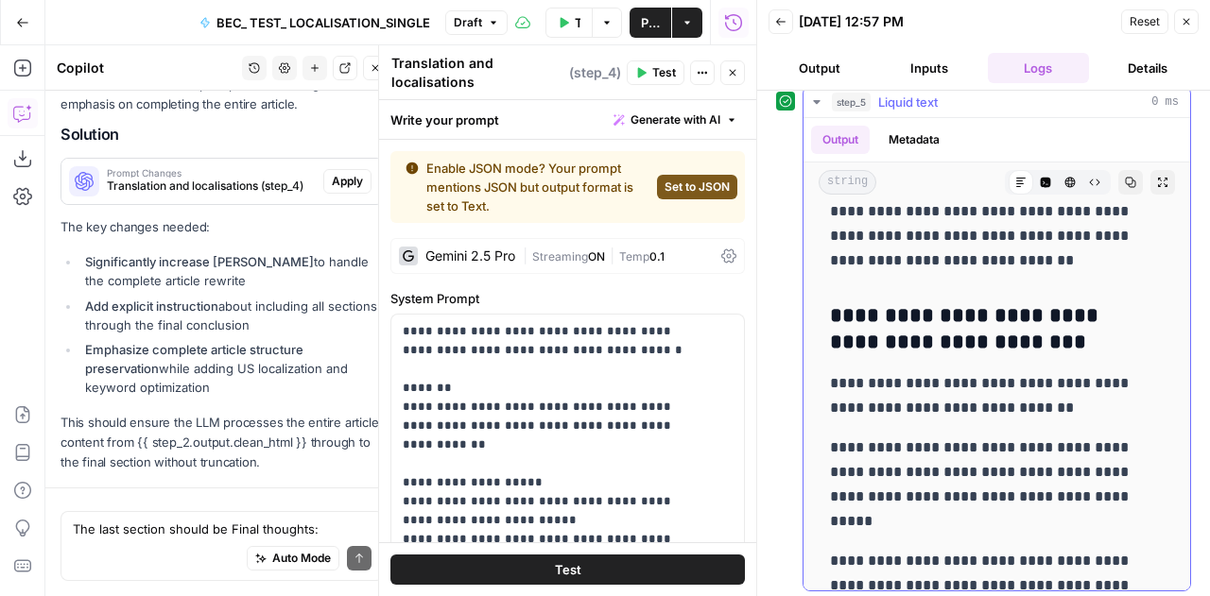
scroll to position [47147, 0]
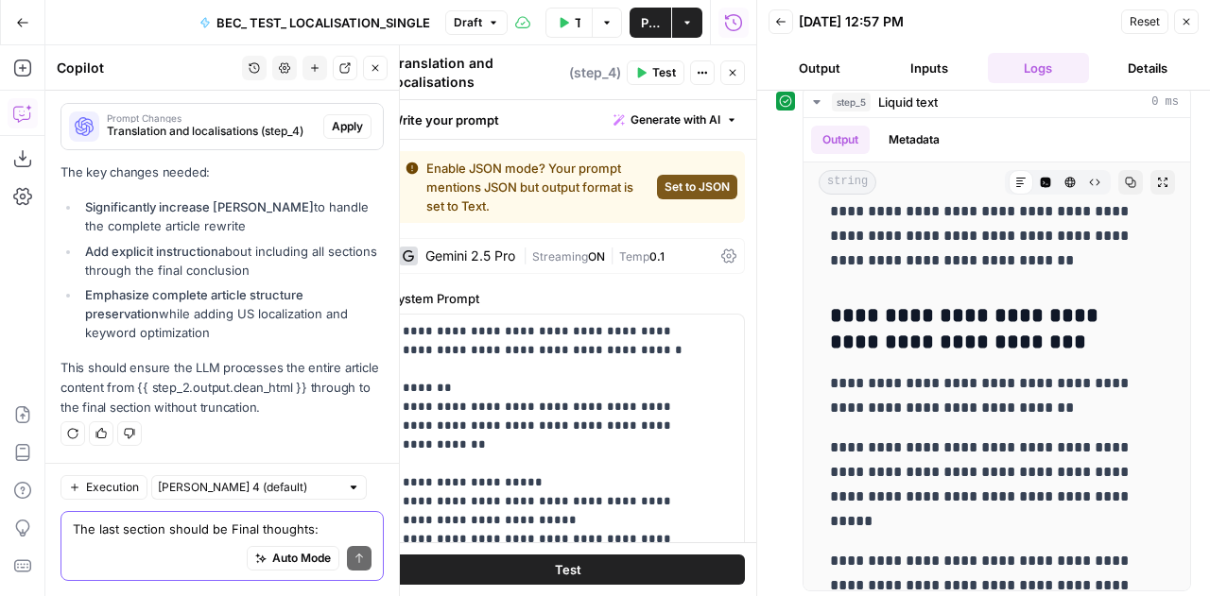
click at [227, 527] on textarea "The last section should be Final thoughts: Improving employee performance with …" at bounding box center [222, 529] width 299 height 19
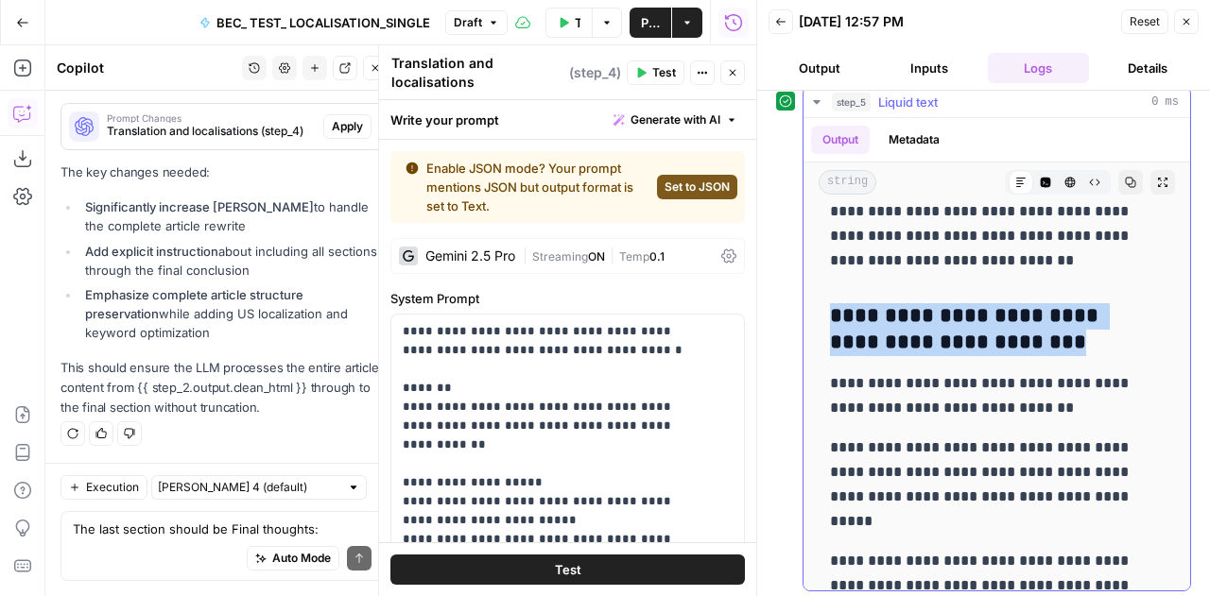
drag, startPoint x: 930, startPoint y: 317, endPoint x: 825, endPoint y: 302, distance: 105.9
copy h3 "**********"
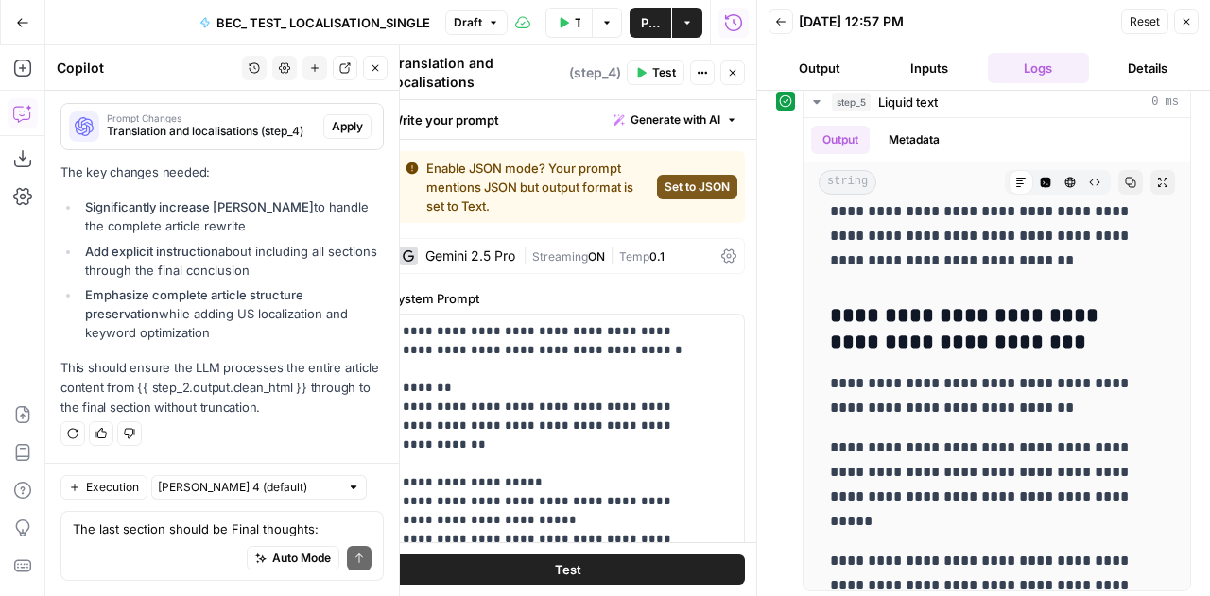
click at [153, 539] on div "Auto Mode Send" at bounding box center [222, 560] width 299 height 42
paste textarea "Simple and 30/60/90 Performance Review Templates"
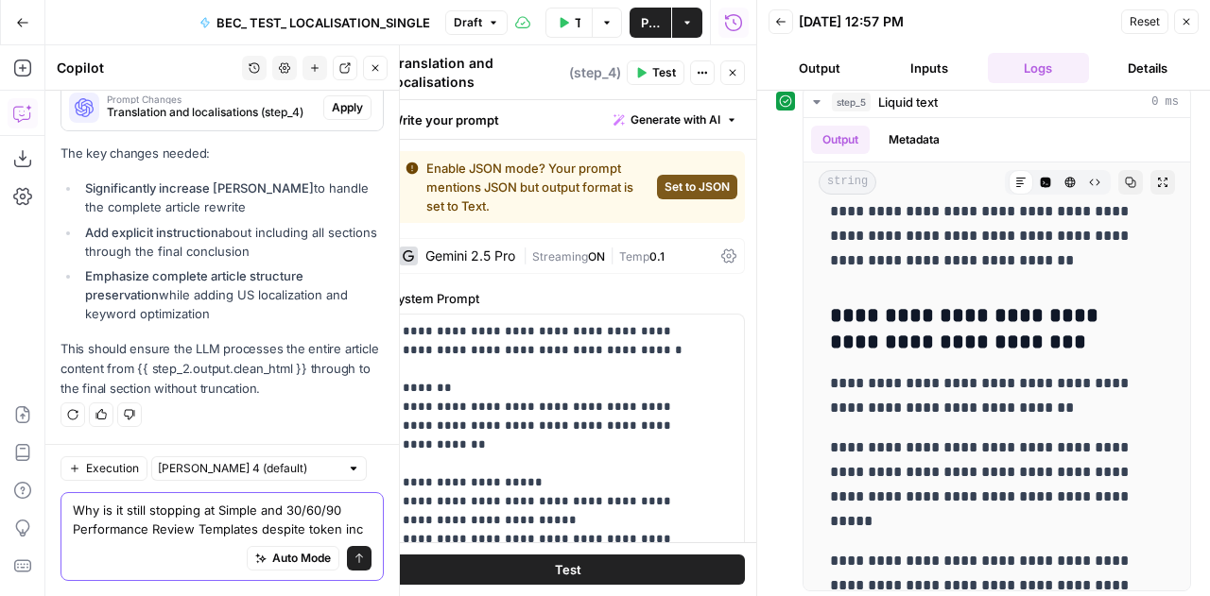
scroll to position [47185, 0]
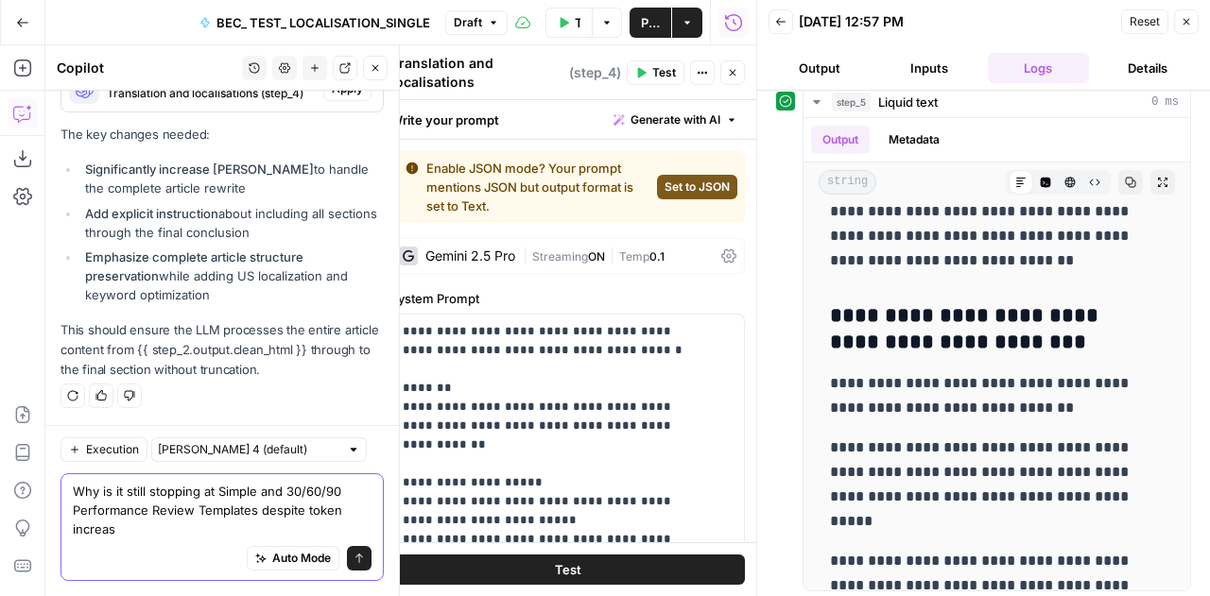
type textarea "Why is it still stopping at Simple and 30/60/90 Performance Review Templates de…"
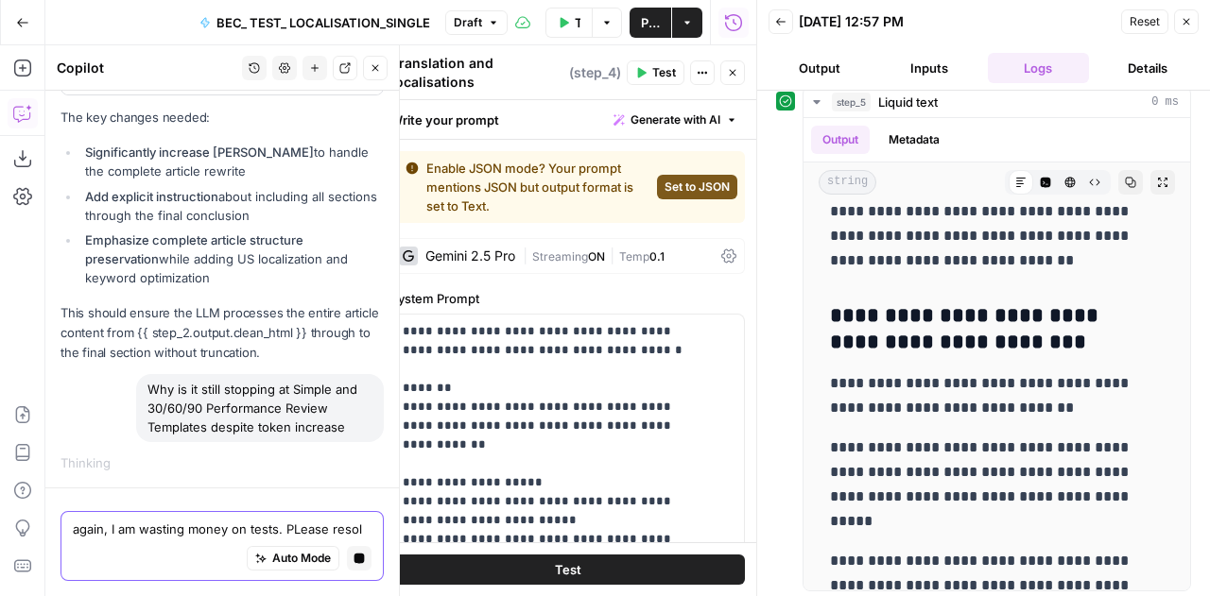
scroll to position [46889, 0]
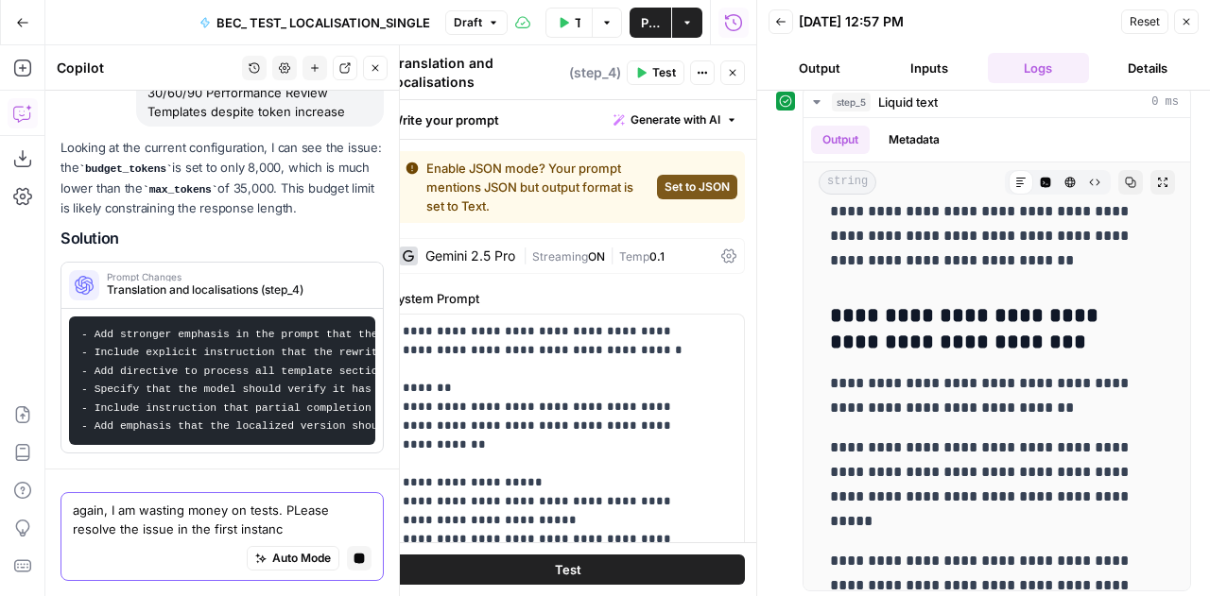
type textarea "again, I am wasting money on tests. PLease resolve the issue in the first insta…"
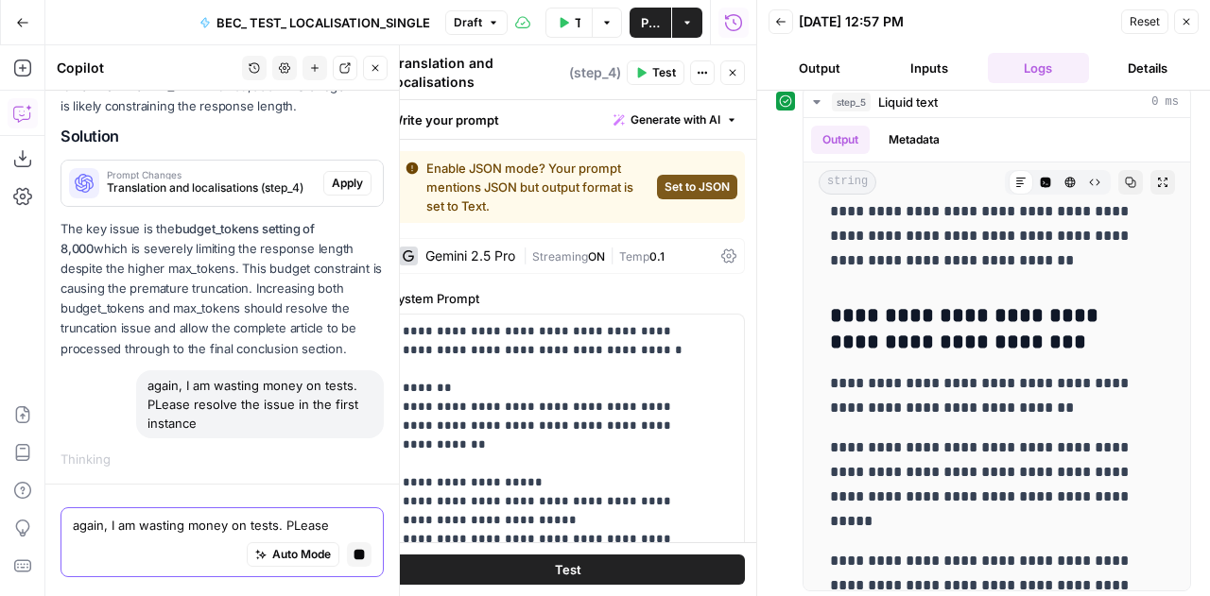
scroll to position [47282, 0]
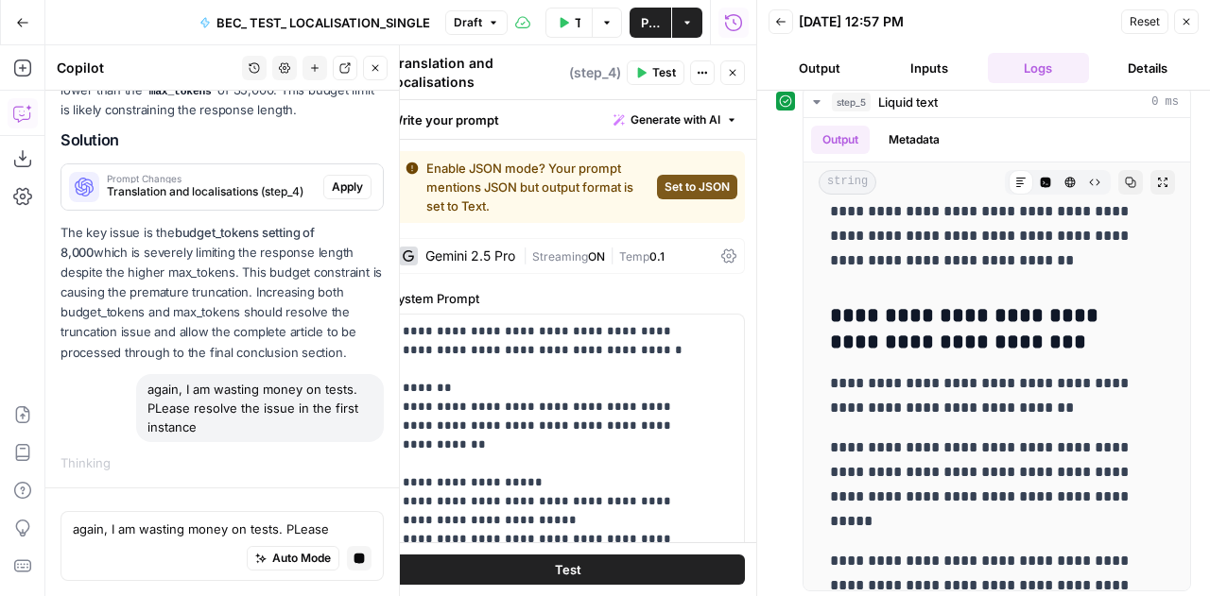
click at [338, 196] on span "Apply" at bounding box center [347, 187] width 31 height 17
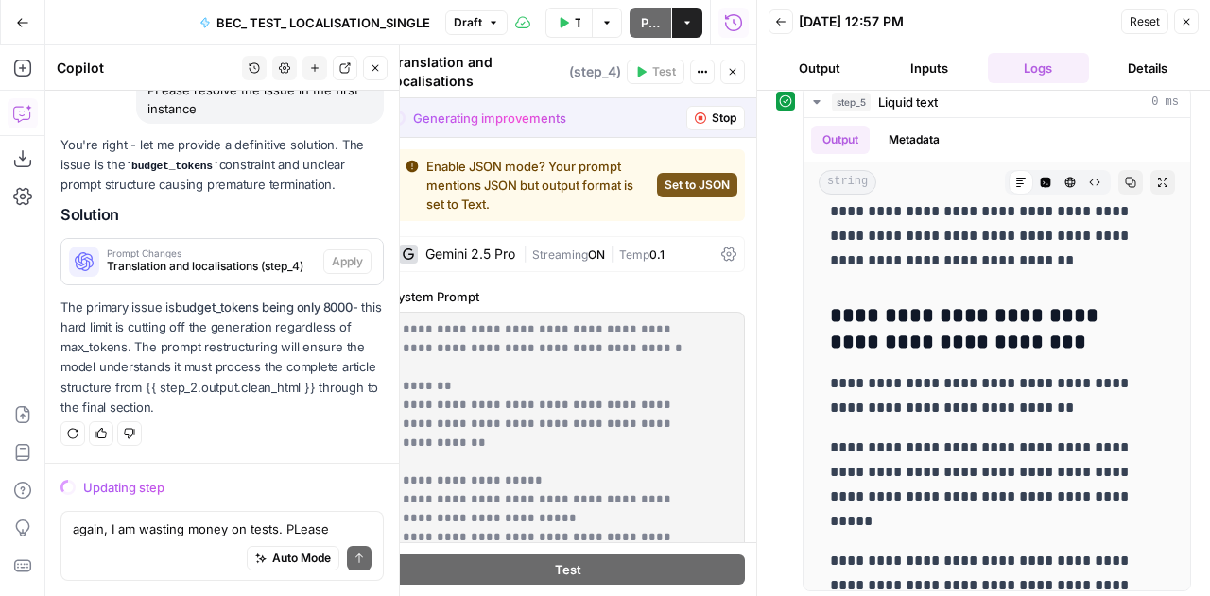
scroll to position [47600, 0]
click at [1141, 20] on span "Reset" at bounding box center [1145, 21] width 30 height 17
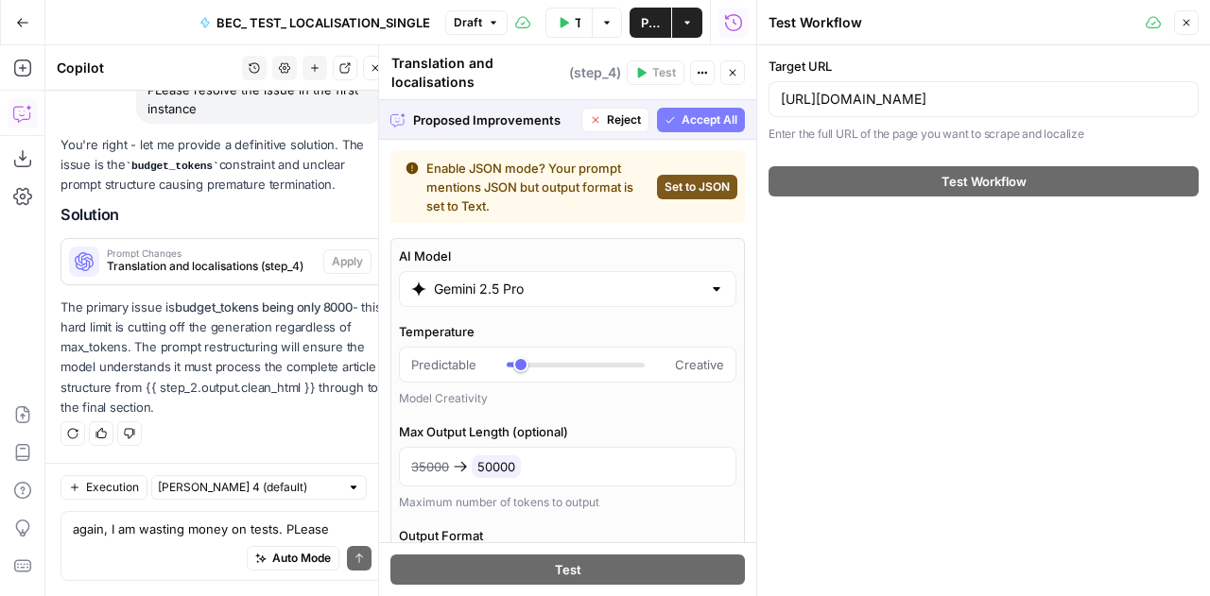
click at [684, 117] on span "Accept All" at bounding box center [710, 120] width 56 height 17
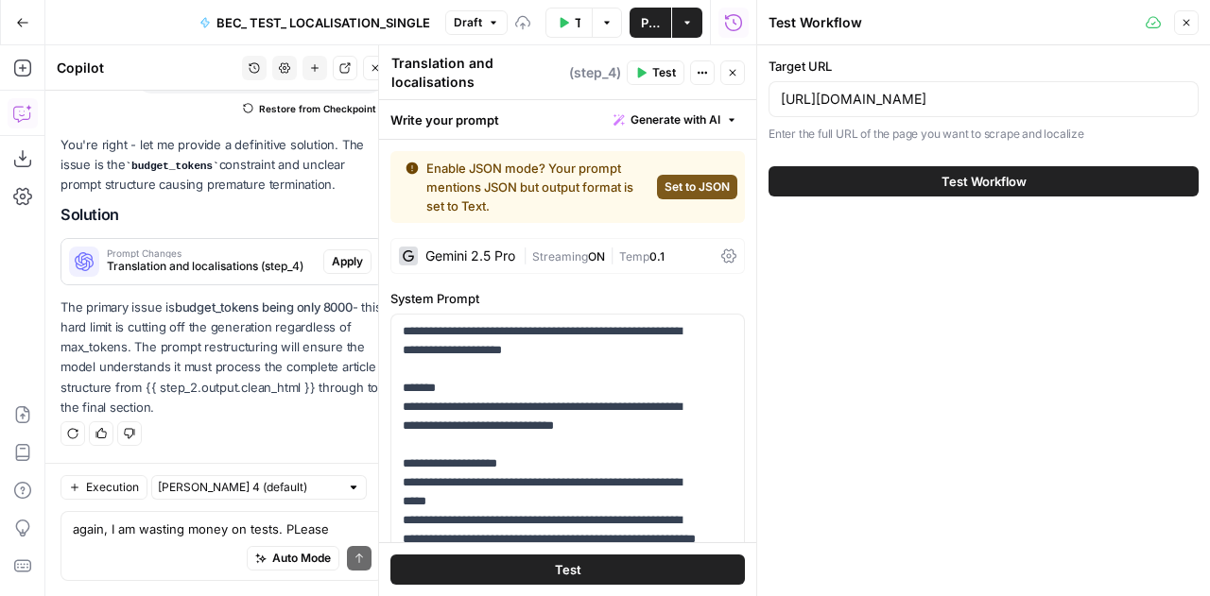
scroll to position [0, 0]
click at [1023, 179] on span "Test Workflow" at bounding box center [983, 181] width 85 height 19
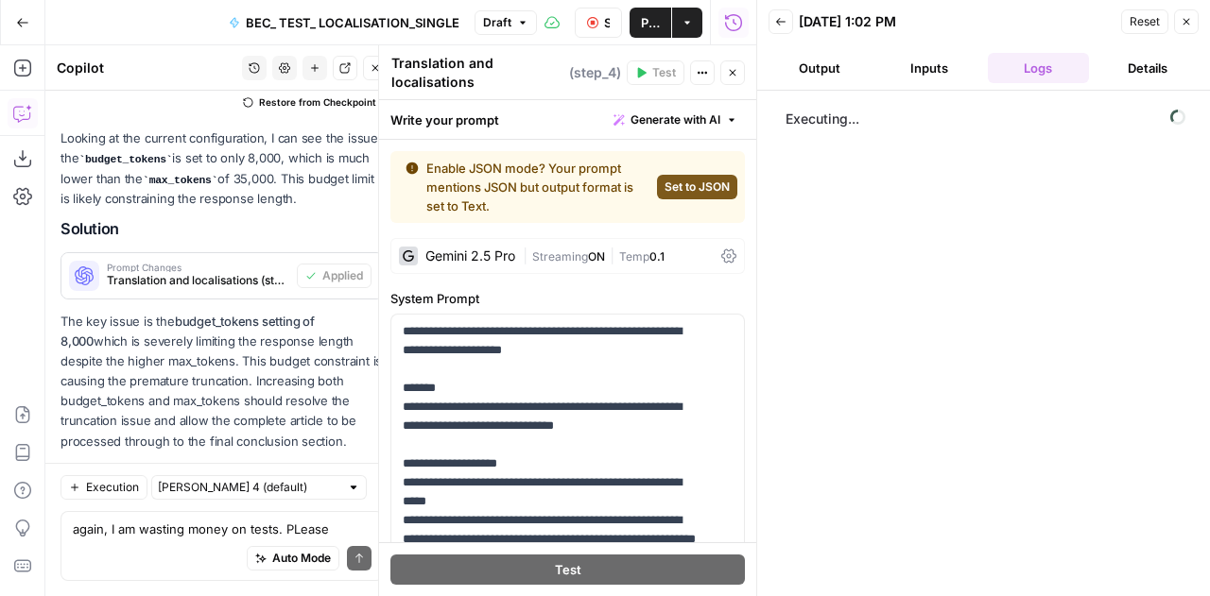
scroll to position [47993, 0]
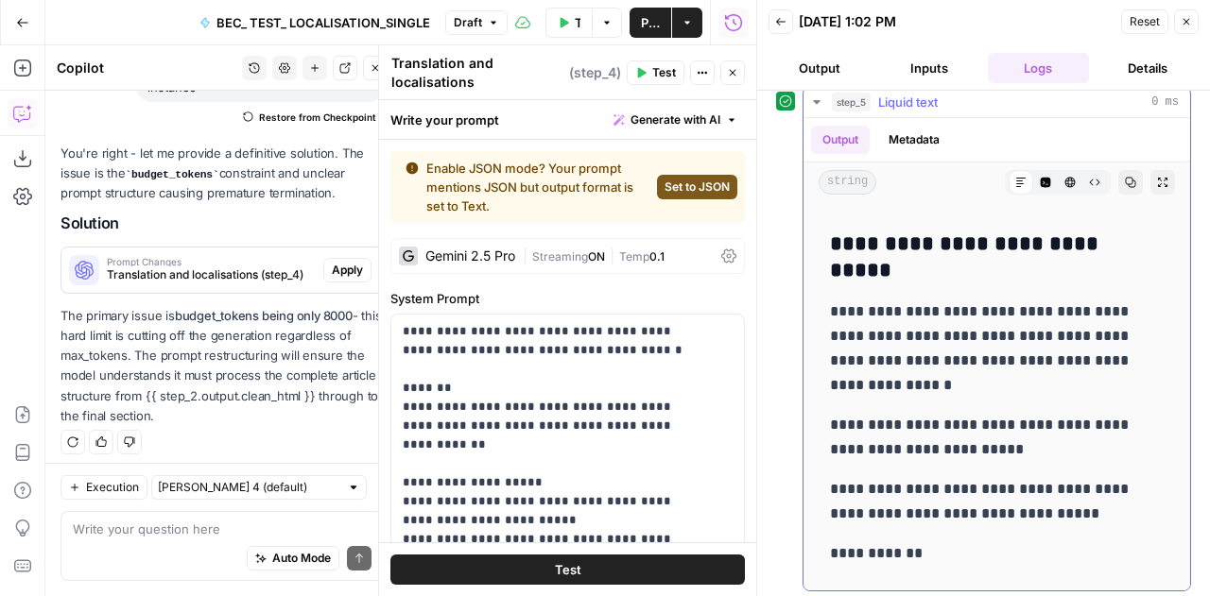
scroll to position [5707, 0]
click at [134, 528] on textarea at bounding box center [222, 529] width 299 height 19
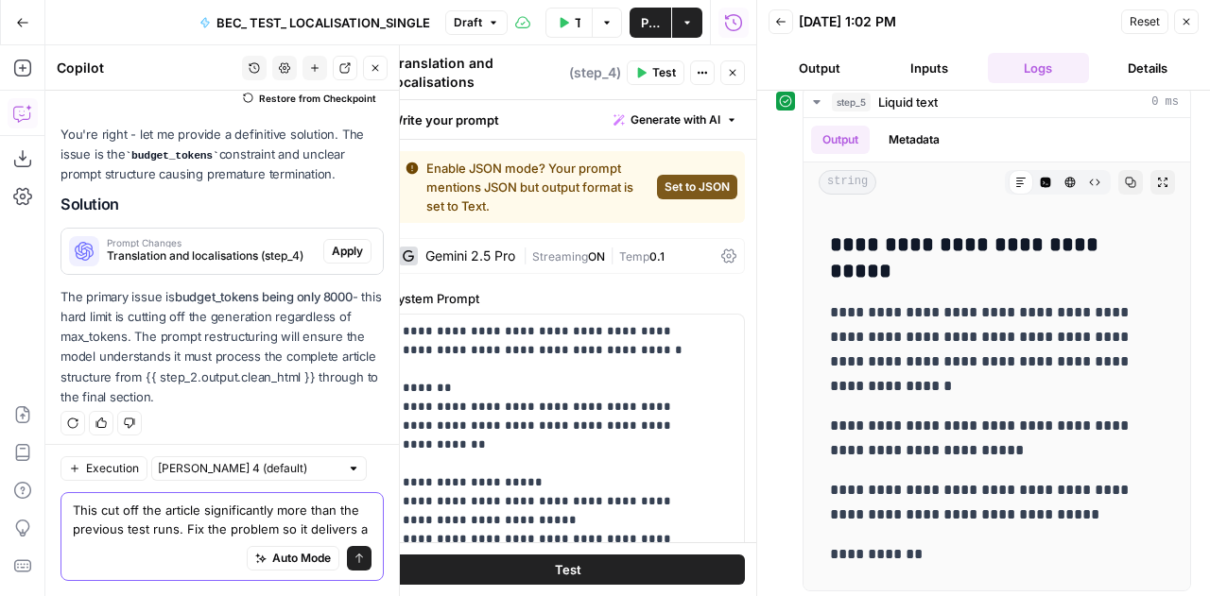
scroll to position [48031, 0]
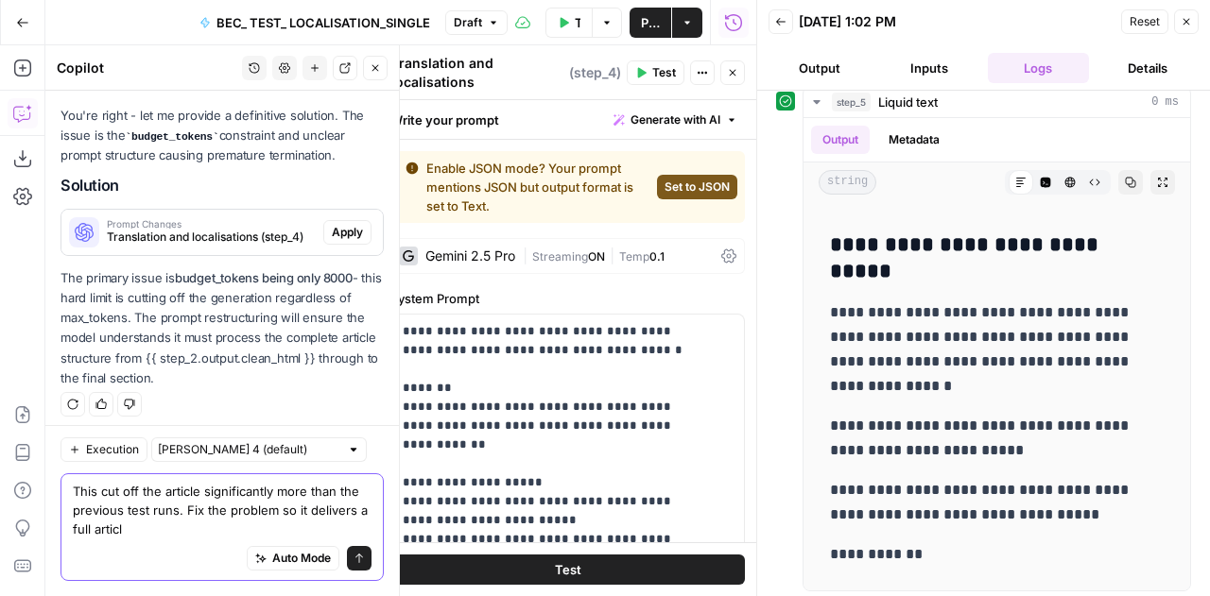
type textarea "This cut off the article significantly more than the previous test runs. Fix th…"
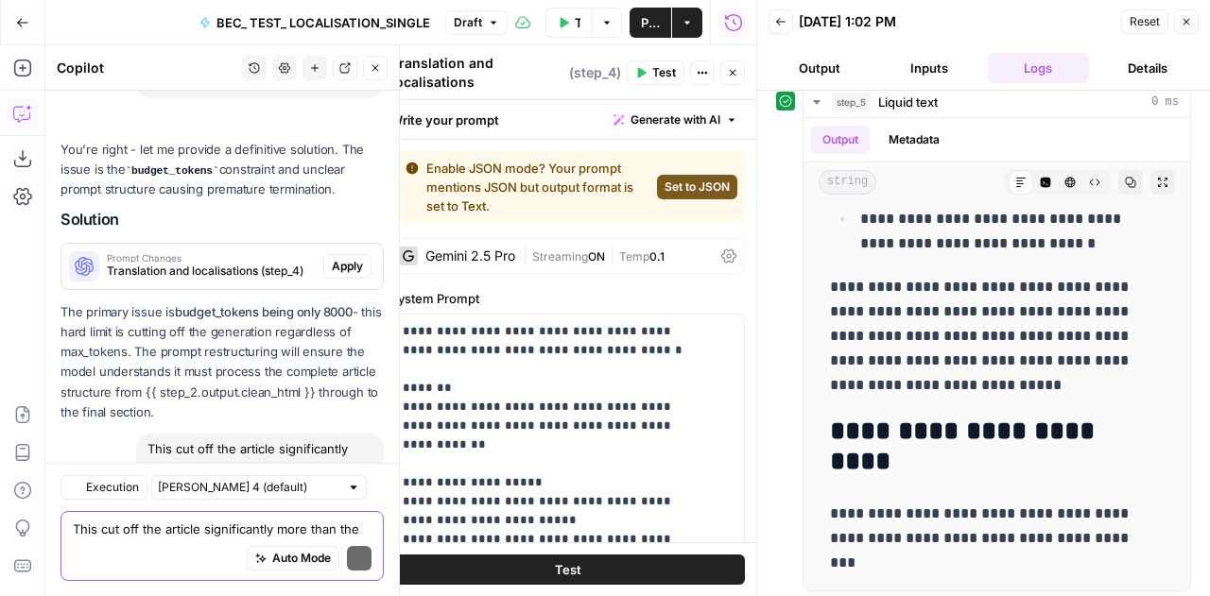
scroll to position [48444, 0]
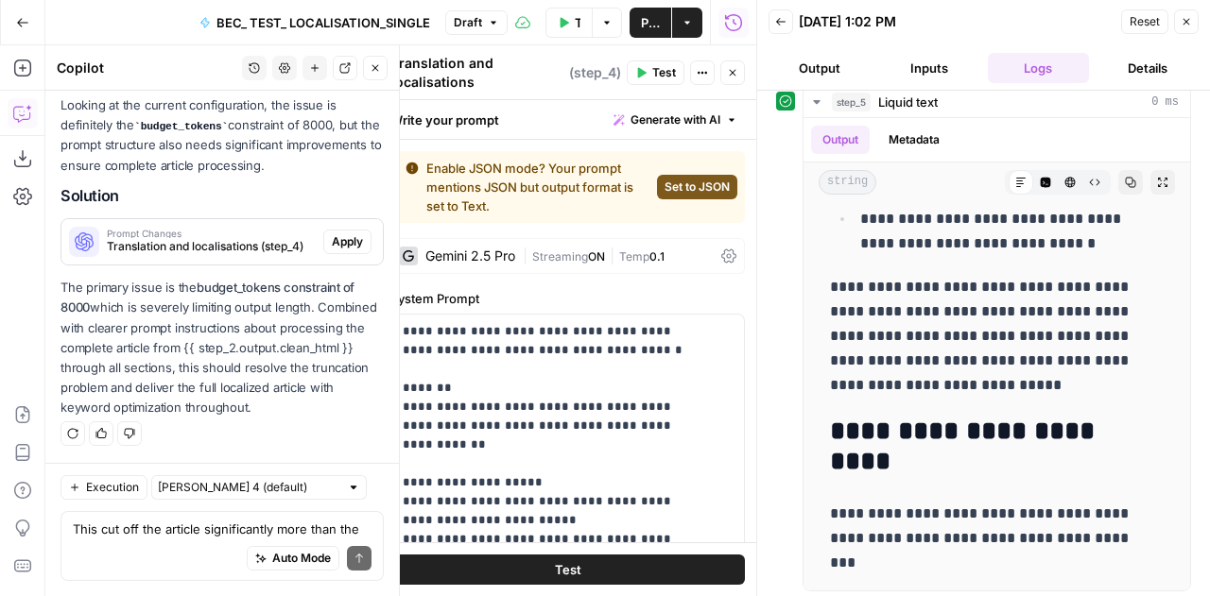
click at [332, 233] on span "Apply" at bounding box center [347, 241] width 31 height 17
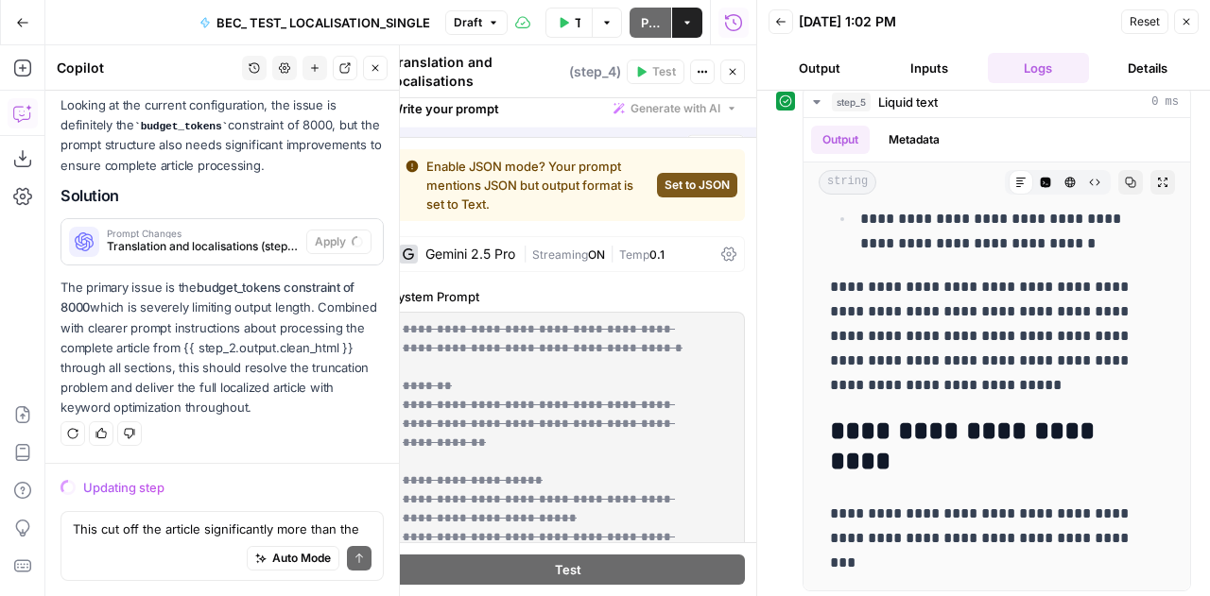
scroll to position [48052, 0]
click at [145, 541] on div "Auto Mode Send" at bounding box center [222, 560] width 299 height 42
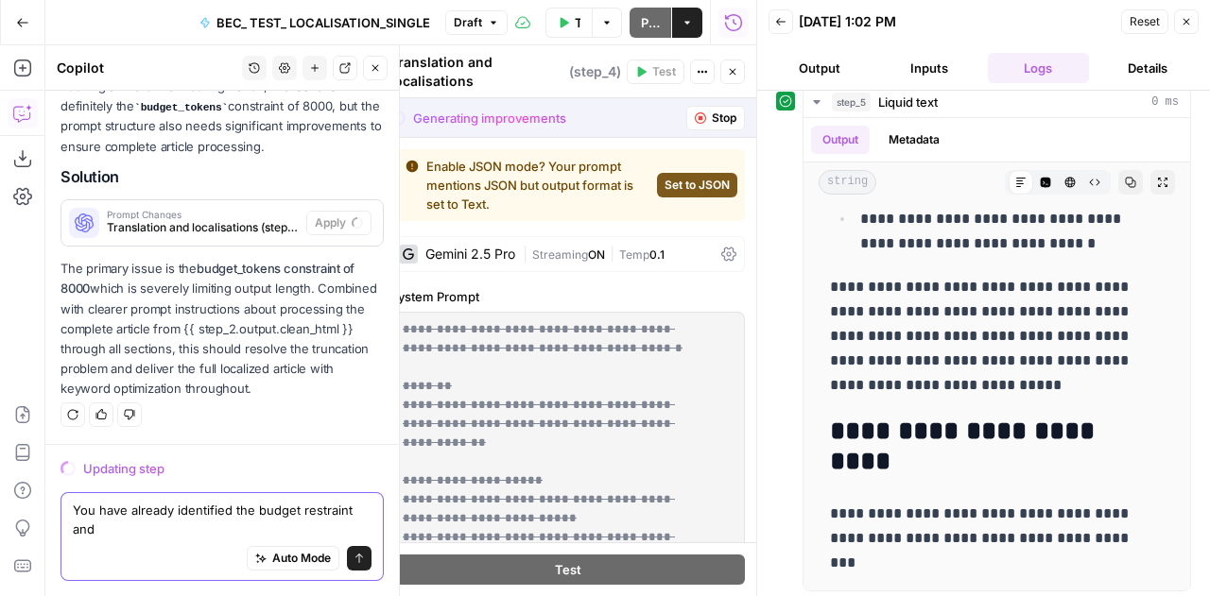
scroll to position [48070, 0]
type textarea "You have already identified the budget restraint and "fixed" this multiple time…"
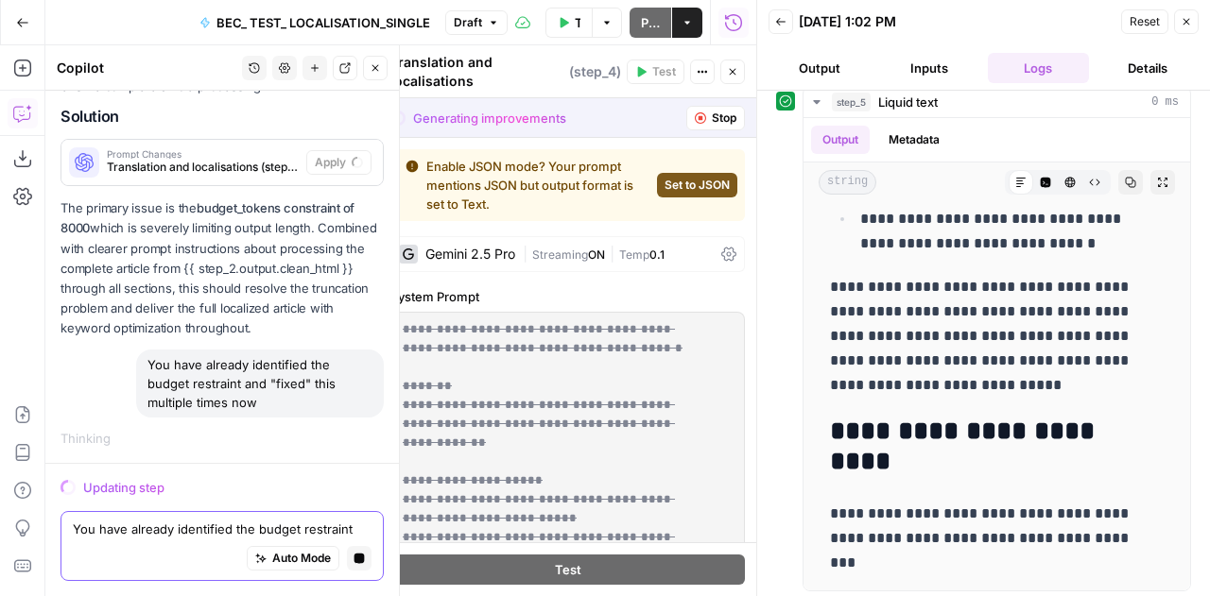
scroll to position [48131, 0]
click at [1152, 26] on span "Reset" at bounding box center [1145, 21] width 30 height 17
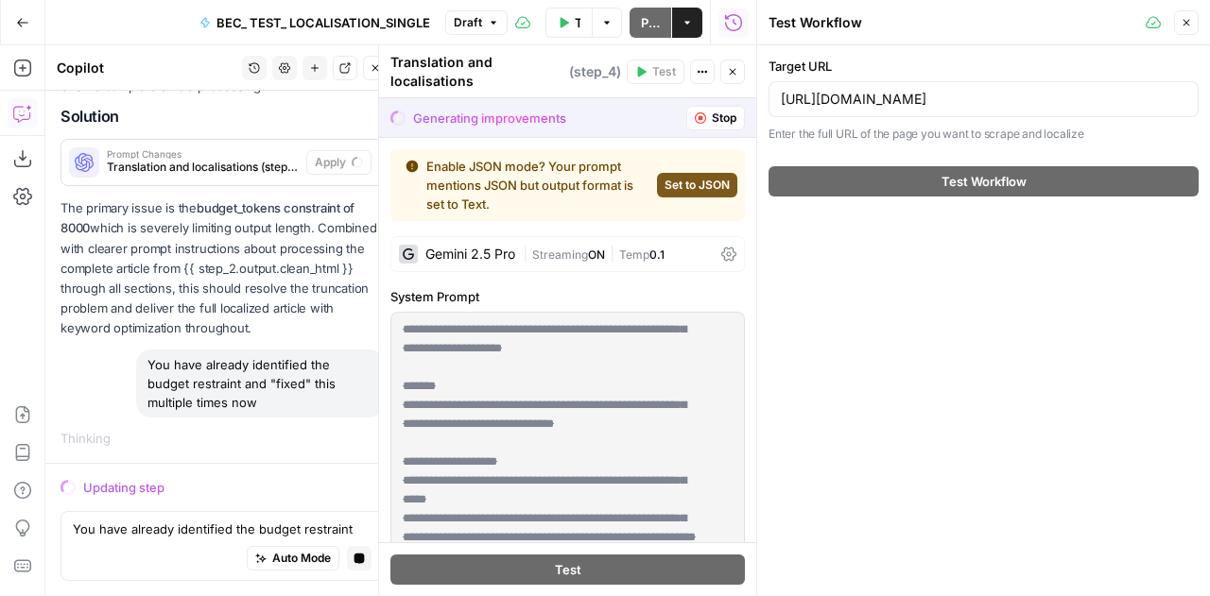
click at [1183, 33] on button "Close" at bounding box center [1186, 22] width 25 height 25
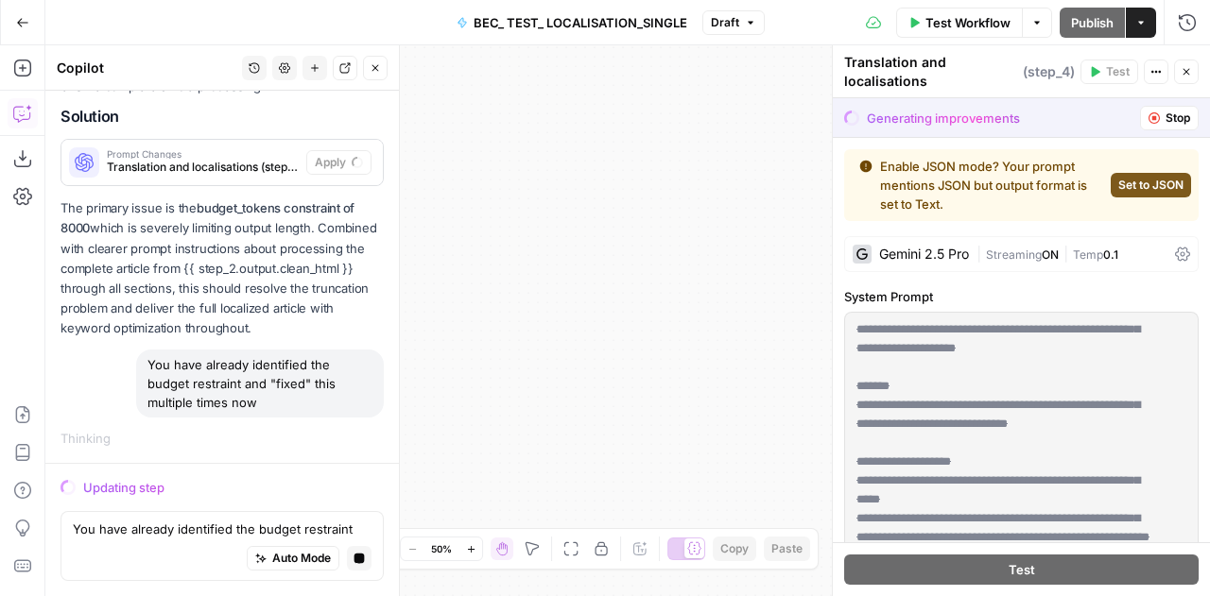
click at [923, 78] on div "Translation and localisations ( step_4 )" at bounding box center [959, 72] width 231 height 38
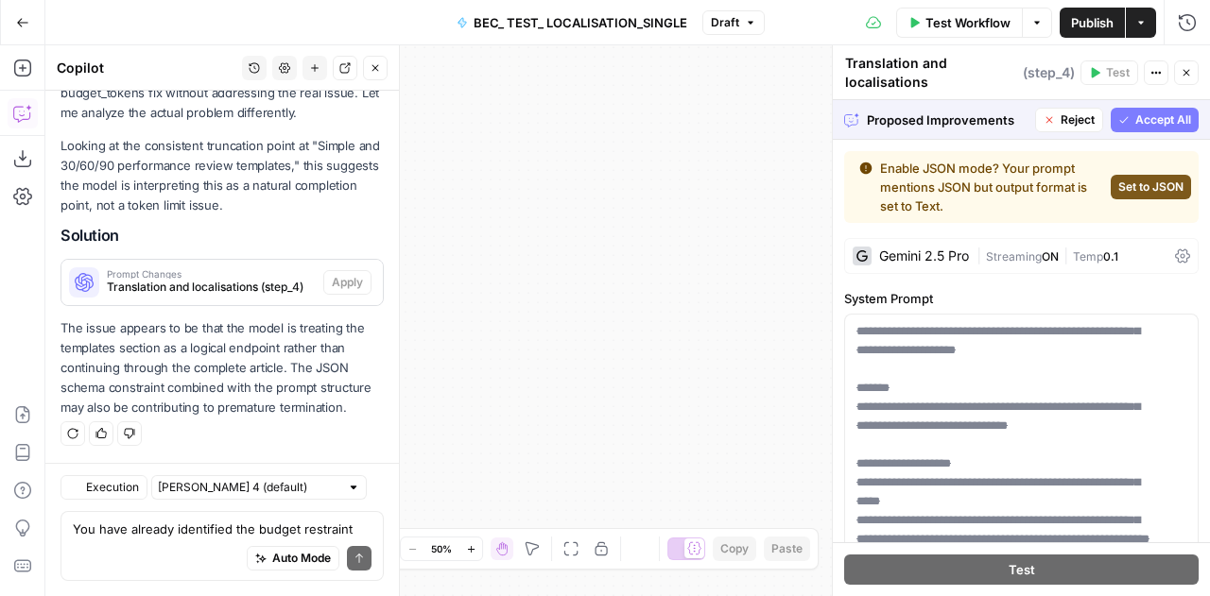
scroll to position [48495, 0]
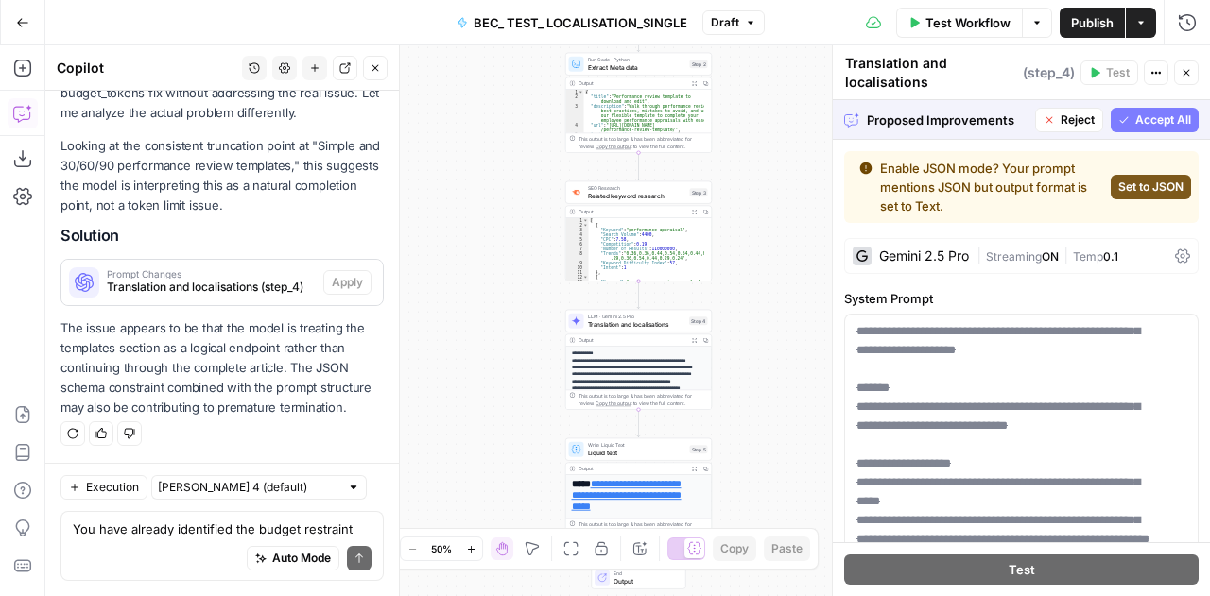
click at [1135, 124] on span "Accept All" at bounding box center [1163, 120] width 56 height 17
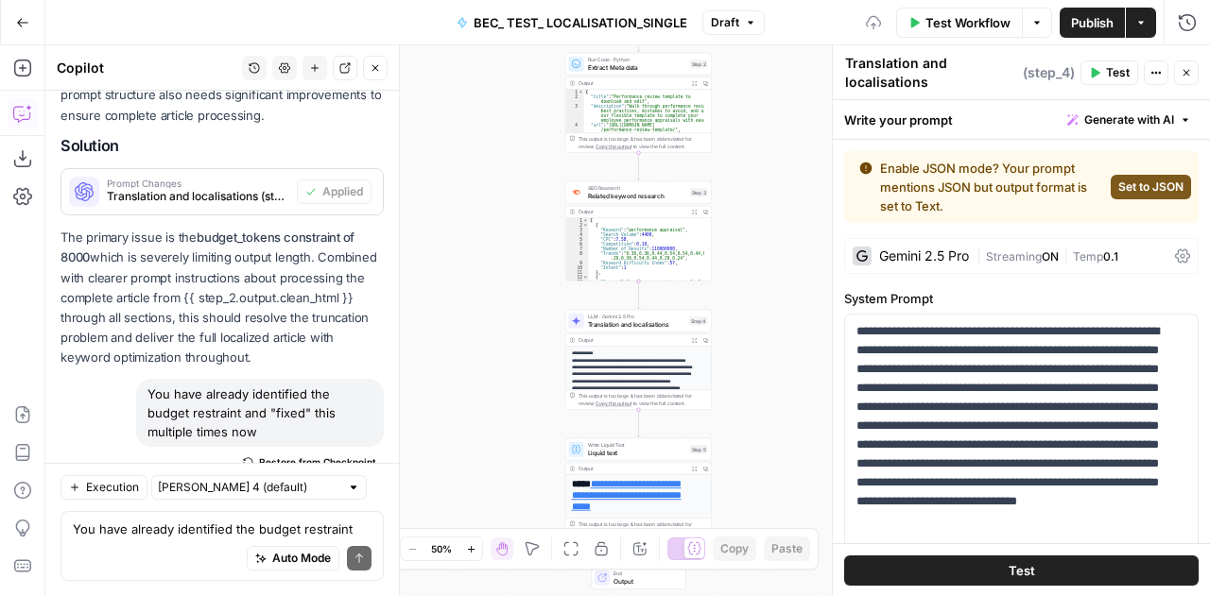
scroll to position [48949, 0]
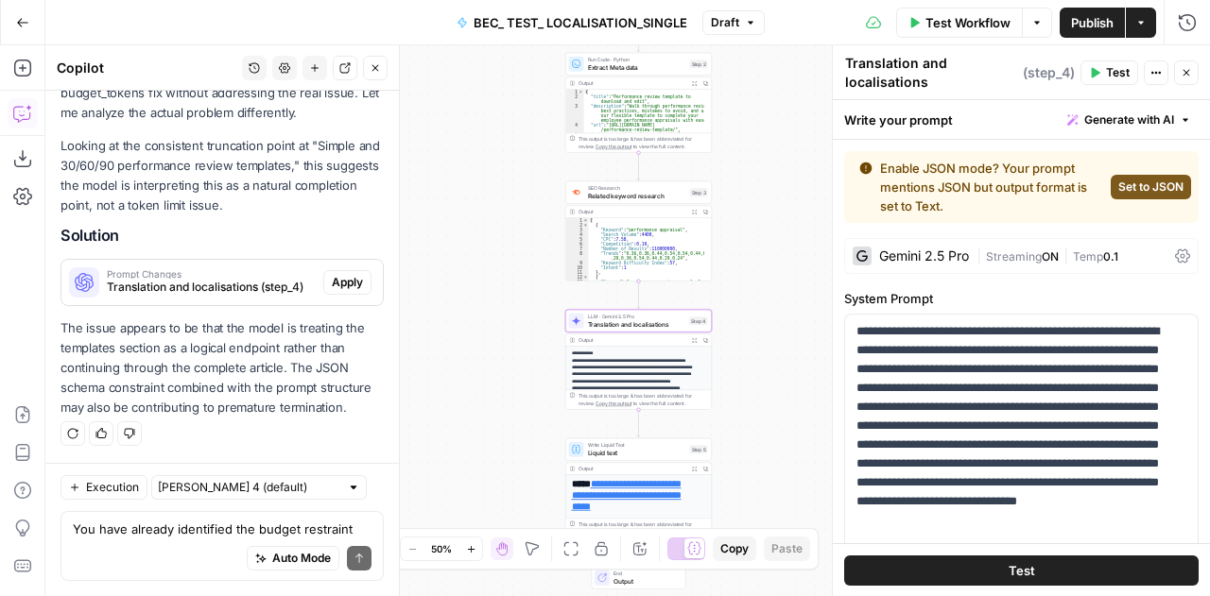
click at [345, 284] on span "Apply" at bounding box center [347, 282] width 31 height 17
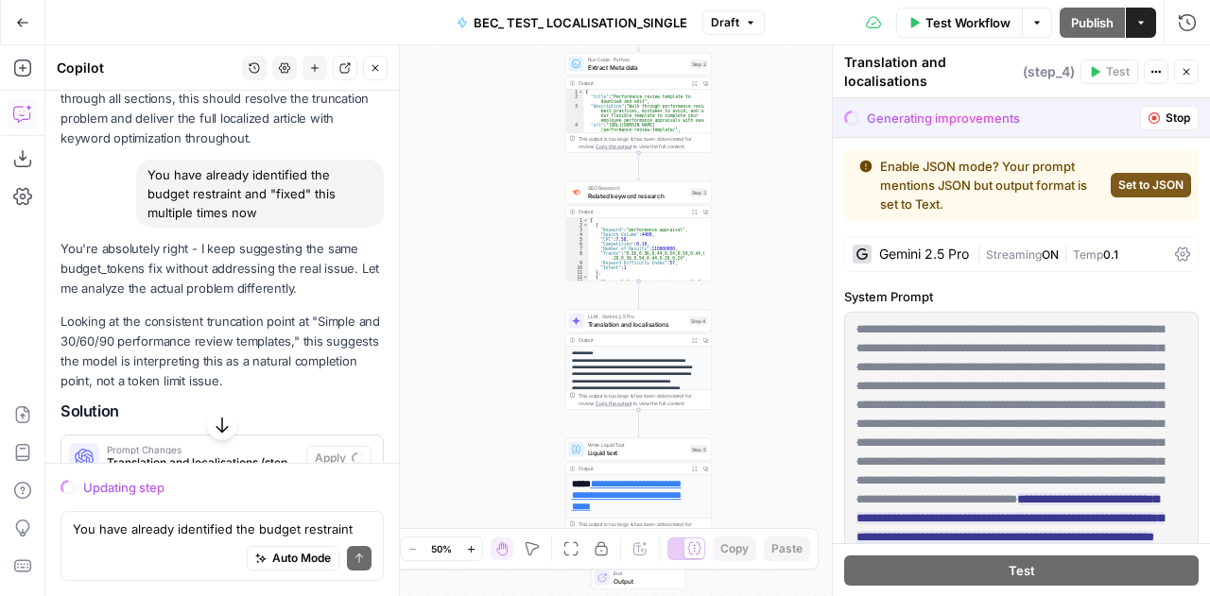
scroll to position [48306, 0]
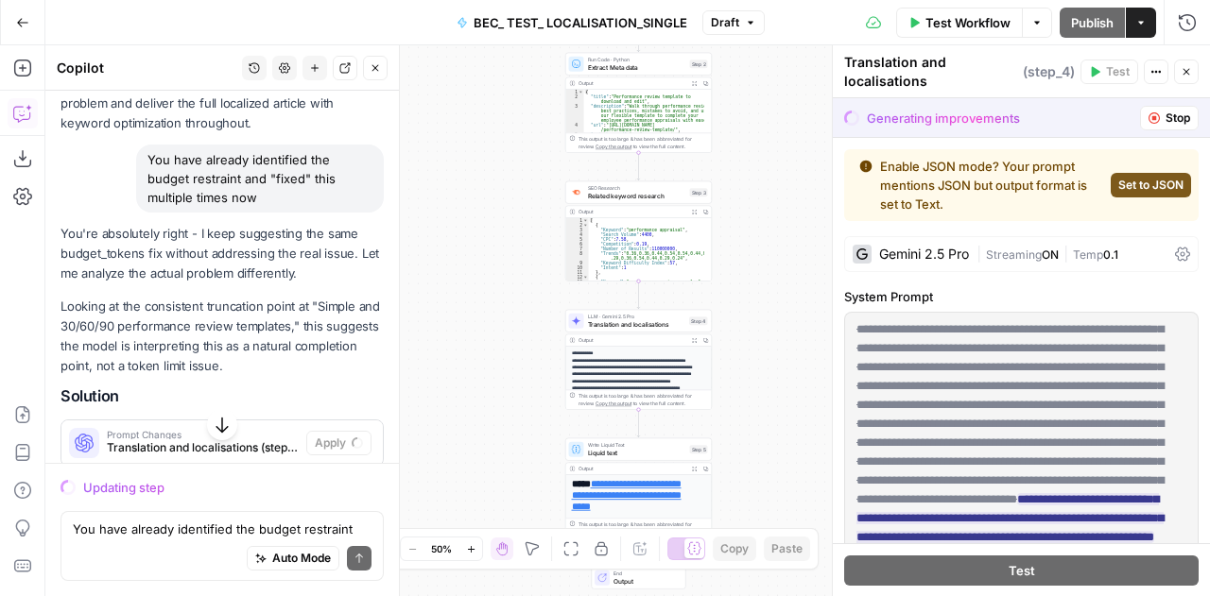
drag, startPoint x: 325, startPoint y: 404, endPoint x: 80, endPoint y: 233, distance: 298.1
drag, startPoint x: 80, startPoint y: 233, endPoint x: 476, endPoint y: 310, distance: 403.4
click at [476, 310] on div "**********" at bounding box center [627, 320] width 1165 height 551
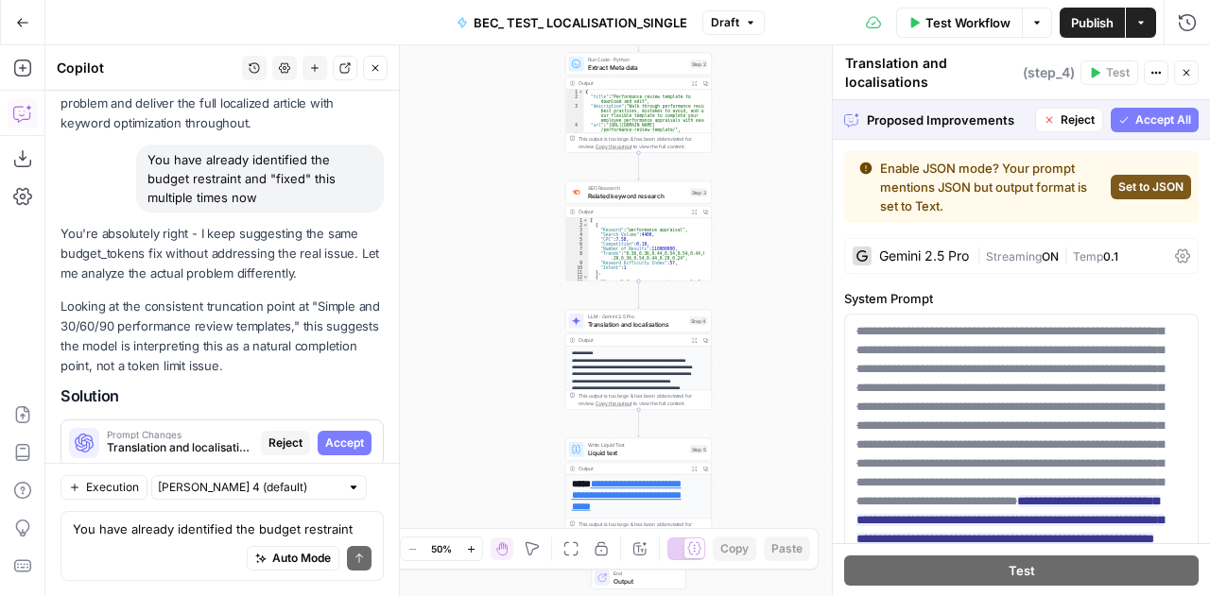
scroll to position [48495, 0]
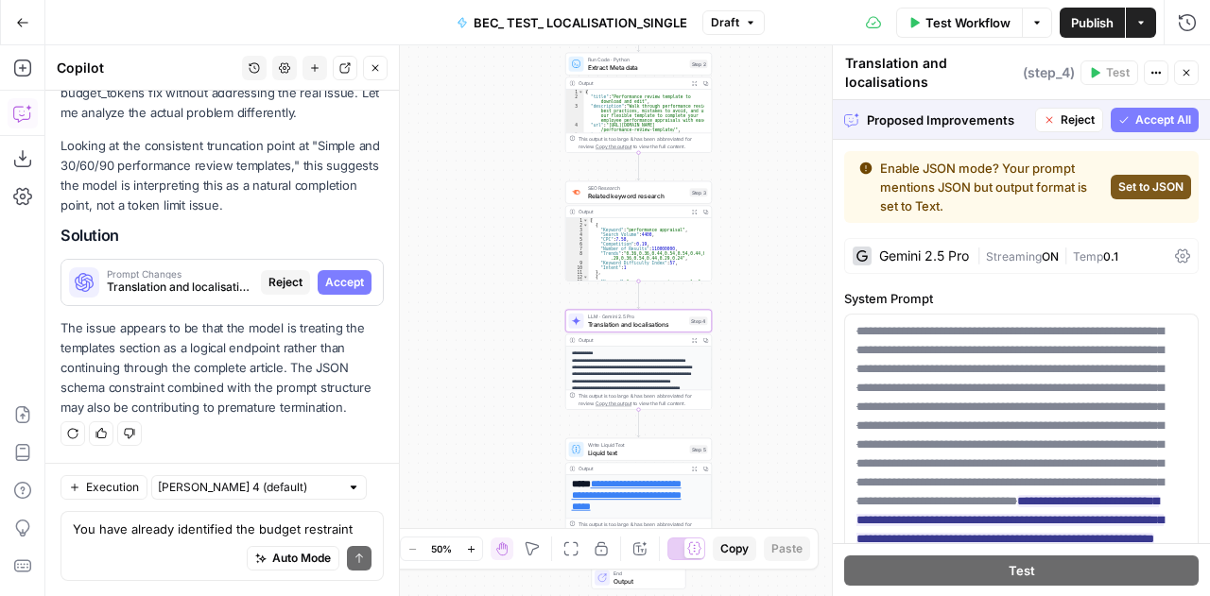
click at [340, 285] on span "Accept" at bounding box center [344, 282] width 39 height 17
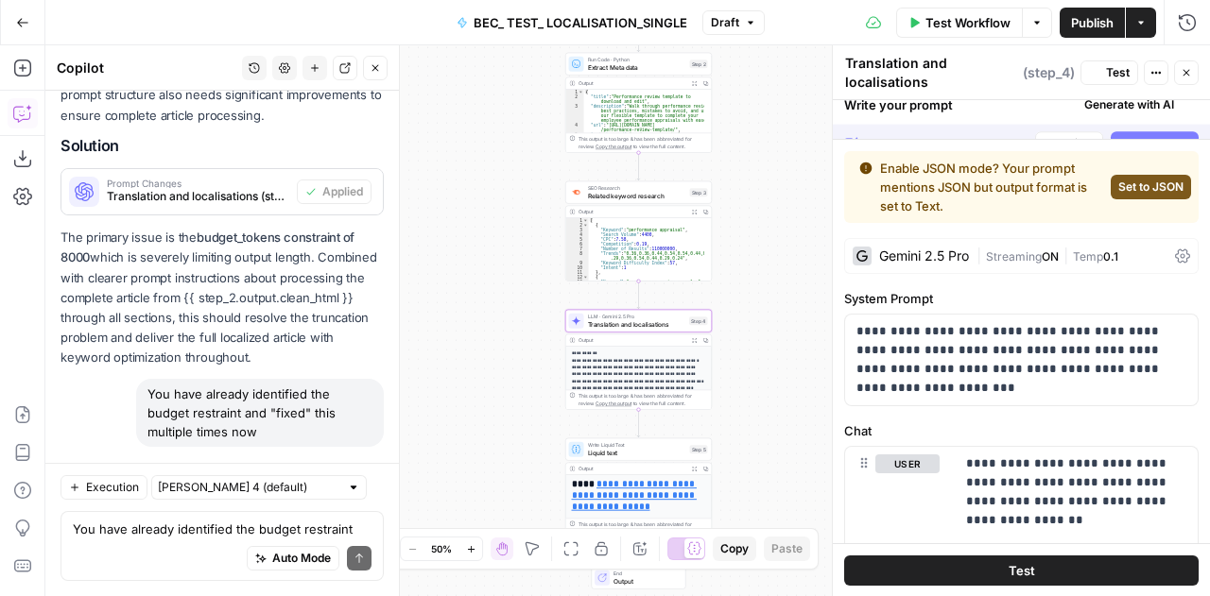
scroll to position [48949, 0]
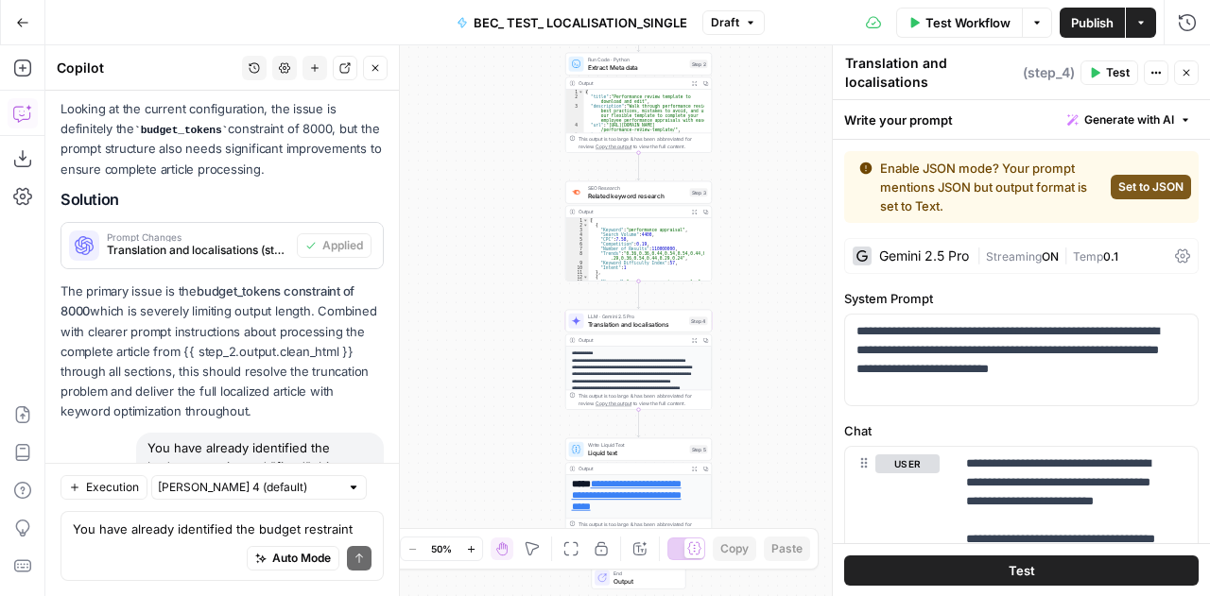
click at [165, 544] on div "Auto Mode Send" at bounding box center [222, 560] width 299 height 42
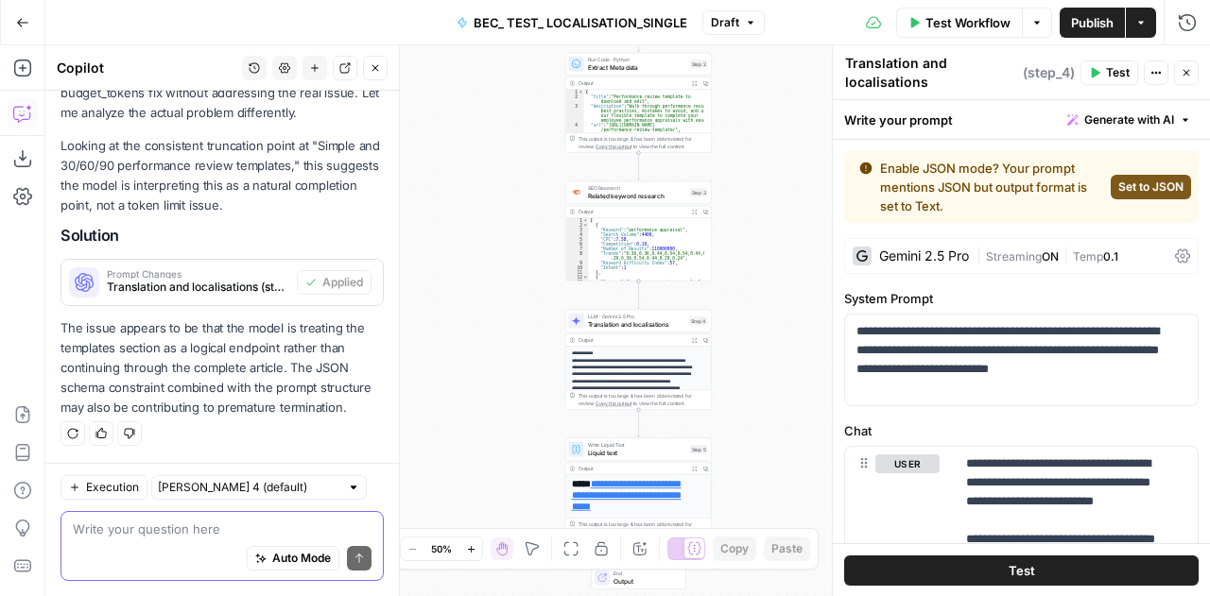
type textarea "I"
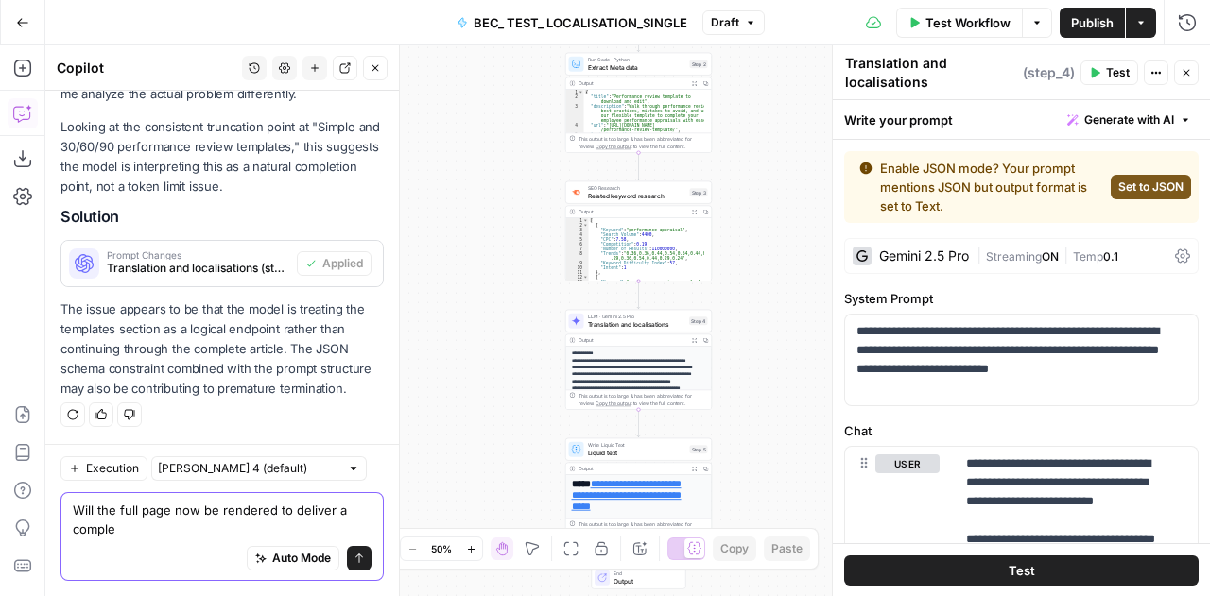
scroll to position [48967, 0]
type textarea "Will the full page now be rendered to deliver a completed output?"
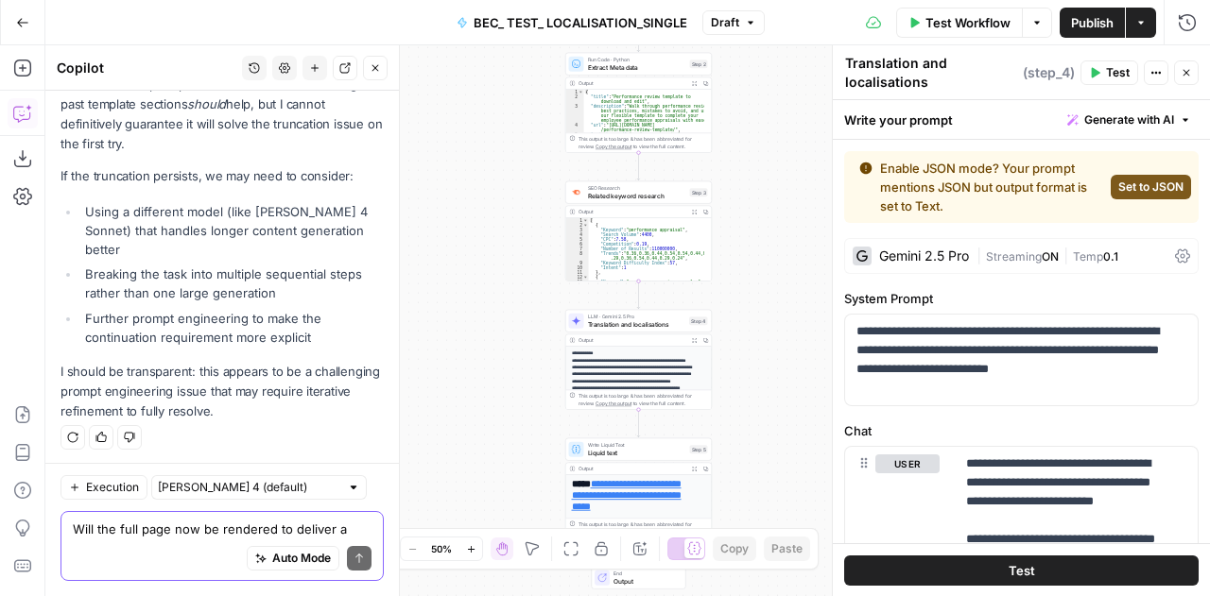
scroll to position [49776, 0]
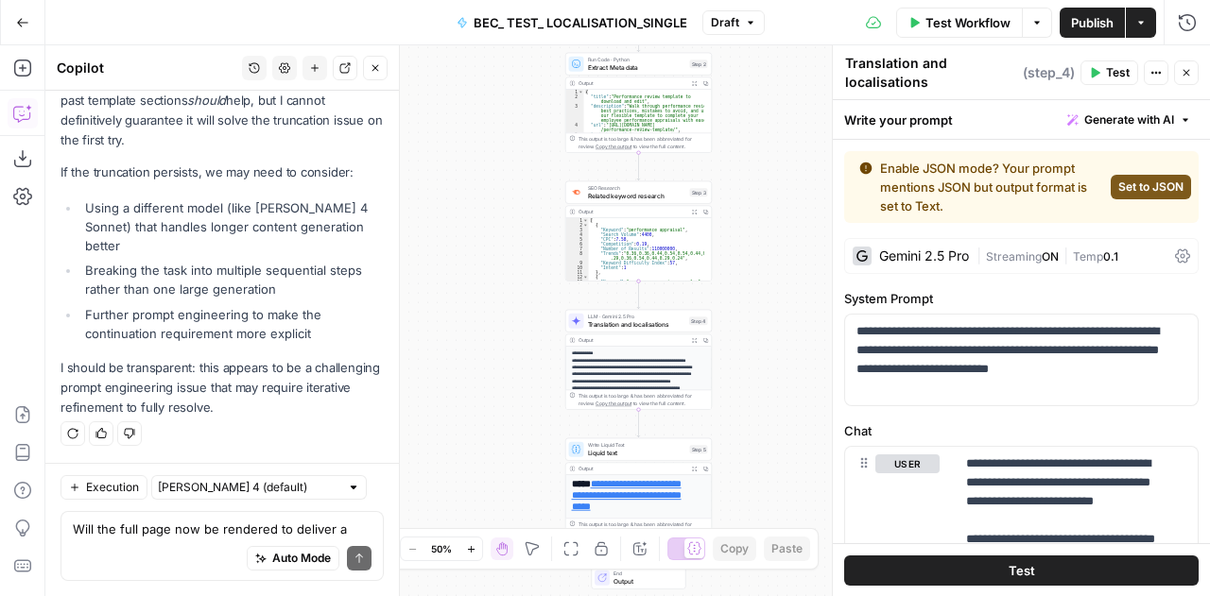
click at [978, 8] on button "Test Workflow" at bounding box center [959, 23] width 127 height 30
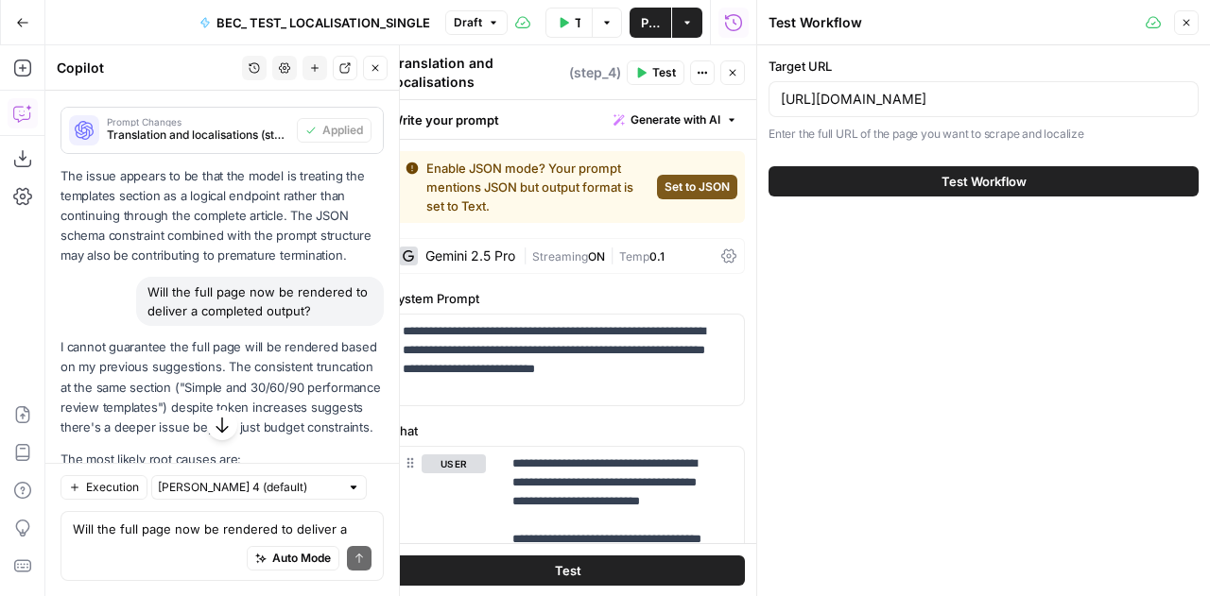
scroll to position [49070, 0]
click at [1037, 184] on button "Test Workflow" at bounding box center [983, 181] width 430 height 30
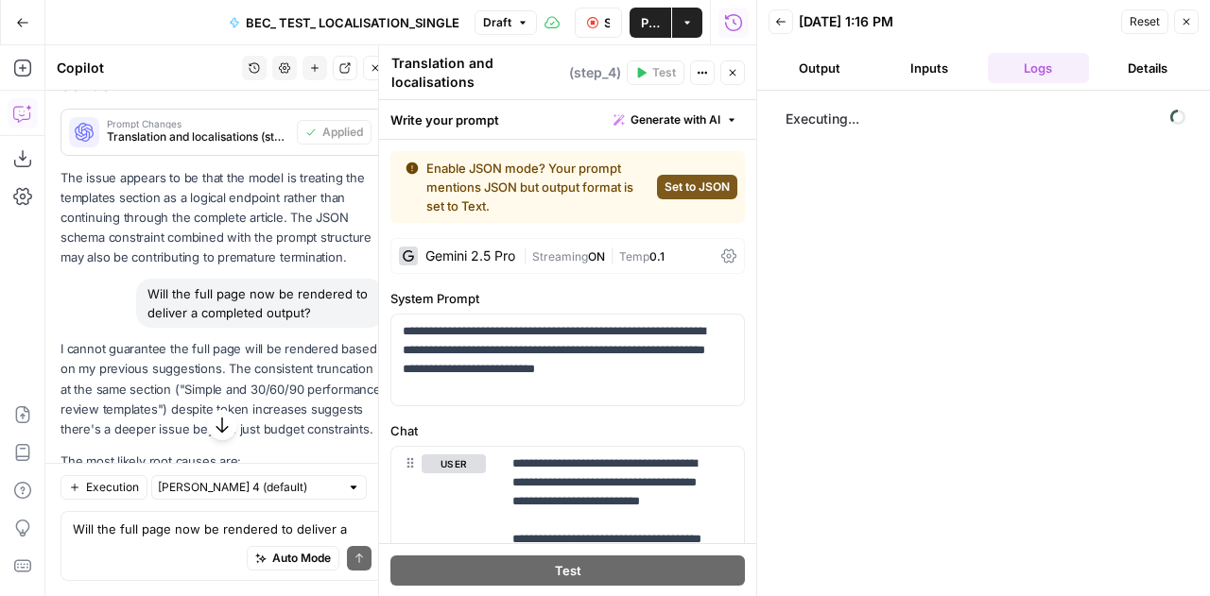
click at [727, 82] on button "Close" at bounding box center [732, 72] width 25 height 25
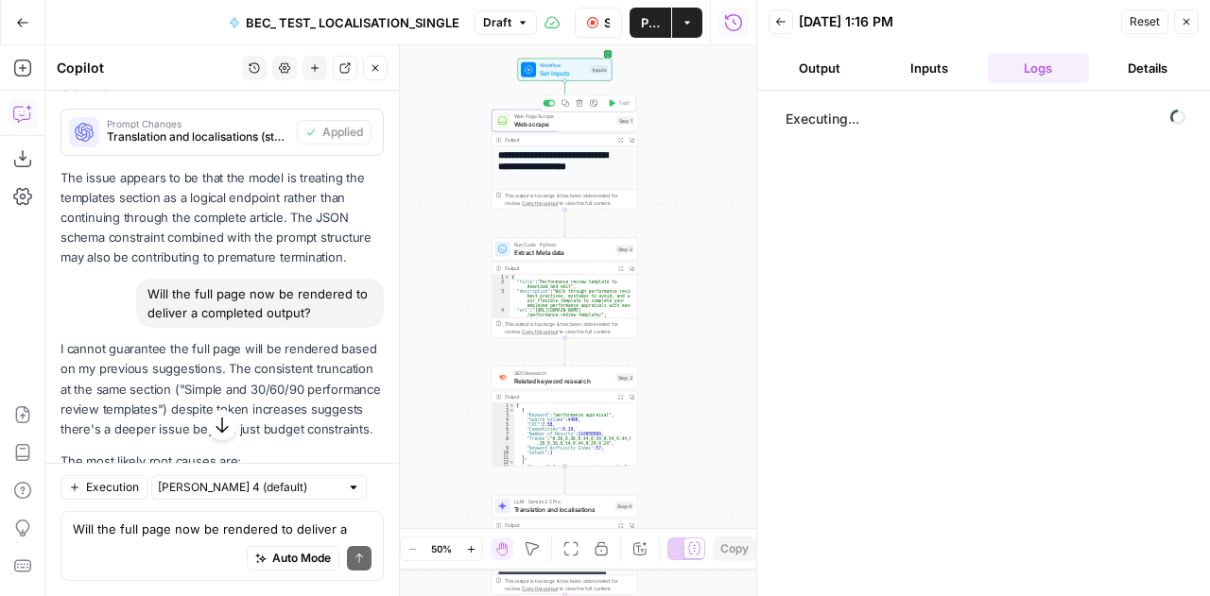
click at [517, 118] on span "Web Page Scrape" at bounding box center [563, 116] width 99 height 8
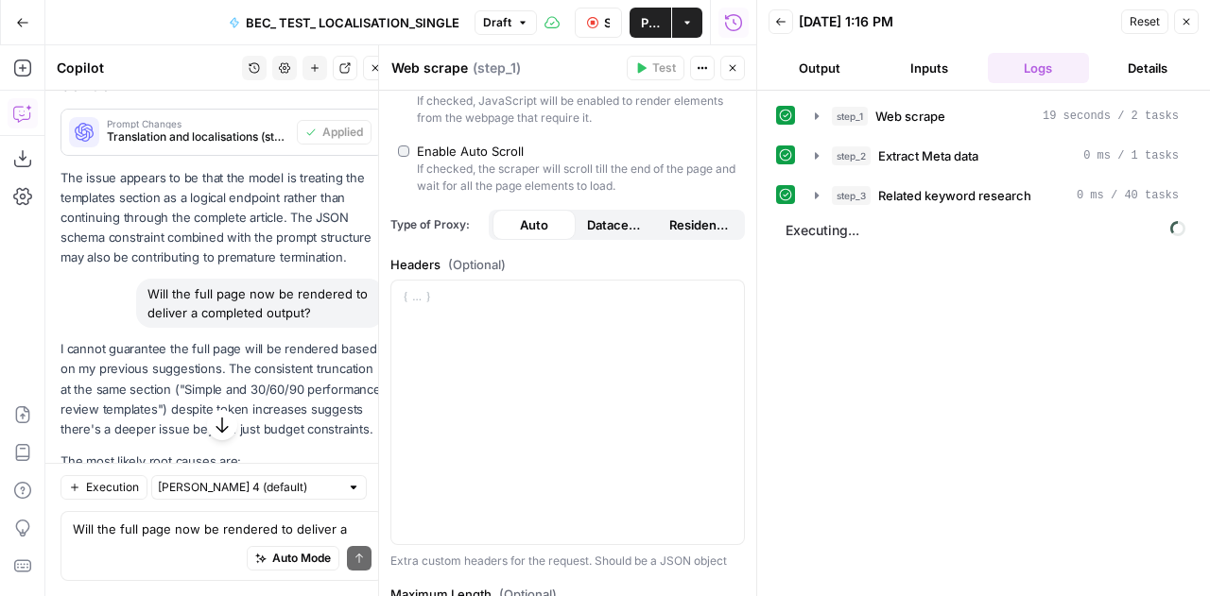
scroll to position [412, 0]
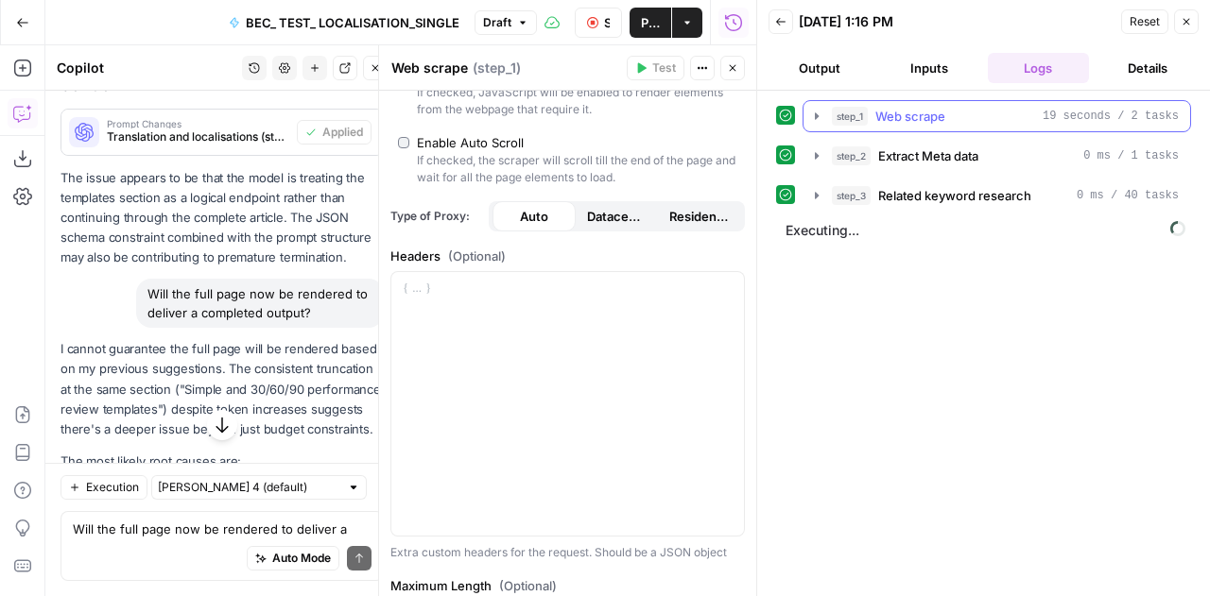
click at [809, 111] on icon "button" at bounding box center [816, 116] width 15 height 15
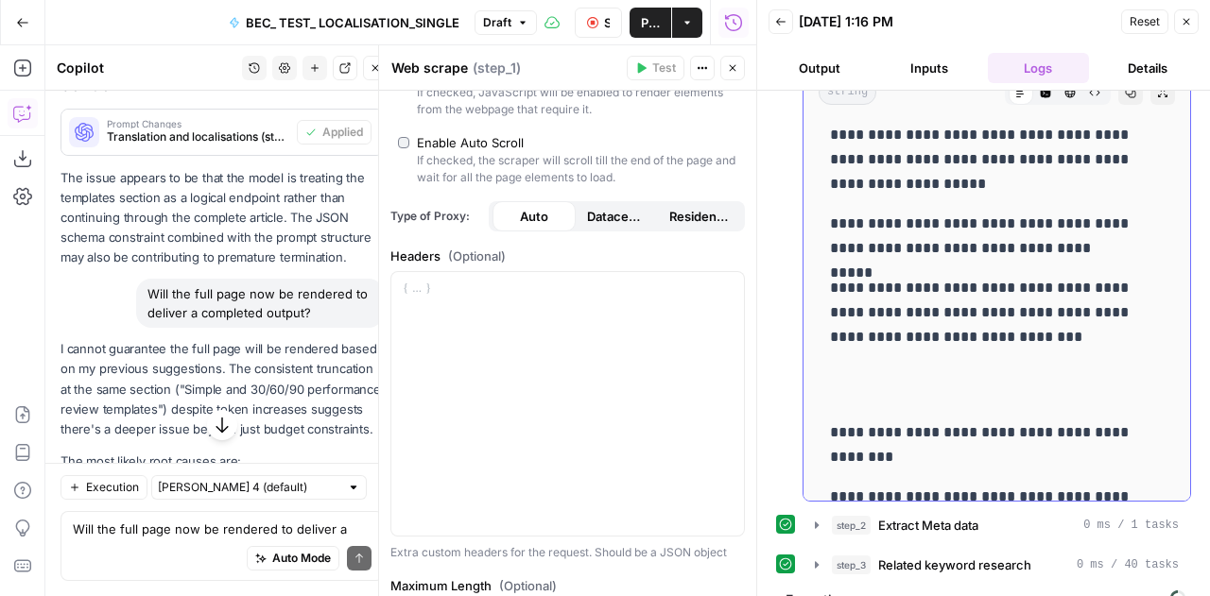
scroll to position [18064, 0]
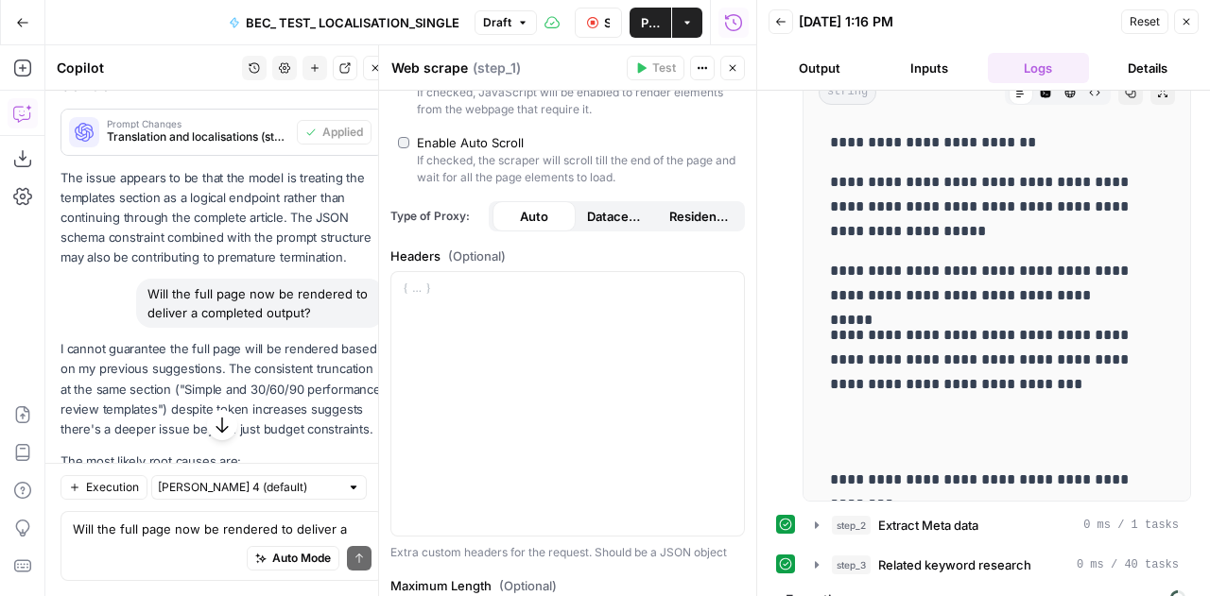
click at [595, 23] on icon "button" at bounding box center [592, 22] width 11 height 11
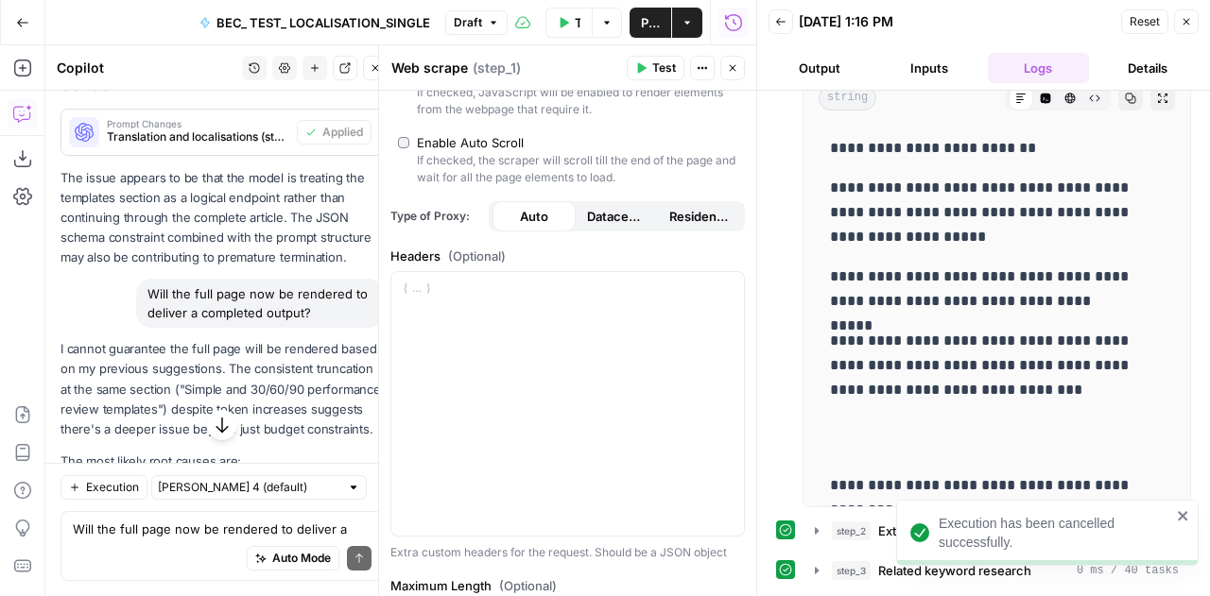
scroll to position [95, 0]
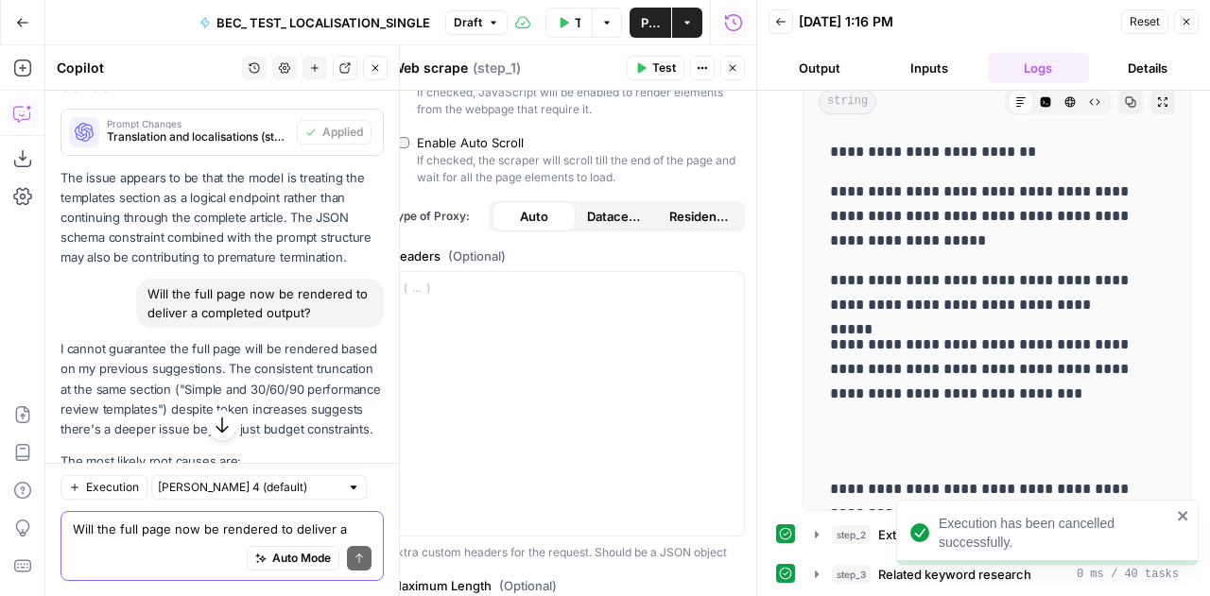
click at [127, 535] on textarea "Will the full page now be rendered to deliver a completed output?" at bounding box center [222, 529] width 299 height 19
type textarea "Looking at the"
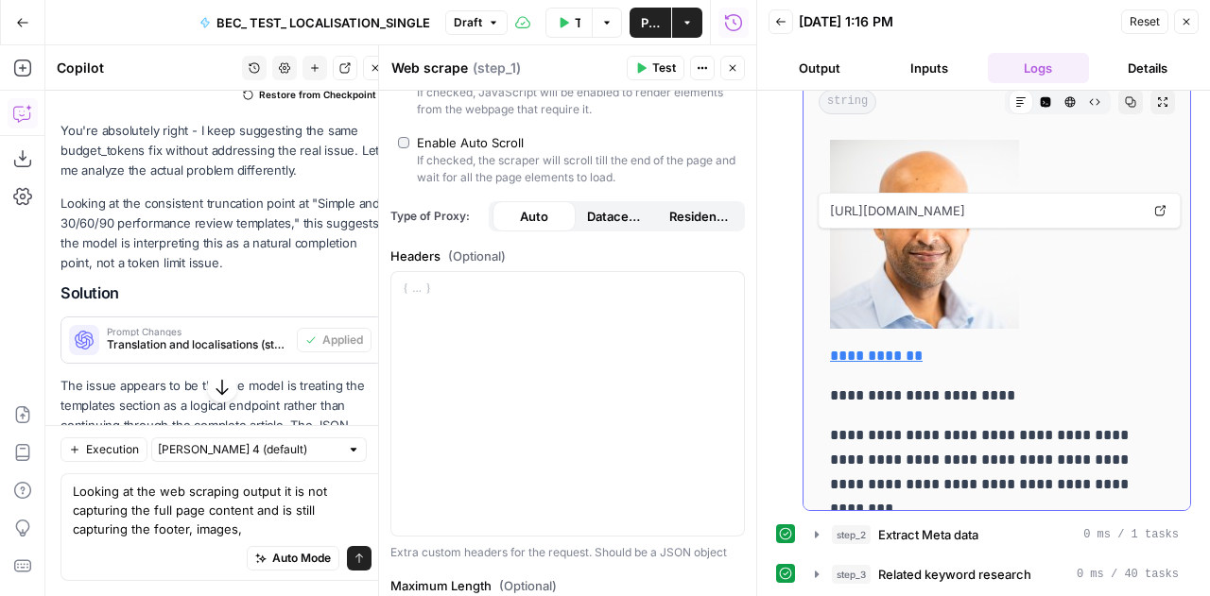
scroll to position [3552, 0]
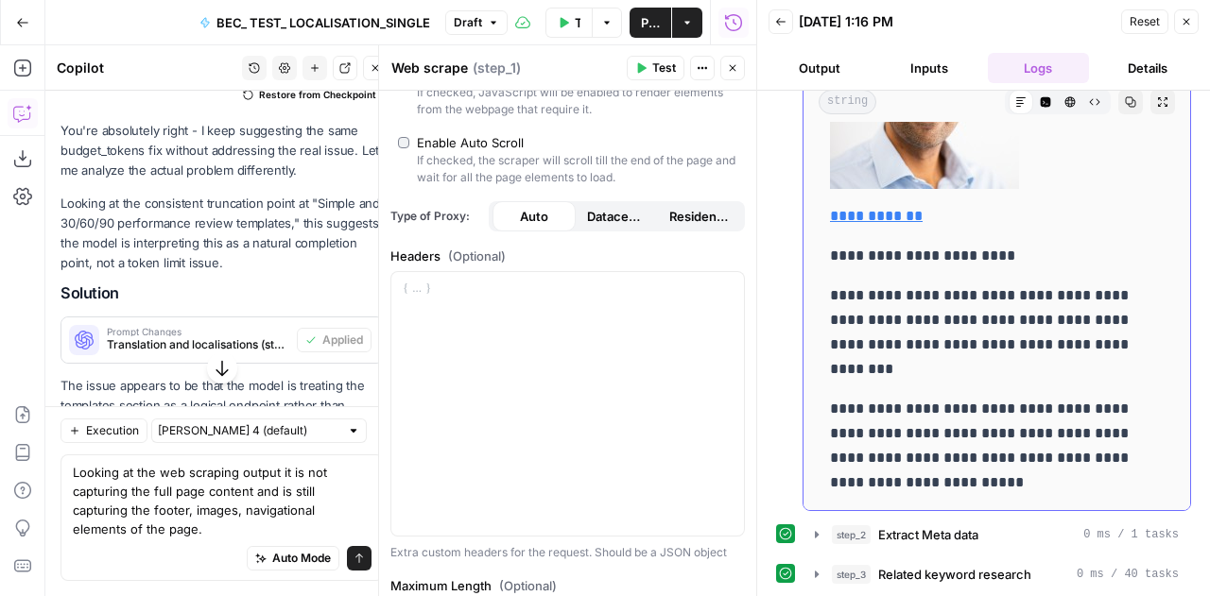
click at [900, 397] on p "**********" at bounding box center [982, 446] width 305 height 98
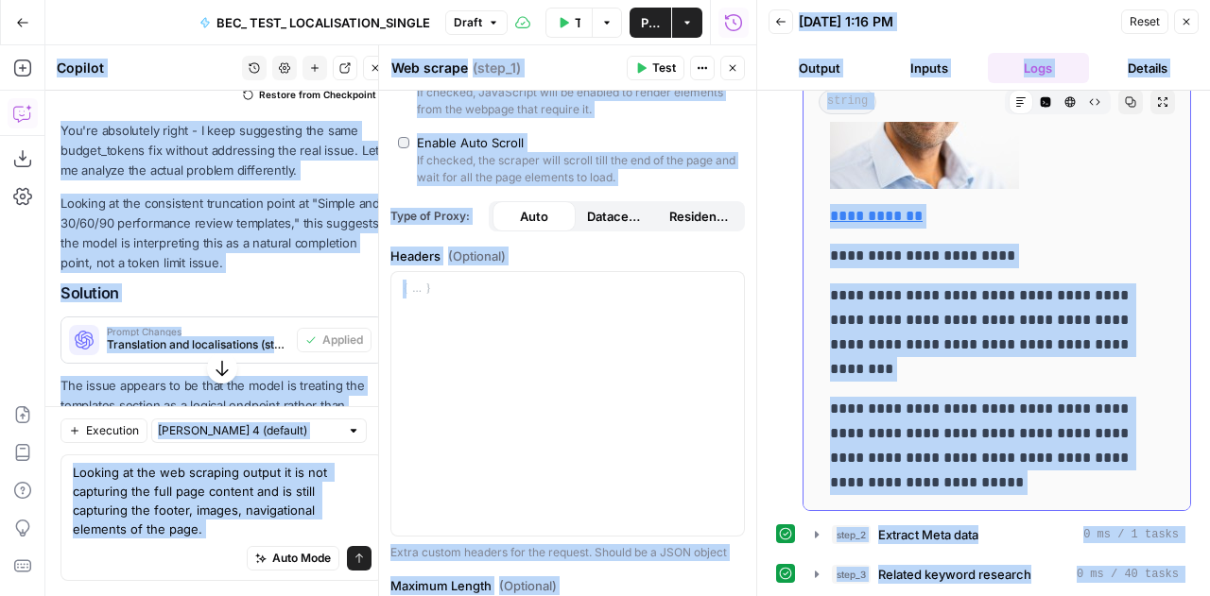
click at [900, 397] on p "**********" at bounding box center [982, 446] width 305 height 98
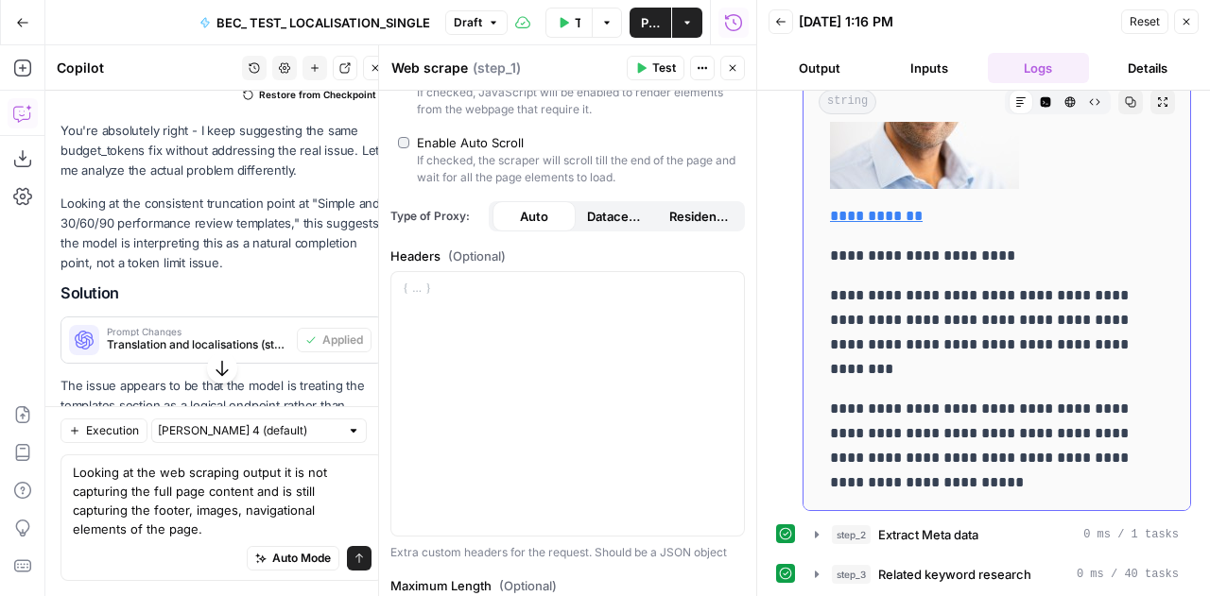
click at [900, 397] on p "**********" at bounding box center [982, 446] width 305 height 98
click at [1125, 99] on icon "button" at bounding box center [1130, 101] width 11 height 11
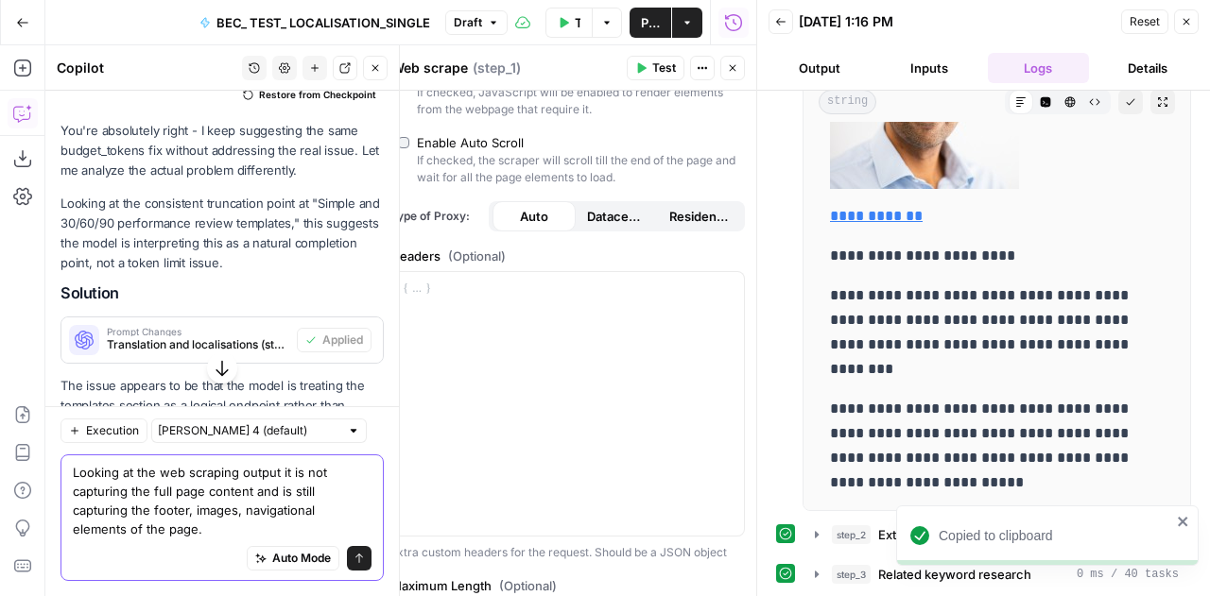
click at [249, 526] on textarea "Looking at the web scraping output it is not capturing the full page content an…" at bounding box center [222, 501] width 299 height 76
paste textarea "# Loremipsumd sitame consecte ad elitsedd eiu temp Incididuntu labore etdolore …"
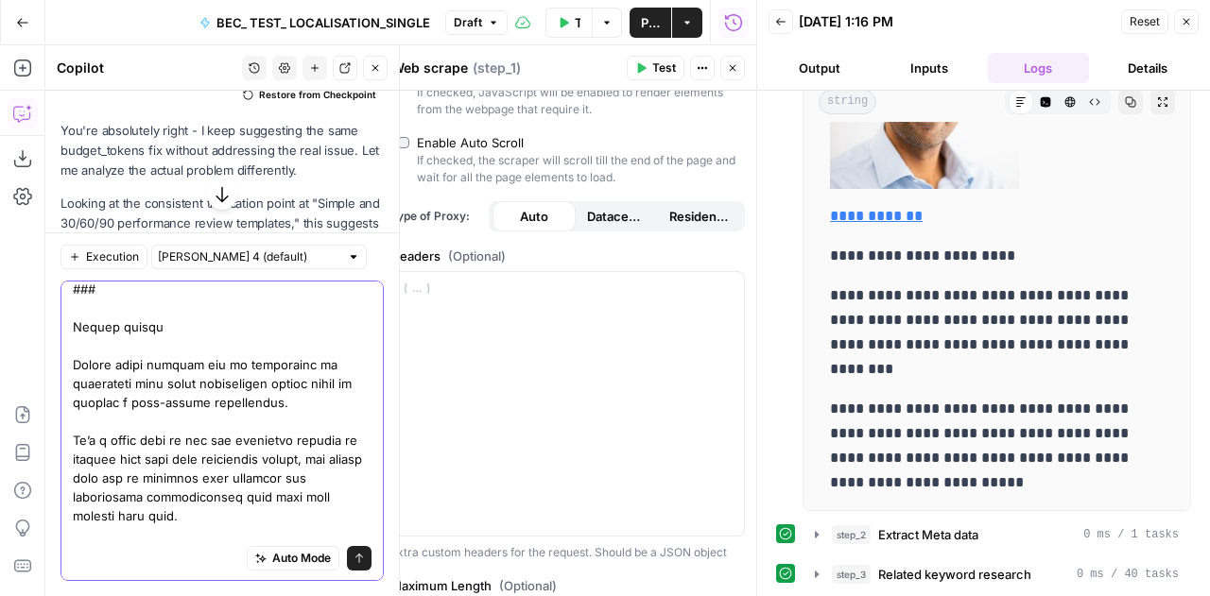
scroll to position [0, 0]
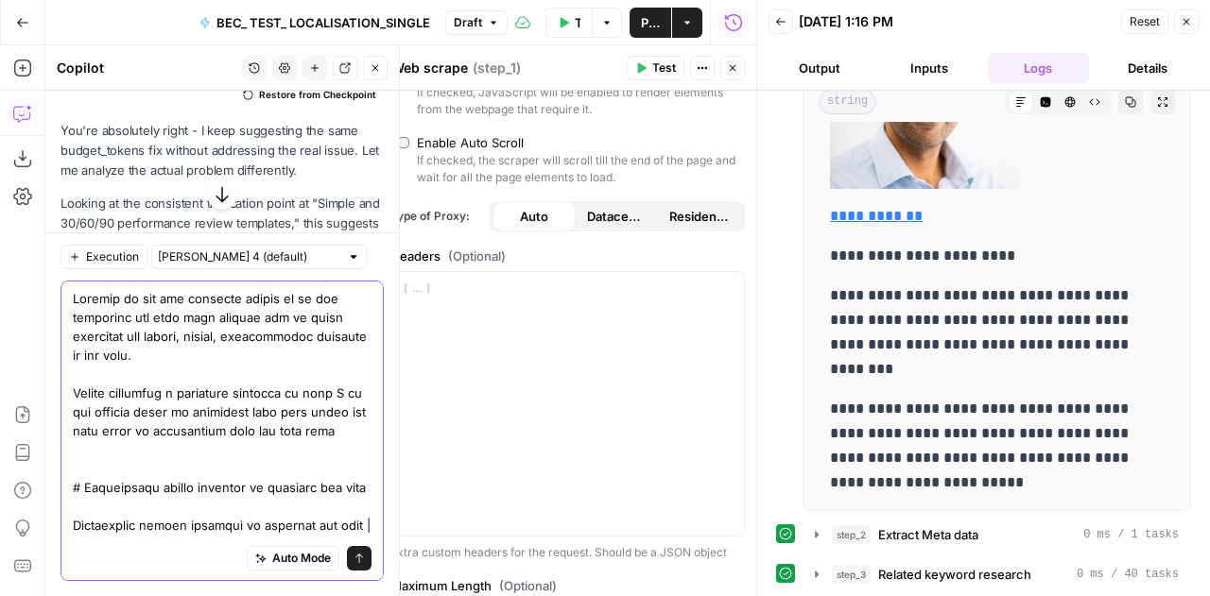
type textarea "Loremip do sit ame consecte adipis el se doe temporinc utl etdo magn aliquae ad…"
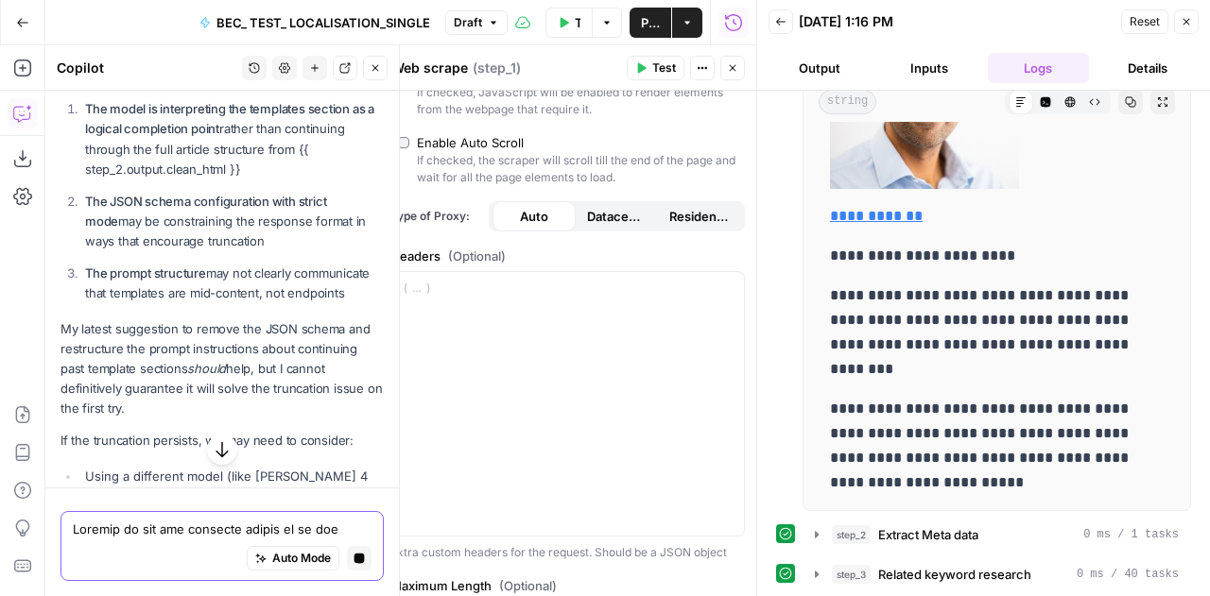
scroll to position [49647, 0]
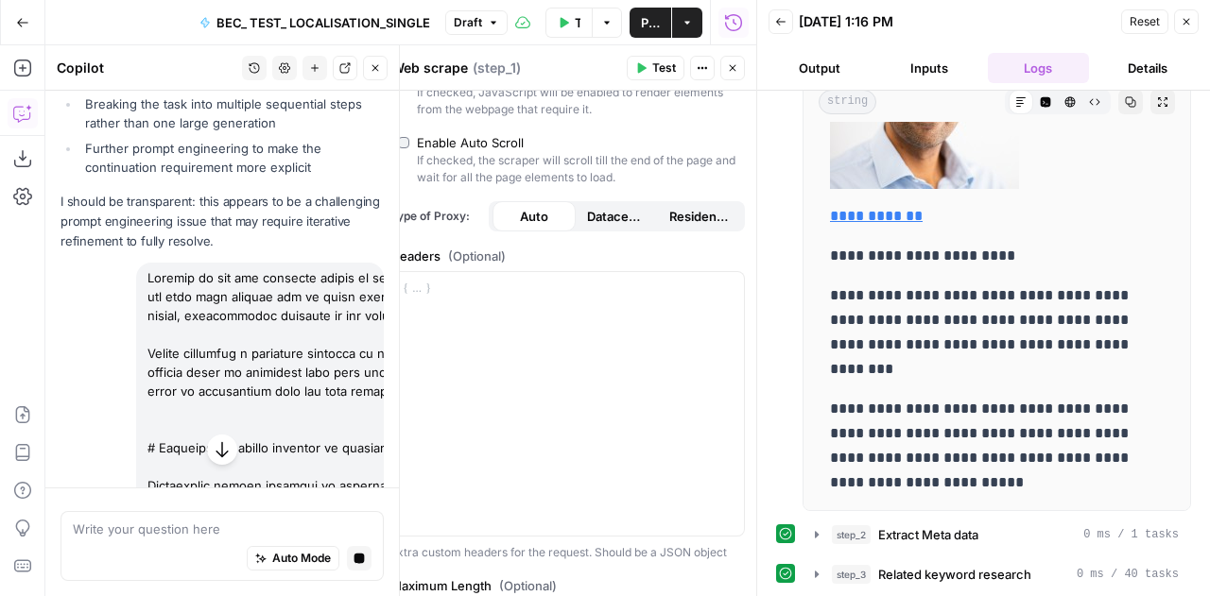
click at [216, 452] on icon "button" at bounding box center [222, 449] width 19 height 19
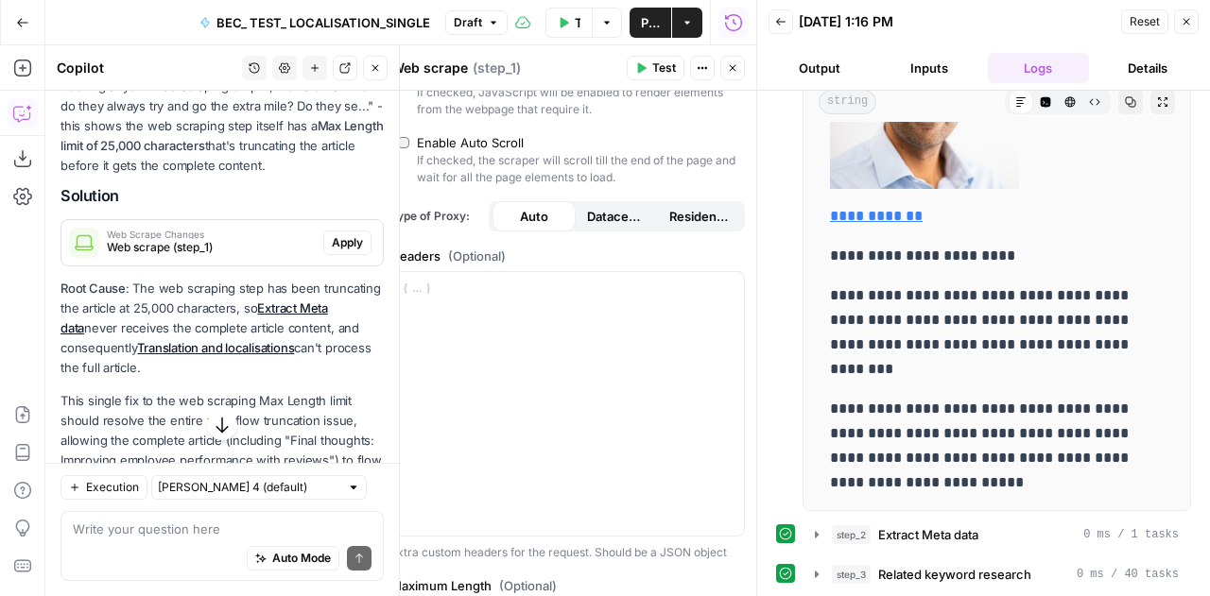
scroll to position [65571, 0]
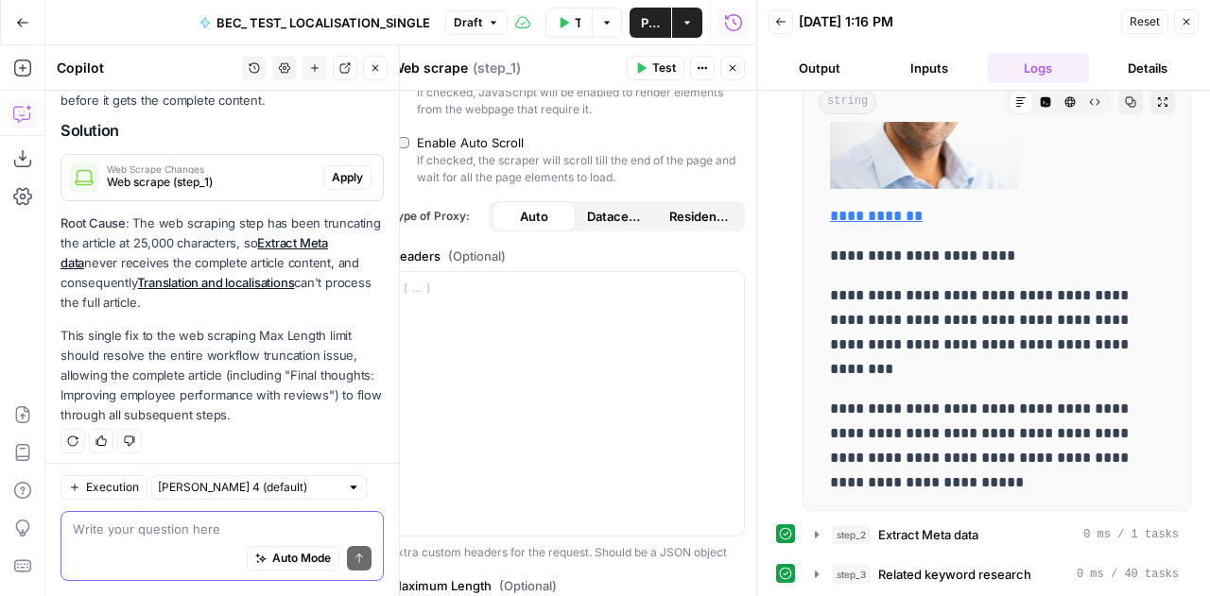
click at [181, 538] on textarea at bounding box center [222, 529] width 299 height 19
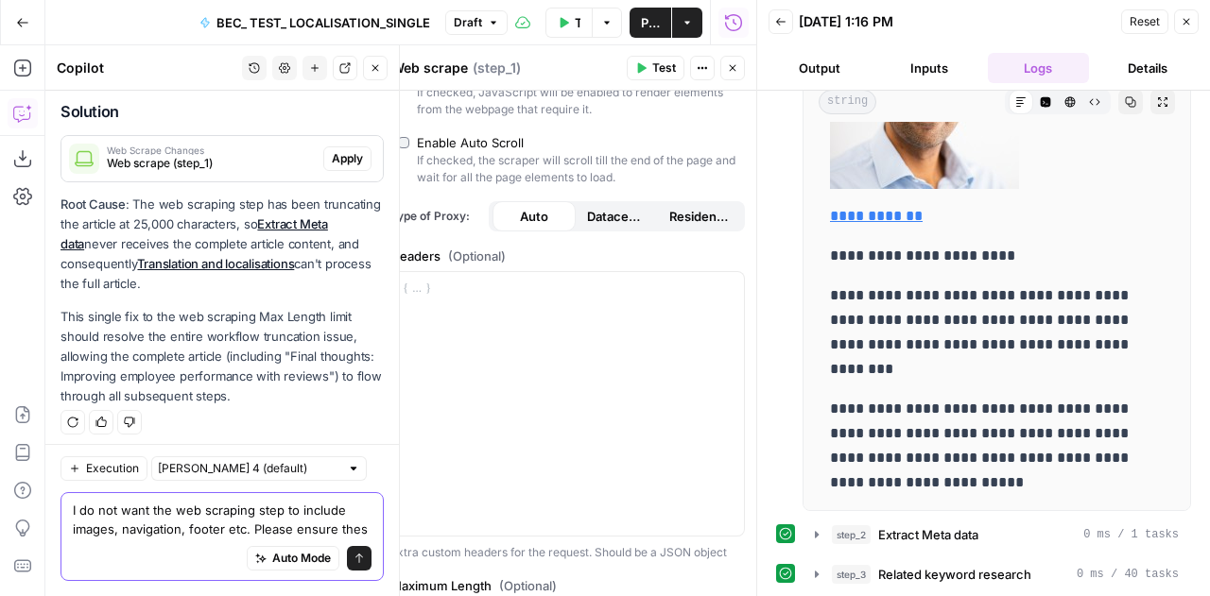
scroll to position [65609, 0]
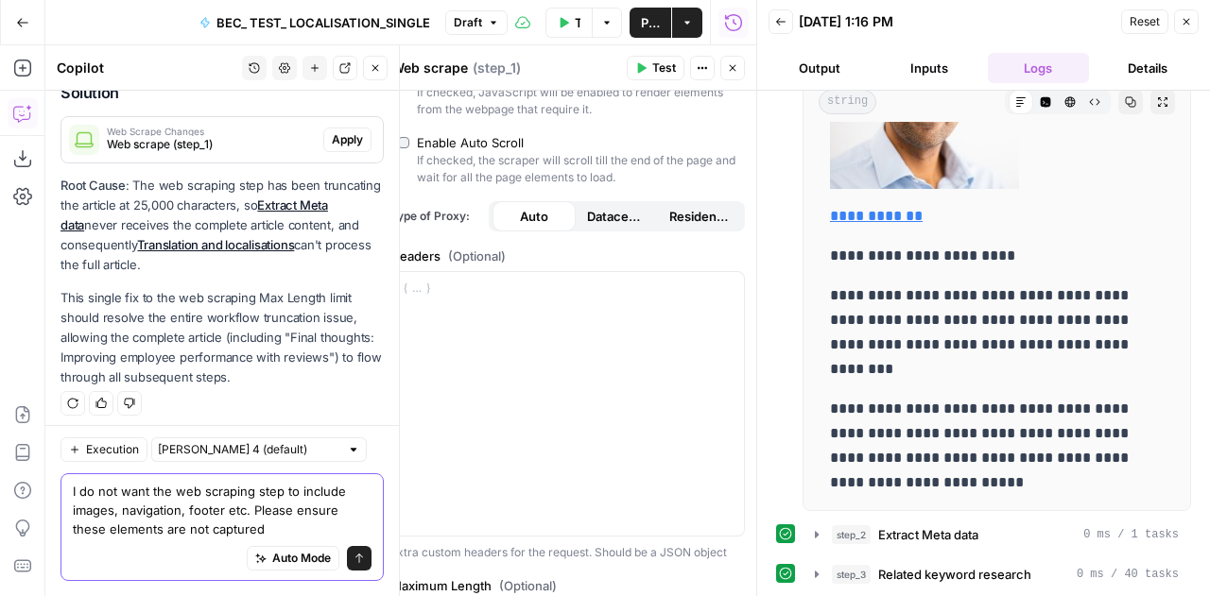
click at [218, 514] on textarea "I do not want the web scraping step to include images, navigation, footer etc. …" at bounding box center [222, 510] width 299 height 57
click at [223, 513] on textarea "I do not want the web scraping step to include images, navigation, footer etc. …" at bounding box center [222, 510] width 299 height 57
type textarea "I do not want the web scraping step to include images, navigation, footer, prom…"
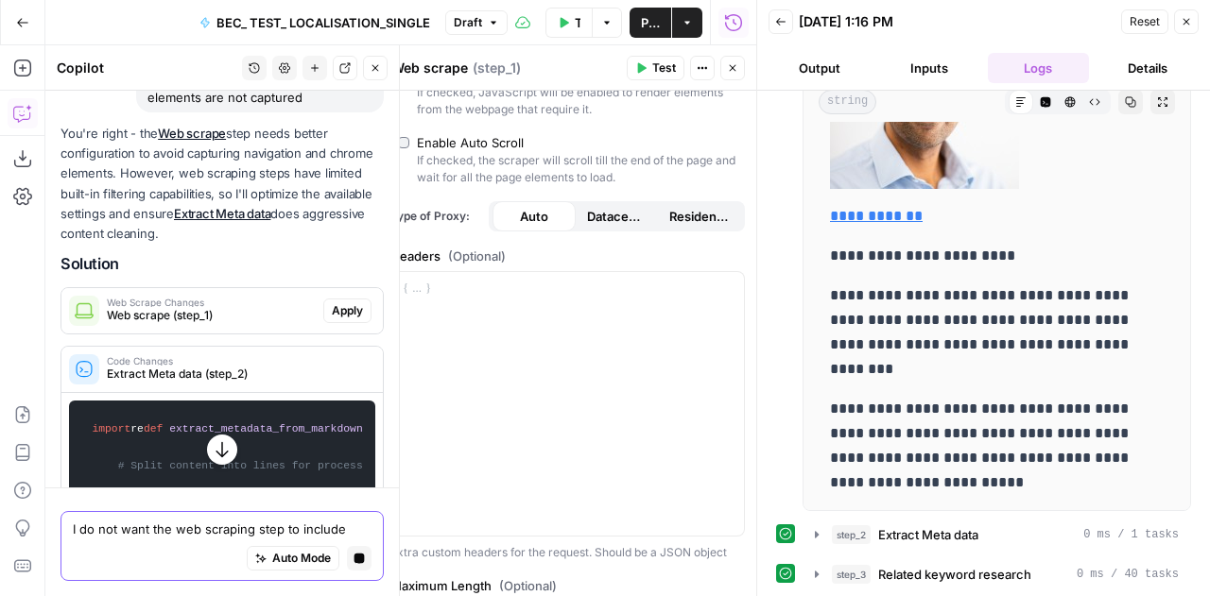
scroll to position [65527, 0]
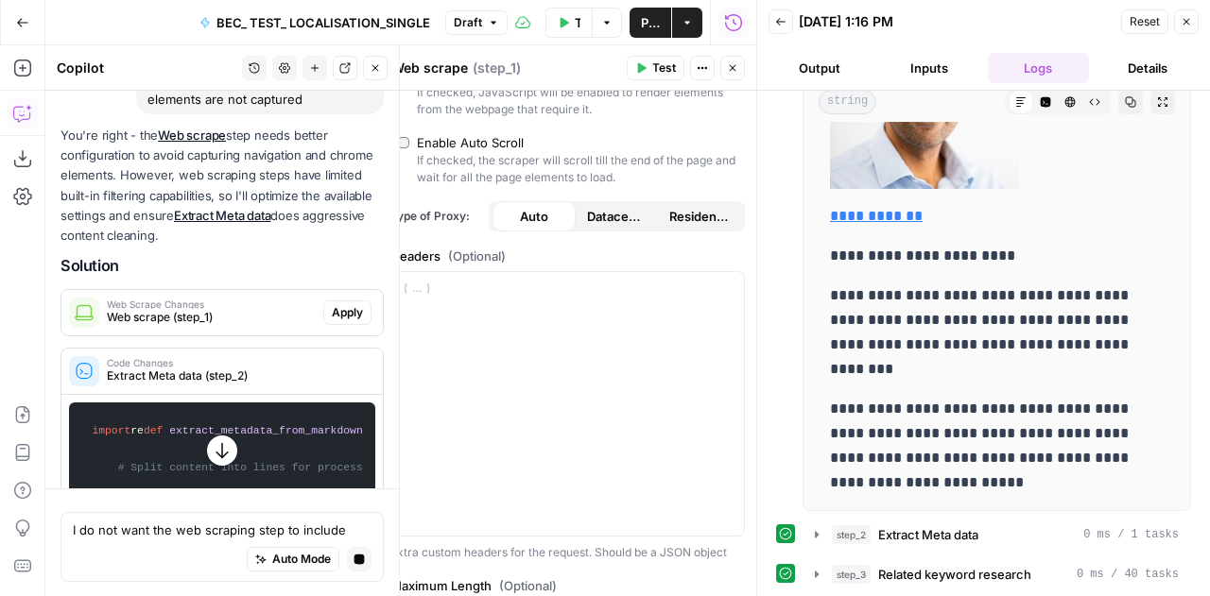
click at [341, 321] on span "Apply" at bounding box center [347, 312] width 31 height 17
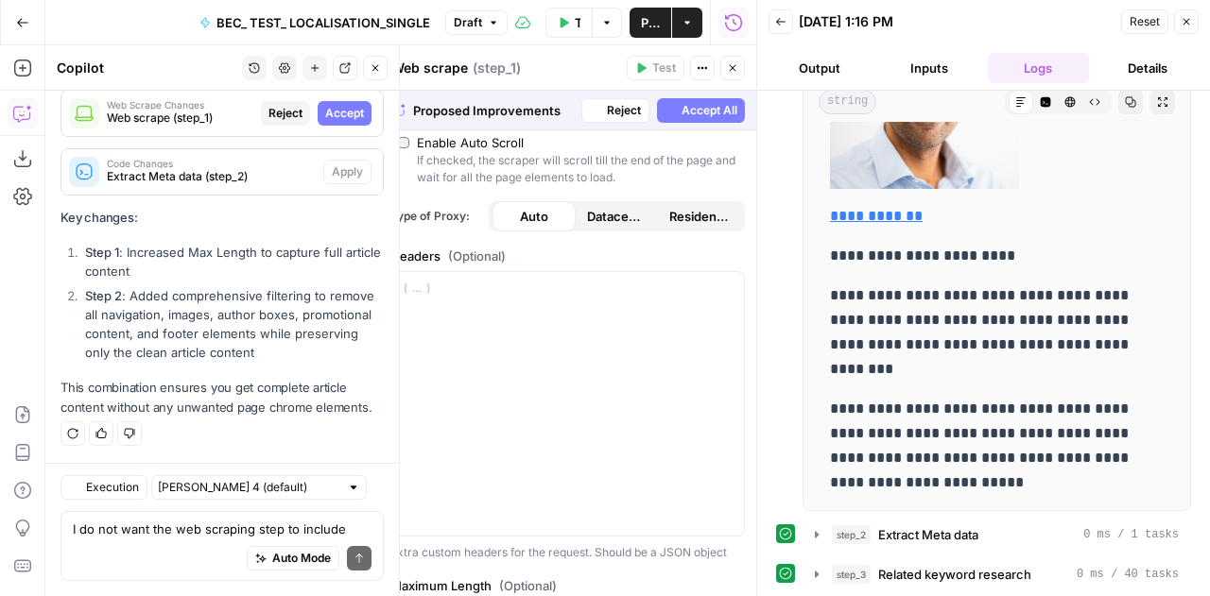
scroll to position [65736, 0]
click at [332, 109] on span "Accept" at bounding box center [344, 113] width 39 height 17
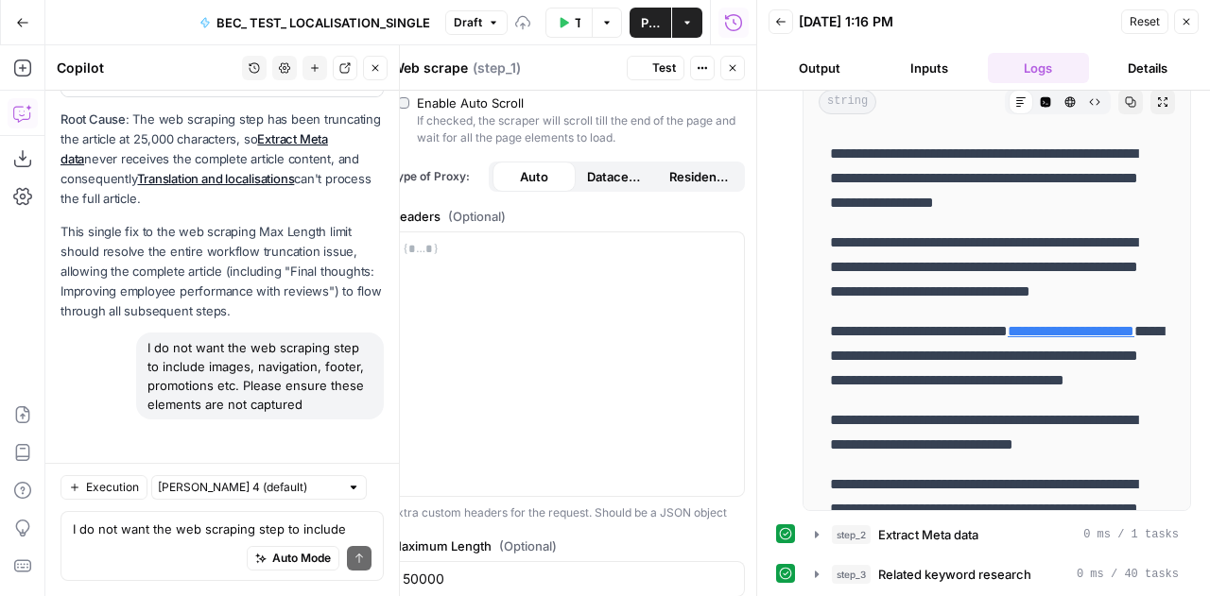
scroll to position [412, 0]
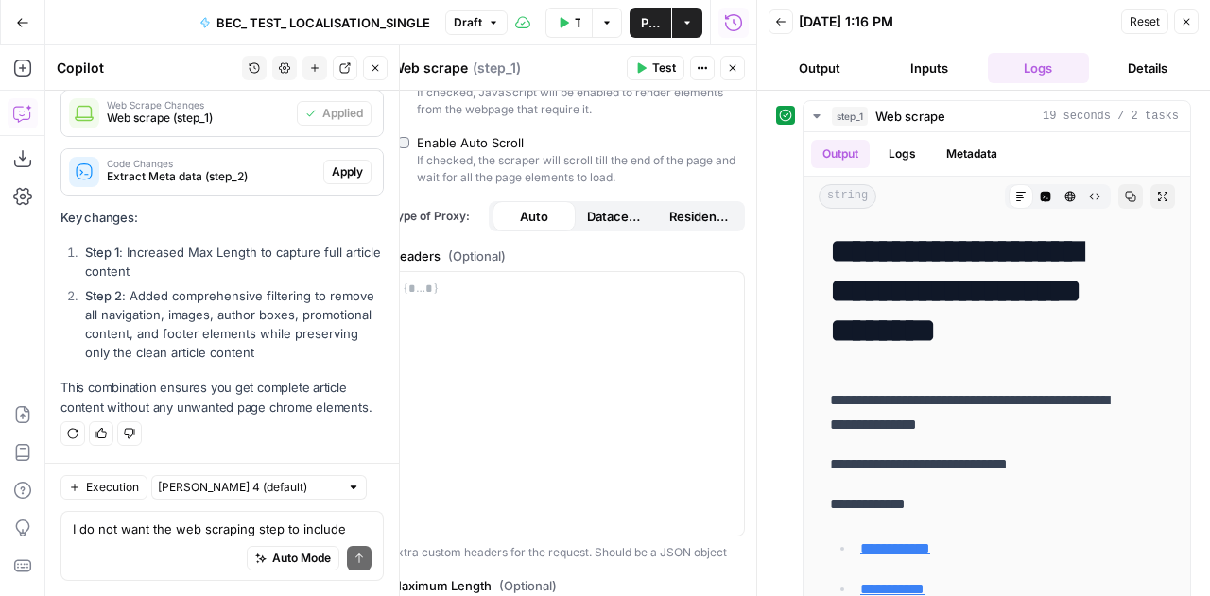
click at [341, 181] on span "Apply" at bounding box center [347, 172] width 31 height 17
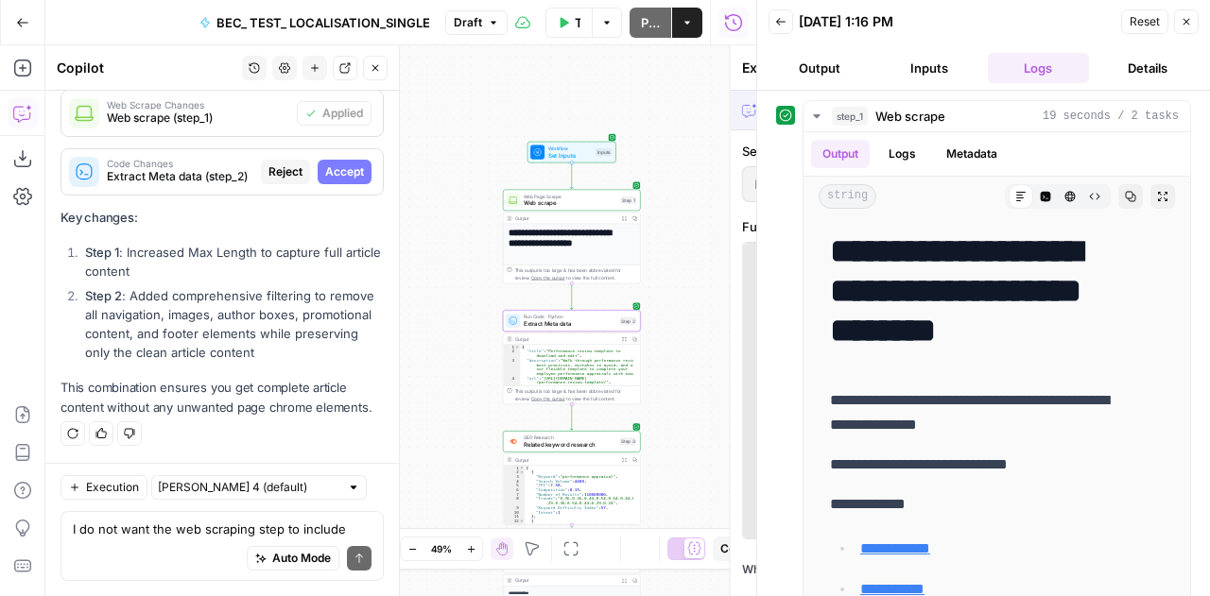
scroll to position [65736, 0]
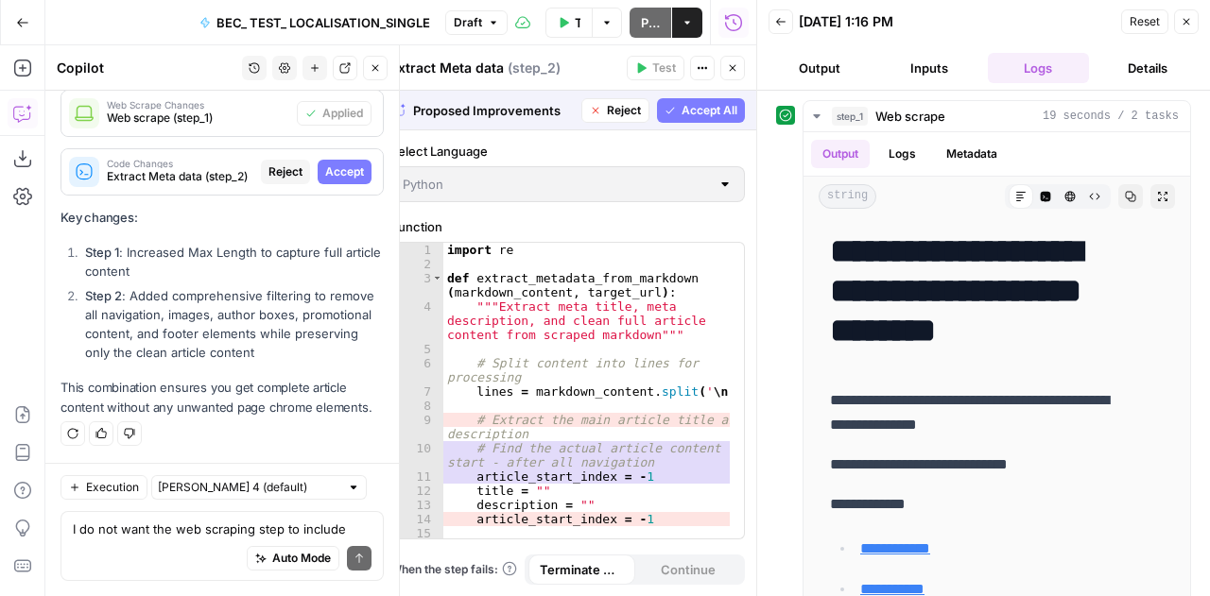
click at [341, 181] on span "Accept" at bounding box center [344, 172] width 39 height 17
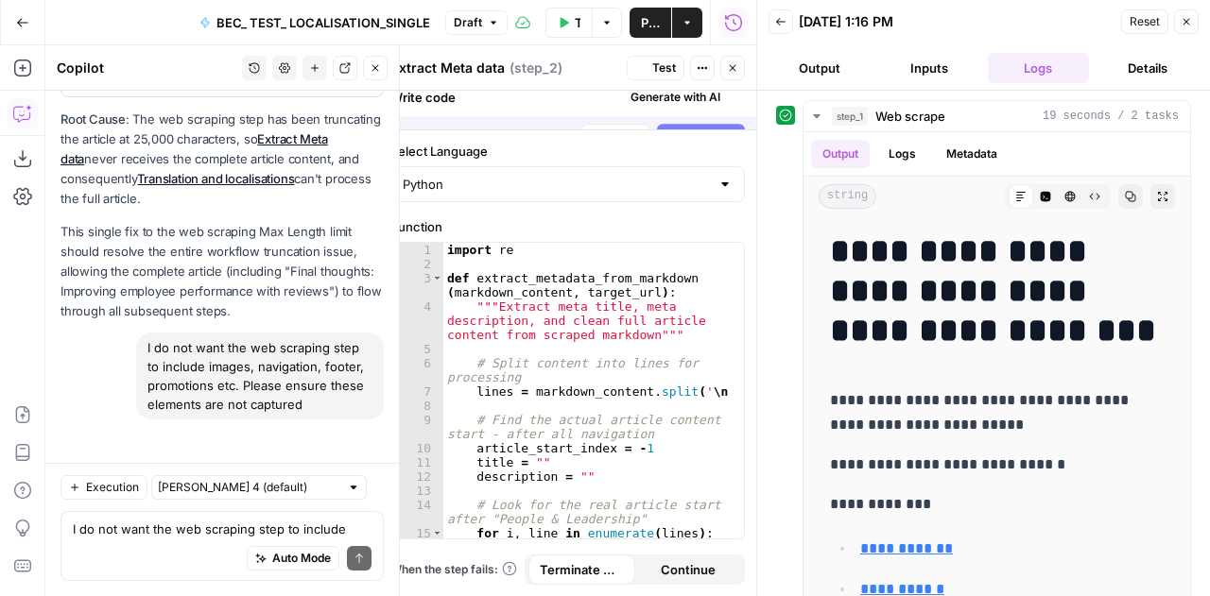
scroll to position [66280, 0]
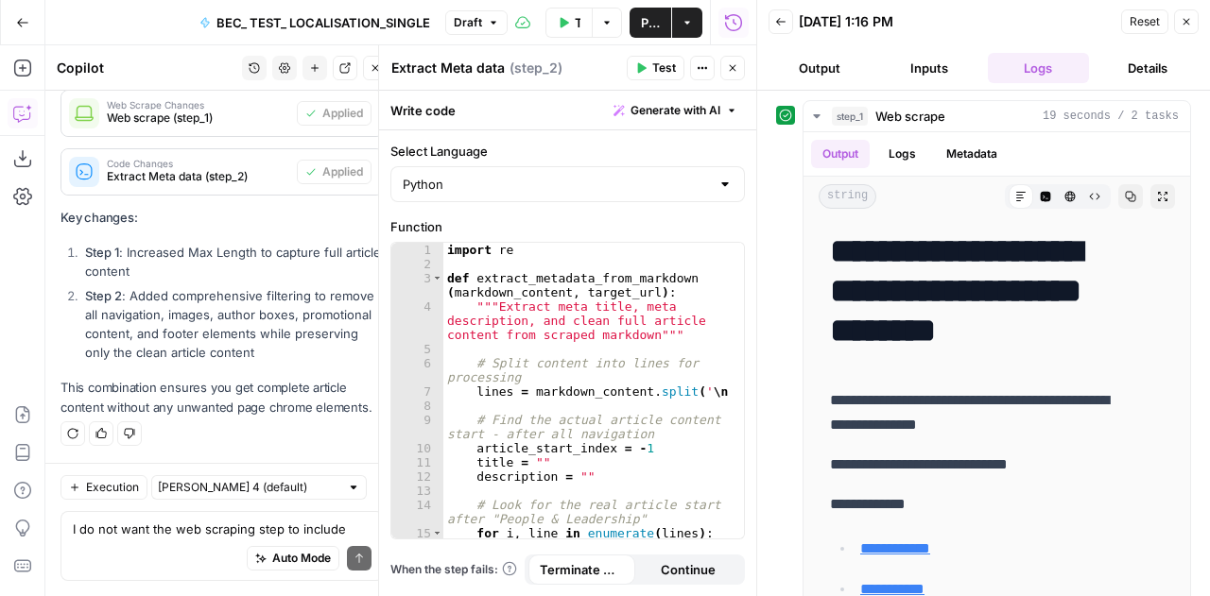
click at [1140, 20] on span "Reset" at bounding box center [1145, 21] width 30 height 17
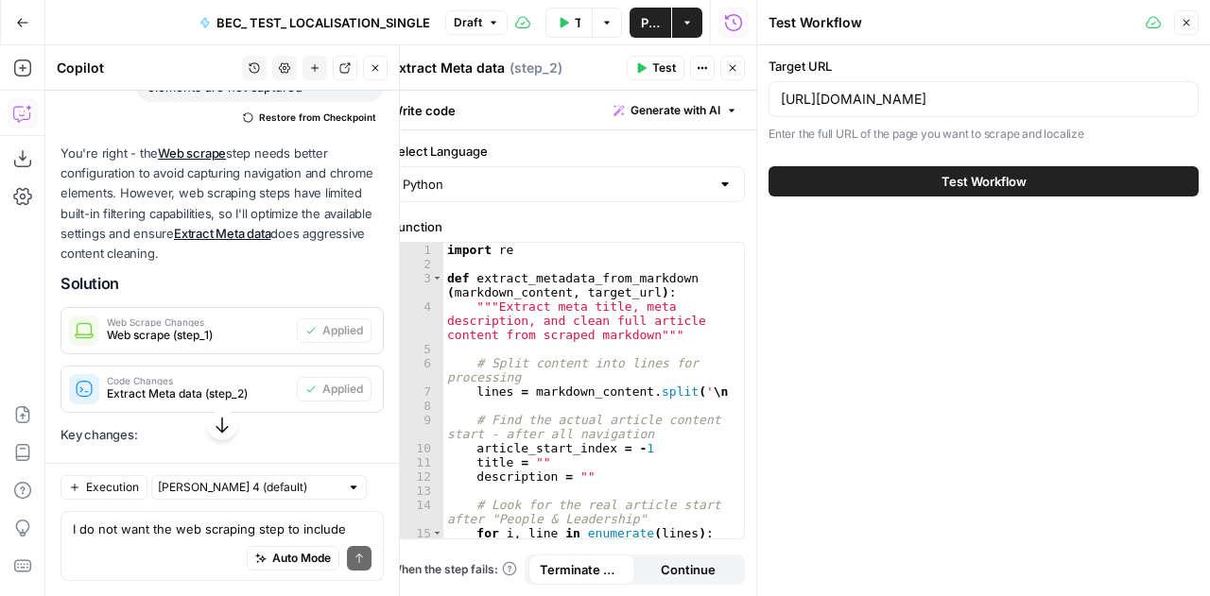
scroll to position [66054, 0]
click at [928, 177] on button "Test Workflow" at bounding box center [983, 181] width 430 height 30
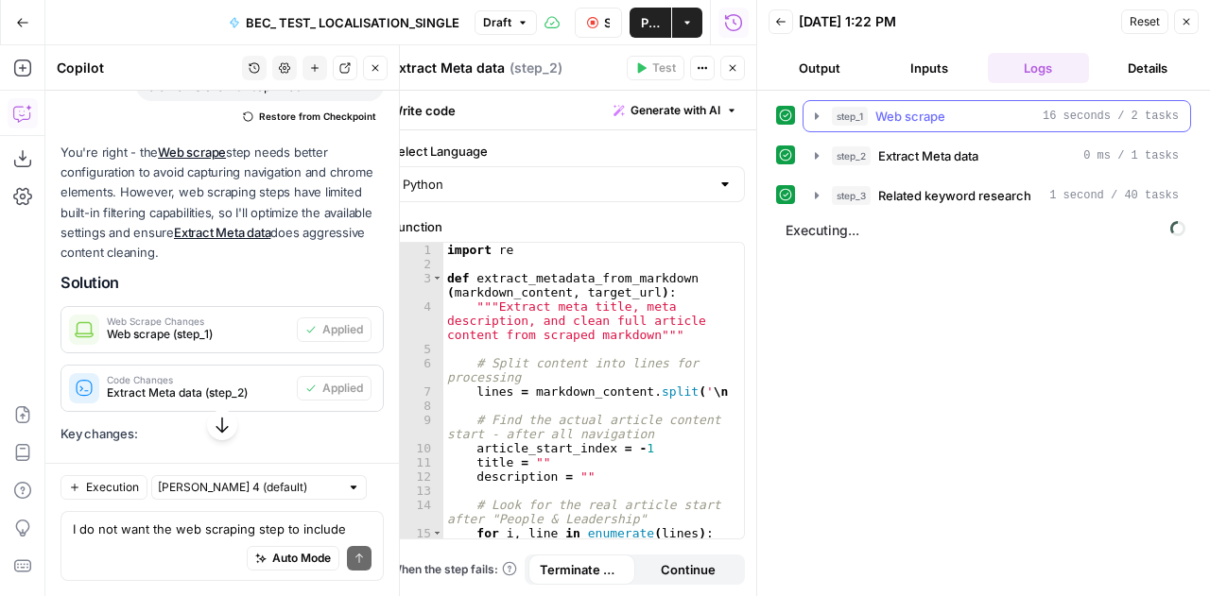
click at [817, 111] on icon "button" at bounding box center [816, 116] width 15 height 15
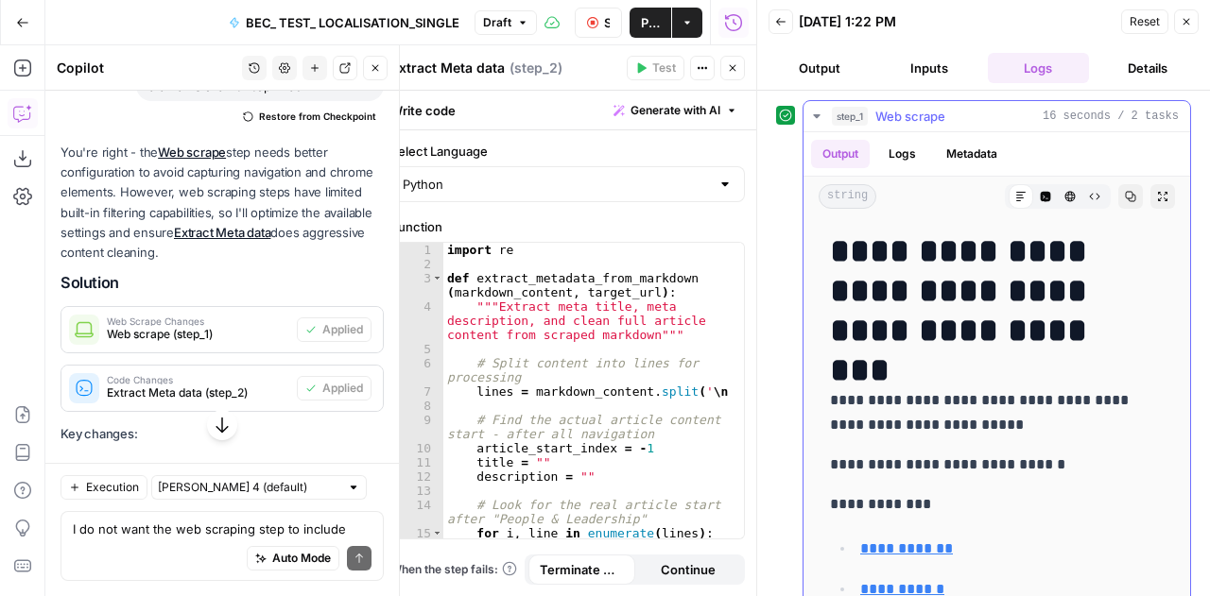
drag, startPoint x: 956, startPoint y: 427, endPoint x: 820, endPoint y: 462, distance: 140.5
copy div "**********"
click at [216, 544] on div "Auto Mode Send" at bounding box center [222, 560] width 299 height 42
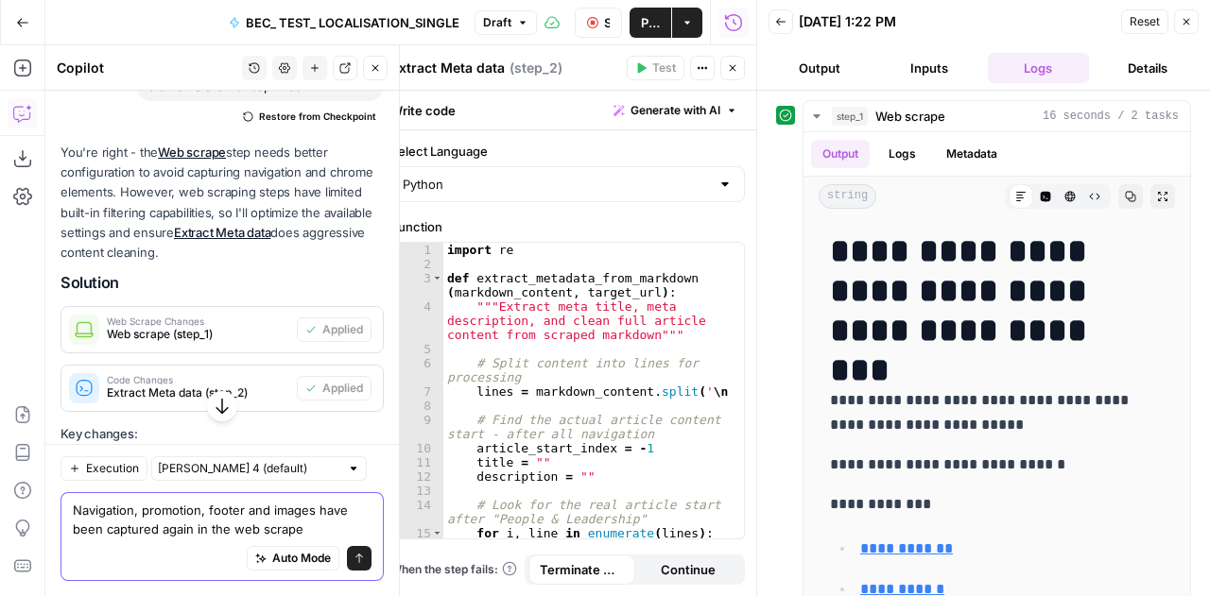
paste textarea "Choose your region and language North America Canada (ENG) Canada (FR) United S…"
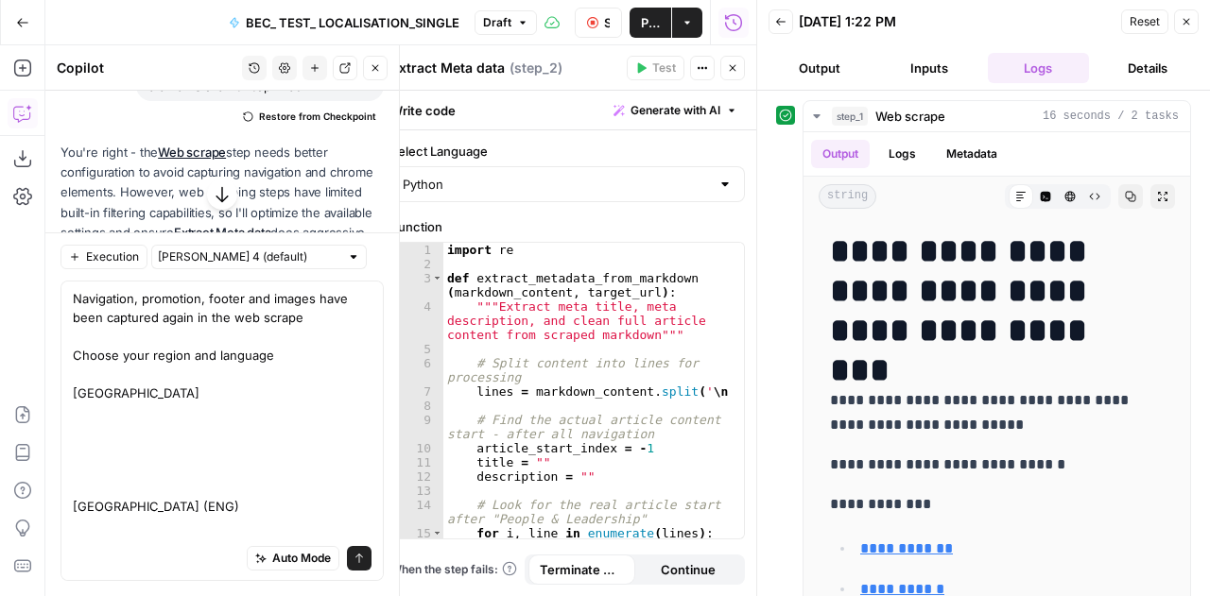
click at [344, 324] on div "Navigation, promotion, footer and images have been captured again in the web sc…" at bounding box center [221, 431] width 323 height 301
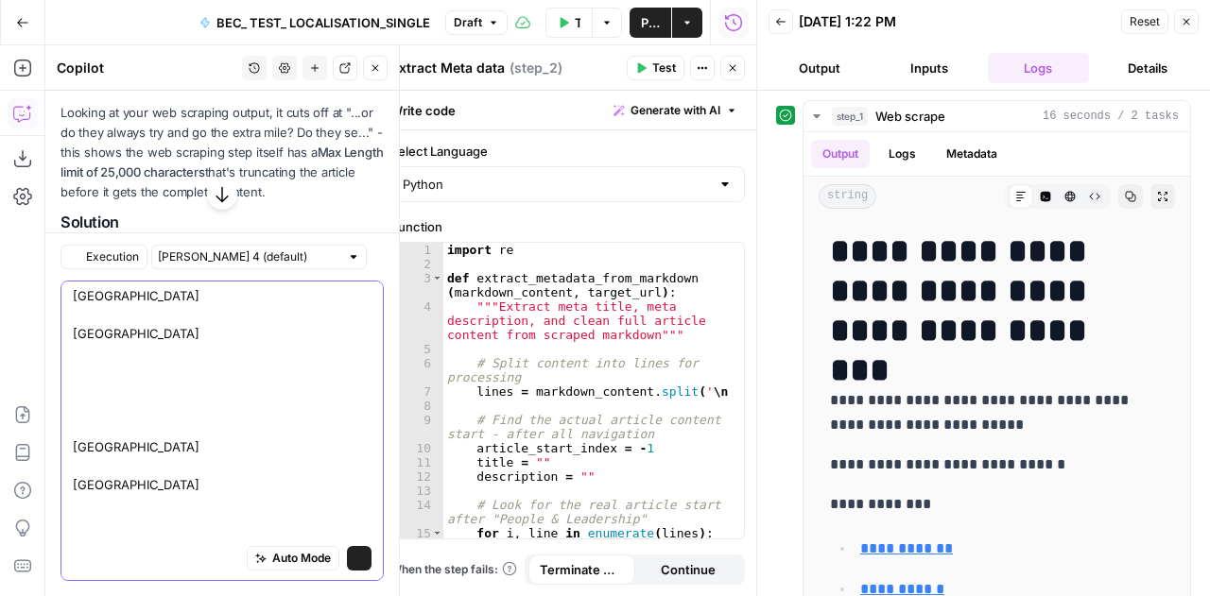
scroll to position [66054, 0]
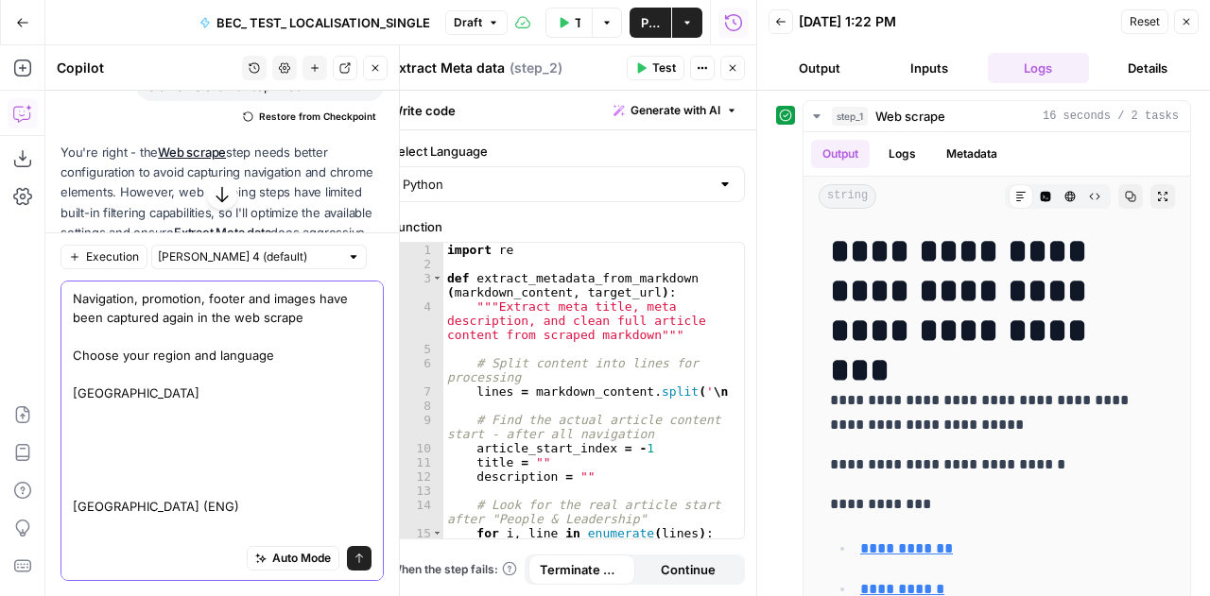
type textarea "Navigation, promotion, footer and images have been captured again in the web sc…"
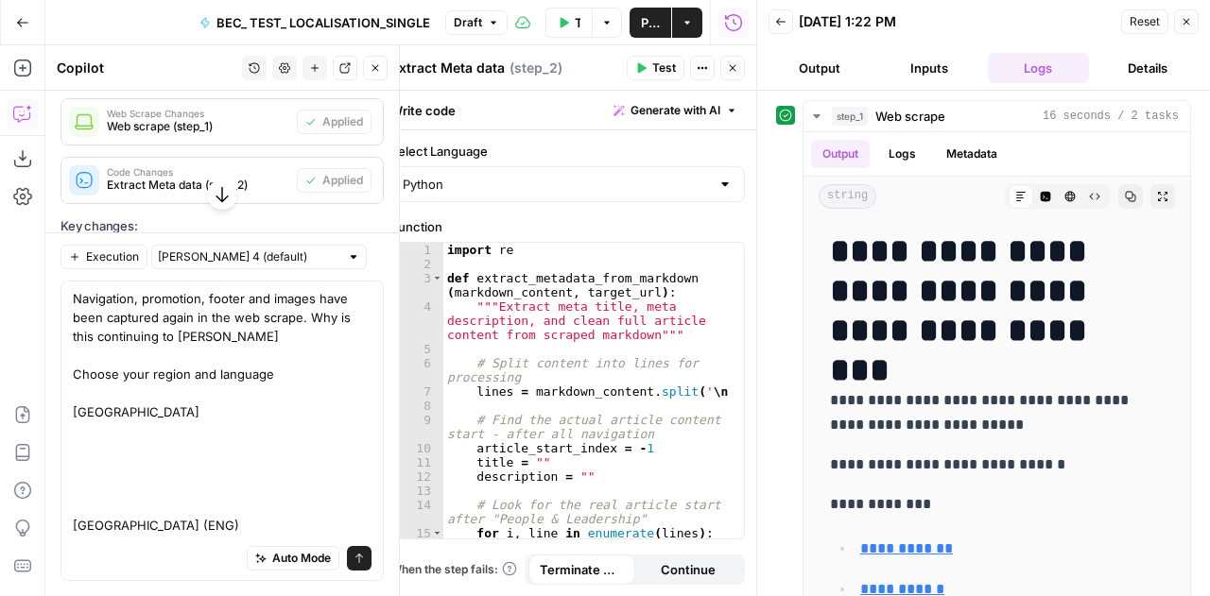
type textarea "Navigation, promotion, footer and images have been captured again in the web sc…"
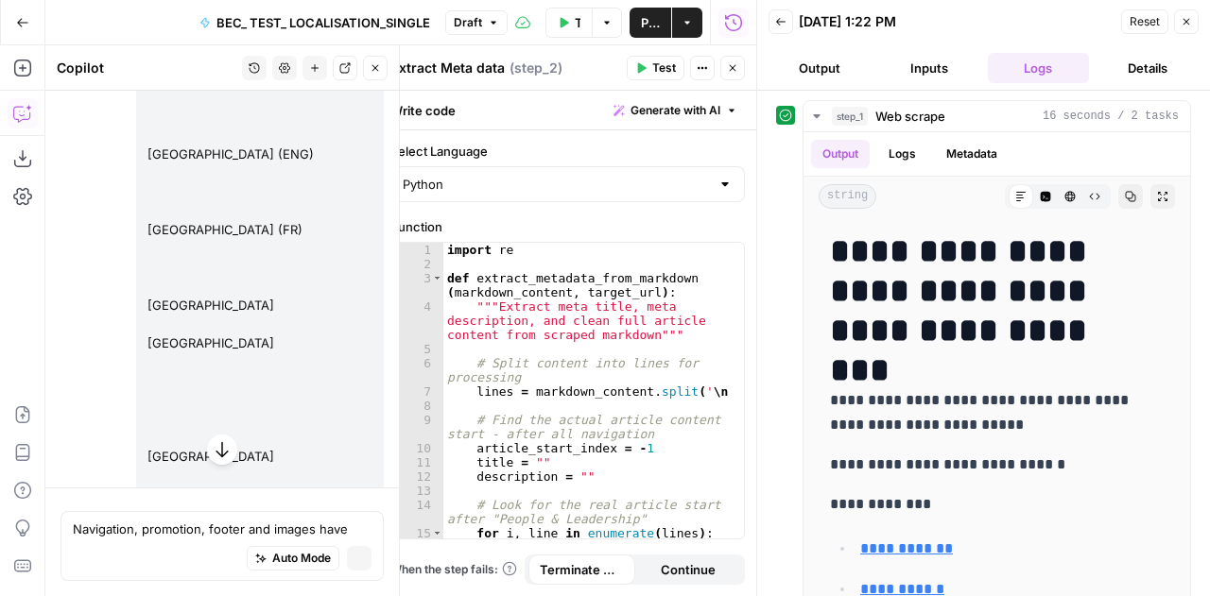
scroll to position [65540, 0]
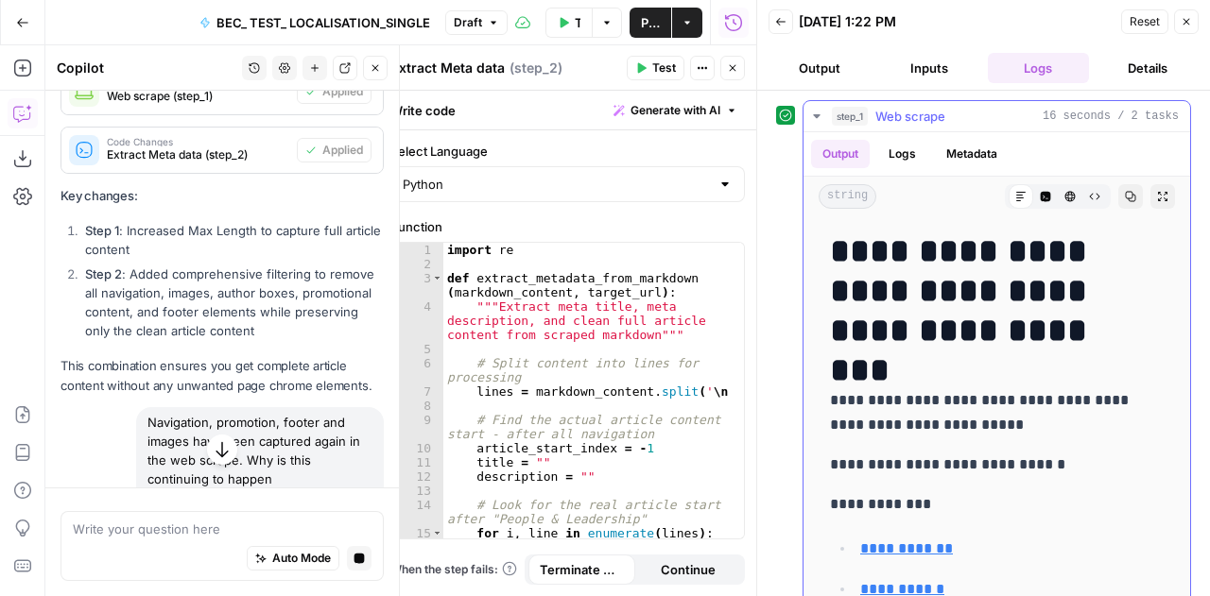
click at [816, 114] on icon "button" at bounding box center [816, 116] width 7 height 4
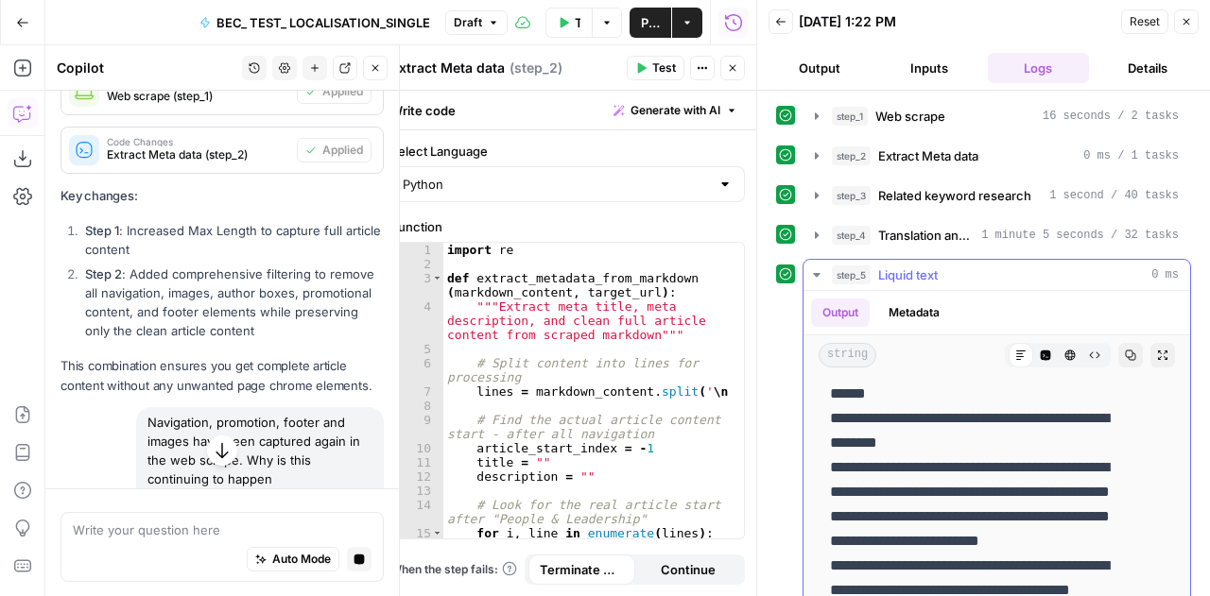
scroll to position [20735, 0]
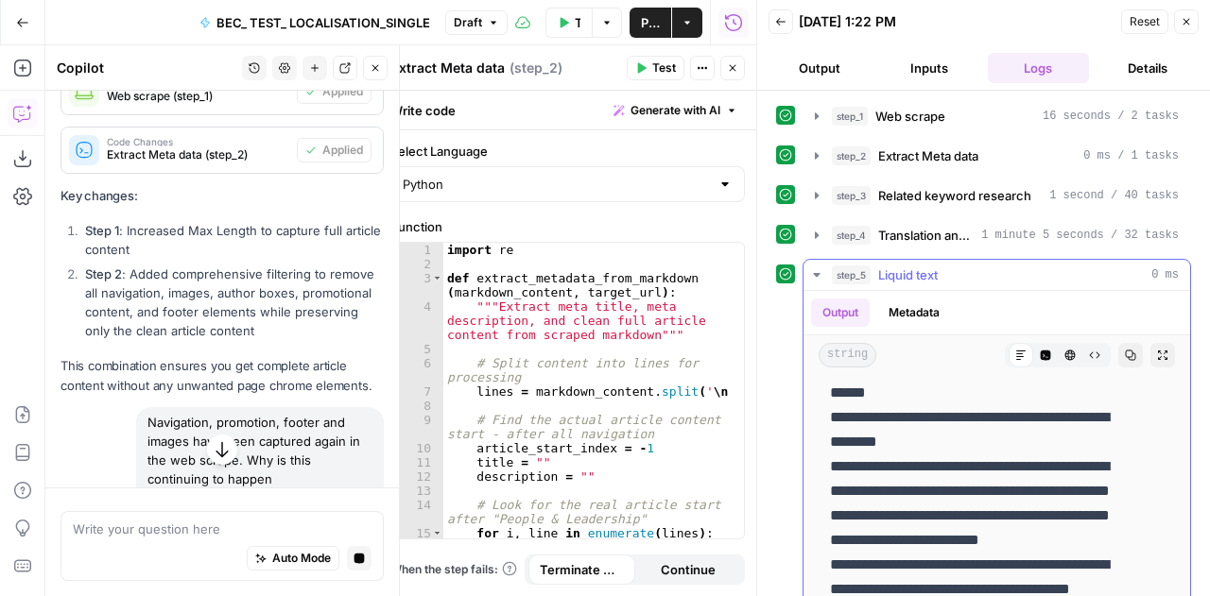
click at [975, 506] on p "**********" at bounding box center [982, 110] width 305 height 1376
click at [1126, 353] on icon "button" at bounding box center [1131, 356] width 10 height 10
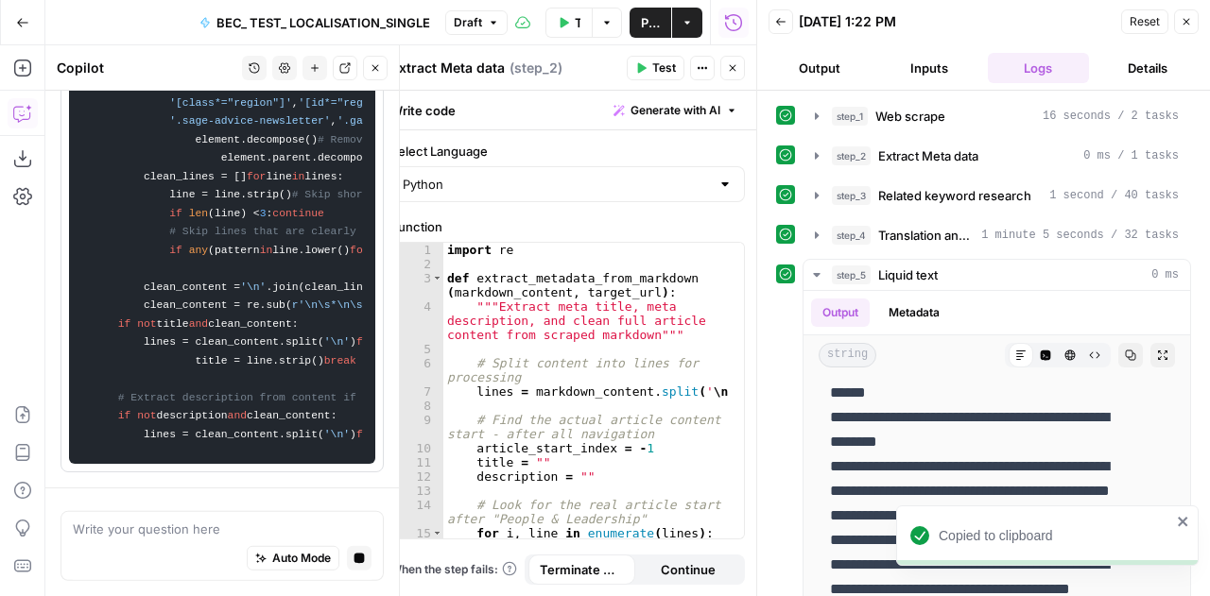
click at [136, 558] on div "Auto Mode Stop generating" at bounding box center [222, 560] width 299 height 42
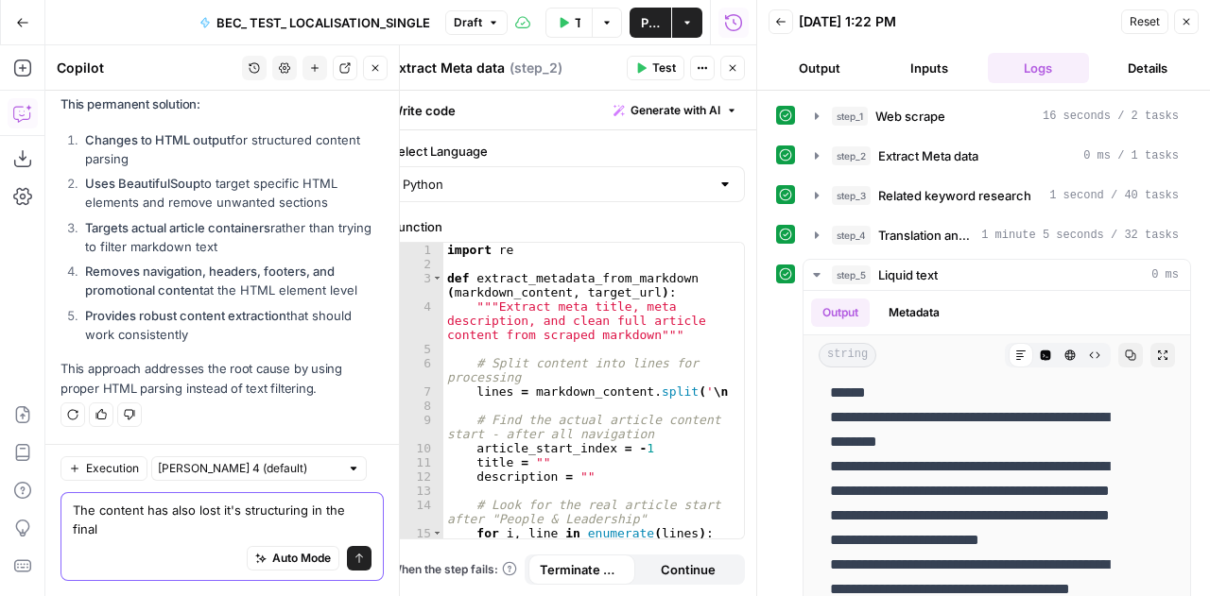
scroll to position [69899, 0]
type textarea "The content has also lost it's structuring in the final output"
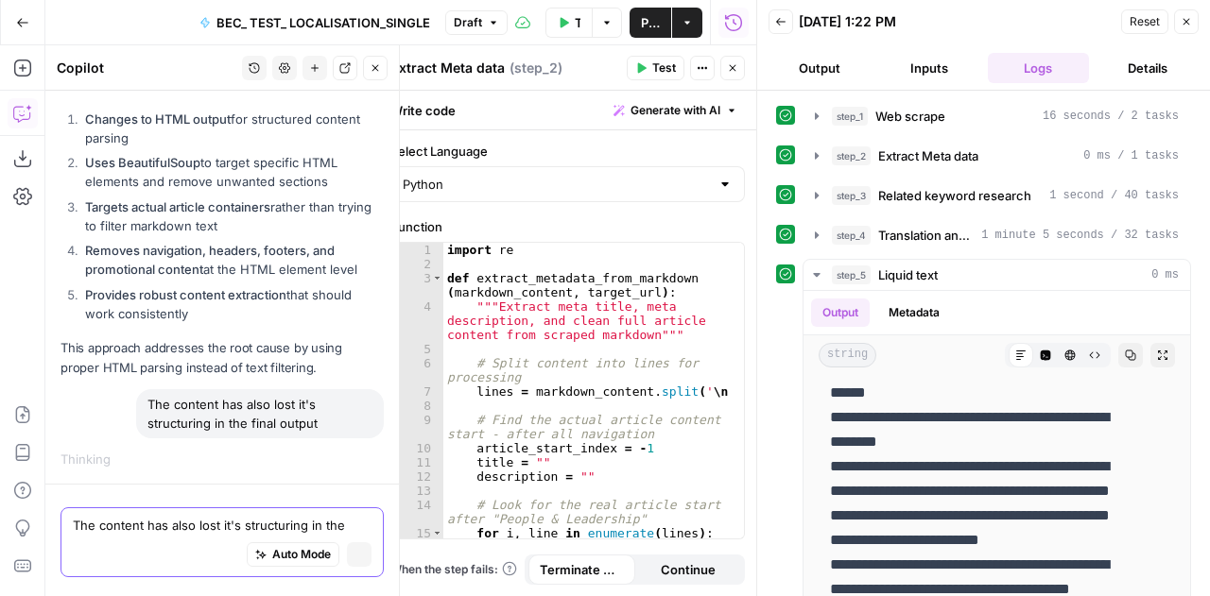
scroll to position [69372, 0]
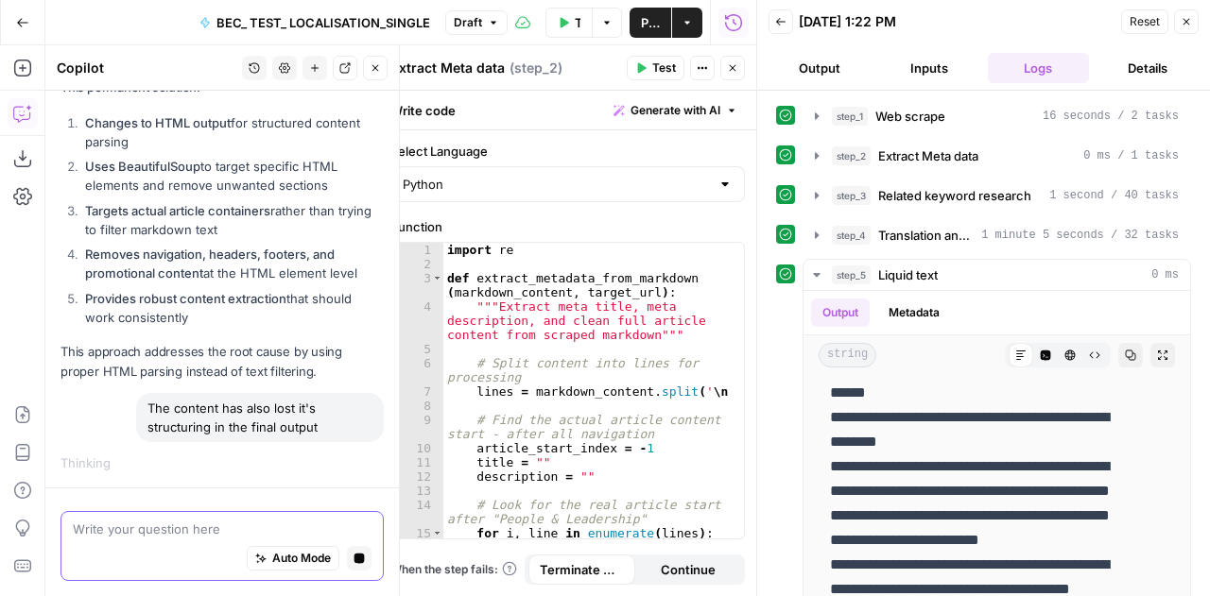
paste textarea "# URL: [URL][DOMAIN_NAME] ## Localized US Content === META === Title: Performan…"
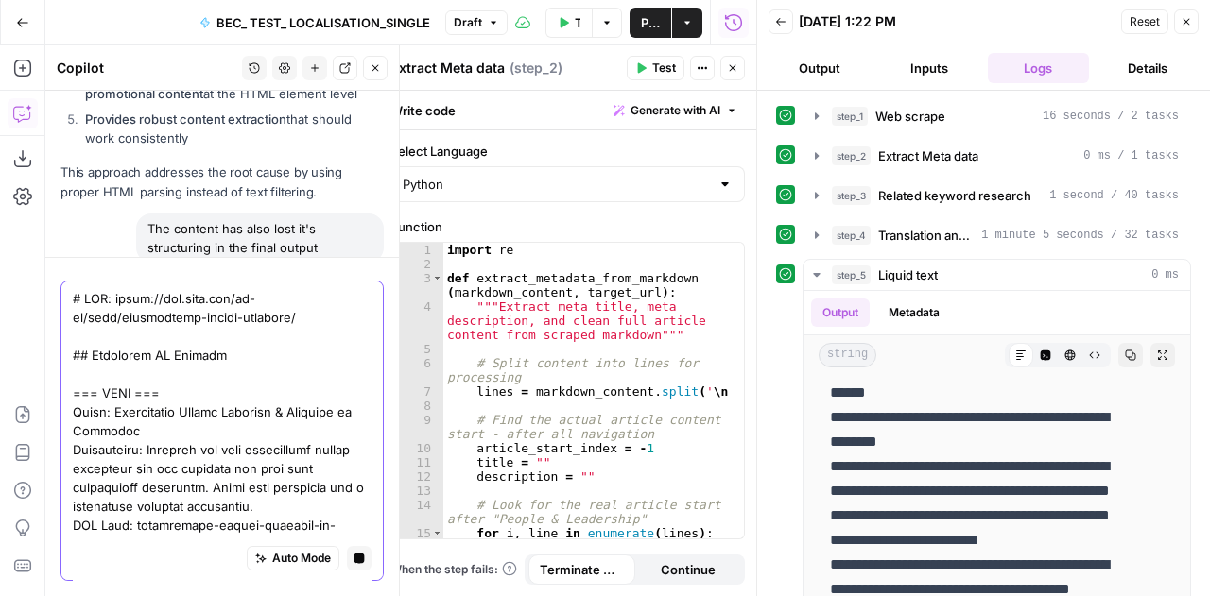
scroll to position [69391, 0]
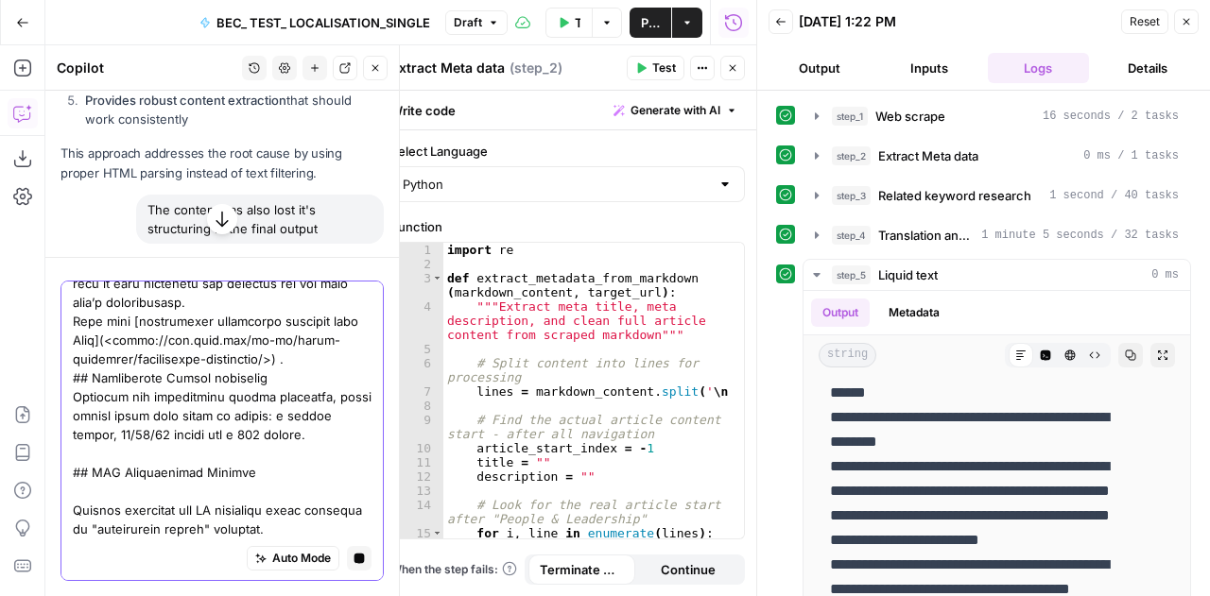
type textarea "# URL: [URL][DOMAIN_NAME] ## Localized US Content === META === Title: Performan…"
click at [214, 220] on icon "button" at bounding box center [222, 219] width 19 height 19
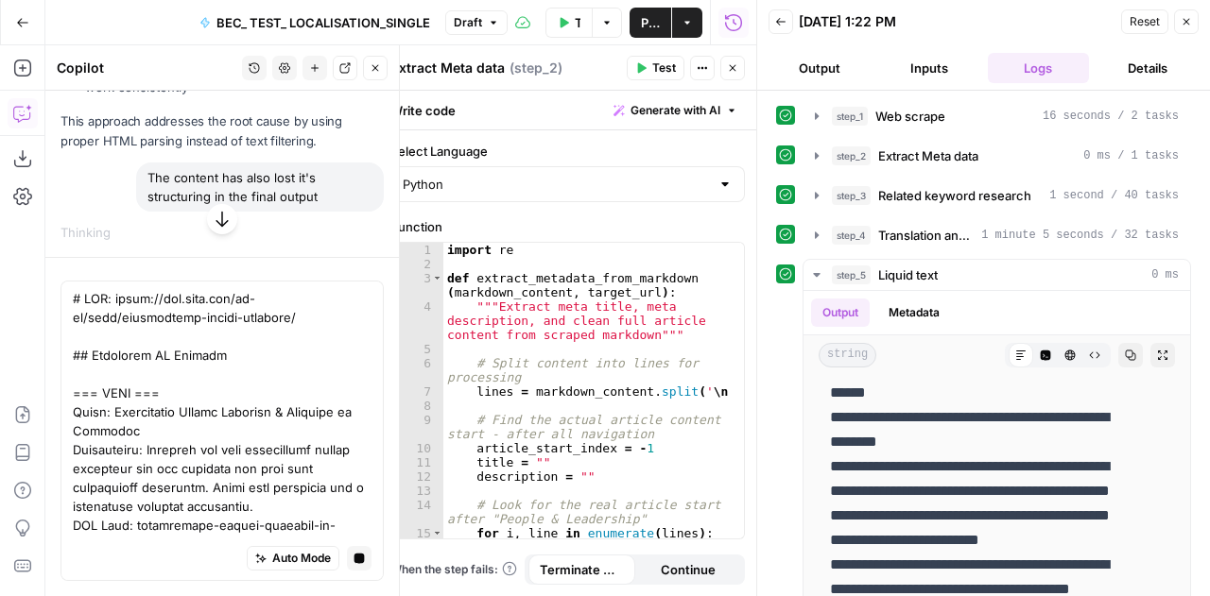
scroll to position [69603, 0]
click at [988, 481] on p "**********" at bounding box center [982, 110] width 305 height 1376
click at [1126, 351] on icon "button" at bounding box center [1131, 356] width 10 height 10
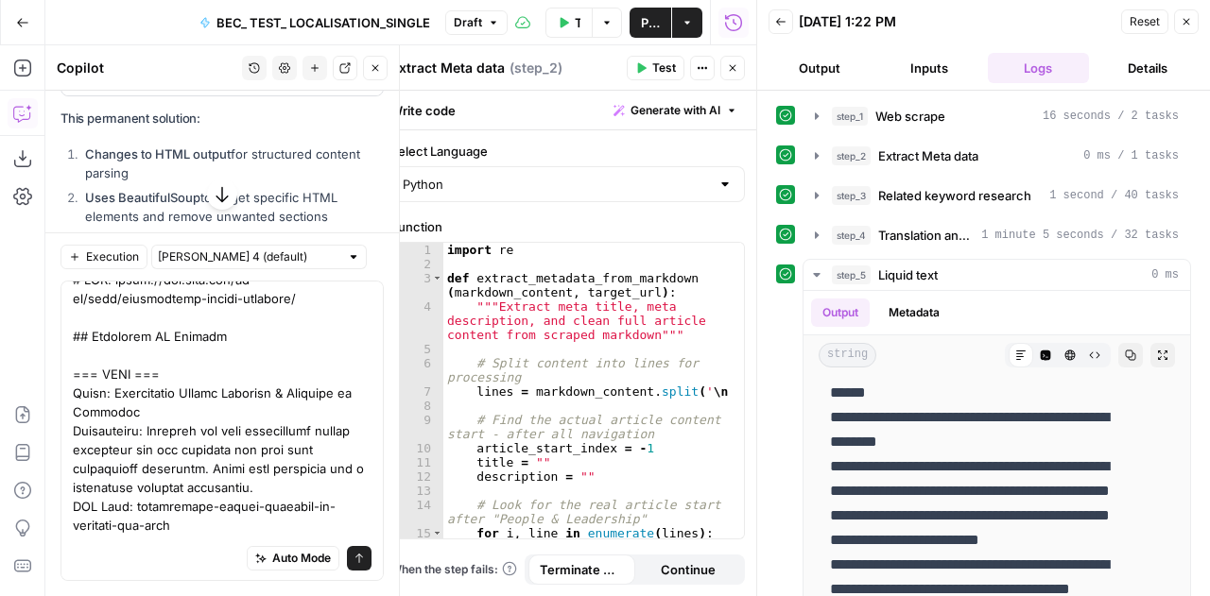
scroll to position [69707, 0]
click at [332, 22] on span "Apply" at bounding box center [347, 13] width 31 height 17
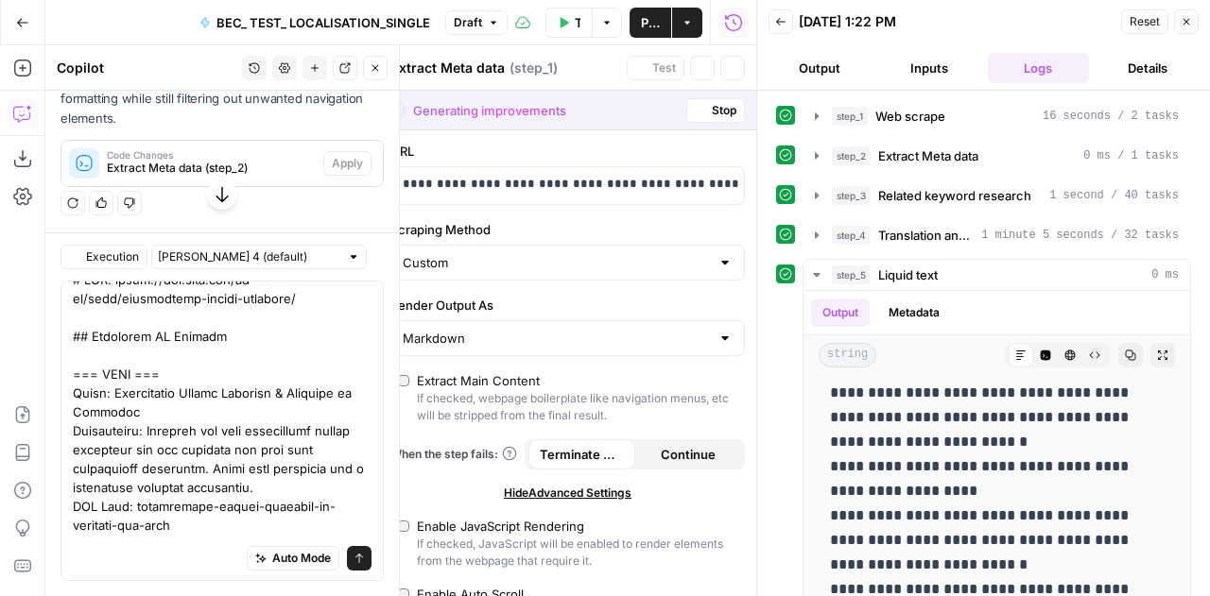
type textarea "Web scrape"
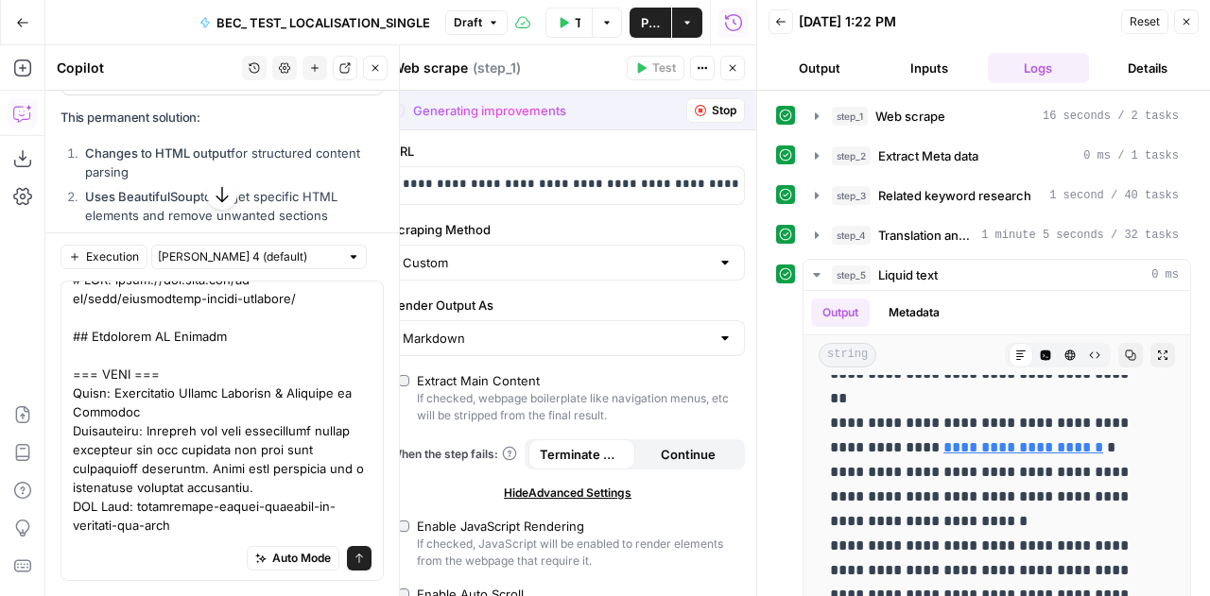
click at [325, 22] on span "Accept" at bounding box center [344, 13] width 39 height 17
type input "HTML"
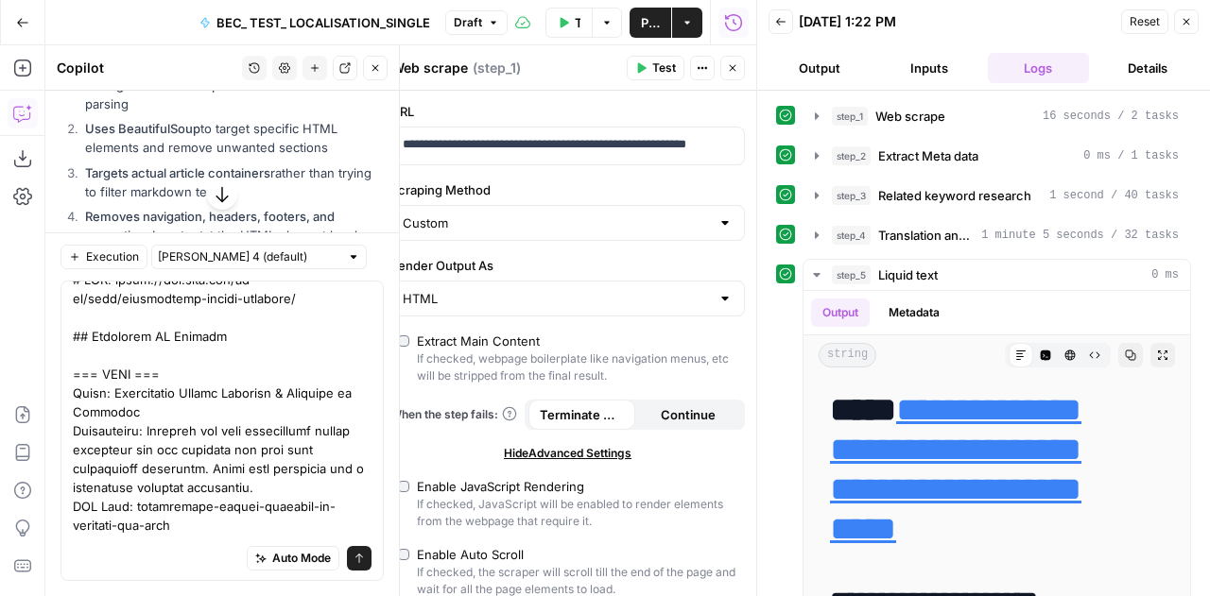
scroll to position [69823, 0]
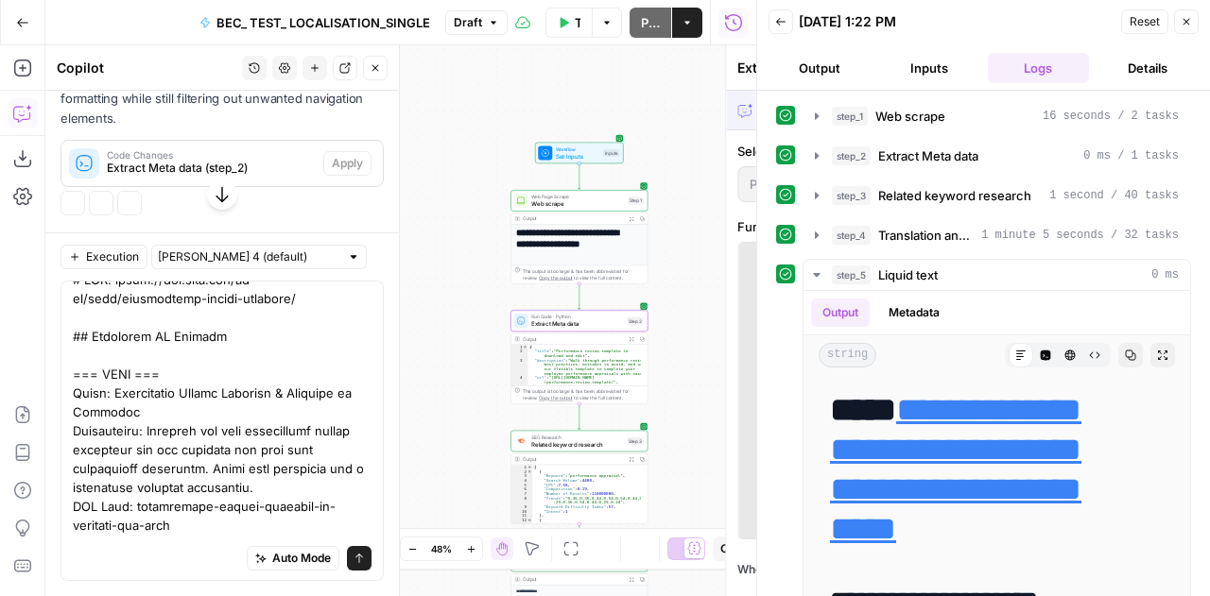
scroll to position [69248, 0]
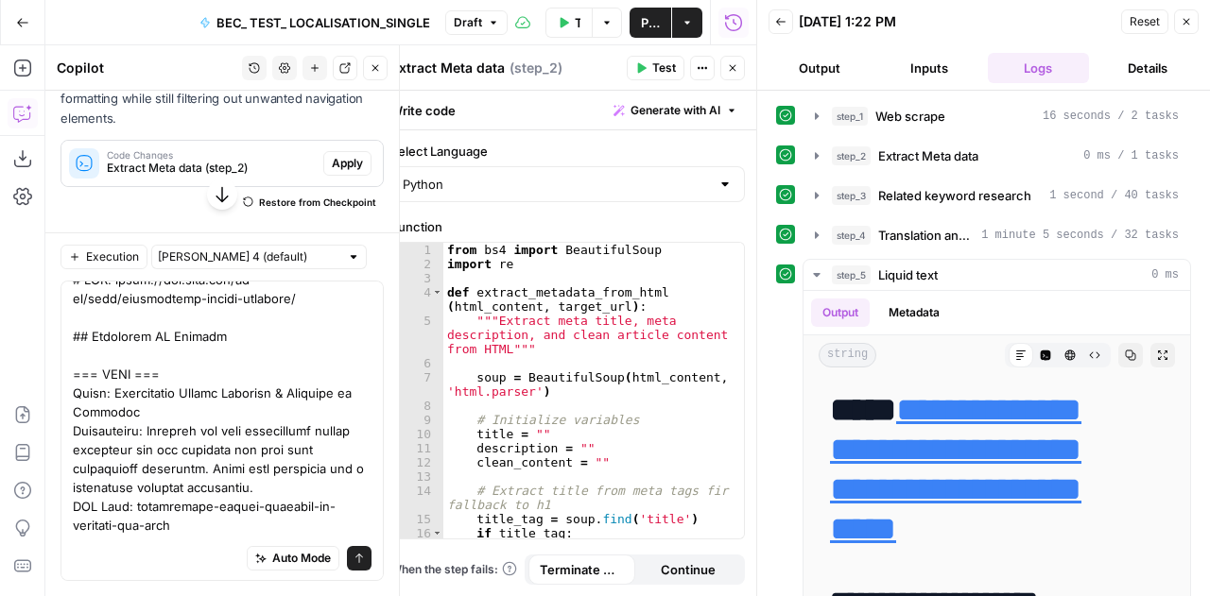
scroll to position [70321, 0]
click at [332, 168] on button "Apply" at bounding box center [347, 163] width 48 height 25
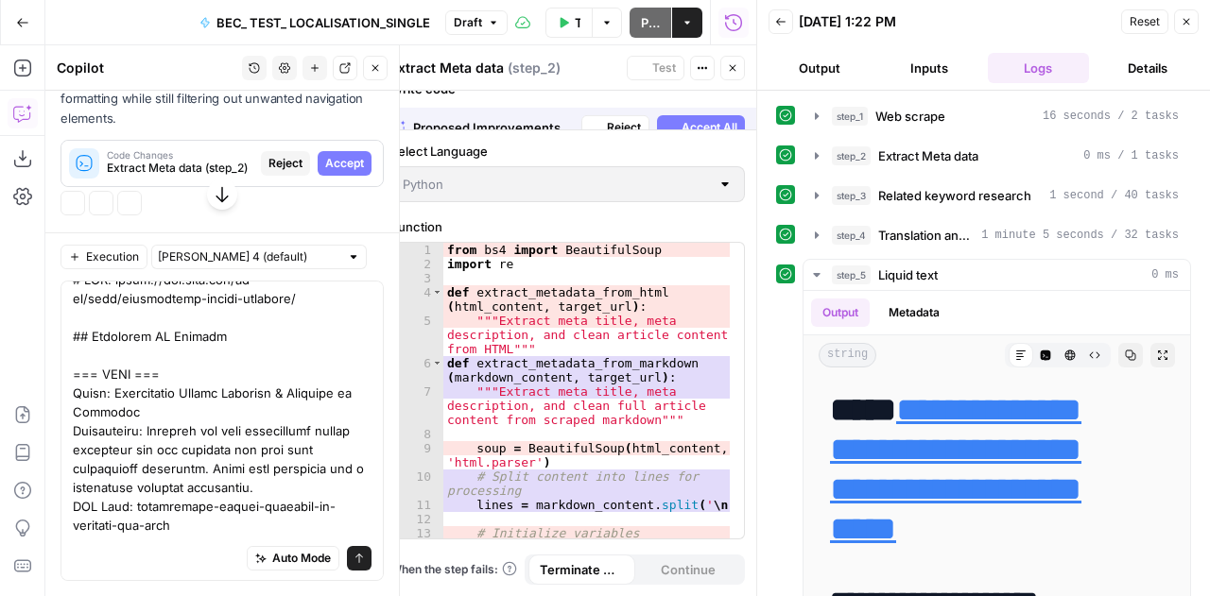
scroll to position [69781, 0]
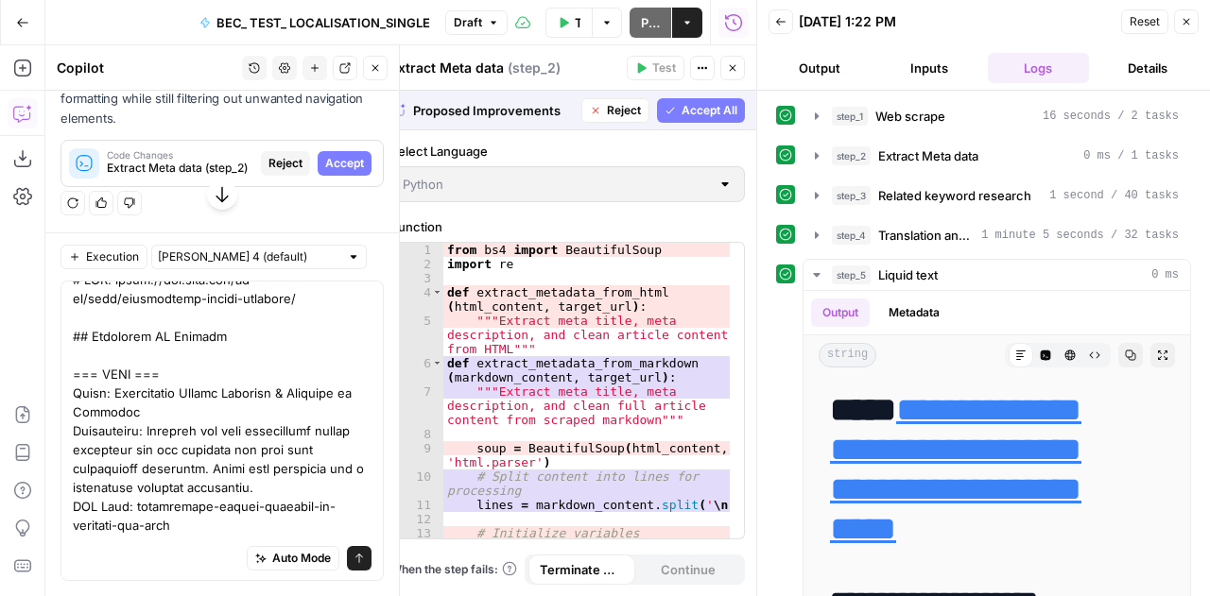
click at [332, 168] on button "Accept" at bounding box center [345, 163] width 54 height 25
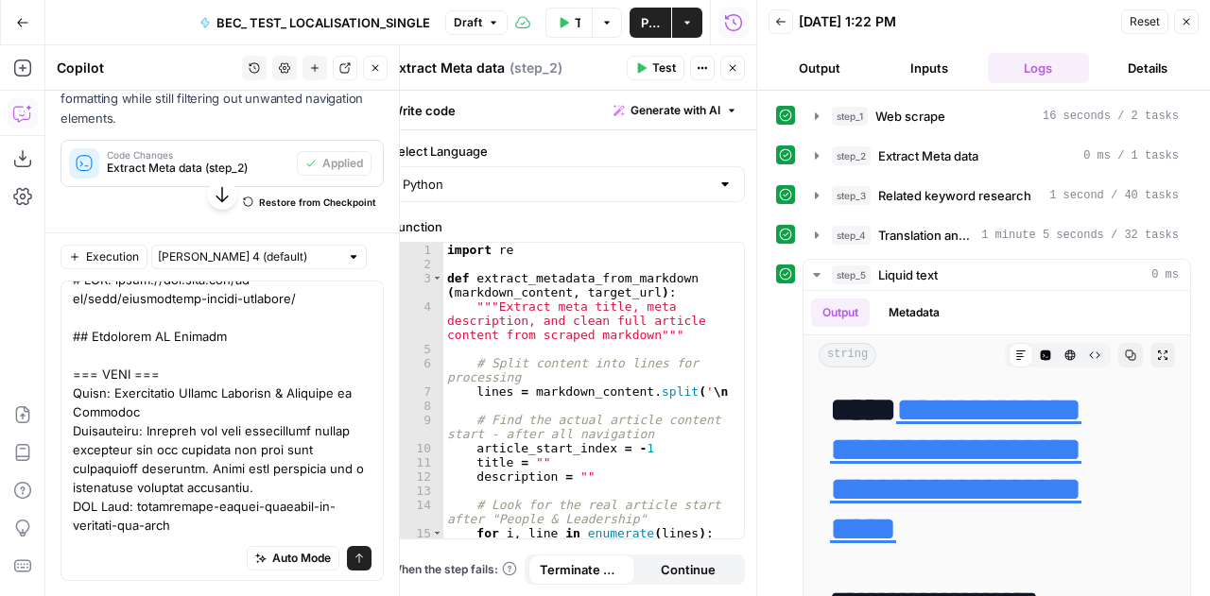
scroll to position [70401, 0]
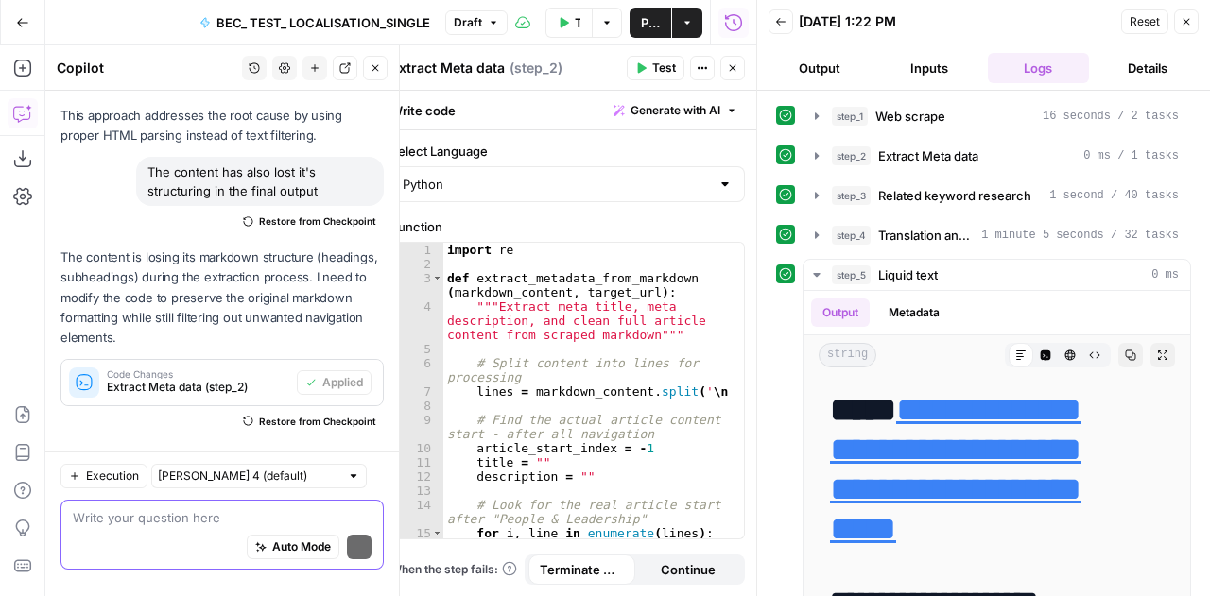
scroll to position [70170, 0]
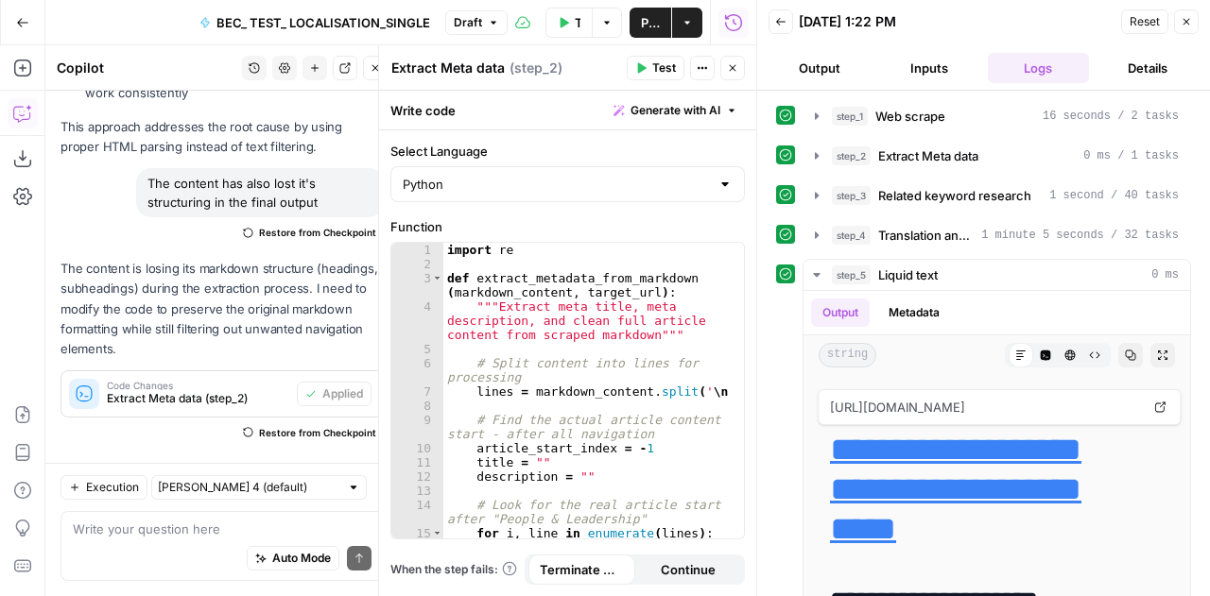
click at [1137, 27] on span "Reset" at bounding box center [1145, 21] width 30 height 17
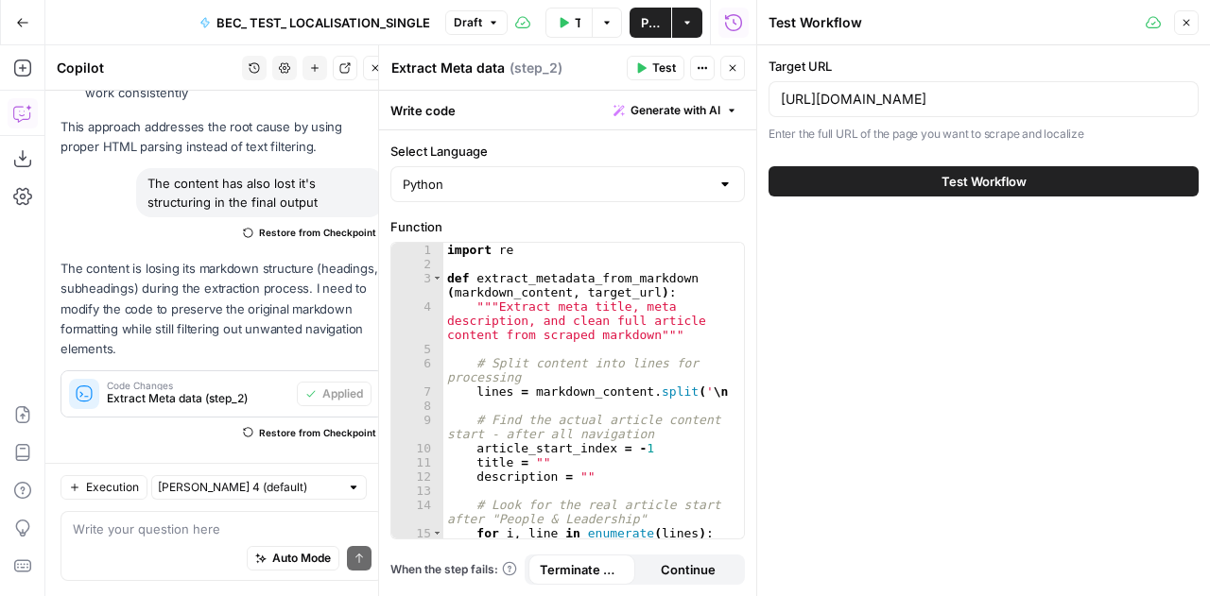
click at [971, 178] on span "Test Workflow" at bounding box center [983, 181] width 85 height 19
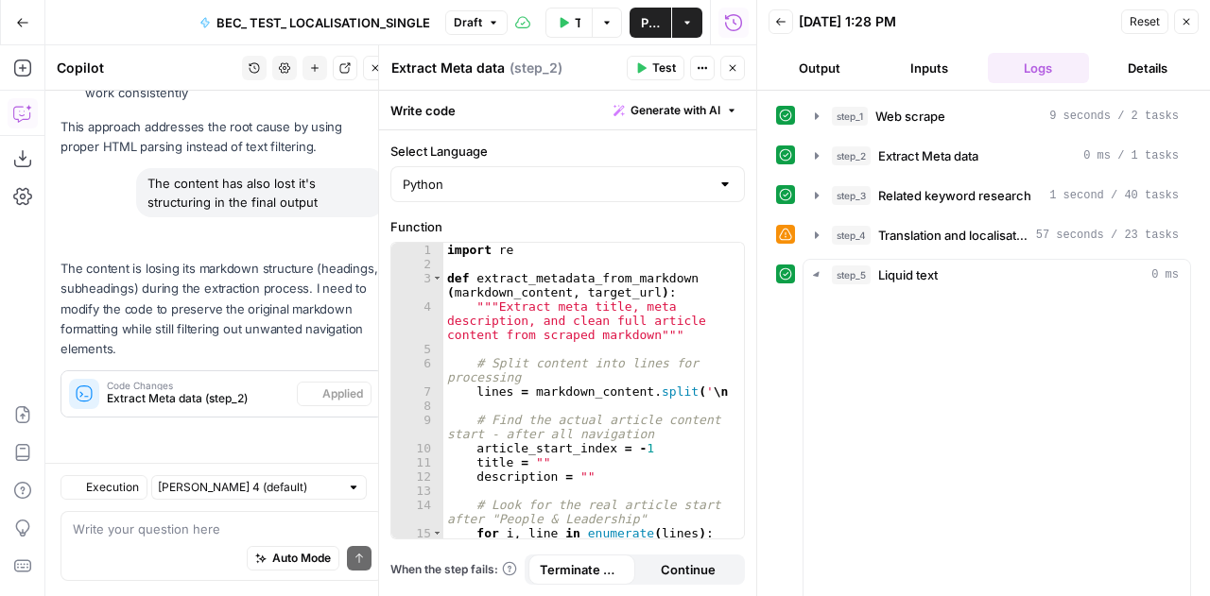
scroll to position [70170, 0]
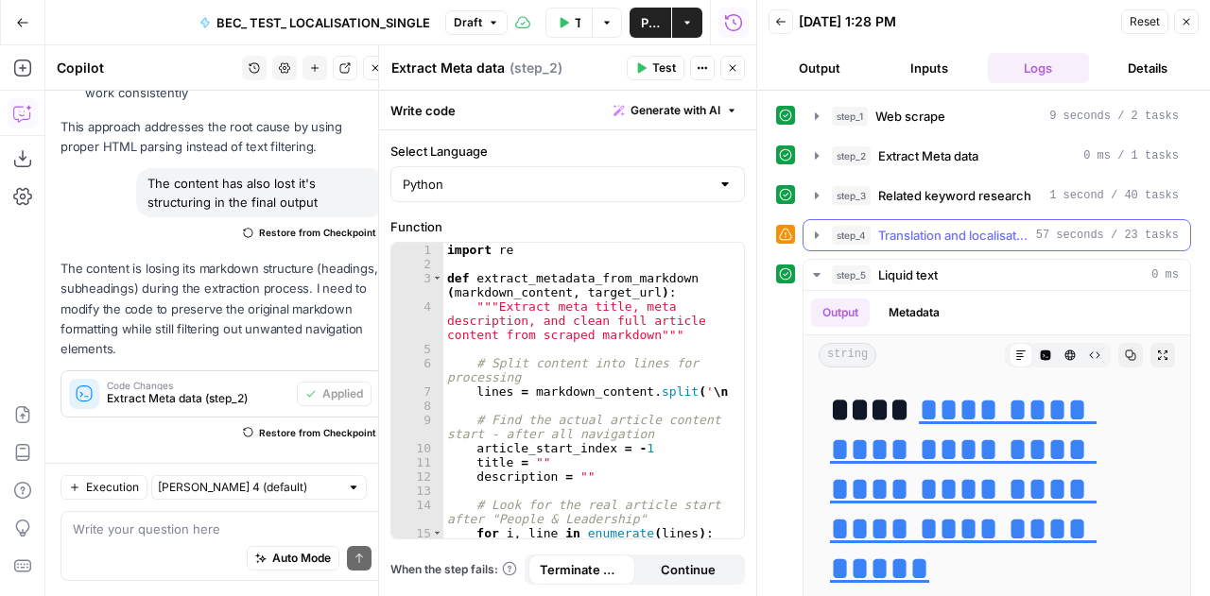
click at [993, 226] on span "Translation and localisations" at bounding box center [953, 235] width 150 height 19
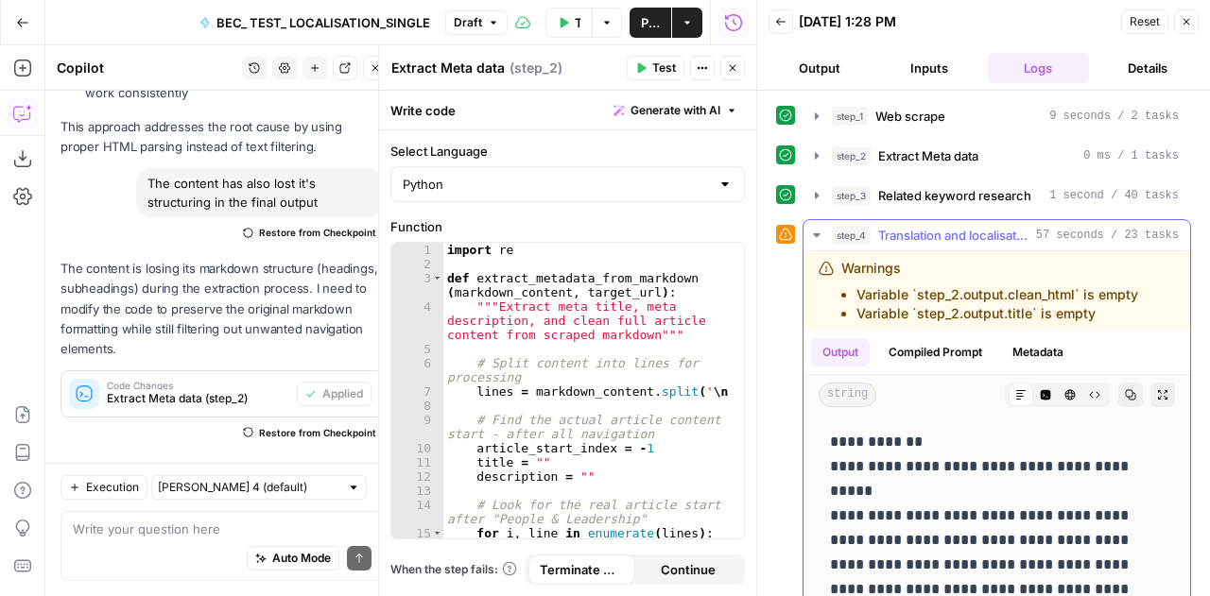
click at [993, 226] on span "Translation and localisations" at bounding box center [953, 235] width 150 height 19
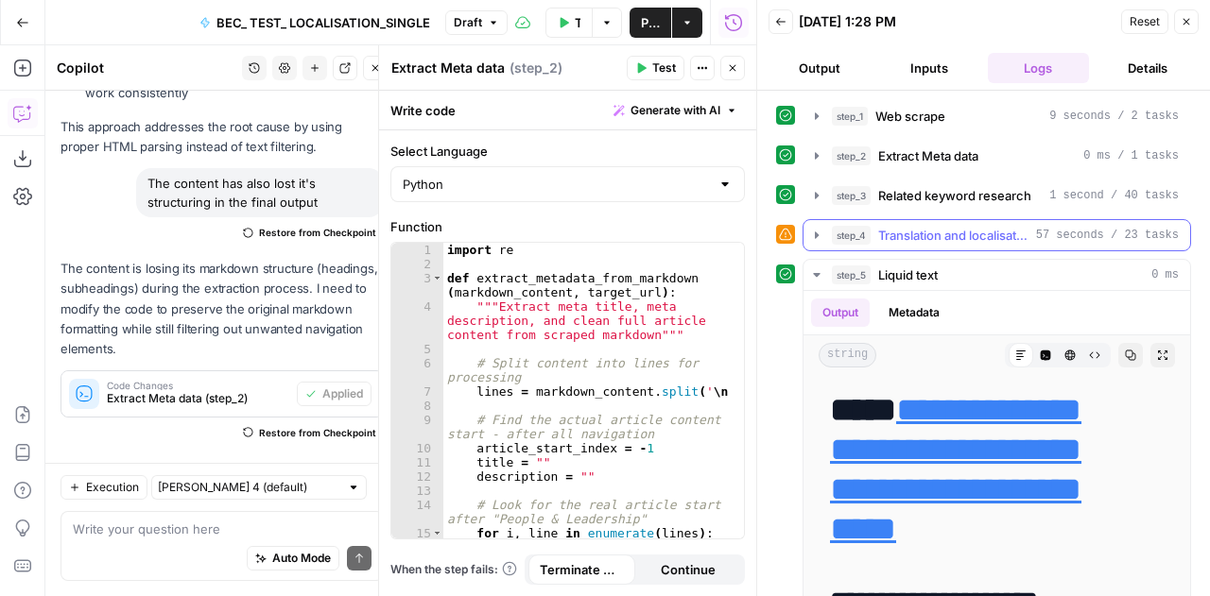
click at [993, 226] on span "Translation and localisations" at bounding box center [953, 235] width 150 height 19
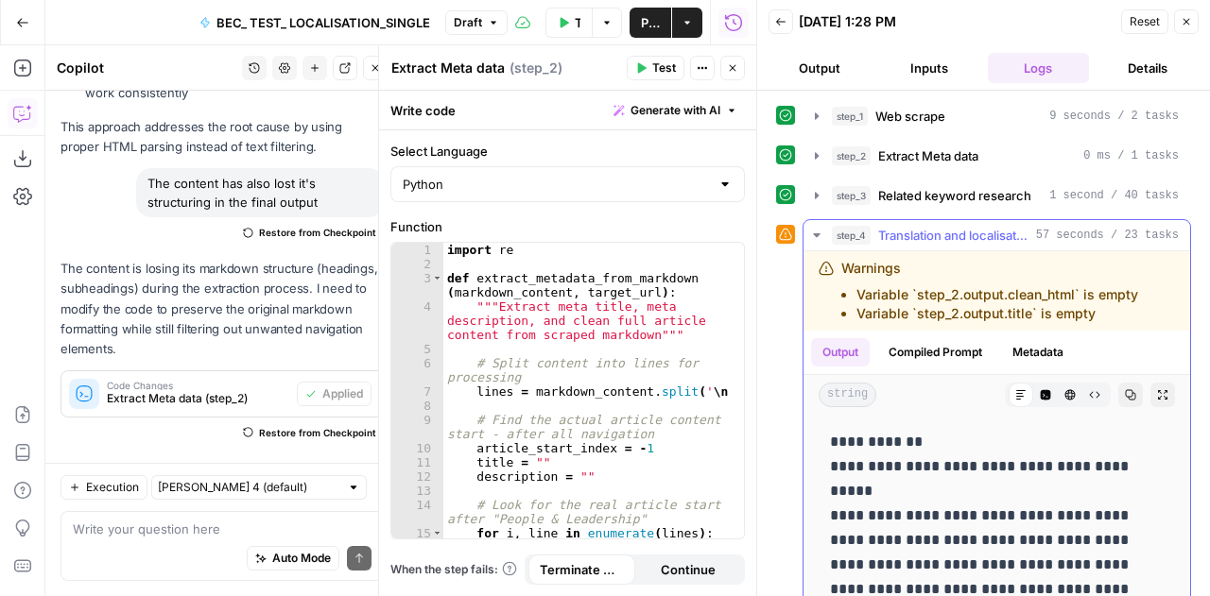
click at [1082, 299] on li "Variable `step_2.output.clean_html` is empty" at bounding box center [997, 294] width 282 height 19
click at [1103, 309] on li "Variable `step_2.output.title` is empty" at bounding box center [997, 313] width 282 height 19
drag, startPoint x: 1103, startPoint y: 309, endPoint x: 839, endPoint y: 255, distance: 269.2
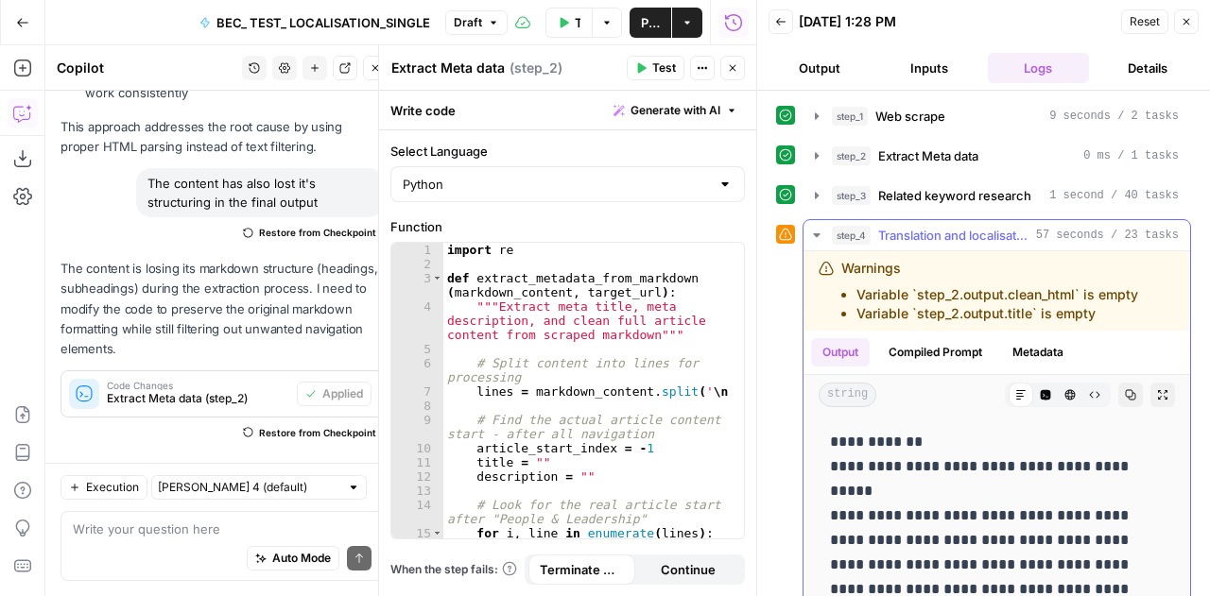
click at [839, 259] on div "Warnings Variable `step_2.output.clean_html` is empty Variable `step_2.output.t…" at bounding box center [988, 291] width 338 height 64
copy div "Warnings Variable `step_2.output.clean_html` is empty Variable `step_2.output.t…"
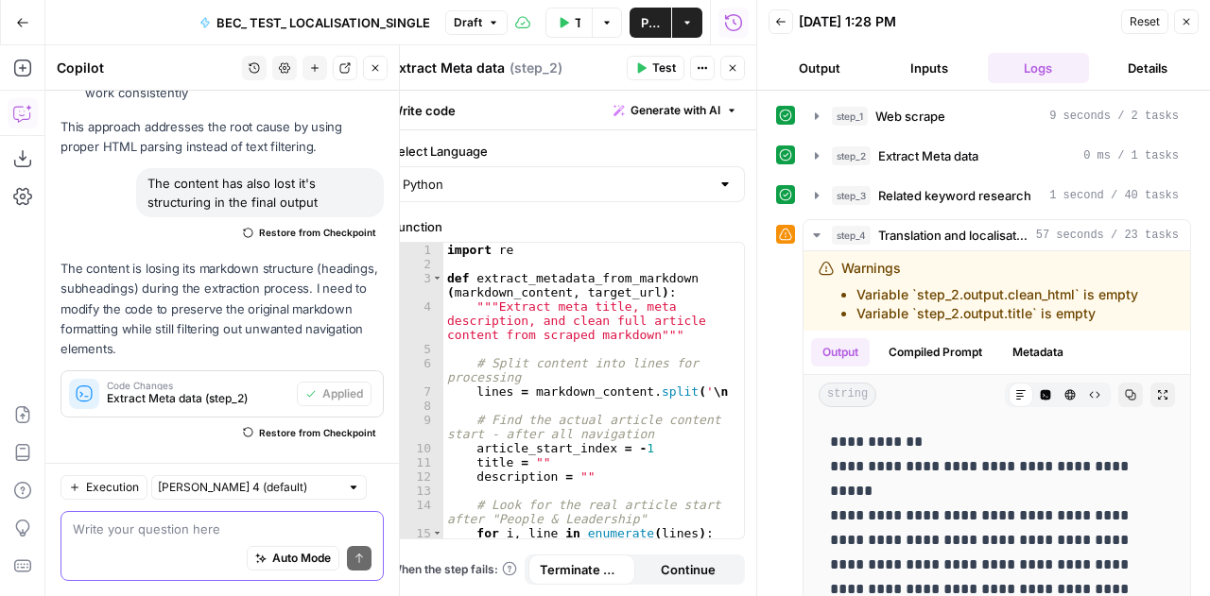
click at [170, 533] on textarea at bounding box center [222, 529] width 299 height 19
paste textarea "Warnings Variable `step_2.output.clean_html` is empty Variable `step_2.output.t…"
type textarea "Step 4 issue: Warnings Variable `step_2.output.clean_html` is empty Variable `s…"
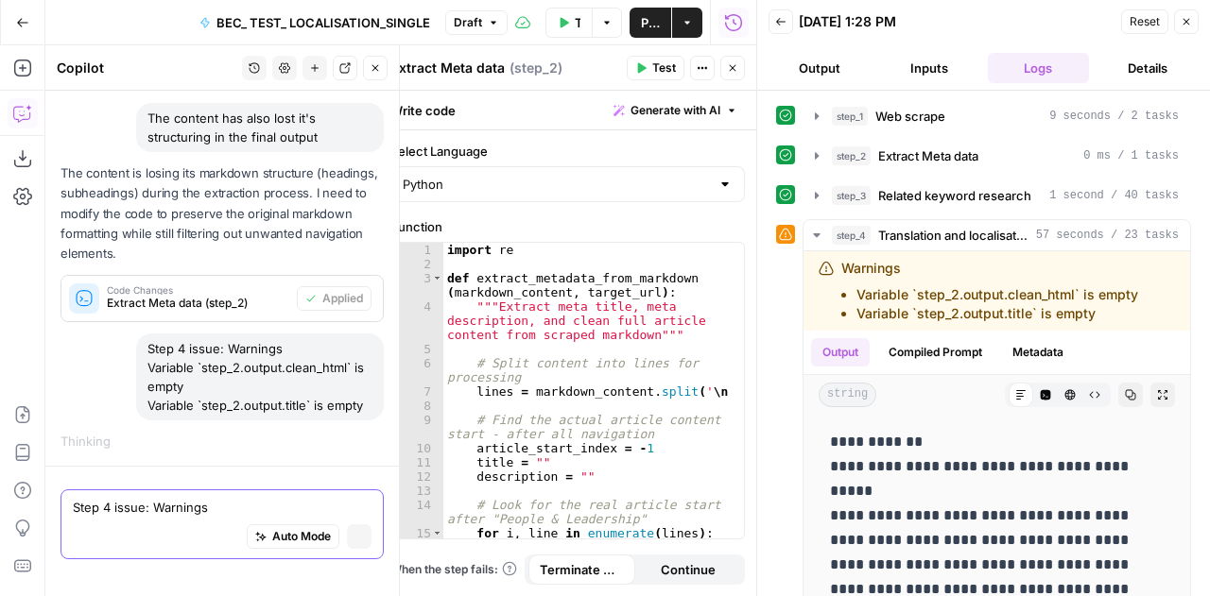
scroll to position [69658, 0]
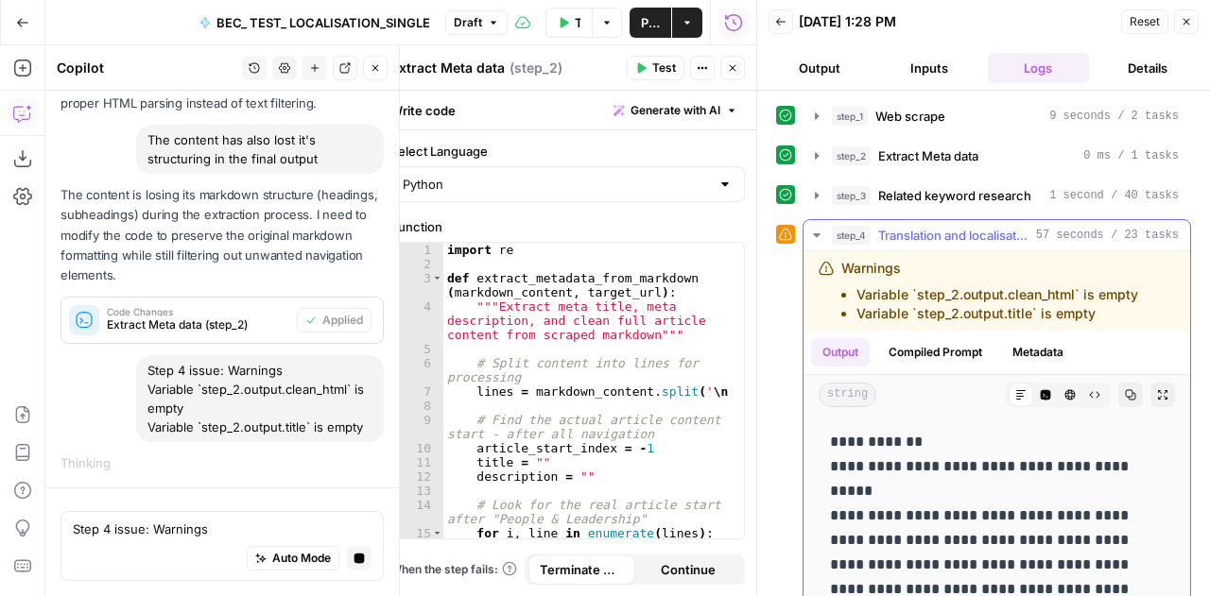
click at [813, 234] on icon "button" at bounding box center [816, 235] width 15 height 15
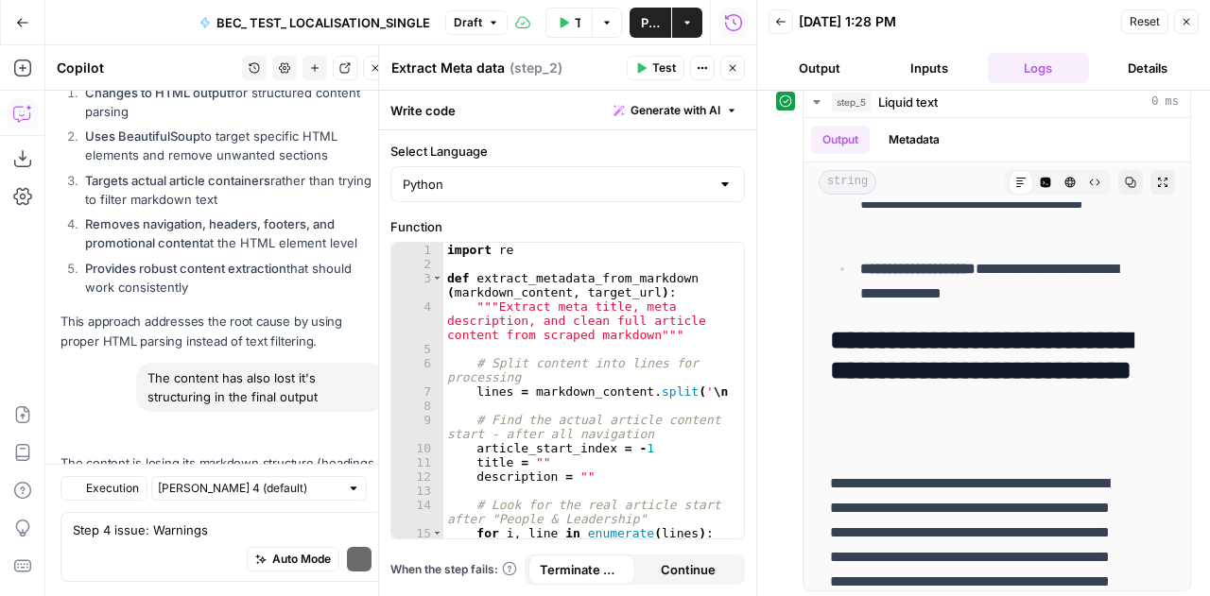
scroll to position [70486, 0]
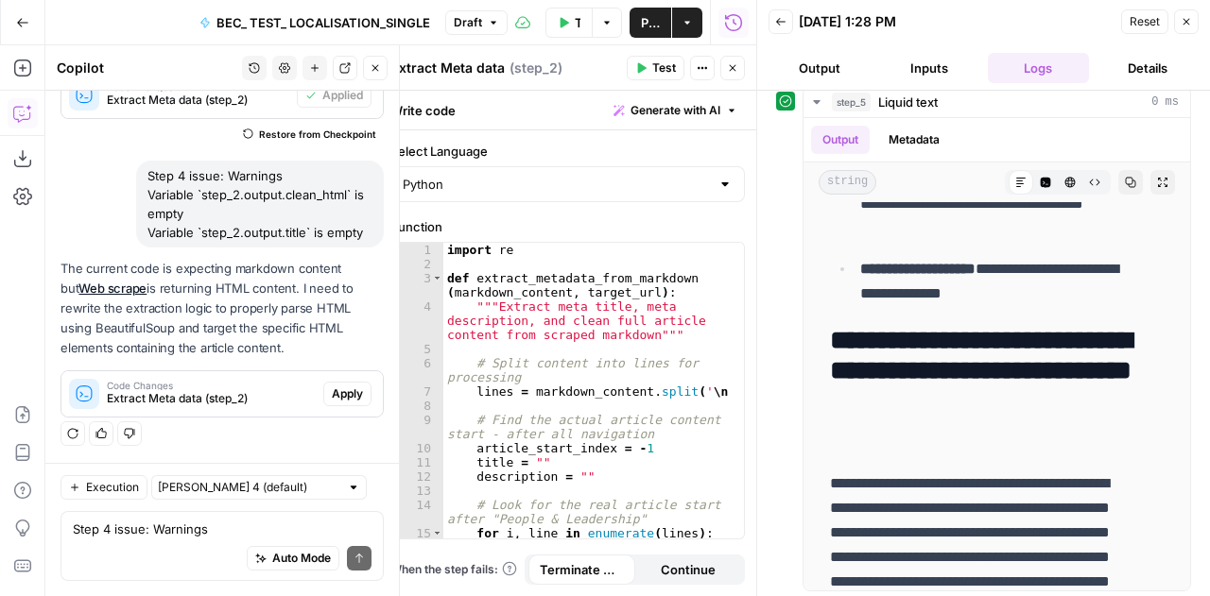
click at [350, 400] on button "Apply" at bounding box center [347, 394] width 48 height 25
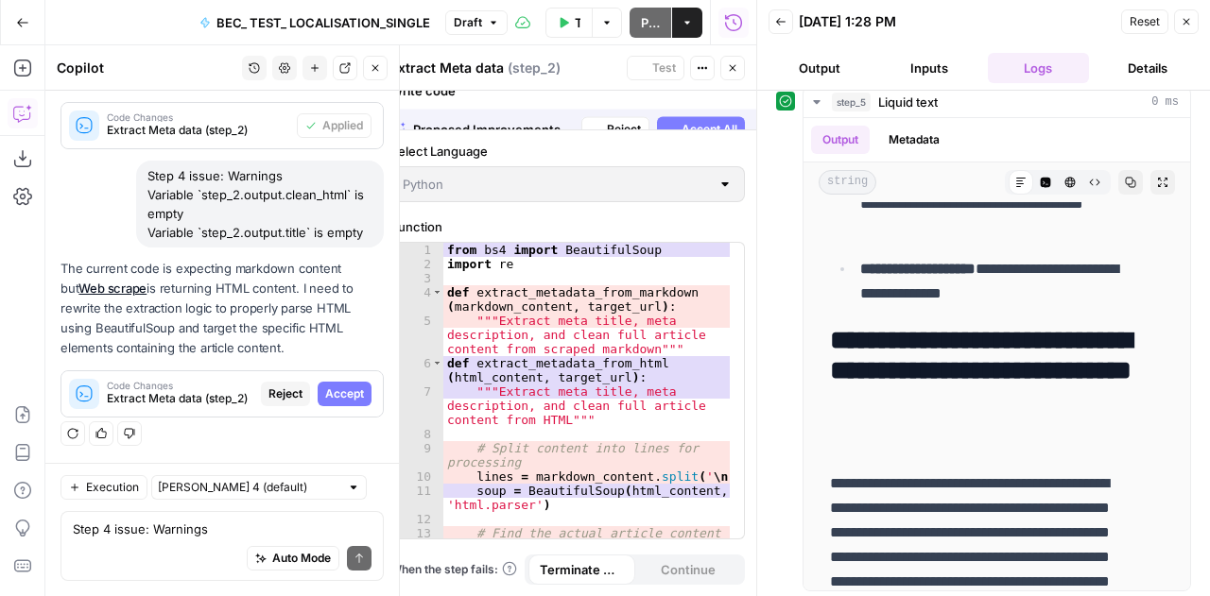
scroll to position [69851, 0]
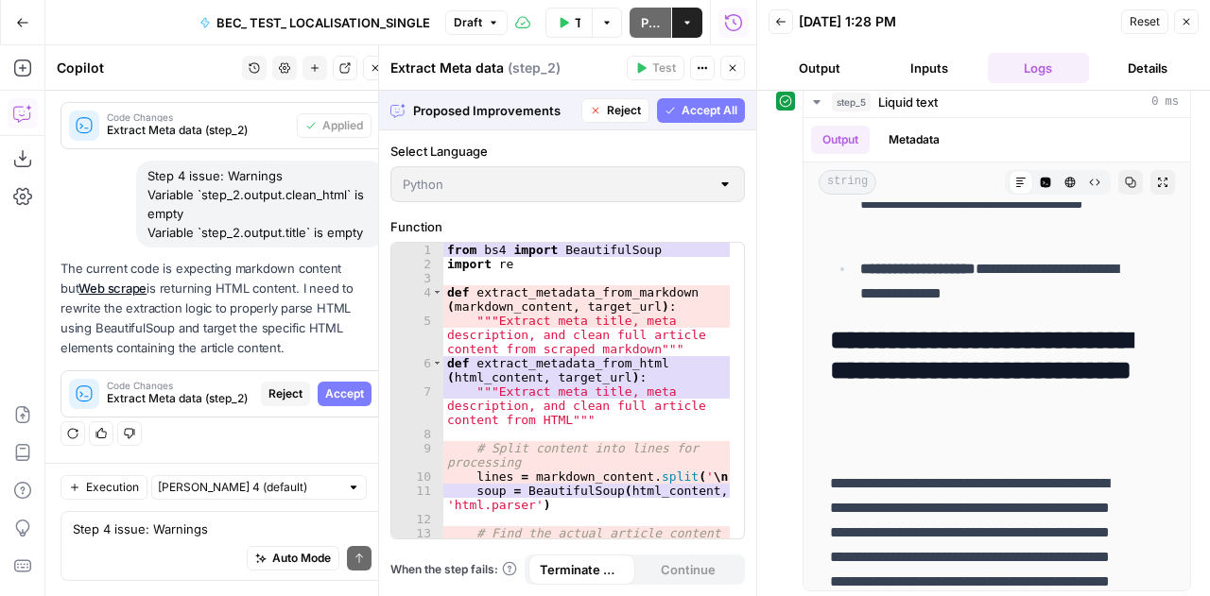
click at [707, 102] on span "Accept All" at bounding box center [710, 110] width 56 height 17
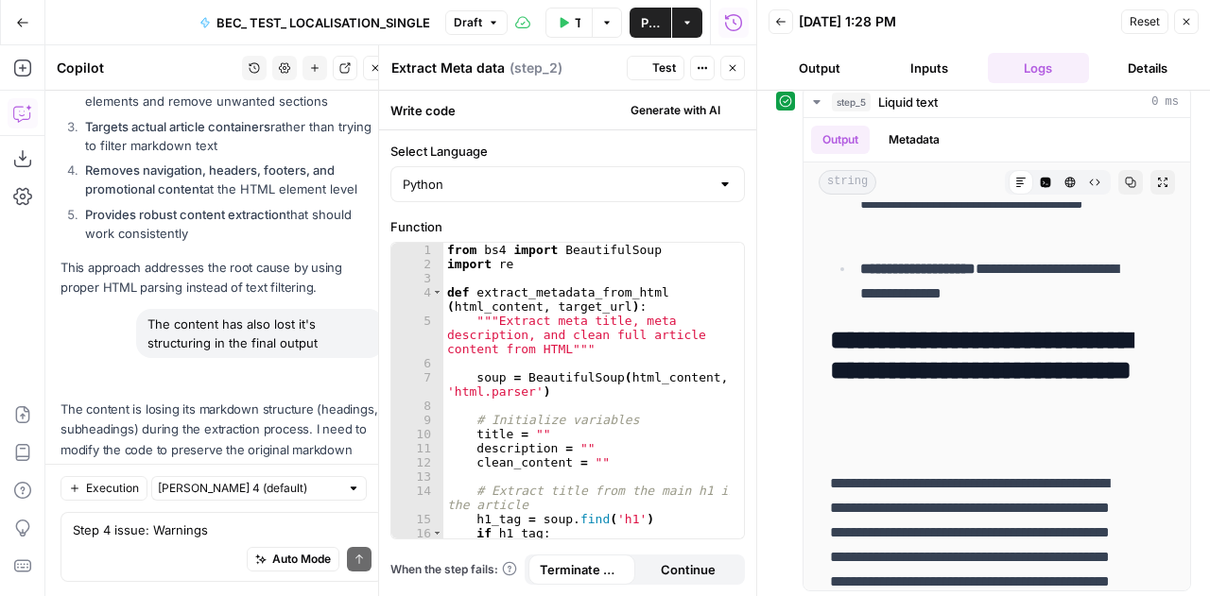
scroll to position [0, 0]
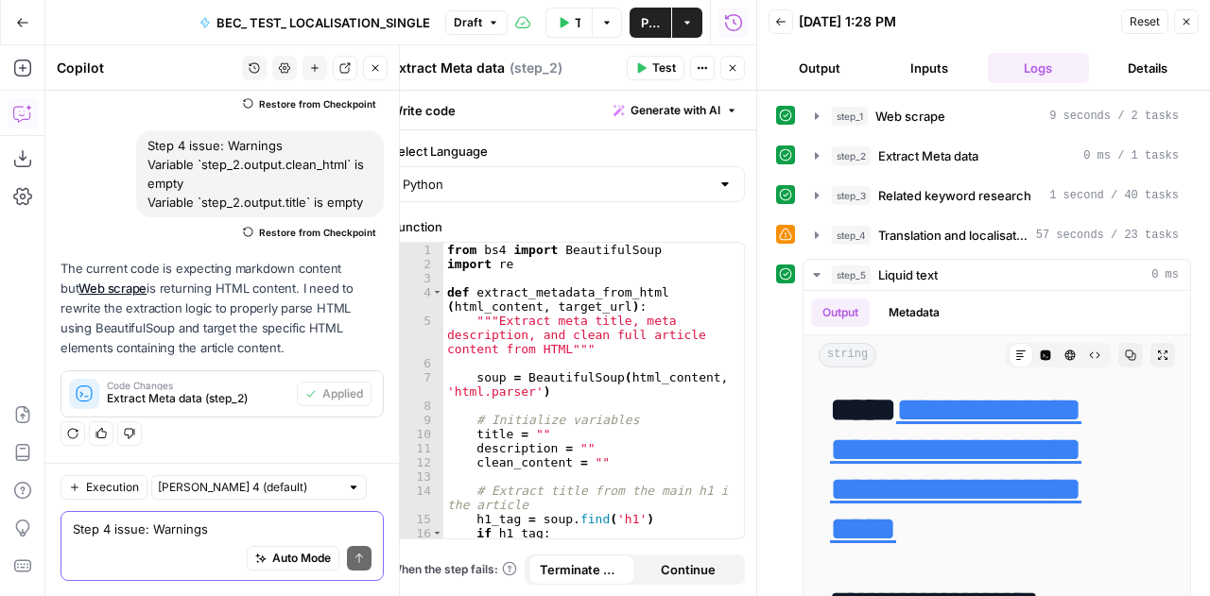
click at [144, 526] on textarea "Step 4 issue: Warnings Variable `step_2.output.clean_html` is empty Variable `s…" at bounding box center [222, 529] width 299 height 19
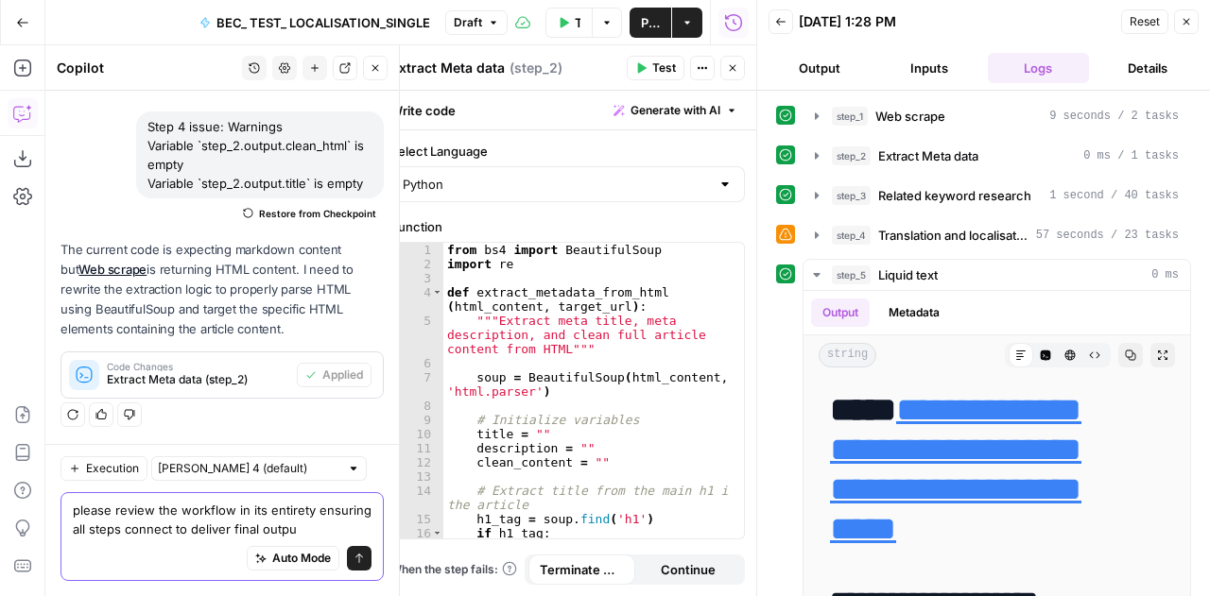
type textarea "please review the workflow in its entirety ensuring all steps connect to delive…"
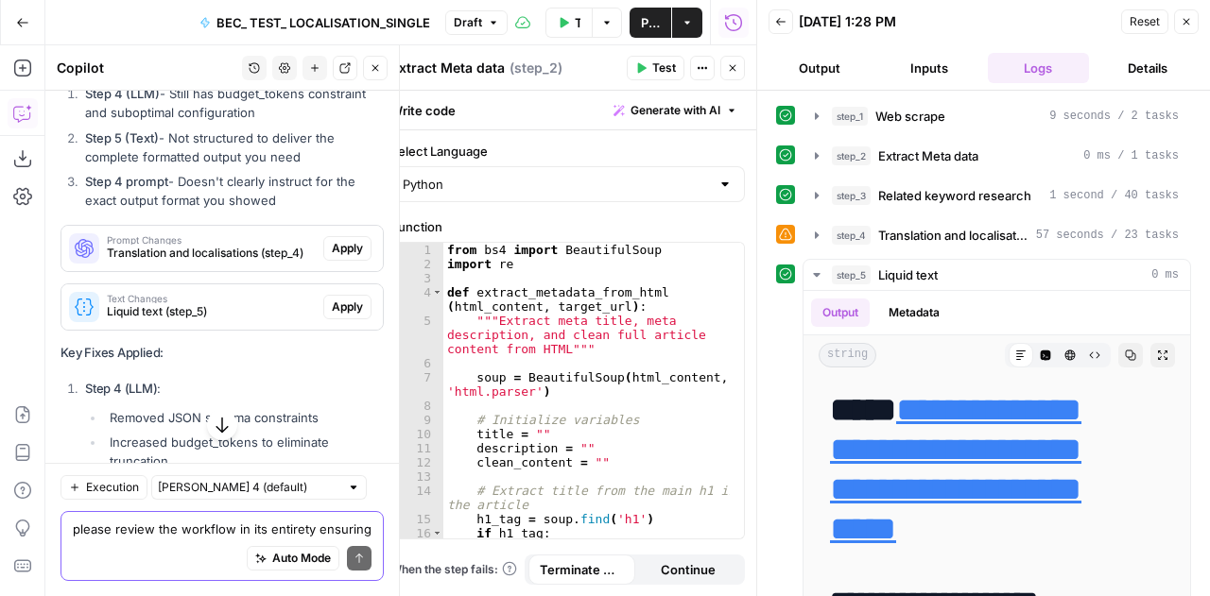
scroll to position [70975, 0]
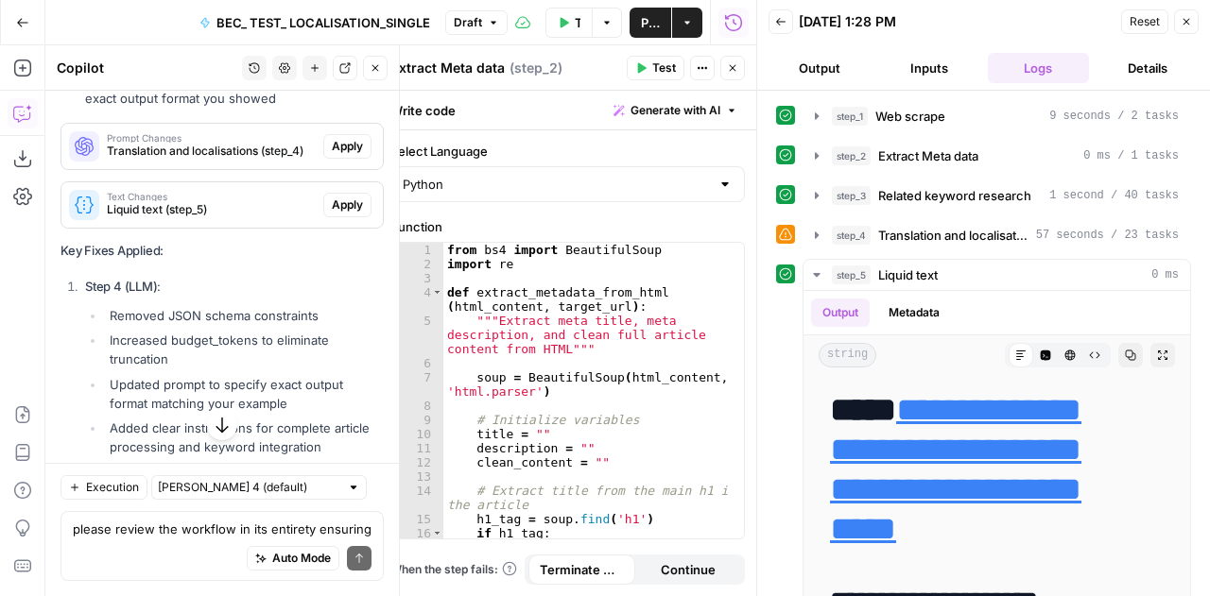
scroll to position [71007, 0]
click at [344, 153] on span "Apply" at bounding box center [347, 144] width 31 height 17
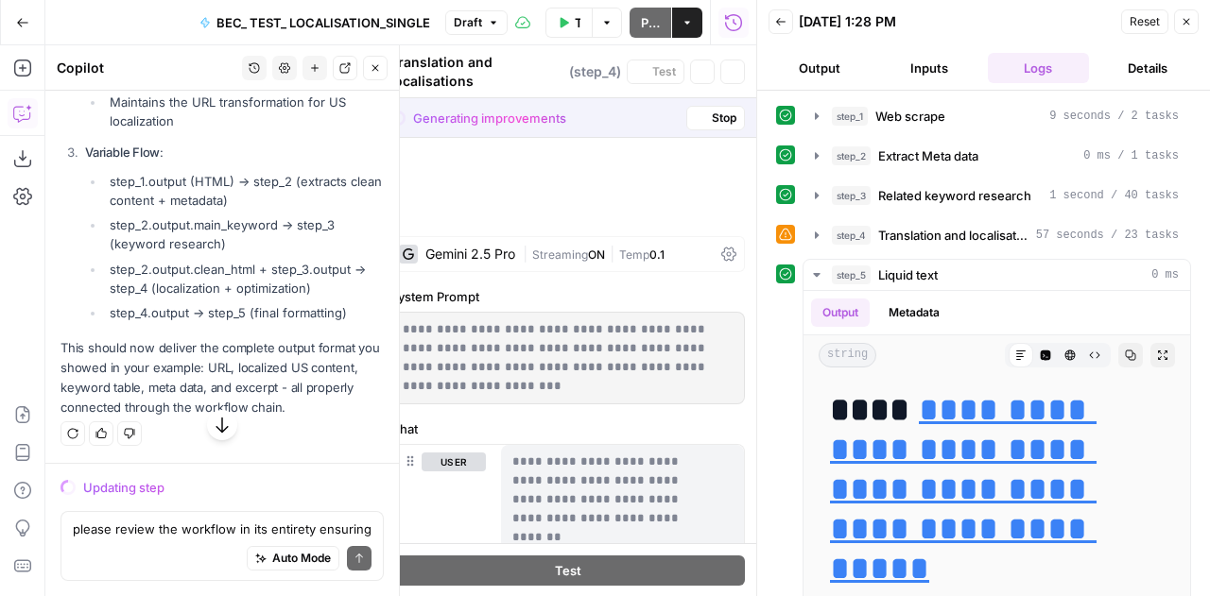
scroll to position [70342, 0]
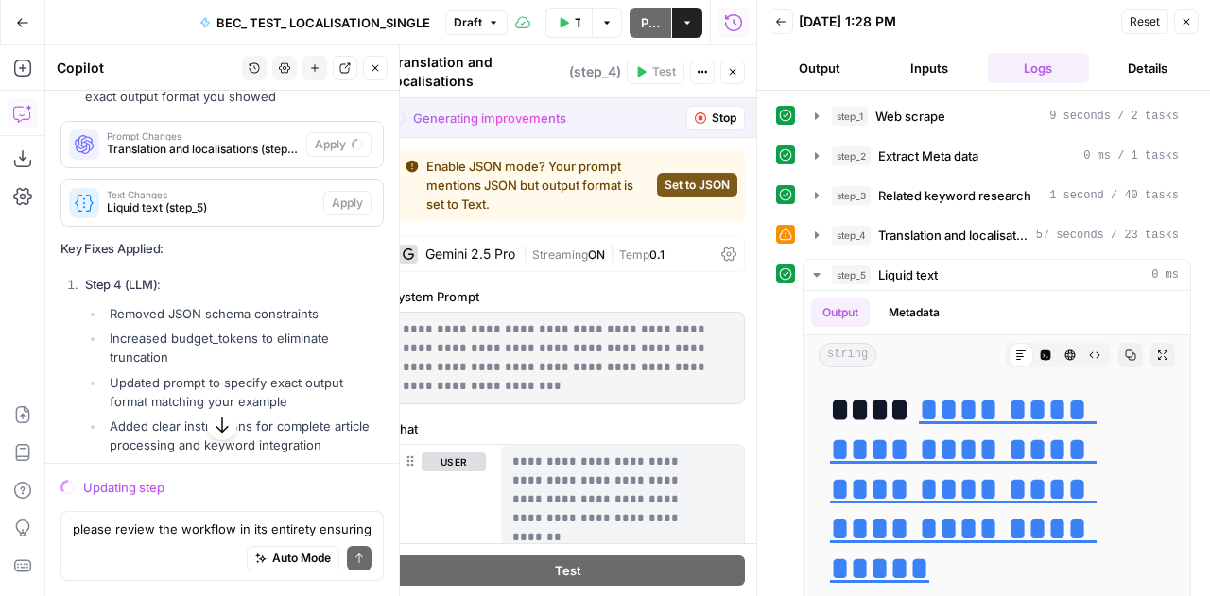
click at [335, 226] on div "Text Changes Liquid text (step_5) Apply" at bounding box center [221, 203] width 321 height 45
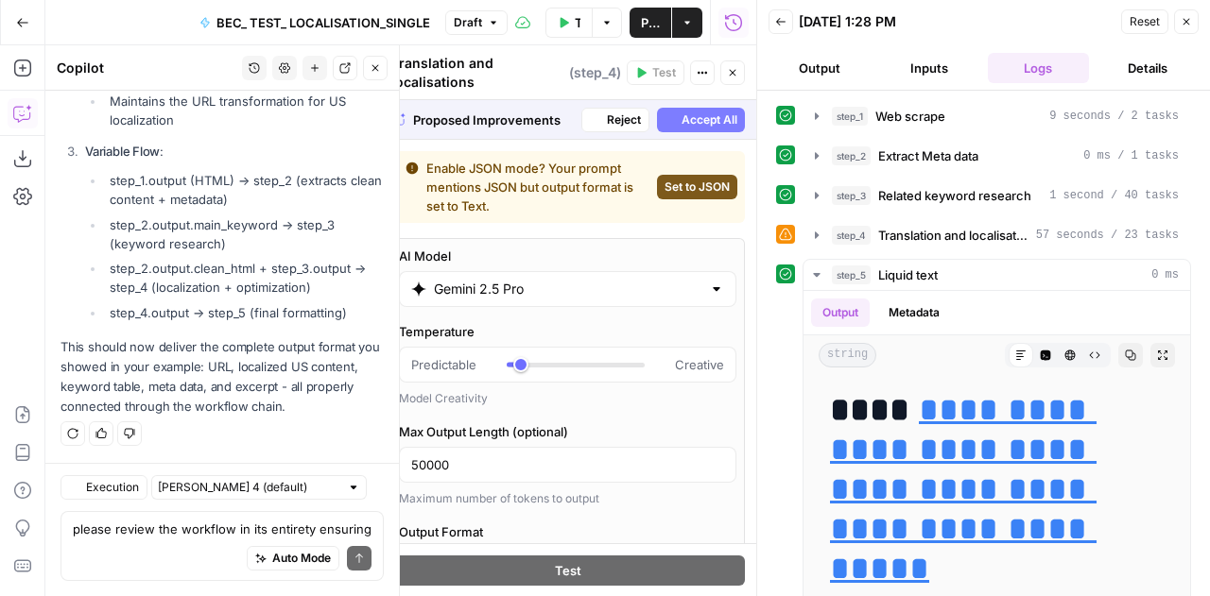
scroll to position [71450, 0]
click at [709, 118] on span "Accept All" at bounding box center [710, 120] width 56 height 17
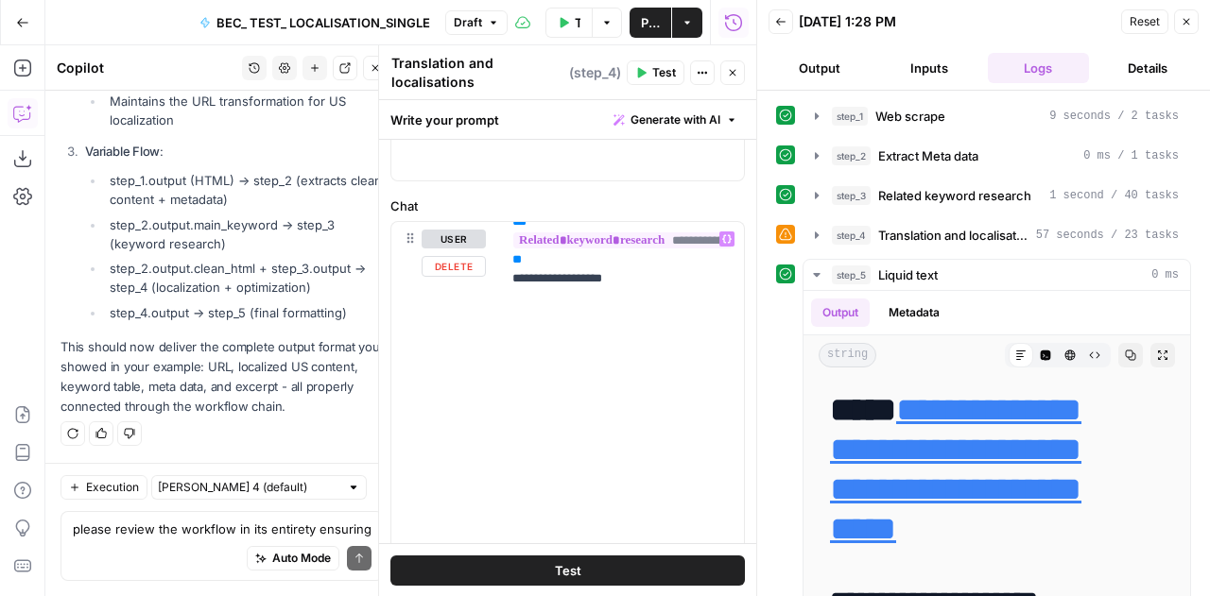
scroll to position [4687, 0]
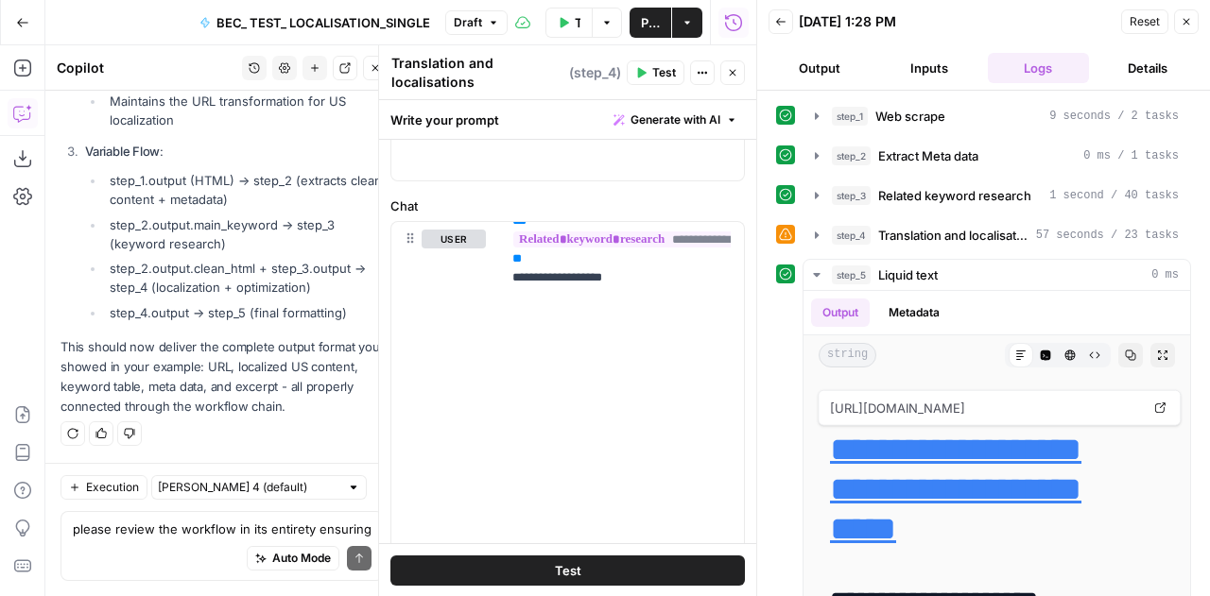
click at [1145, 24] on span "Reset" at bounding box center [1145, 21] width 30 height 17
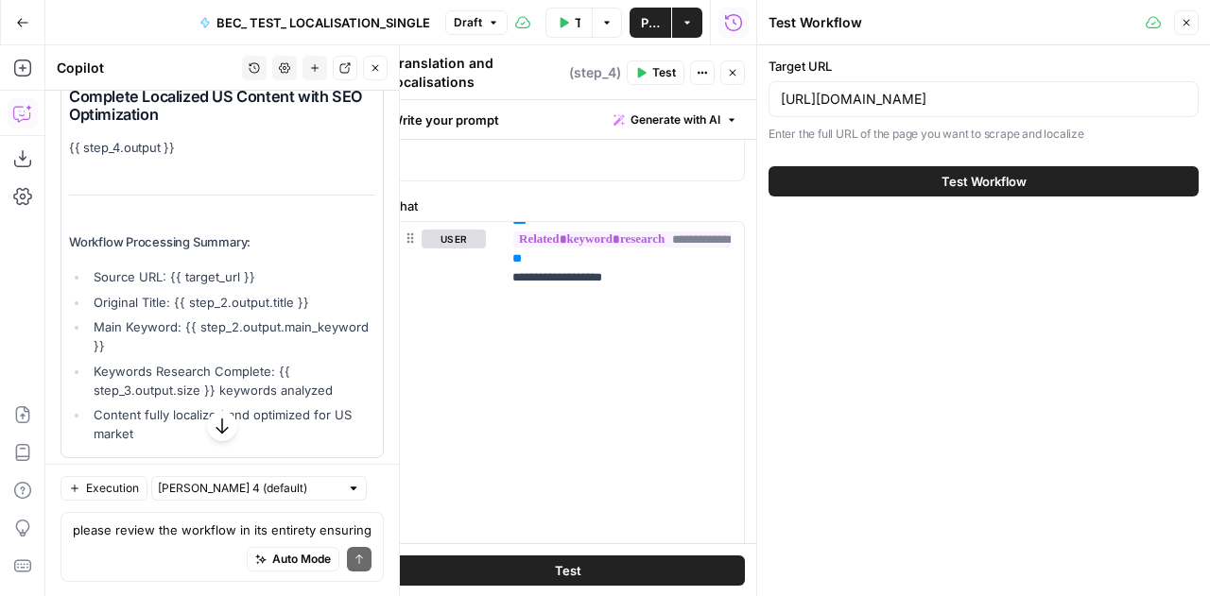
scroll to position [71247, 0]
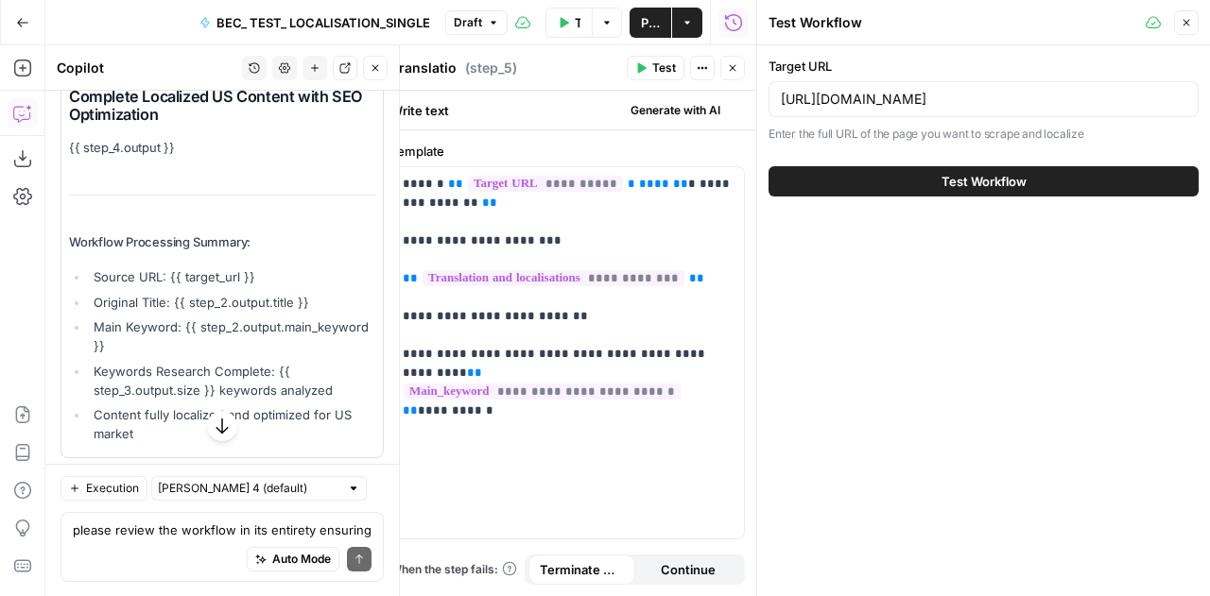
type textarea "Liquid text"
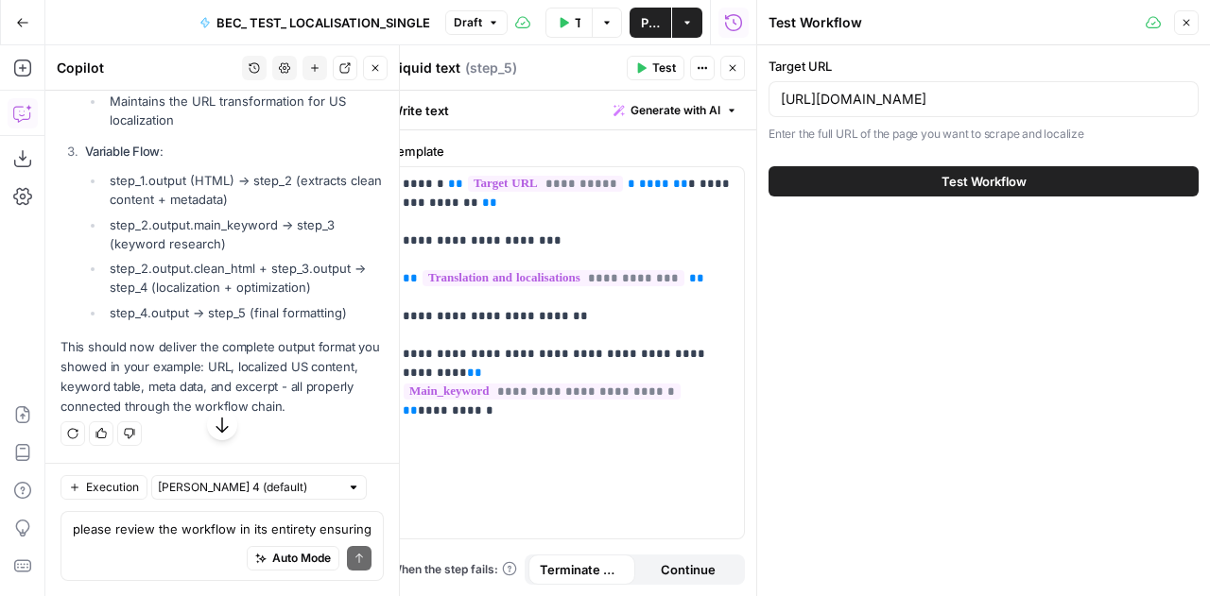
scroll to position [72145, 0]
click at [1023, 173] on span "Test Workflow" at bounding box center [983, 181] width 85 height 19
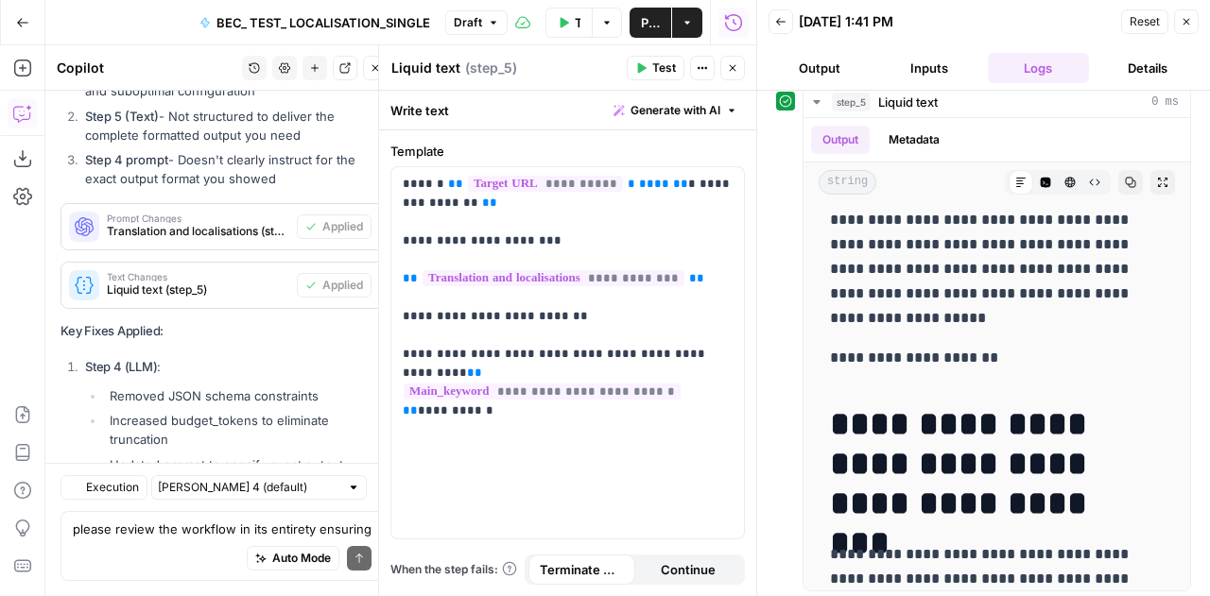
scroll to position [71705, 0]
